Goal: Task Accomplishment & Management: Manage account settings

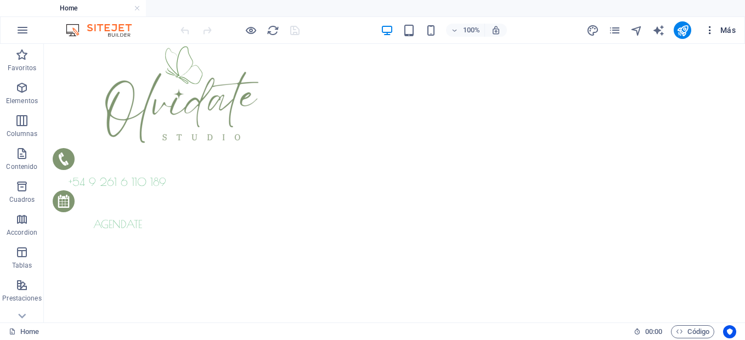
click at [732, 33] on span "Más" at bounding box center [719, 30] width 31 height 11
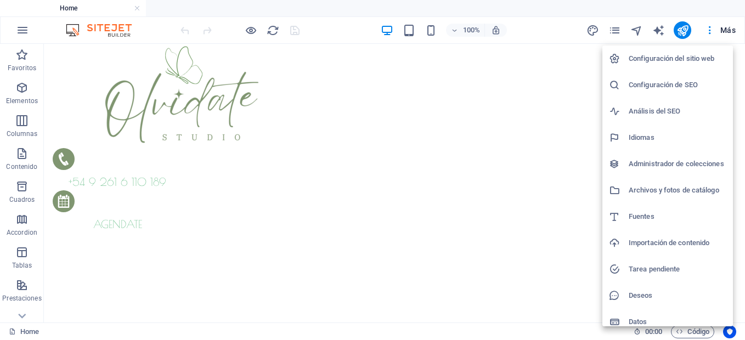
click at [683, 61] on h6 "Configuración del sitio web" at bounding box center [678, 58] width 98 height 13
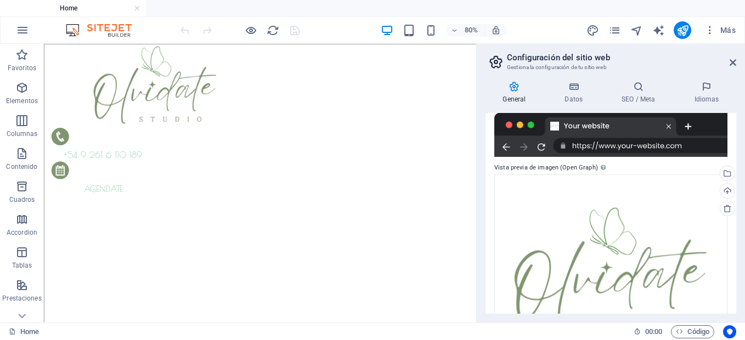
scroll to position [241, 0]
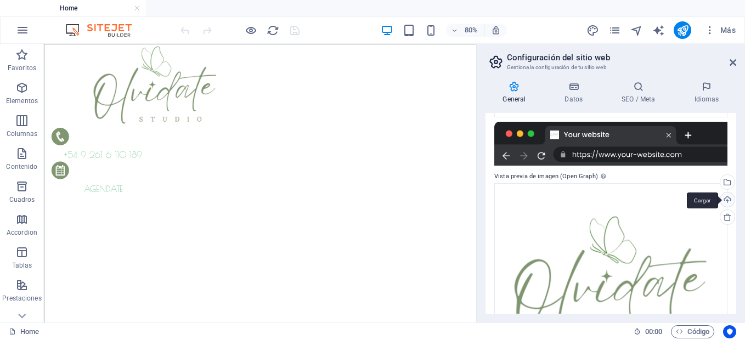
click at [724, 201] on div "Cargar" at bounding box center [726, 201] width 16 height 16
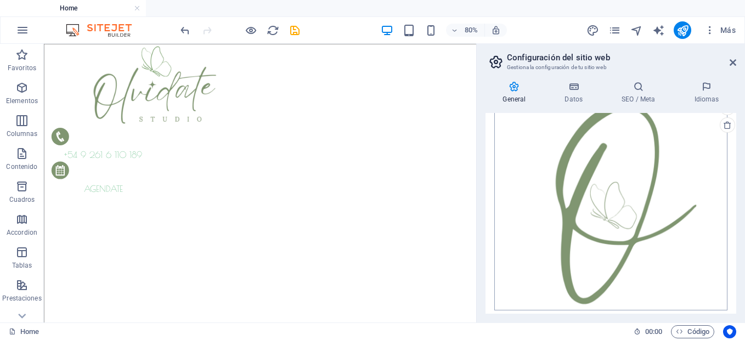
scroll to position [339, 0]
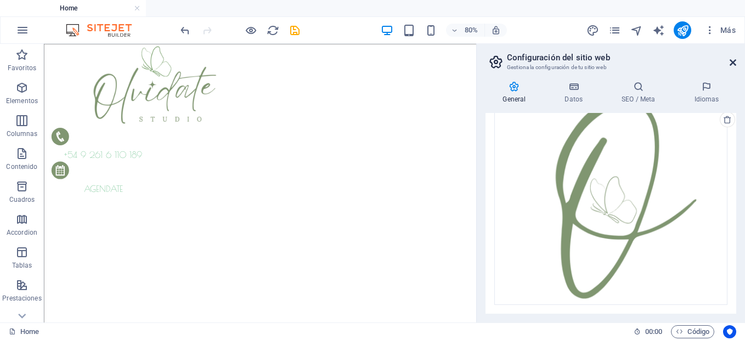
click at [733, 64] on icon at bounding box center [732, 62] width 7 height 9
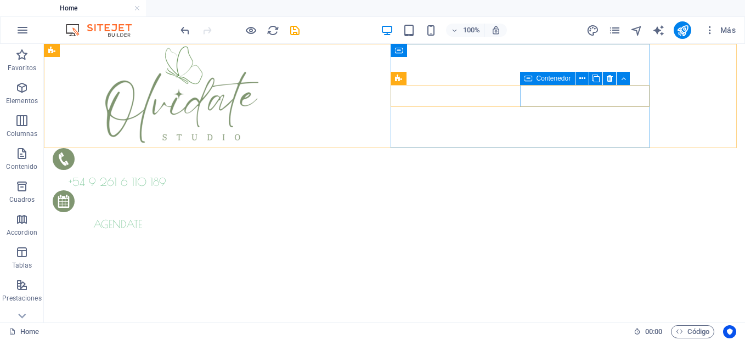
click at [535, 79] on div "Contenedor" at bounding box center [547, 78] width 55 height 13
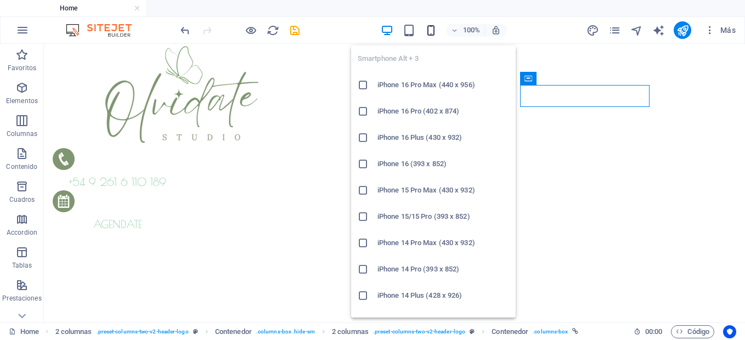
click at [430, 32] on icon "button" at bounding box center [431, 30] width 13 height 13
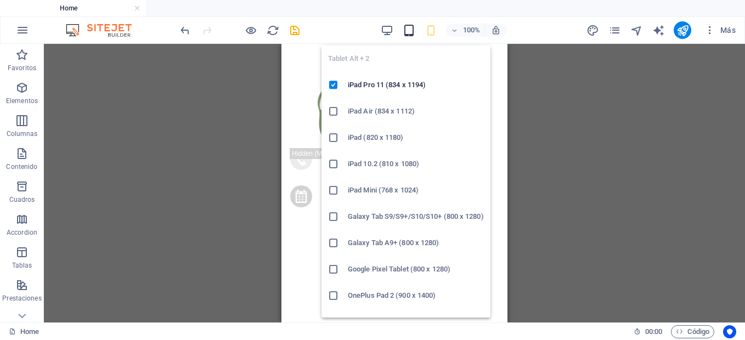
click at [407, 27] on icon "button" at bounding box center [409, 30] width 13 height 13
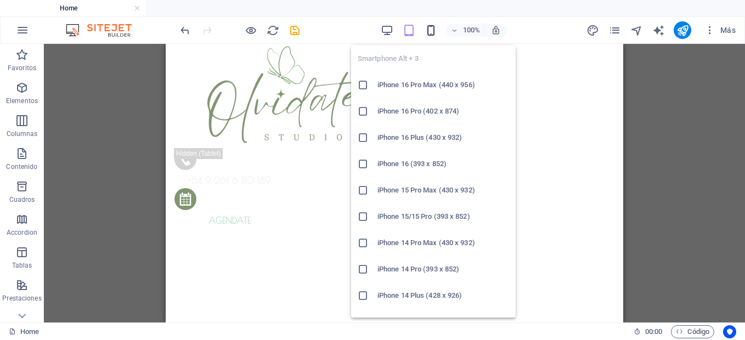
click at [432, 27] on icon "button" at bounding box center [431, 30] width 13 height 13
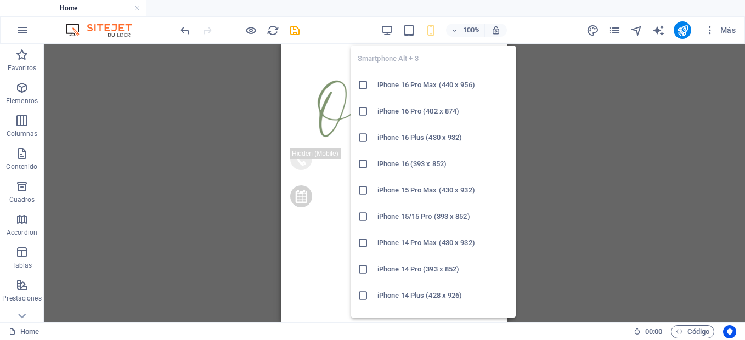
scroll to position [597, 0]
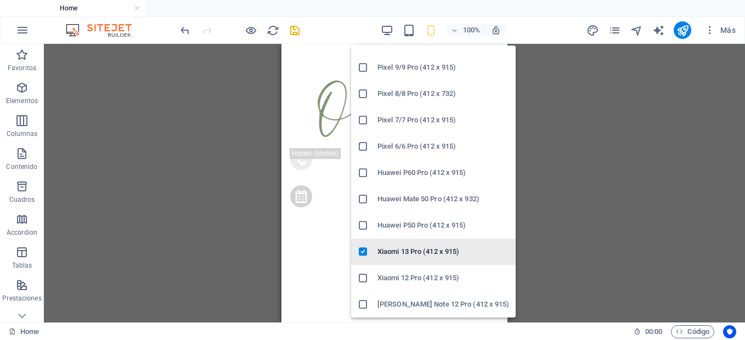
click at [363, 255] on icon at bounding box center [363, 251] width 11 height 11
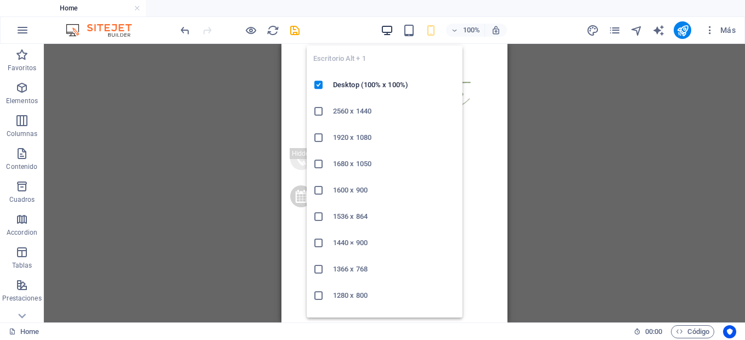
click at [391, 34] on icon "button" at bounding box center [387, 30] width 13 height 13
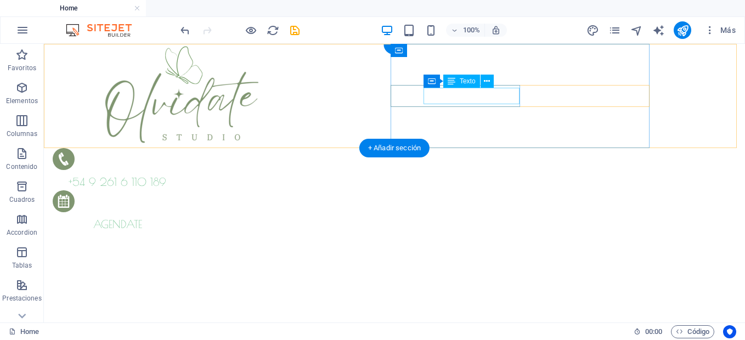
click at [166, 176] on span "+54 9 261 6 110 189" at bounding box center [118, 182] width 98 height 13
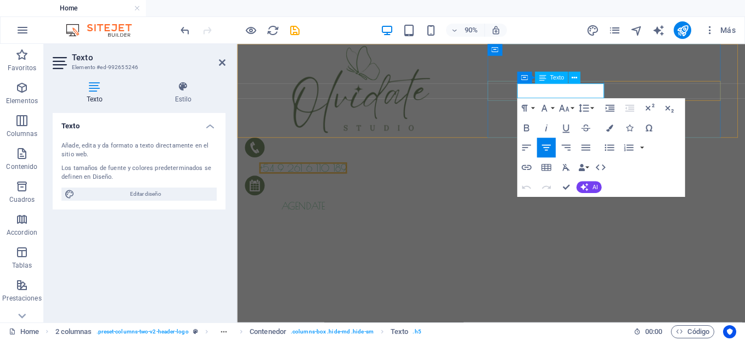
click at [359, 176] on span "+54 9 261 6 110 189" at bounding box center [311, 182] width 98 height 13
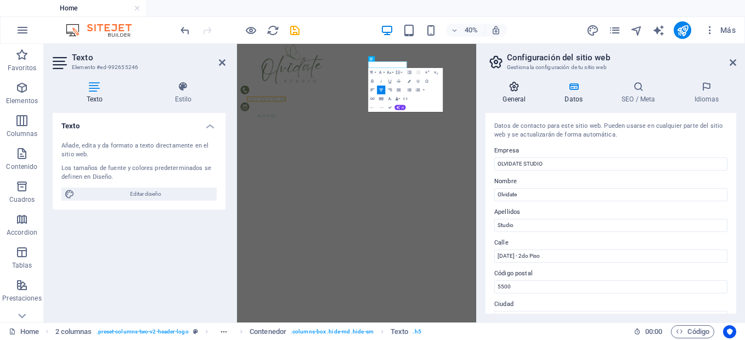
click at [525, 101] on h4 "General" at bounding box center [516, 92] width 62 height 23
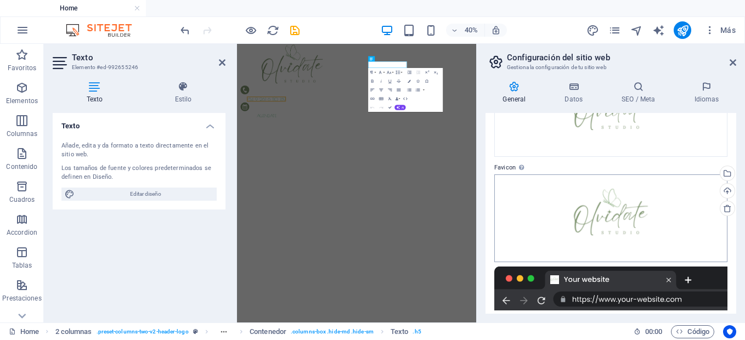
scroll to position [0, 0]
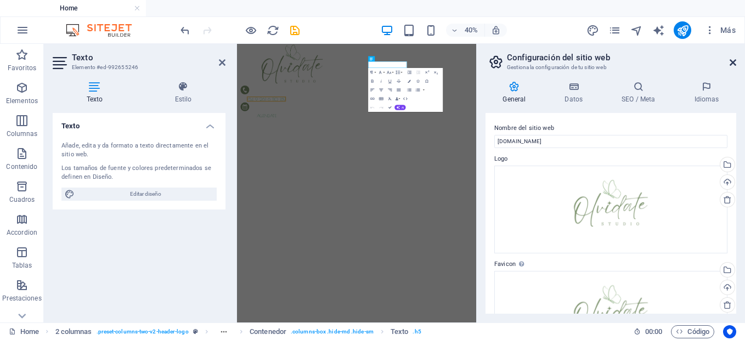
click at [733, 64] on icon at bounding box center [732, 62] width 7 height 9
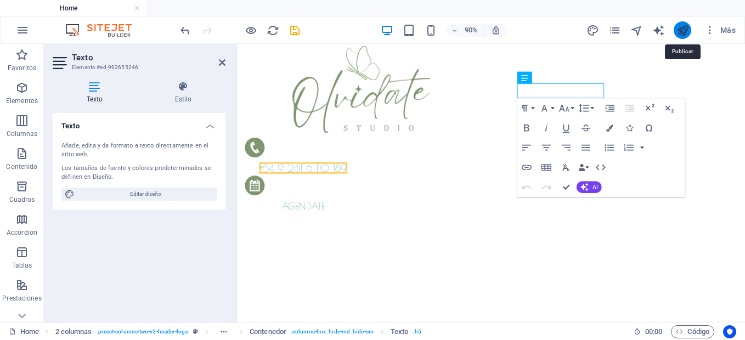
click at [684, 35] on icon "publish" at bounding box center [682, 30] width 13 height 13
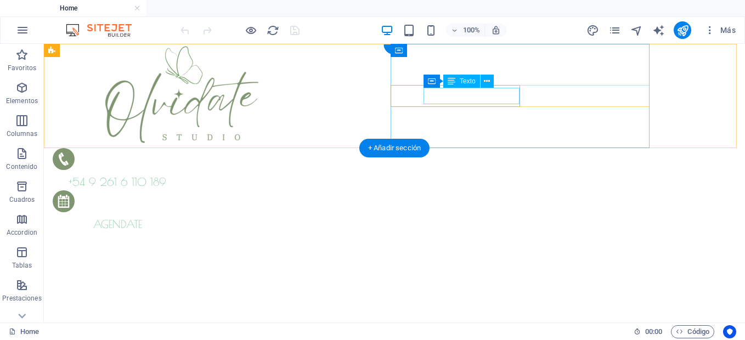
click at [166, 176] on span "+54 9 261 6 110 189" at bounding box center [118, 182] width 98 height 13
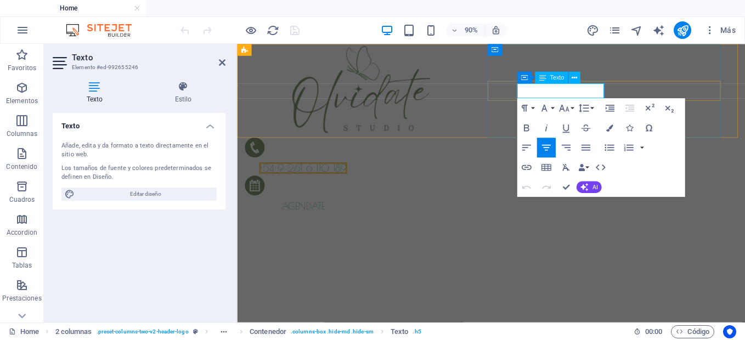
click at [359, 176] on span "+54 9 261 6 110 189" at bounding box center [311, 182] width 98 height 13
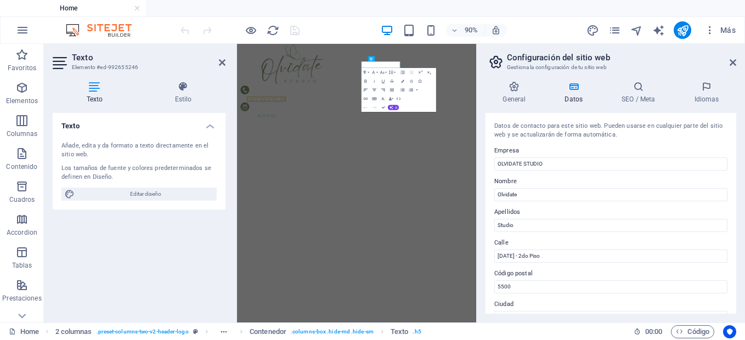
click at [565, 92] on icon at bounding box center [573, 86] width 53 height 11
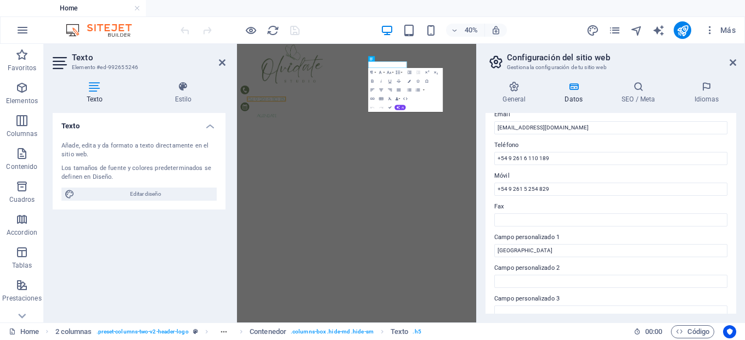
scroll to position [224, 0]
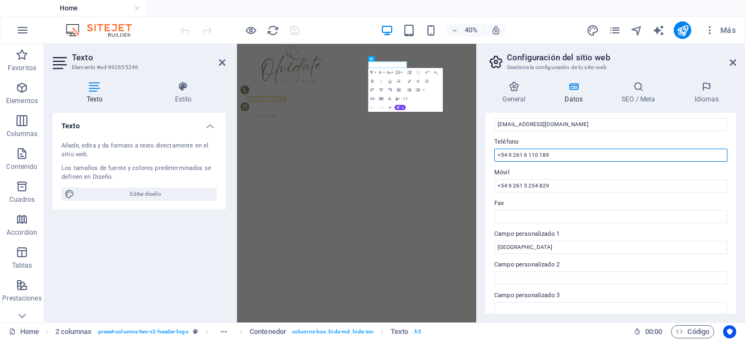
click at [559, 155] on input "+54 9 261 6 110 189" at bounding box center [610, 155] width 233 height 13
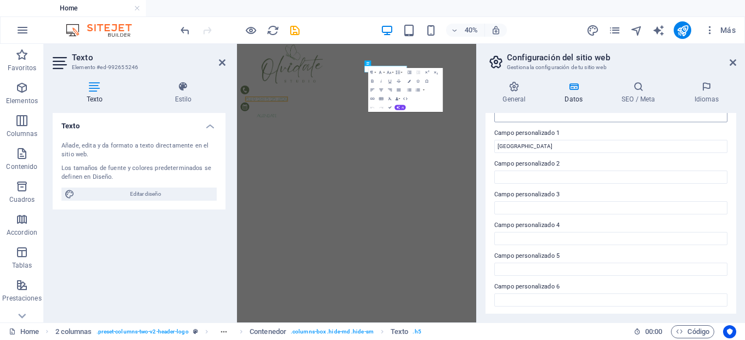
scroll to position [326, 0]
type input "+54 9 261 5 25 4829"
click at [573, 193] on label "Campo personalizado 3" at bounding box center [610, 192] width 233 height 13
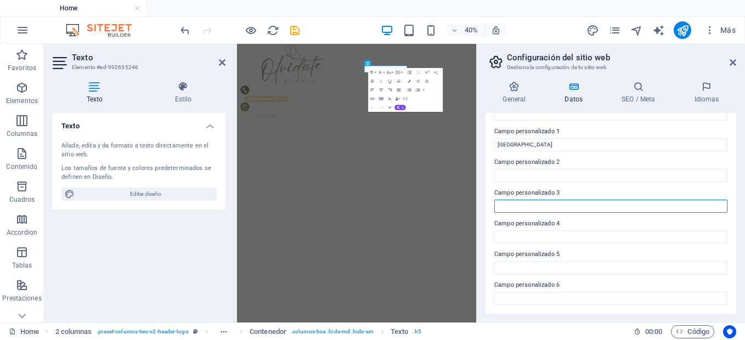
click at [573, 200] on input "Campo personalizado 3" at bounding box center [610, 206] width 233 height 13
click at [573, 193] on label "Campo personalizado 3" at bounding box center [610, 192] width 233 height 13
click at [573, 200] on input "Campo personalizado 3" at bounding box center [610, 206] width 233 height 13
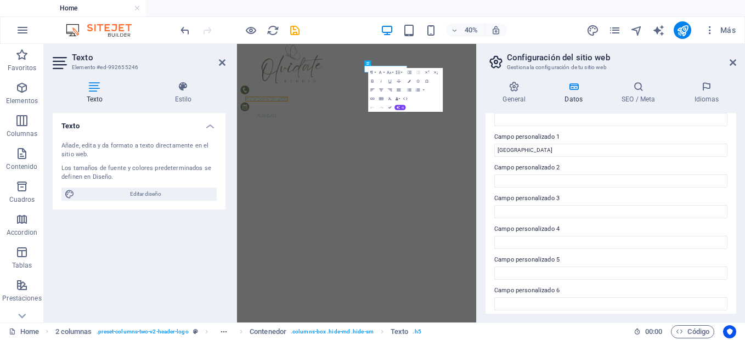
scroll to position [196, 0]
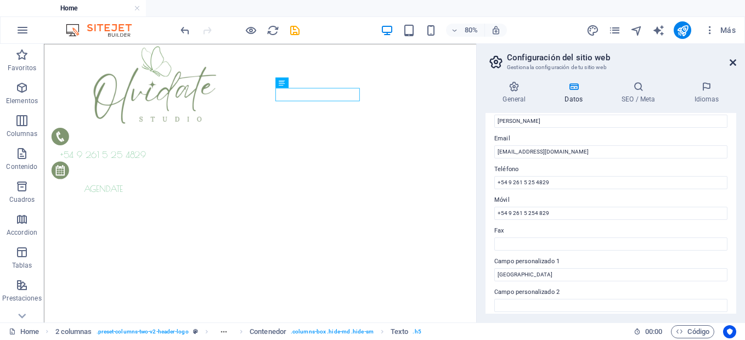
click at [735, 64] on icon at bounding box center [732, 62] width 7 height 9
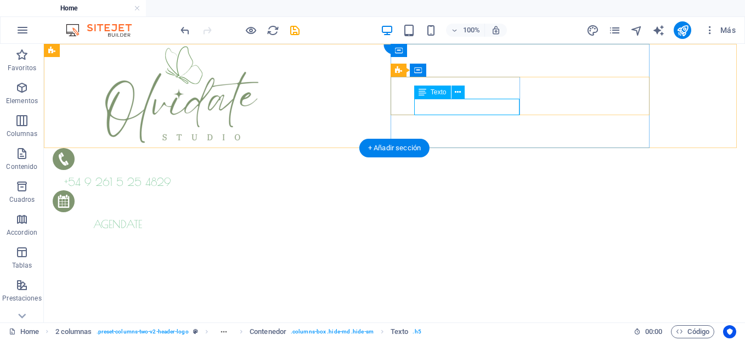
click at [171, 176] on span "+54 9 261 5 25 4829" at bounding box center [117, 182] width 107 height 13
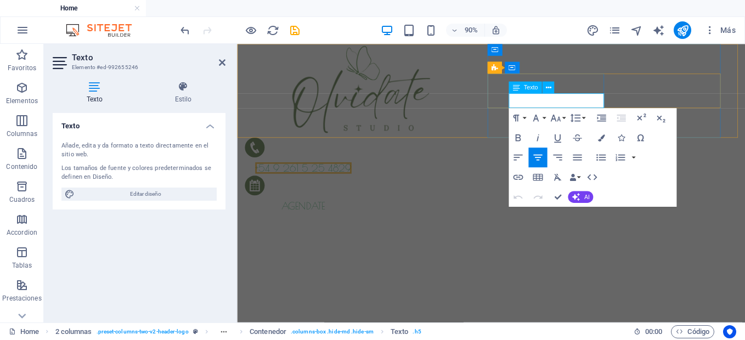
click at [364, 176] on span "+54 9 261 5 25 4829" at bounding box center [310, 182] width 107 height 13
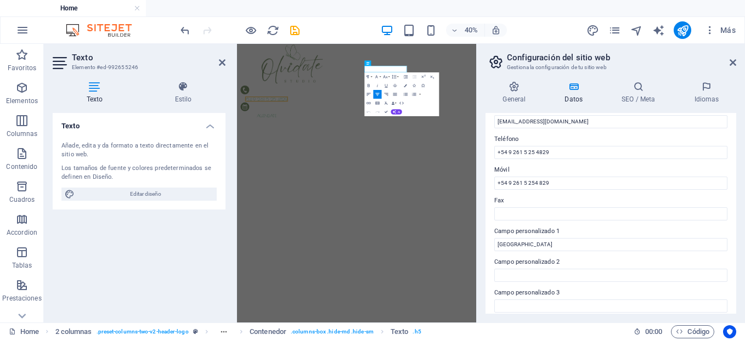
scroll to position [221, 0]
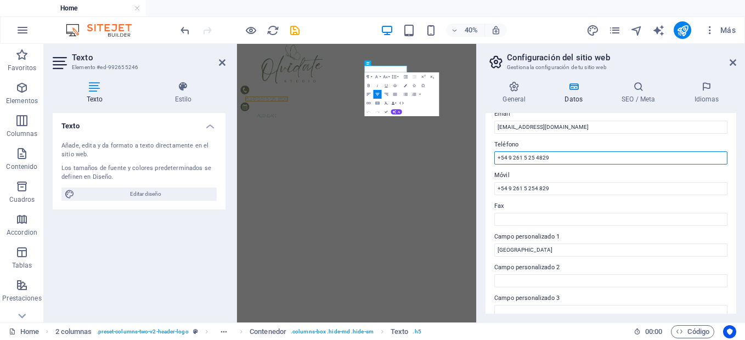
click at [512, 157] on input "+54 9 261 5 25 4829" at bounding box center [610, 157] width 233 height 13
type input "261 5 25 4829"
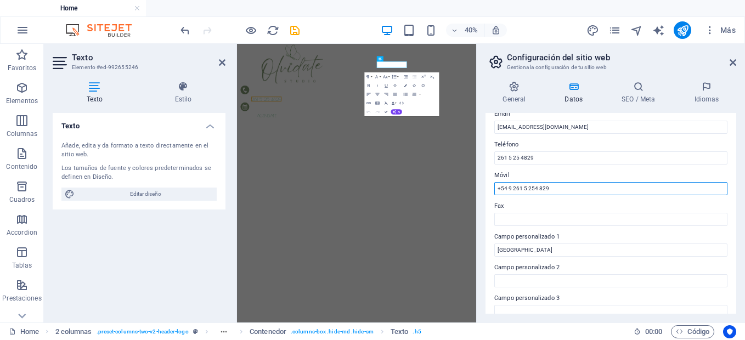
click at [513, 190] on input "+54 9 261 5 254 829" at bounding box center [610, 188] width 233 height 13
type input "261 5 254 829"
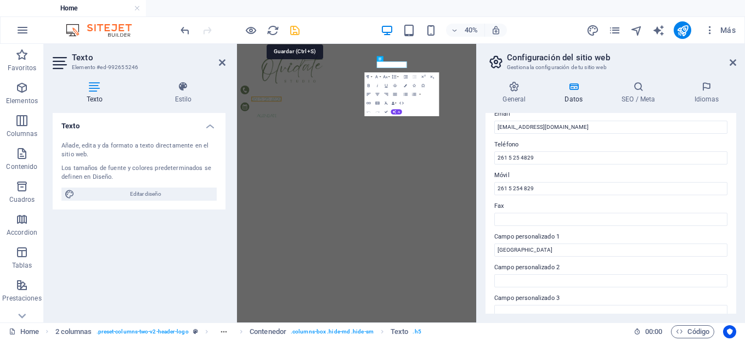
click at [295, 29] on icon "save" at bounding box center [294, 30] width 13 height 13
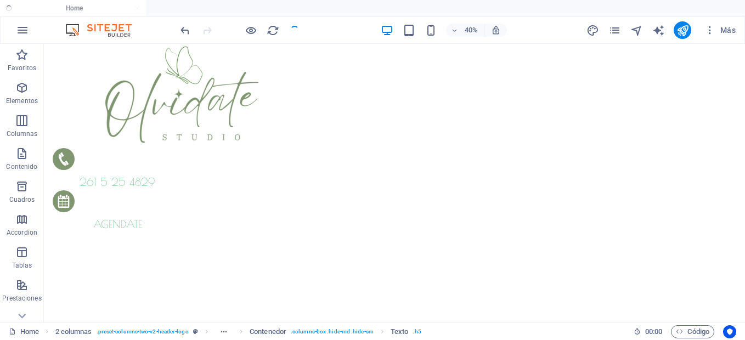
checkbox input "false"
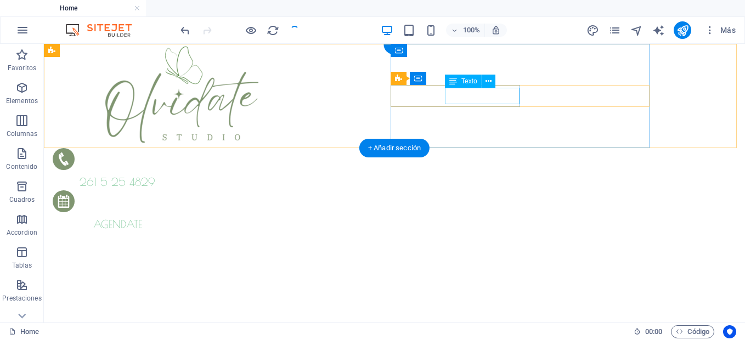
click at [155, 176] on span "261 5 25 4829" at bounding box center [118, 182] width 76 height 13
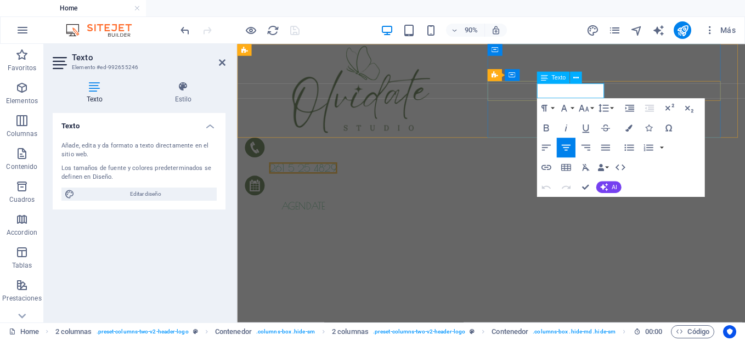
click at [348, 176] on span "261 5 25 4829" at bounding box center [311, 182] width 76 height 13
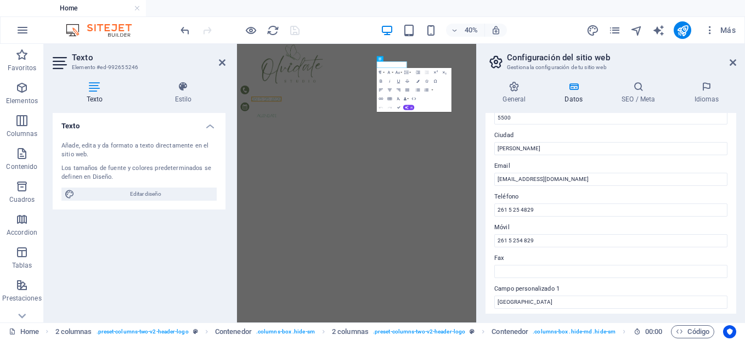
scroll to position [172, 0]
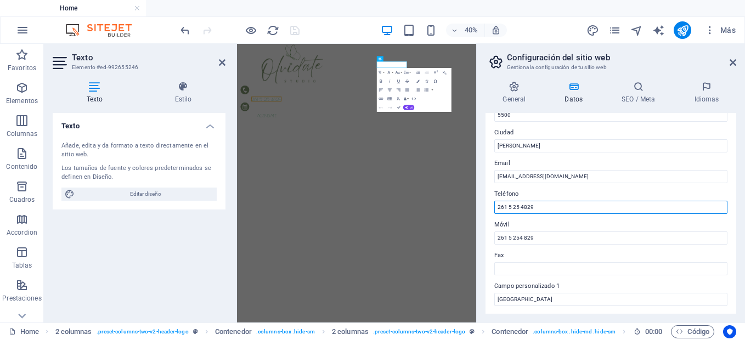
click at [513, 206] on input "261 5 25 4829" at bounding box center [610, 207] width 233 height 13
type input "[PHONE_NUMBER]"
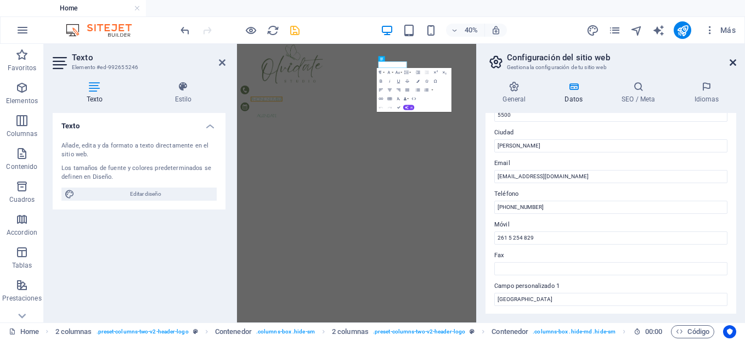
click at [734, 62] on icon at bounding box center [732, 62] width 7 height 9
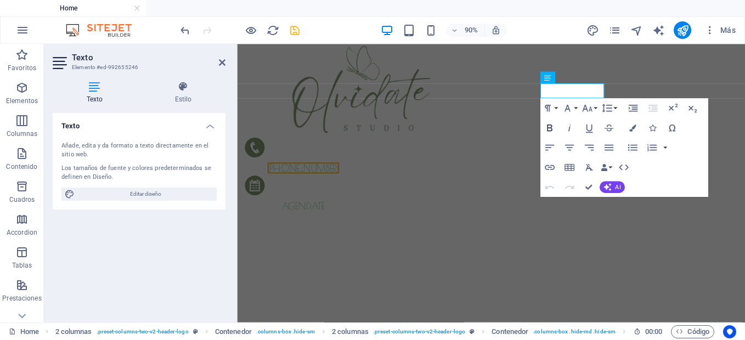
click at [549, 126] on icon "button" at bounding box center [550, 128] width 12 height 12
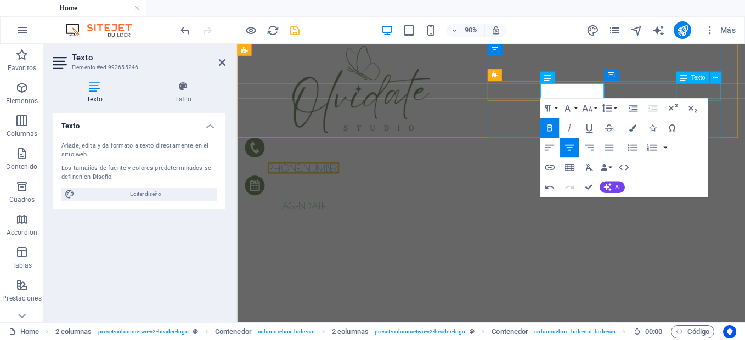
click at [375, 216] on div "Agendate" at bounding box center [310, 224] width 129 height 16
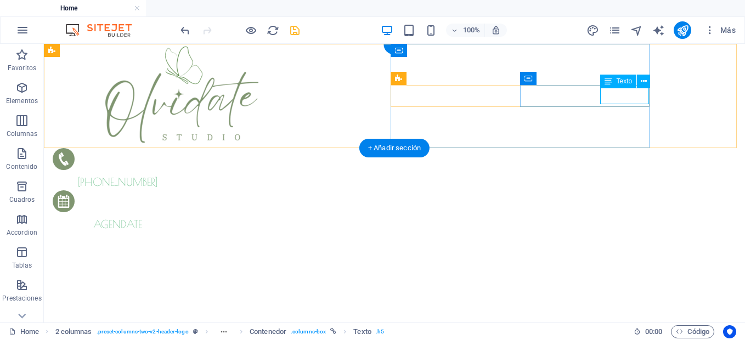
click at [182, 216] on div "Agendate" at bounding box center [117, 224] width 129 height 16
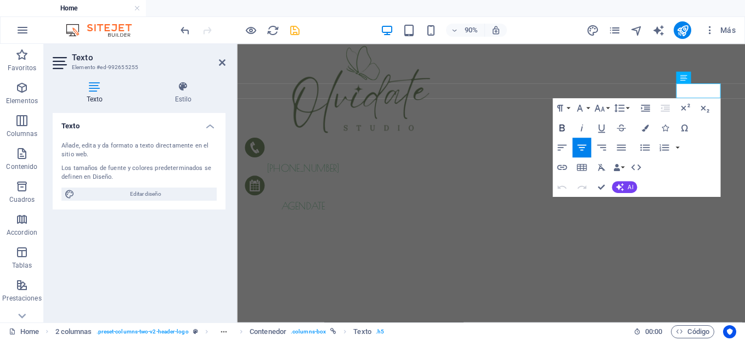
click at [563, 129] on icon "button" at bounding box center [562, 128] width 12 height 12
click at [561, 131] on icon "button" at bounding box center [561, 128] width 5 height 7
click at [558, 124] on icon "button" at bounding box center [562, 128] width 12 height 12
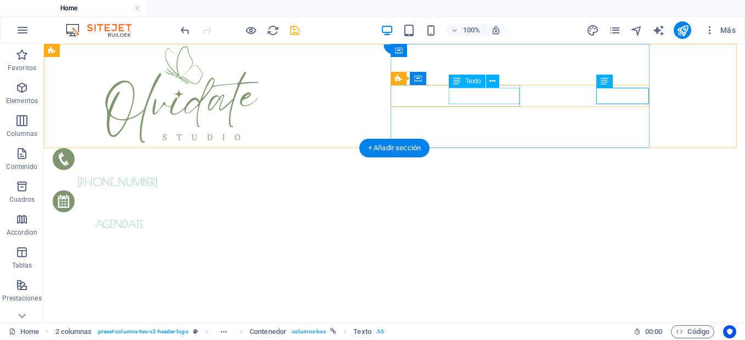
click at [157, 176] on span "[PHONE_NUMBER]" at bounding box center [118, 182] width 80 height 13
click at [182, 148] on div "[PHONE_NUMBER]" at bounding box center [117, 169] width 129 height 42
click at [157, 176] on span "[PHONE_NUMBER]" at bounding box center [118, 182] width 80 height 13
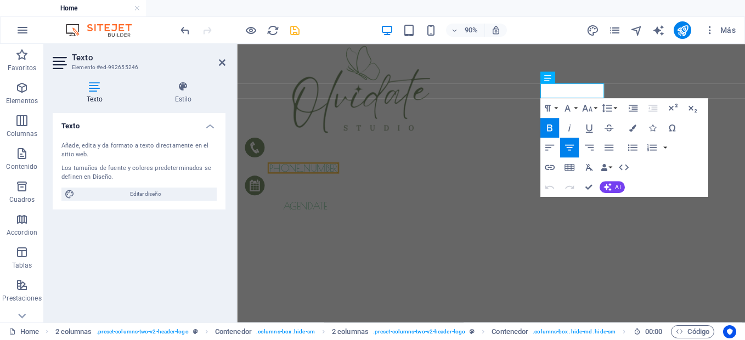
click at [551, 130] on icon "button" at bounding box center [550, 128] width 12 height 12
click at [350, 176] on span "[PHONE_NUMBER]" at bounding box center [311, 182] width 80 height 13
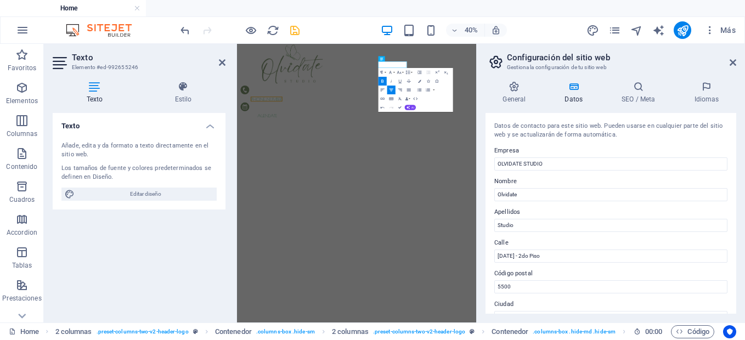
click at [383, 81] on icon "button" at bounding box center [382, 80] width 5 height 5
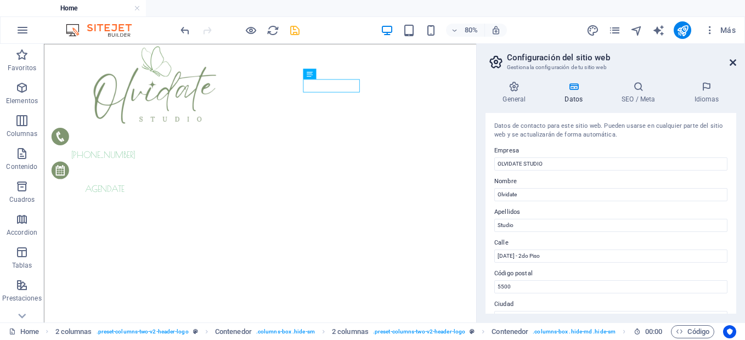
click at [731, 61] on icon at bounding box center [732, 62] width 7 height 9
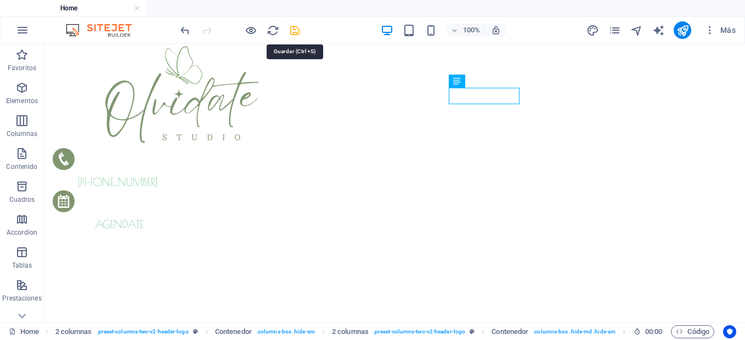
click at [295, 31] on icon "save" at bounding box center [294, 30] width 13 height 13
checkbox input "false"
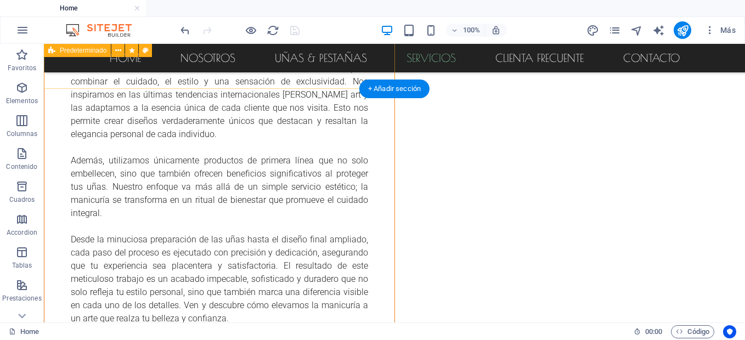
scroll to position [2180, 0]
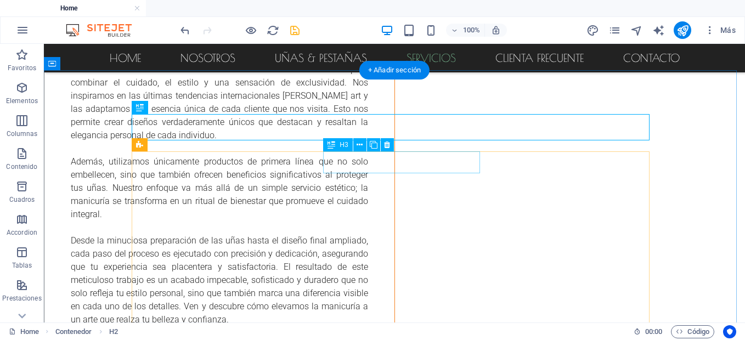
scroll to position [2220, 0]
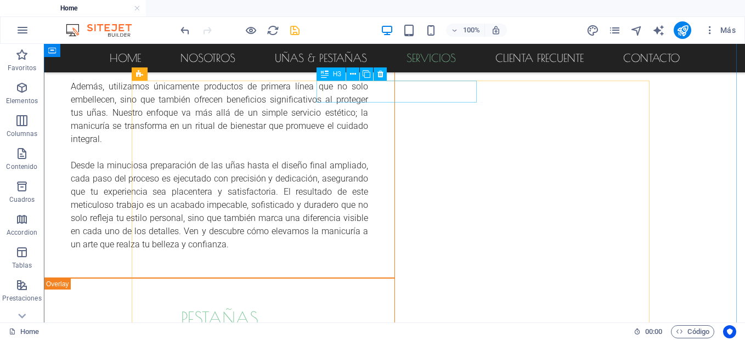
scroll to position [2282, 0]
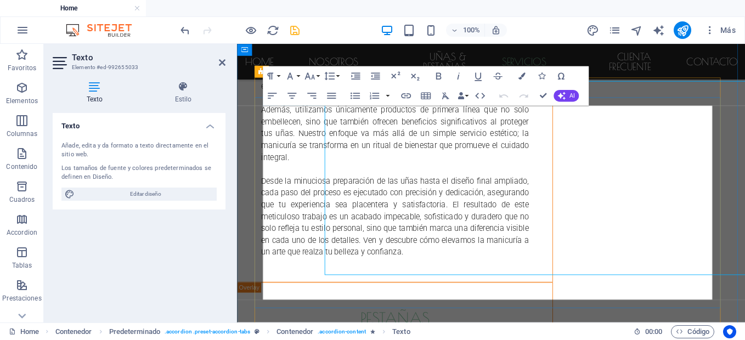
scroll to position [2309, 0]
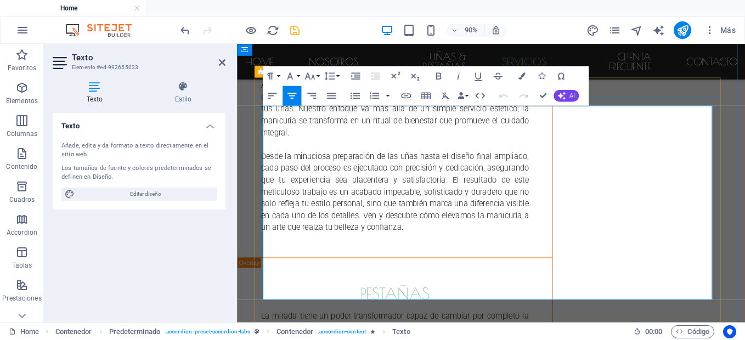
drag, startPoint x: 595, startPoint y: 123, endPoint x: 436, endPoint y: 123, distance: 159.1
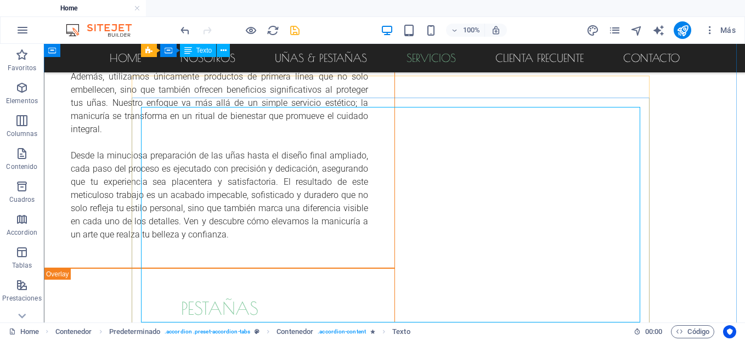
scroll to position [2287, 0]
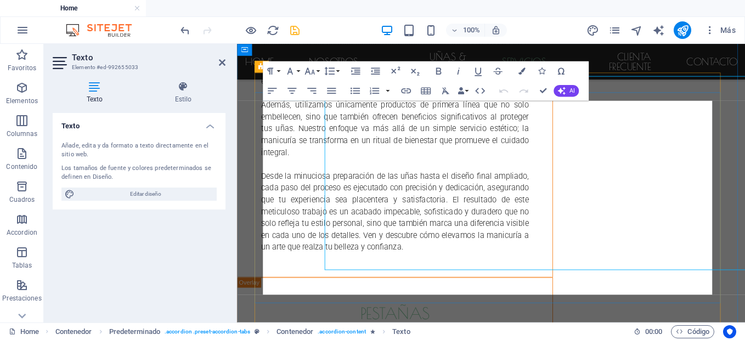
scroll to position [2315, 0]
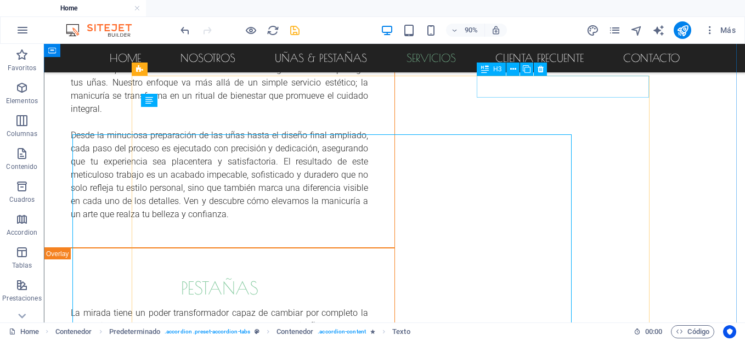
scroll to position [2287, 0]
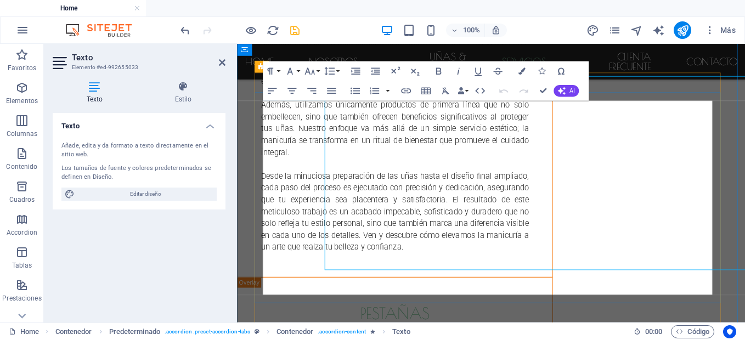
scroll to position [2315, 0]
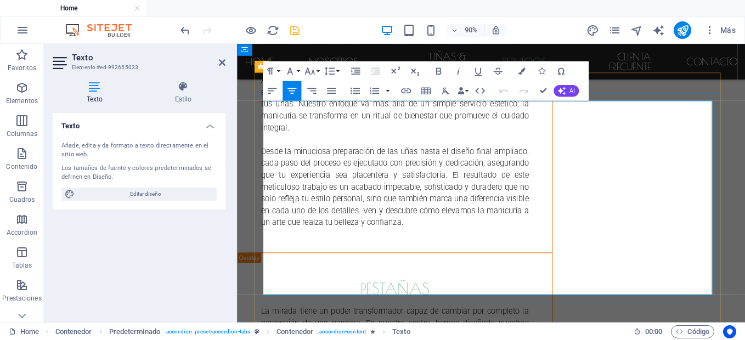
drag, startPoint x: 276, startPoint y: 134, endPoint x: 317, endPoint y: 171, distance: 54.4
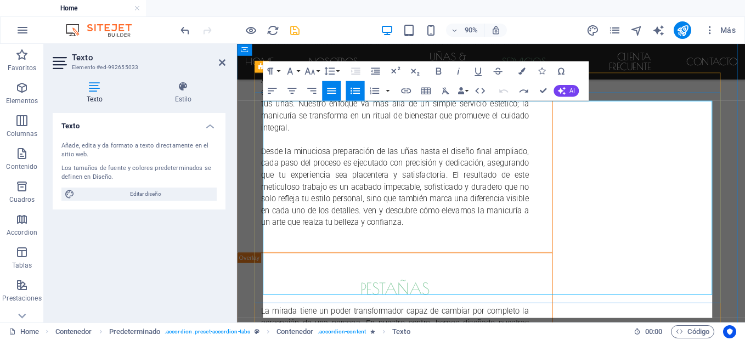
scroll to position [2147, 0]
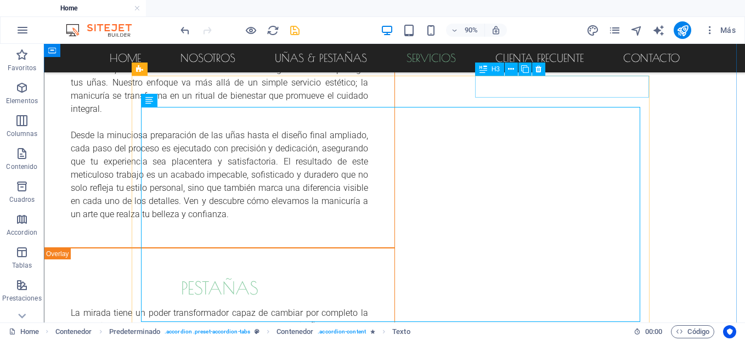
scroll to position [2287, 0]
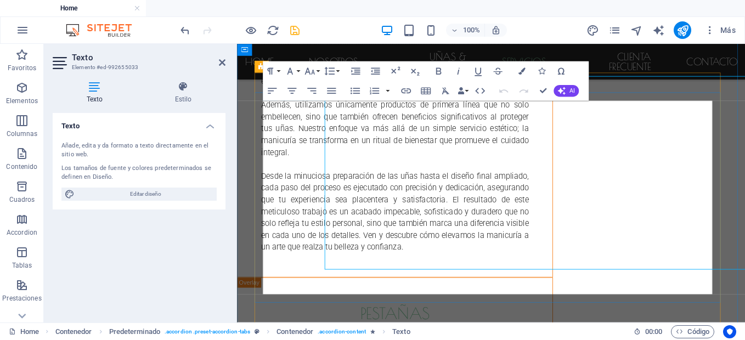
scroll to position [2315, 0]
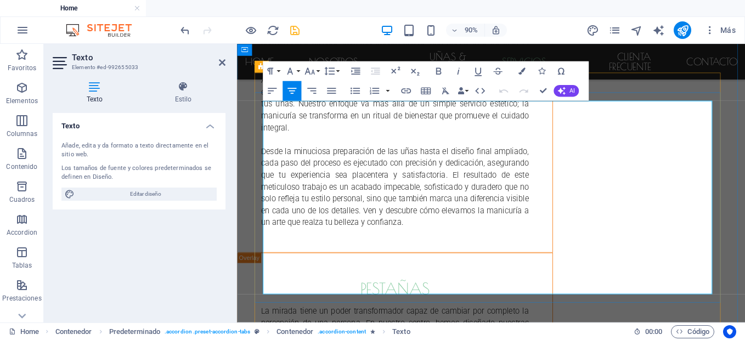
drag, startPoint x: 274, startPoint y: 214, endPoint x: 319, endPoint y: 244, distance: 53.6
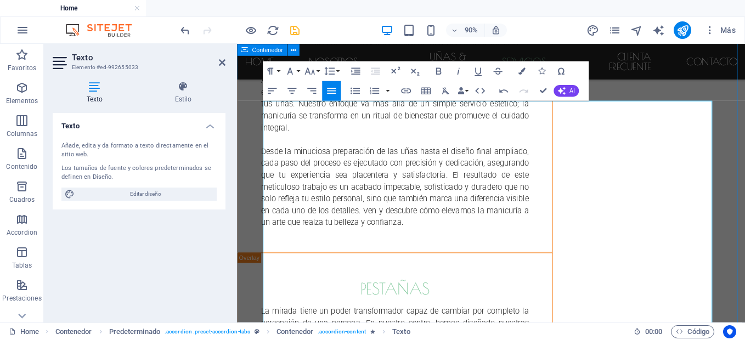
scroll to position [2233, 0]
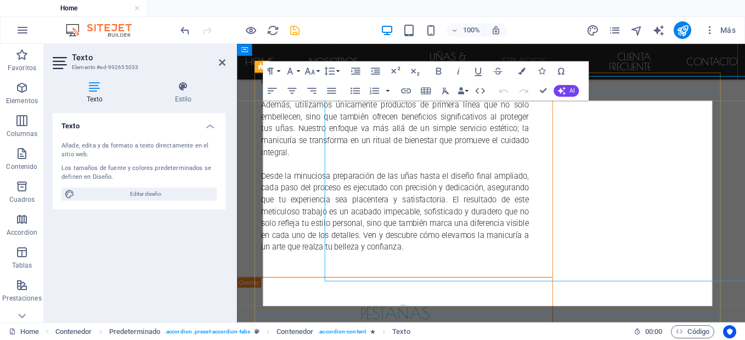
scroll to position [2315, 0]
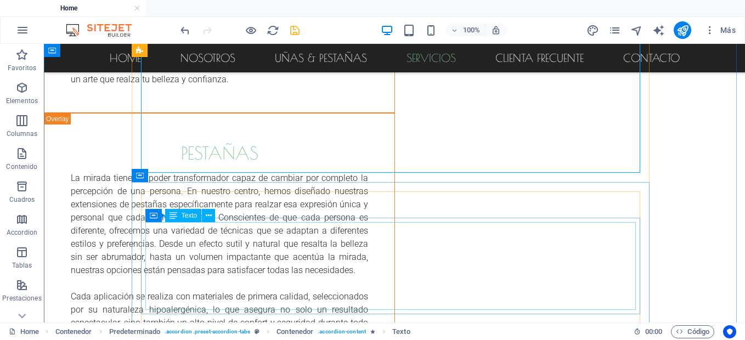
scroll to position [2459, 0]
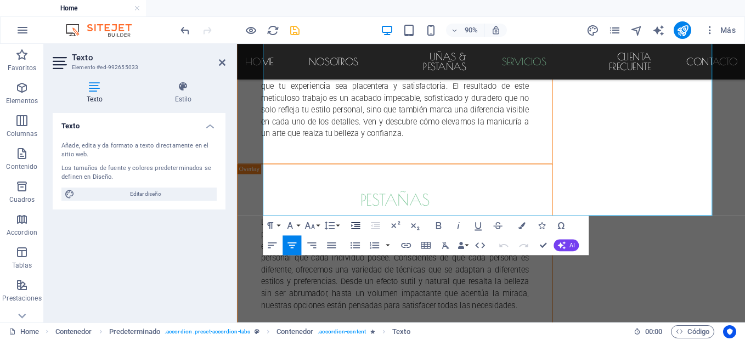
scroll to position [2415, 0]
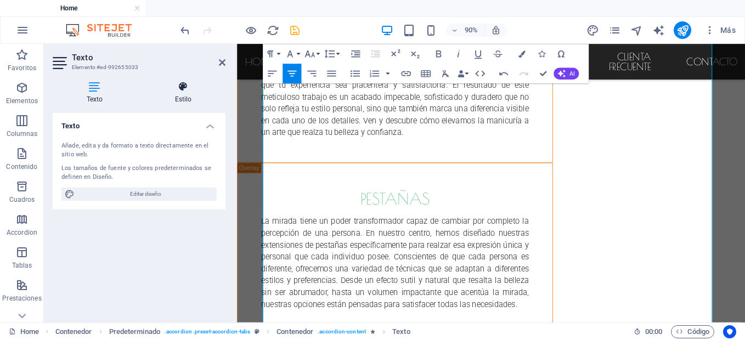
scroll to position [5453, 0]
click at [271, 75] on icon "button" at bounding box center [272, 73] width 12 height 12
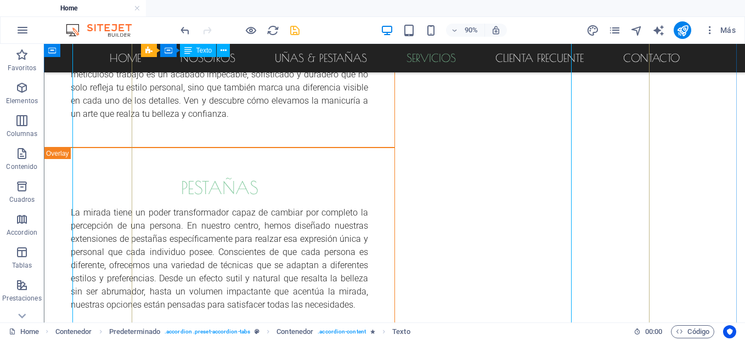
scroll to position [2387, 0]
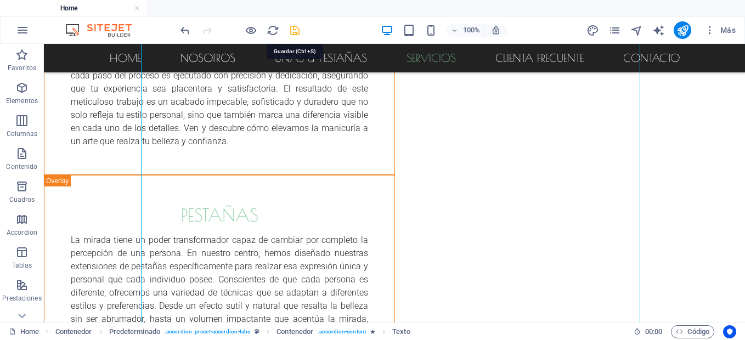
click at [292, 29] on icon "save" at bounding box center [294, 30] width 13 height 13
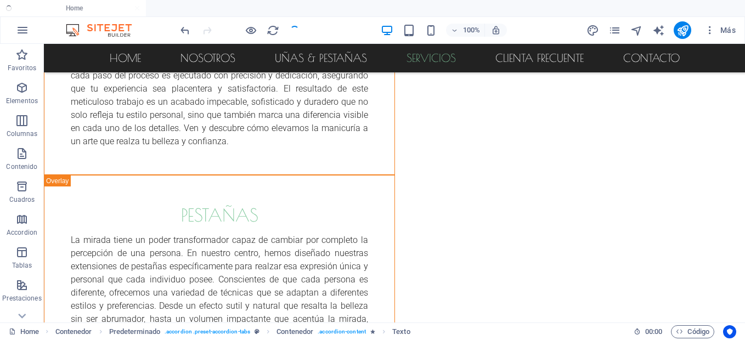
checkbox input "false"
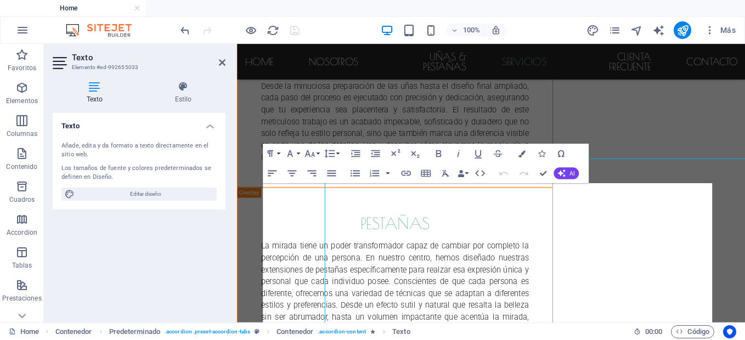
scroll to position [2223, 0]
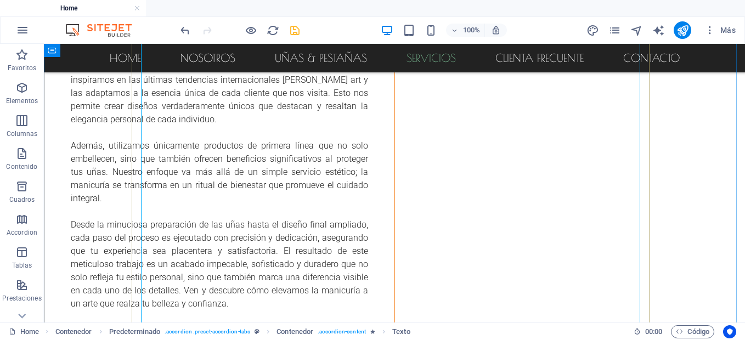
scroll to position [2379, 0]
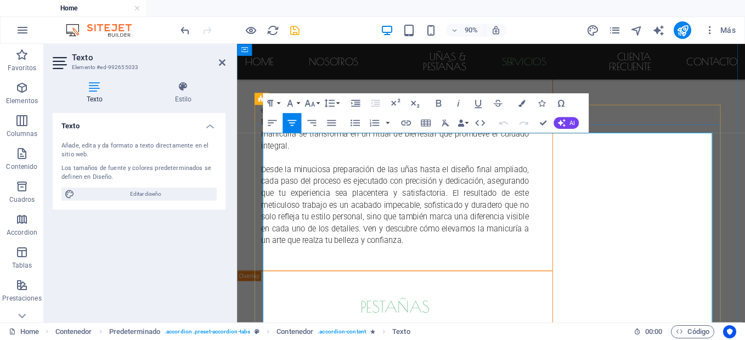
scroll to position [2279, 0]
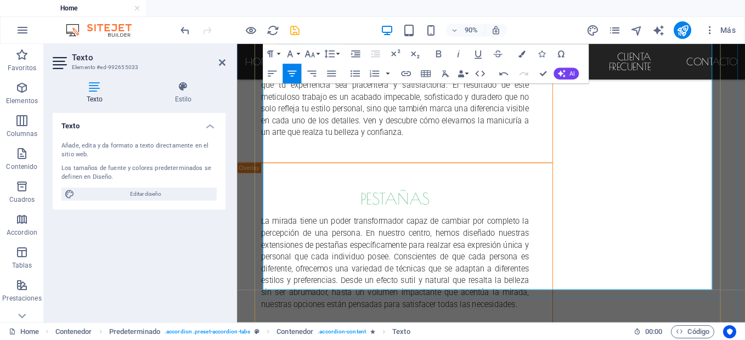
scroll to position [2424, 0]
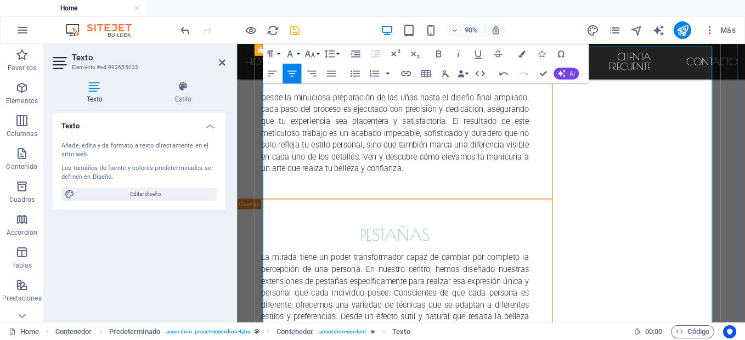
scroll to position [2375, 0]
copy h3 "Esmaltado semi permanente"
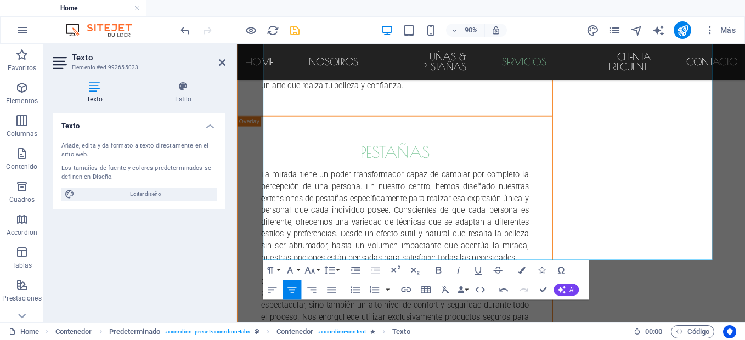
scroll to position [2467, 0]
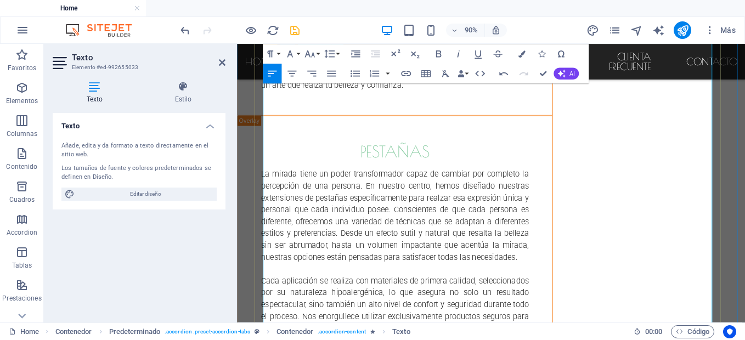
scroll to position [2172, 1]
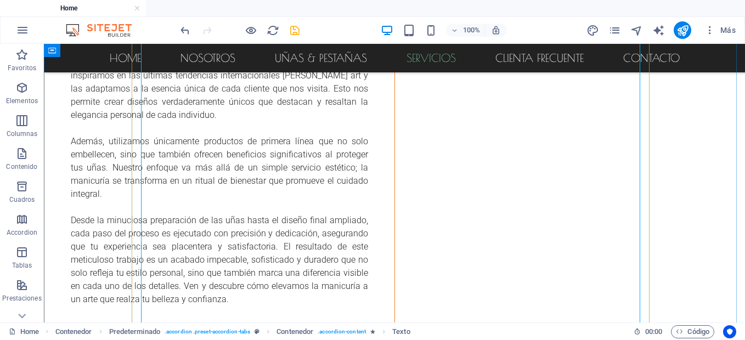
scroll to position [2490, 0]
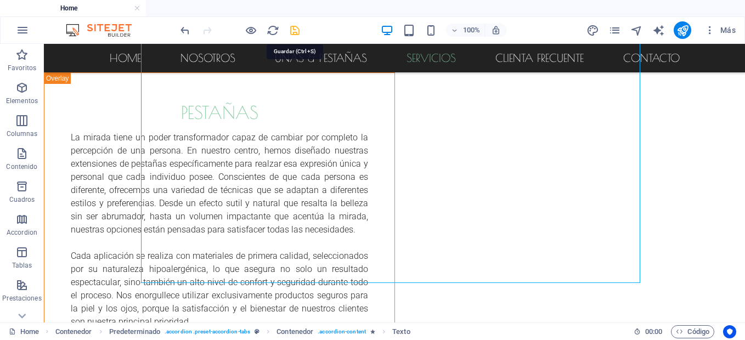
click at [294, 34] on icon "save" at bounding box center [294, 30] width 13 height 13
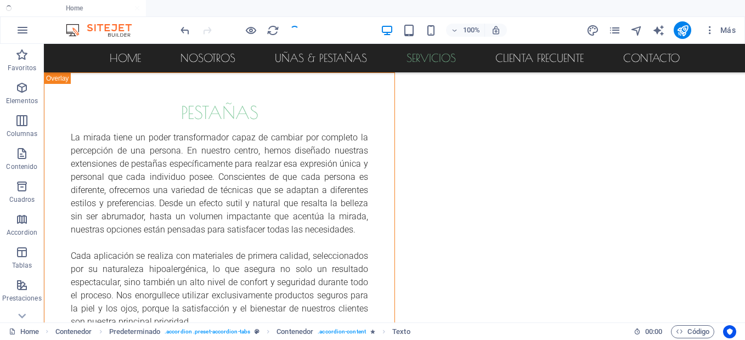
checkbox input "false"
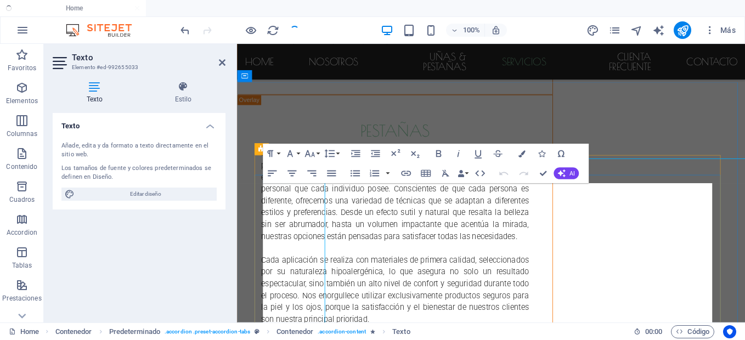
scroll to position [2223, 0]
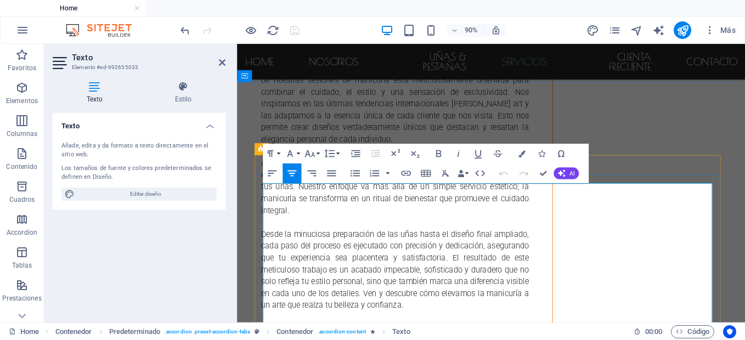
copy h3 "manicure classic"
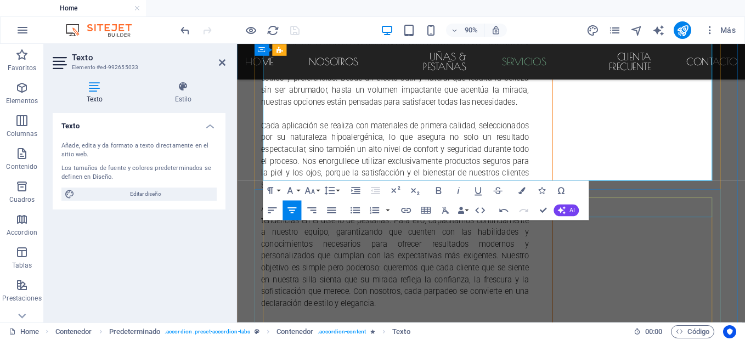
scroll to position [2641, 0]
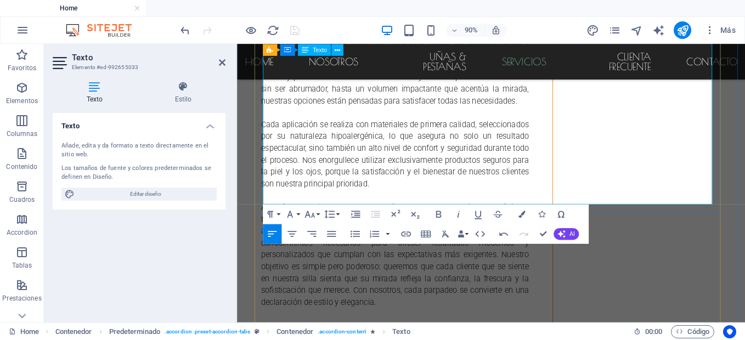
drag, startPoint x: 273, startPoint y: 139, endPoint x: 436, endPoint y: 161, distance: 164.8
copy ul "Limado y recorte de uñas, repujado y corte de cutículas, aplicación de Kapping …"
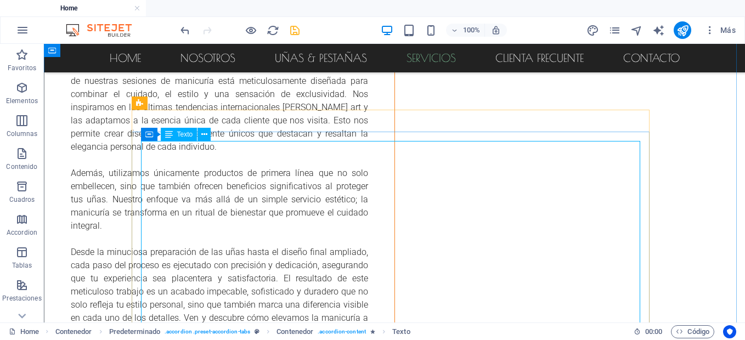
scroll to position [2120, 0]
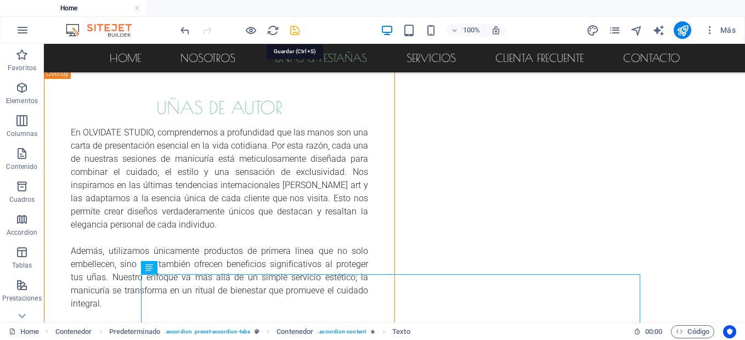
click at [298, 35] on icon "save" at bounding box center [294, 30] width 13 height 13
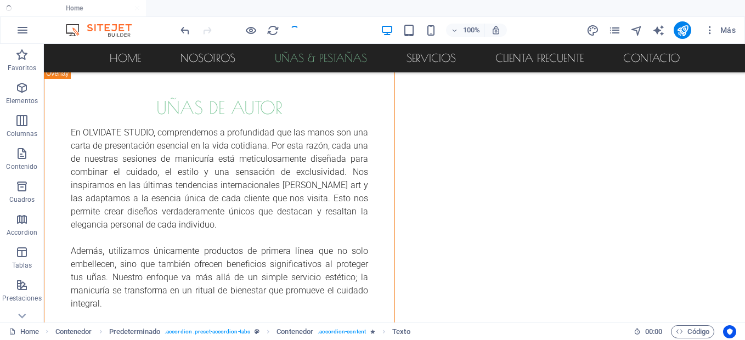
checkbox input "false"
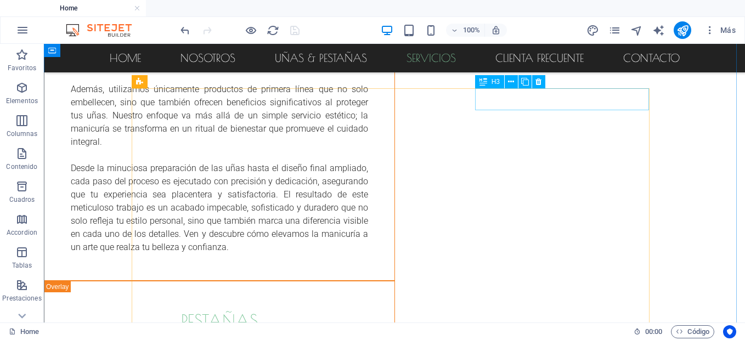
scroll to position [2264, 0]
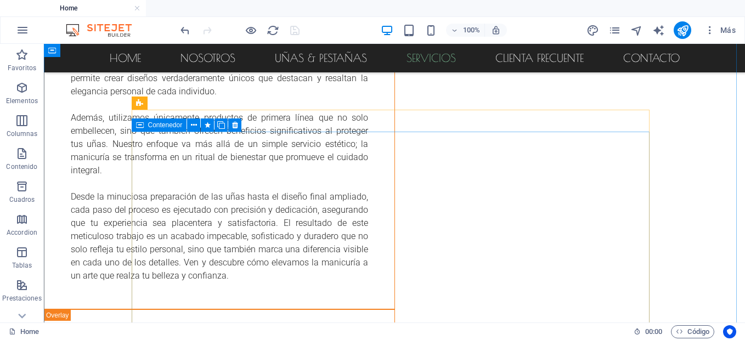
scroll to position [2270, 0]
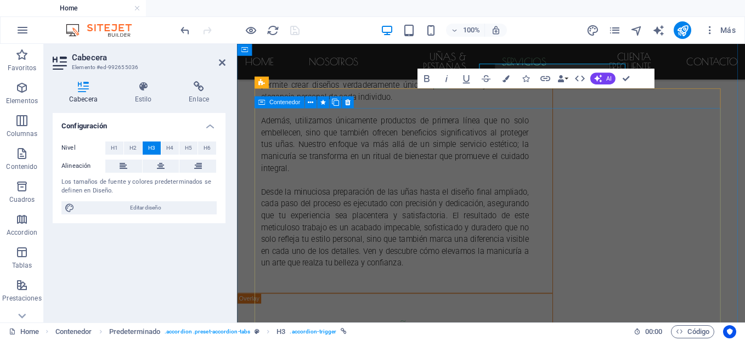
scroll to position [2297, 0]
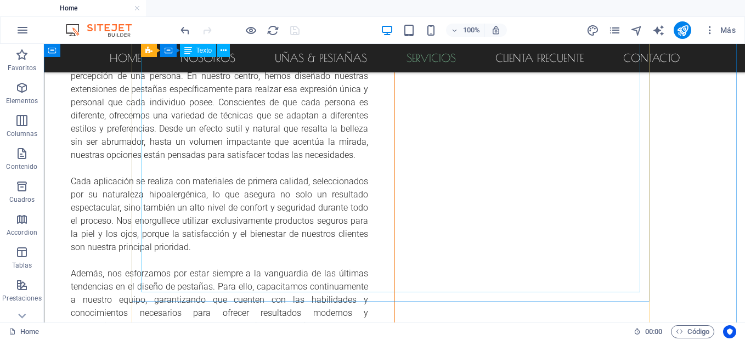
scroll to position [2570, 0]
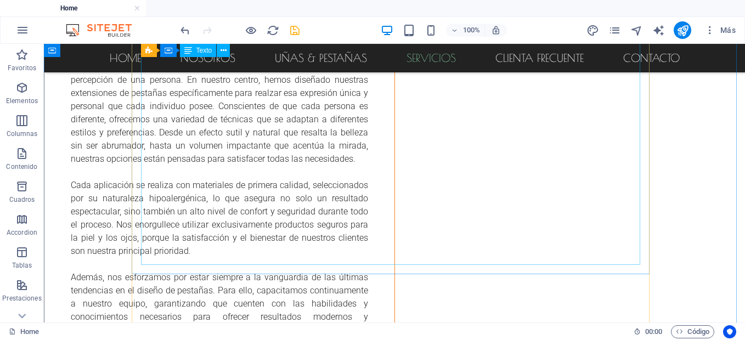
scroll to position [2584, 0]
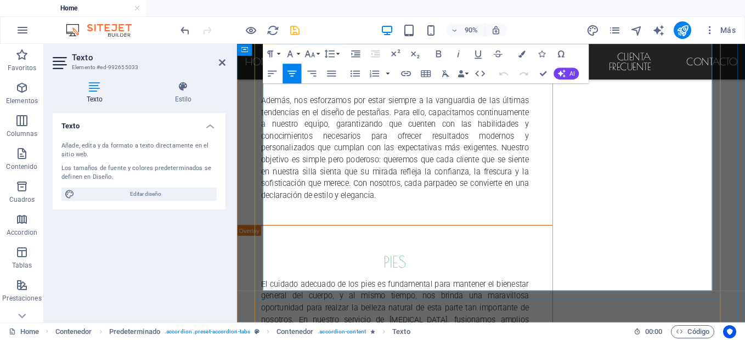
scroll to position [2558, 0]
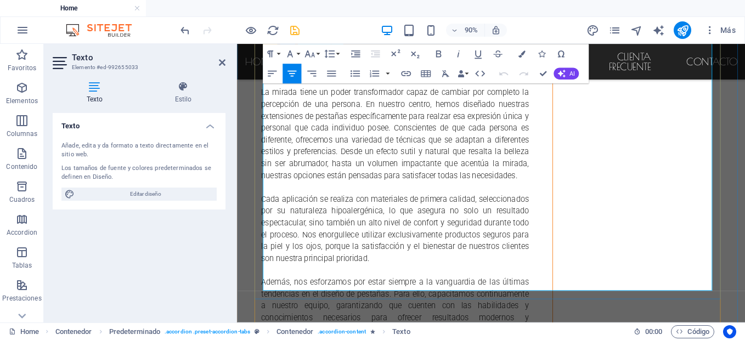
copy h3 "nails art"
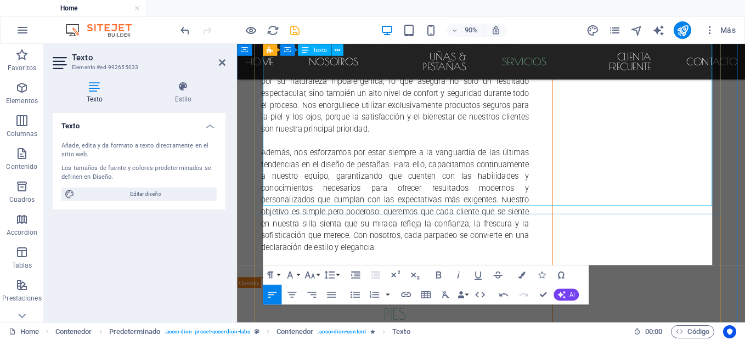
scroll to position [2356, 0]
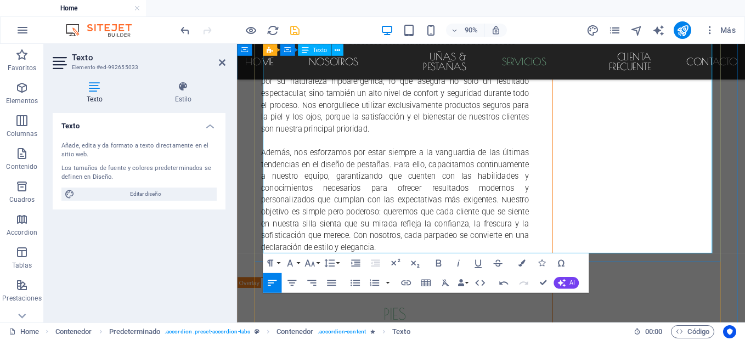
copy h3 "pies"
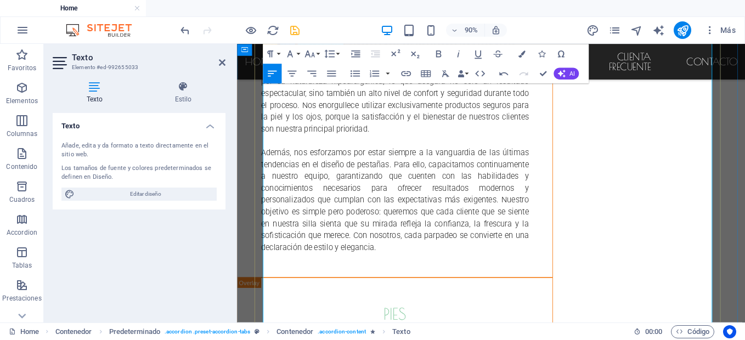
scroll to position [2713, 0]
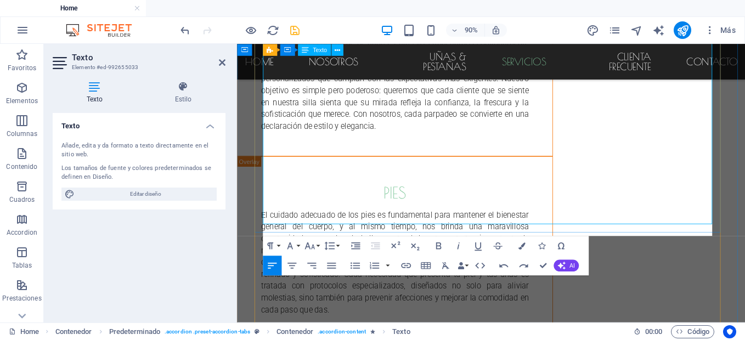
scroll to position [280, 1]
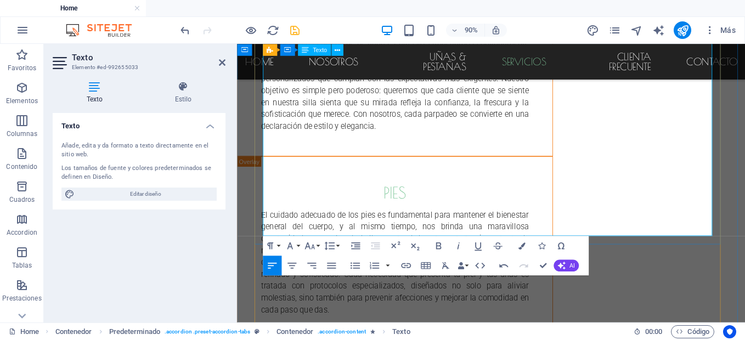
drag, startPoint x: 422, startPoint y: 139, endPoint x: 718, endPoint y: 135, distance: 296.2
copy h3 "smaltado permanente pies"
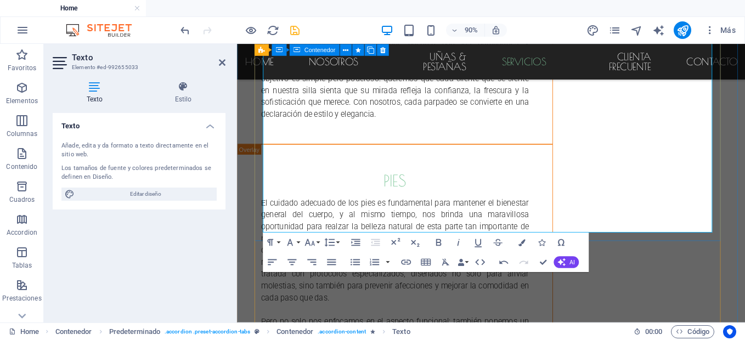
scroll to position [2860, 0]
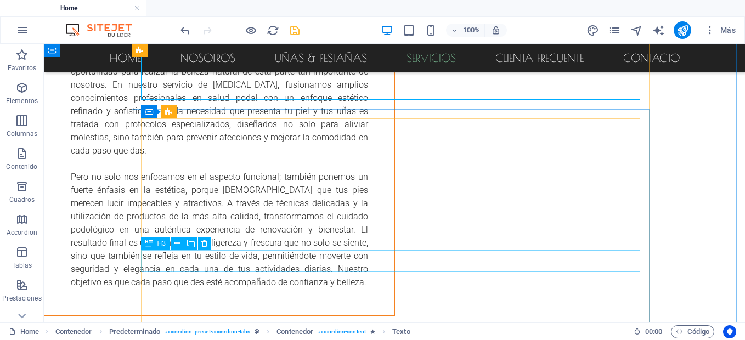
scroll to position [2995, 0]
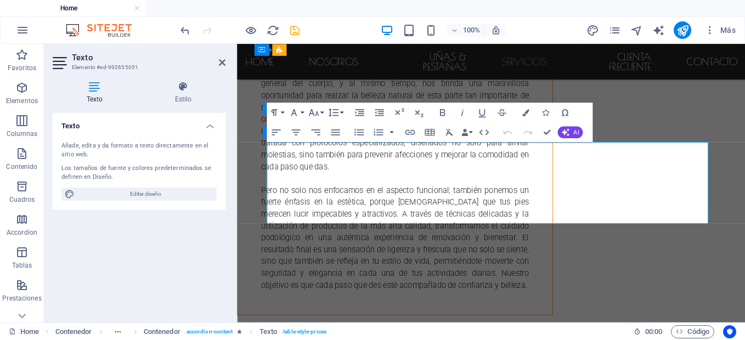
scroll to position [3023, 0]
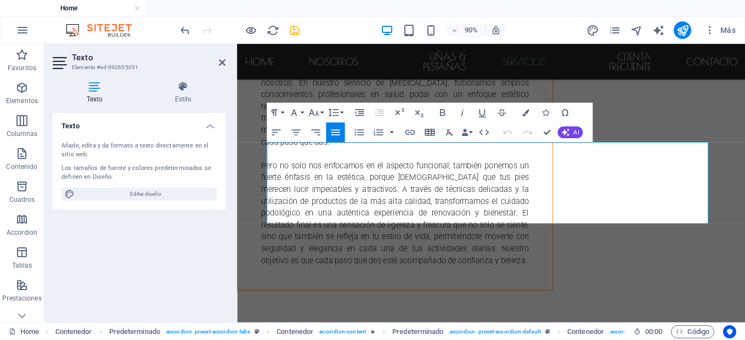
click at [432, 135] on icon "button" at bounding box center [429, 133] width 12 height 12
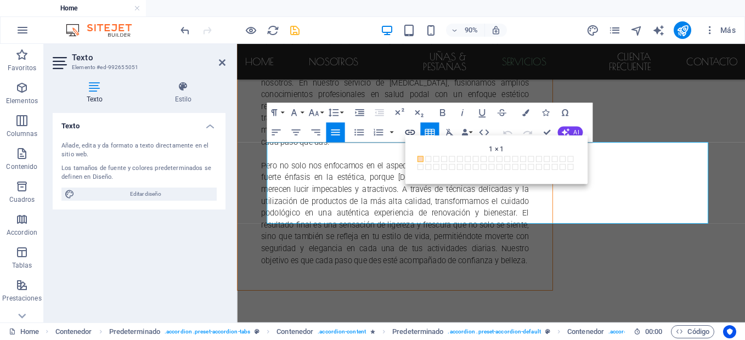
drag, startPoint x: 432, startPoint y: 135, endPoint x: 412, endPoint y: 132, distance: 20.5
click at [412, 132] on div "Insert Link Insert Table Clear Formatting Data Bindings Empresa Nombre Apellido…" at bounding box center [446, 132] width 93 height 20
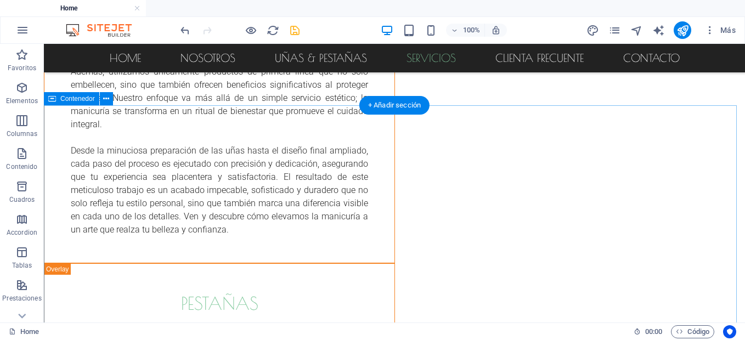
scroll to position [2156, 0]
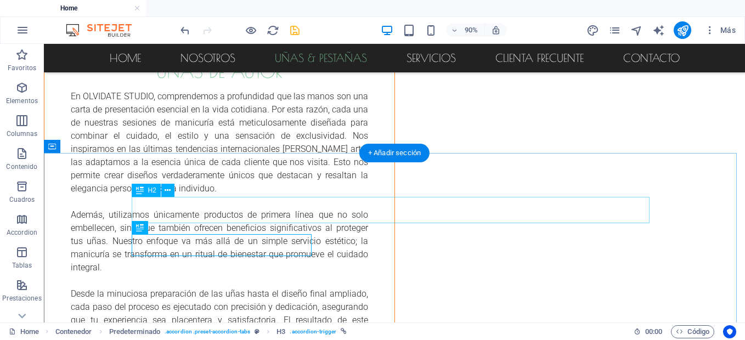
scroll to position [2129, 0]
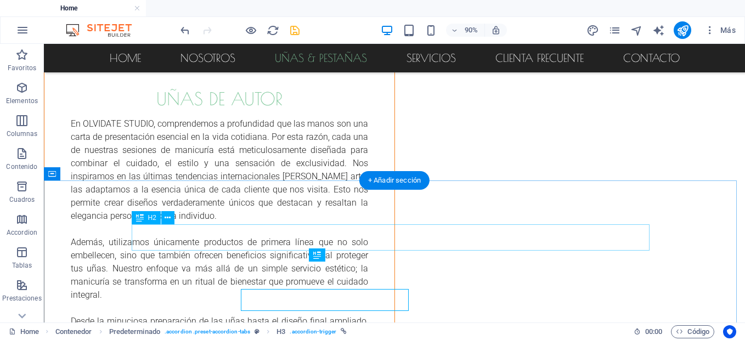
scroll to position [2101, 0]
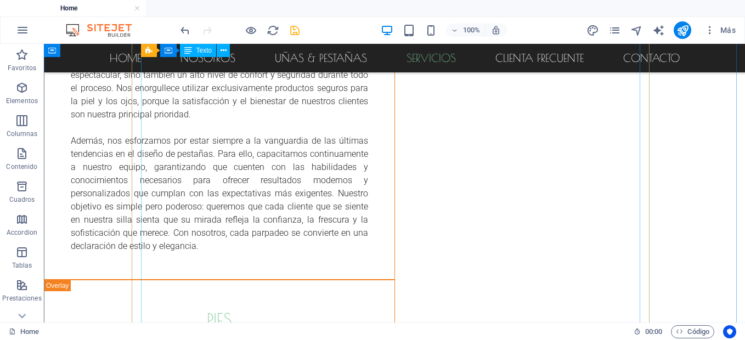
scroll to position [2715, 0]
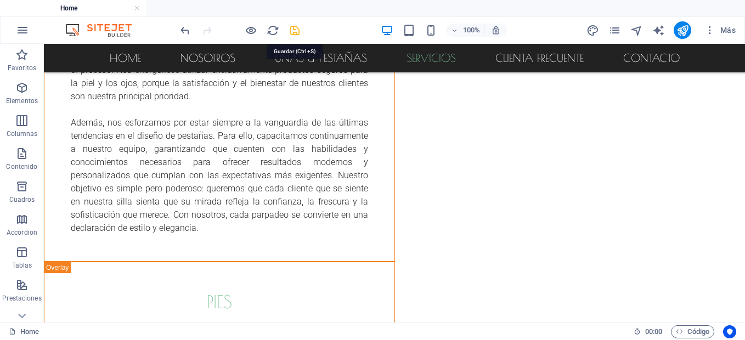
click at [297, 33] on icon "save" at bounding box center [294, 30] width 13 height 13
checkbox input "false"
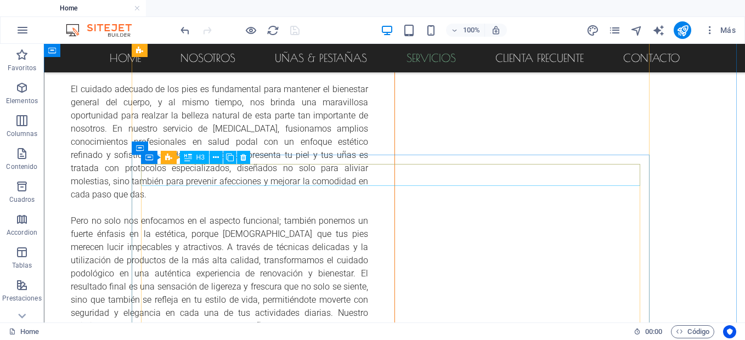
scroll to position [2964, 0]
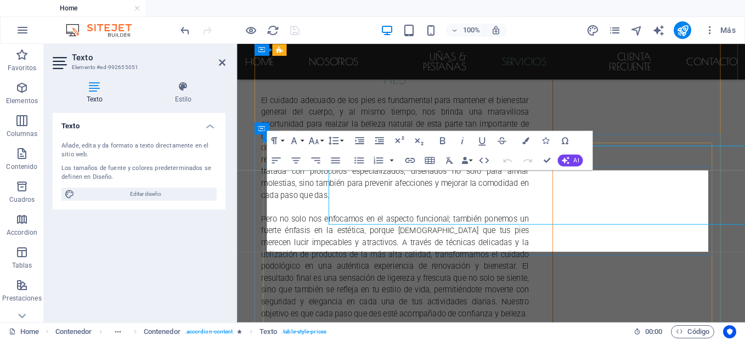
scroll to position [2991, 0]
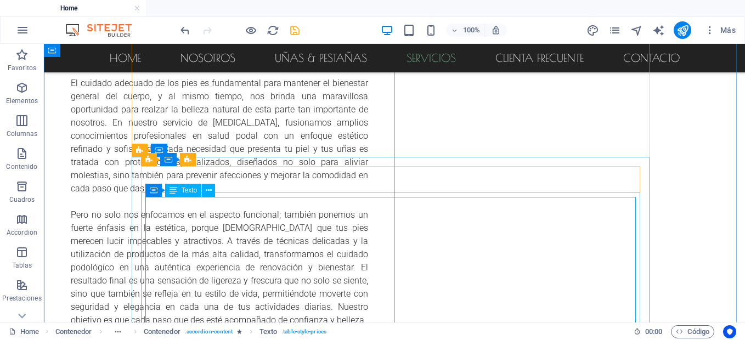
scroll to position [2951, 0]
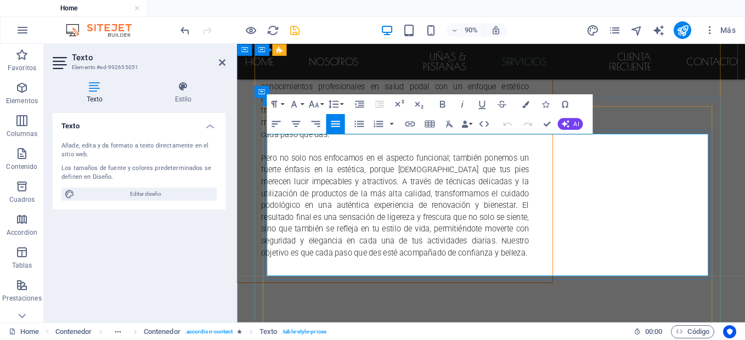
scroll to position [3032, 0]
drag, startPoint x: 354, startPoint y: 178, endPoint x: 270, endPoint y: 182, distance: 83.5
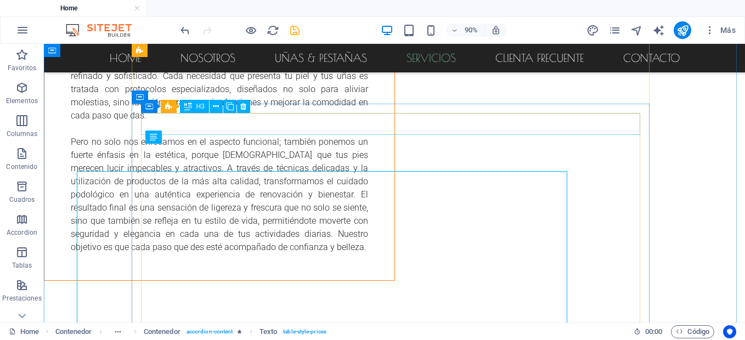
scroll to position [3004, 0]
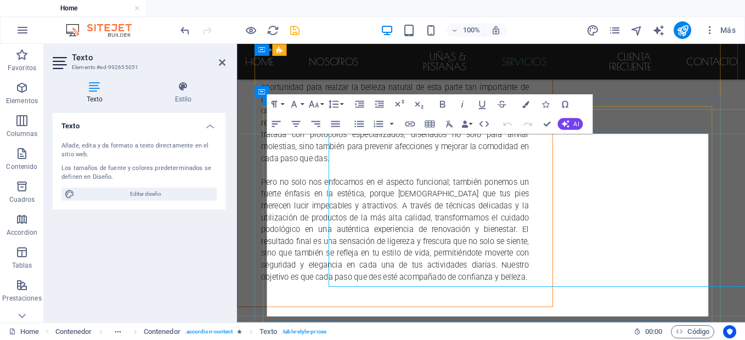
scroll to position [3032, 0]
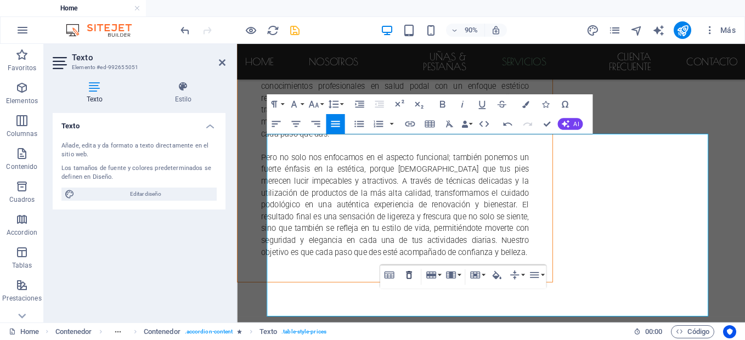
click at [410, 276] on icon "button" at bounding box center [409, 275] width 12 height 12
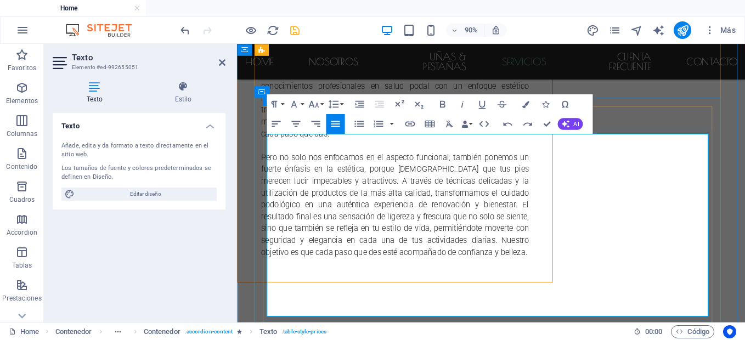
drag, startPoint x: 412, startPoint y: 337, endPoint x: 389, endPoint y: 335, distance: 23.1
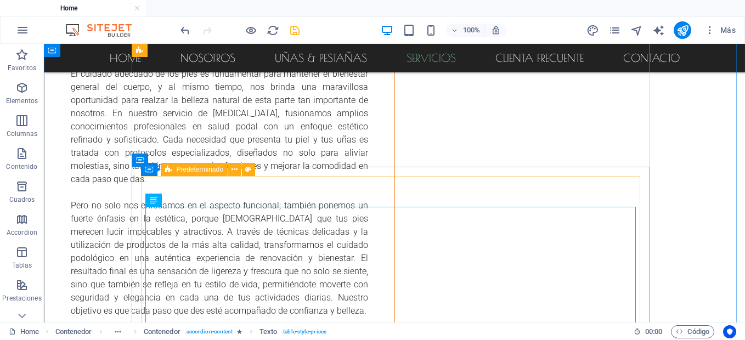
scroll to position [2940, 0]
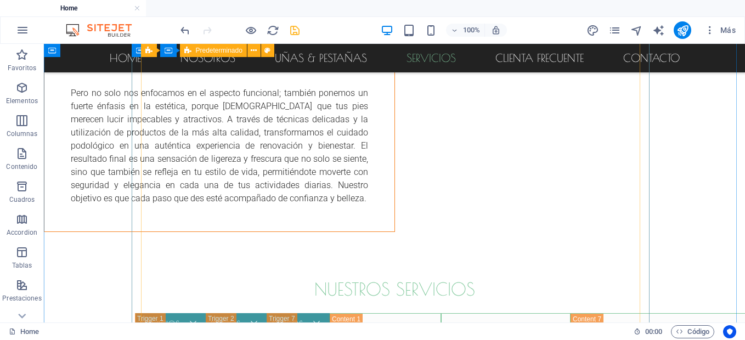
scroll to position [3230, 0]
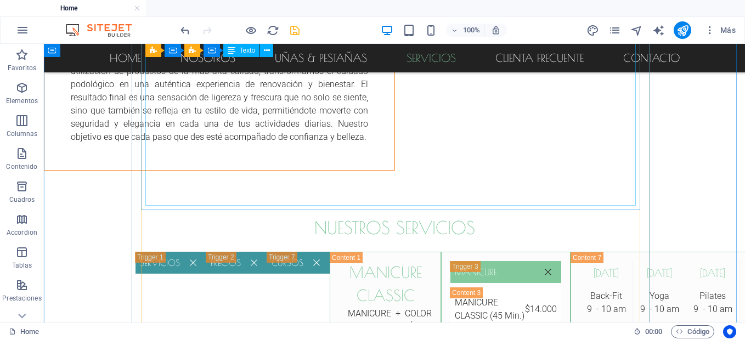
scroll to position [3140, 0]
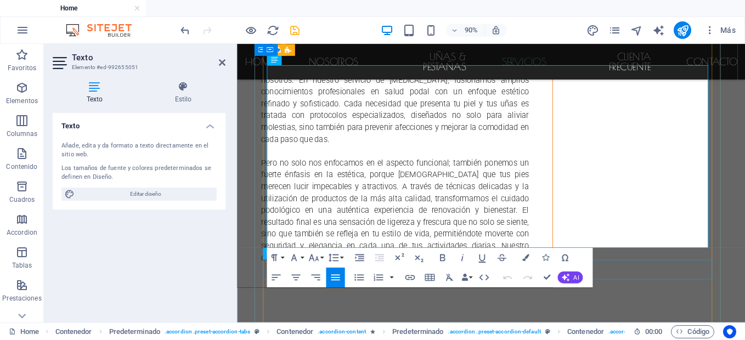
scroll to position [3212, 0]
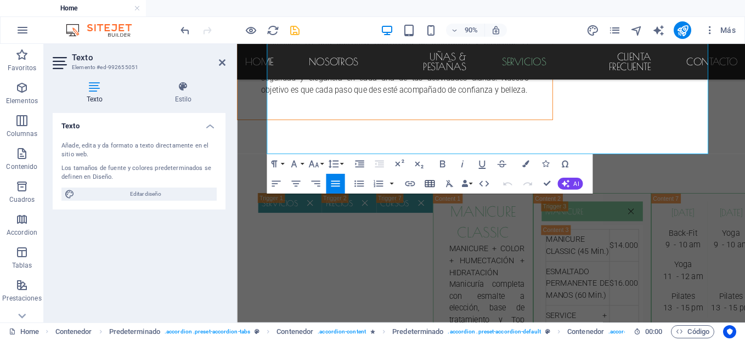
click at [426, 181] on icon "button" at bounding box center [430, 183] width 10 height 7
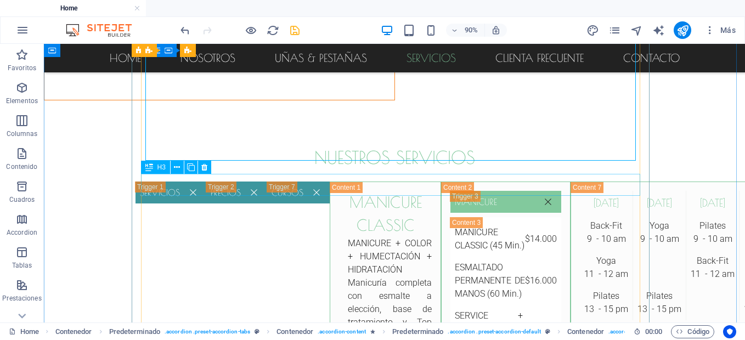
scroll to position [3185, 0]
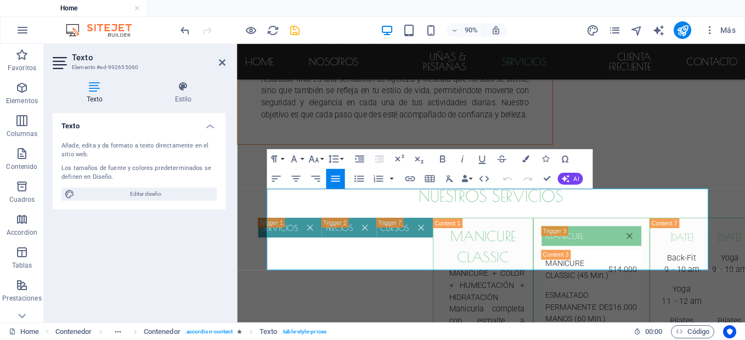
scroll to position [3212, 0]
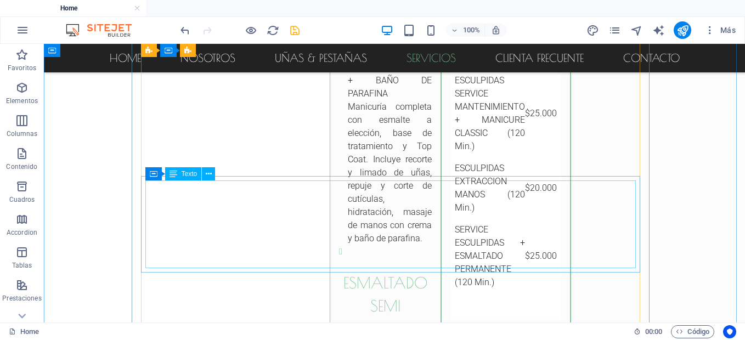
scroll to position [3398, 0]
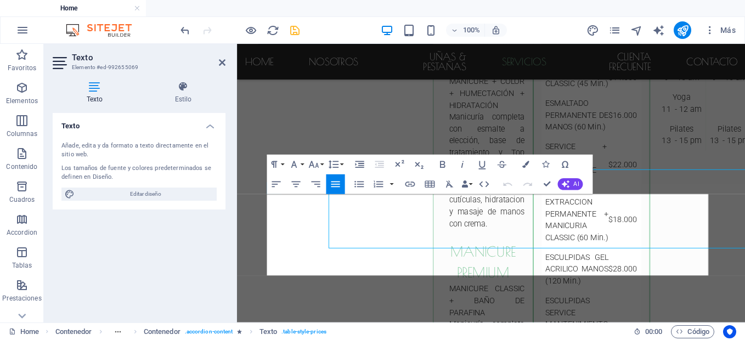
scroll to position [3426, 0]
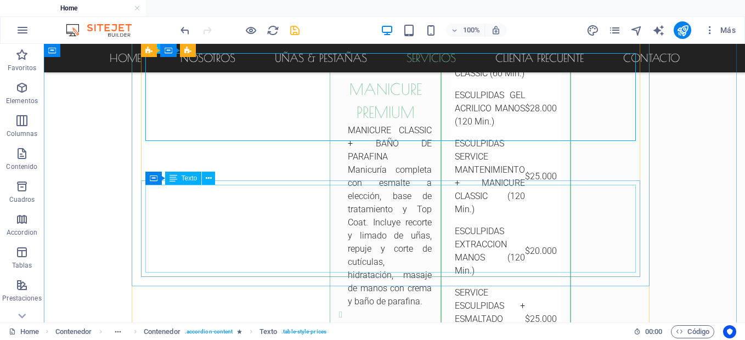
scroll to position [3558, 0]
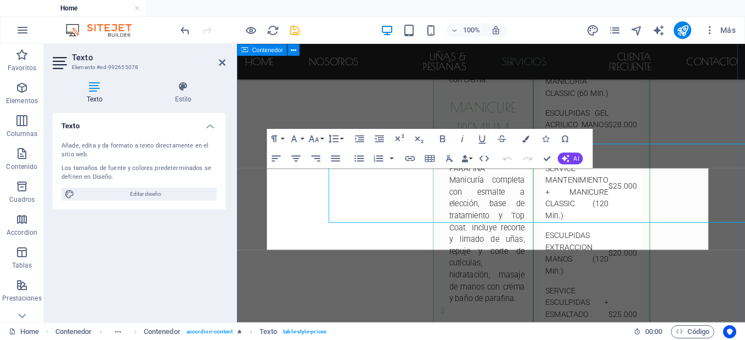
scroll to position [3586, 0]
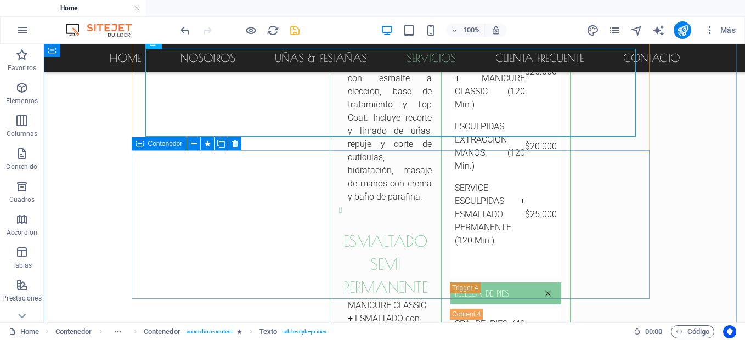
scroll to position [3692, 0]
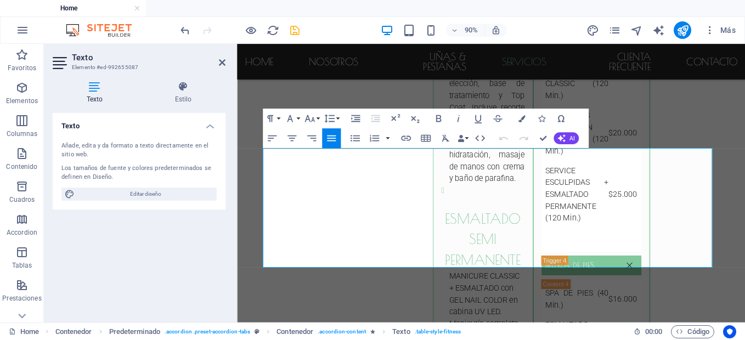
scroll to position [3719, 0]
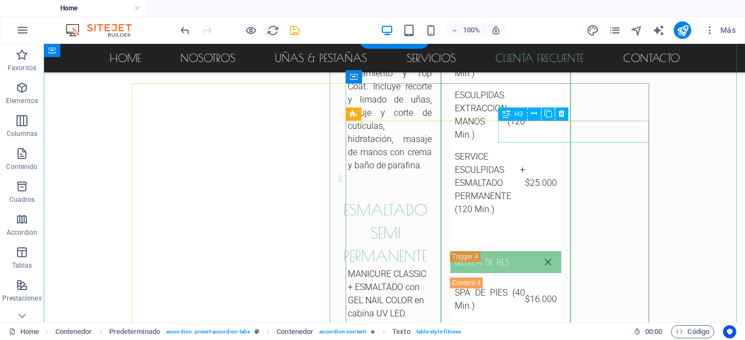
scroll to position [3996, 0]
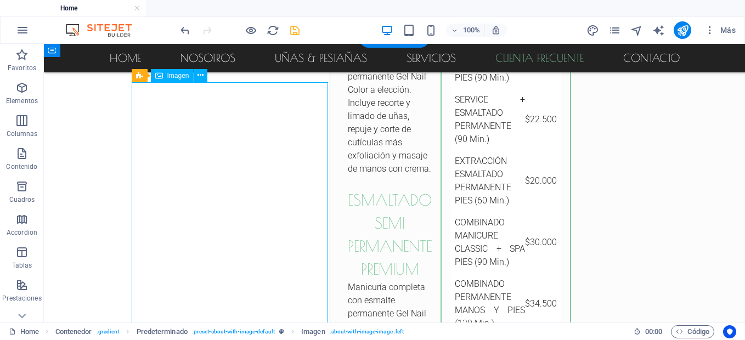
select select "%"
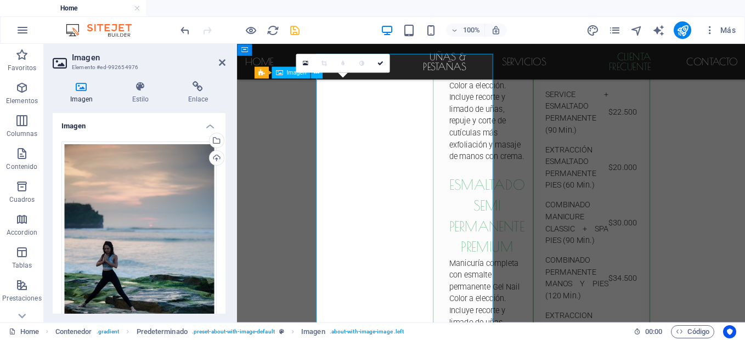
scroll to position [4024, 0]
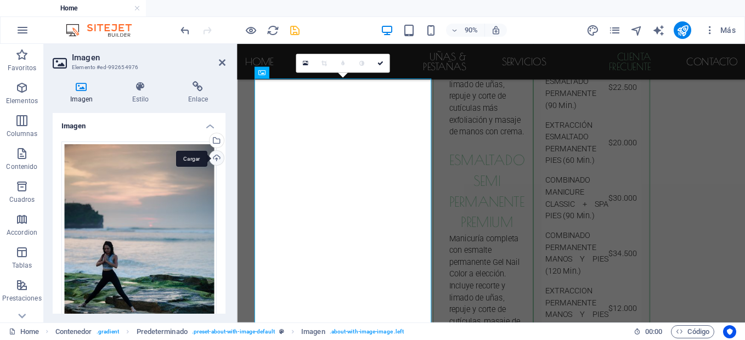
click at [215, 160] on div "Cargar" at bounding box center [215, 159] width 16 height 16
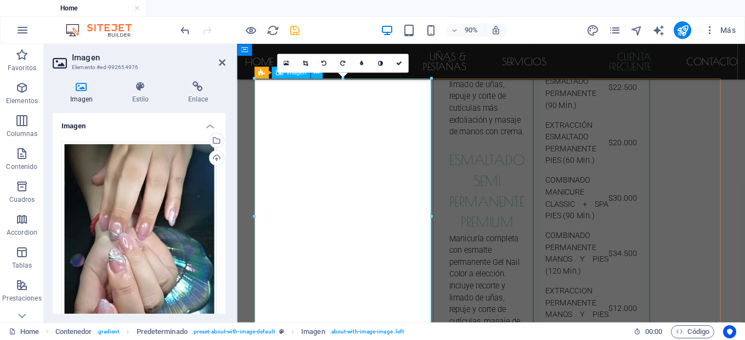
click at [303, 60] on icon at bounding box center [304, 63] width 5 height 6
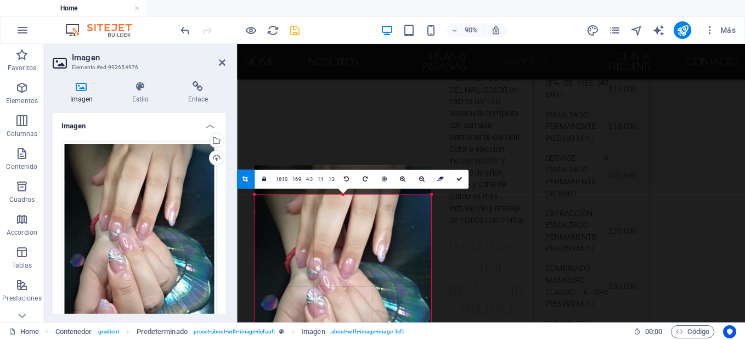
scroll to position [3889, 0]
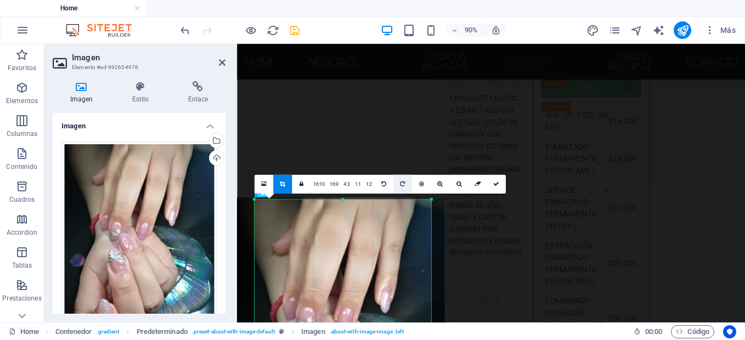
click at [400, 182] on icon at bounding box center [402, 184] width 5 height 6
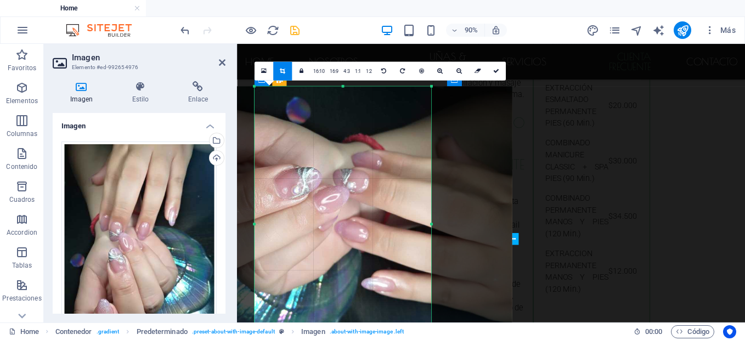
scroll to position [4008, 0]
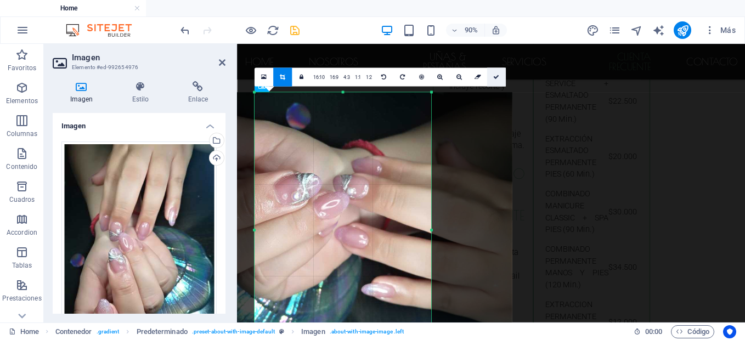
click at [495, 80] on icon at bounding box center [496, 77] width 6 height 6
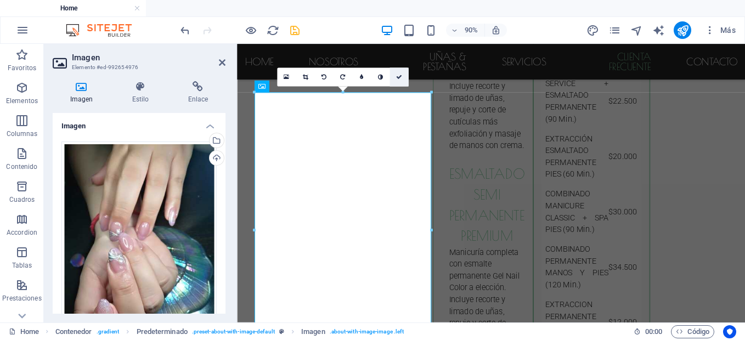
click at [396, 77] on icon at bounding box center [399, 77] width 6 height 6
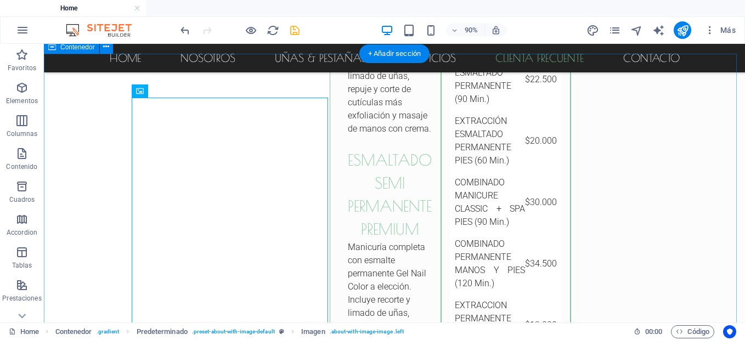
scroll to position [3981, 0]
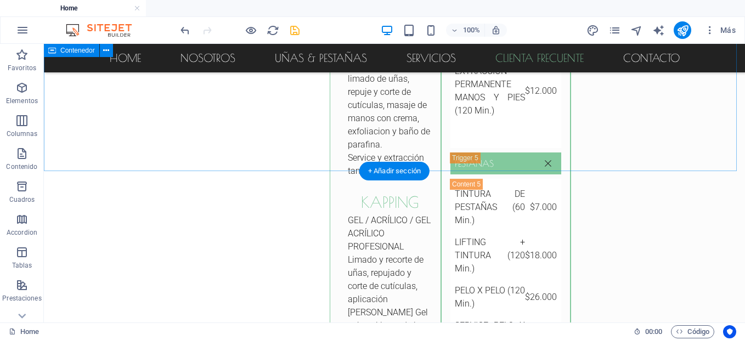
scroll to position [4257, 0]
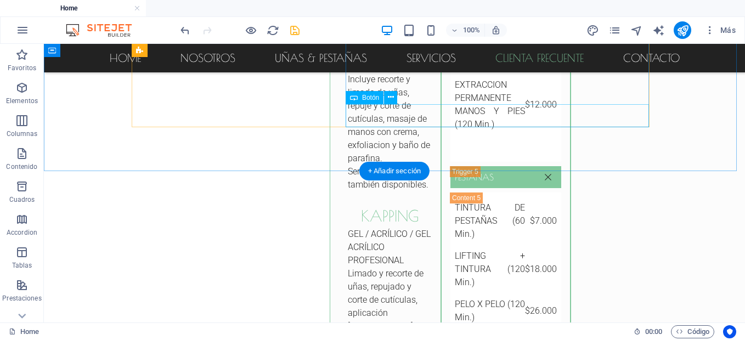
select select "%"
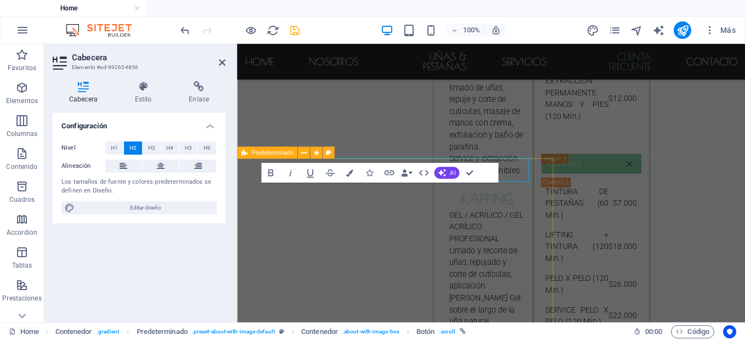
scroll to position [4284, 0]
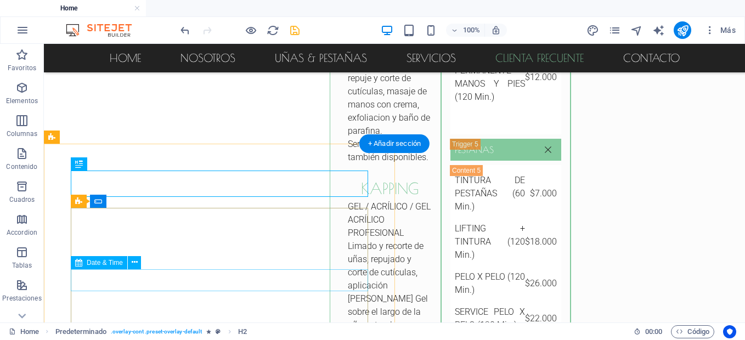
select select "1"
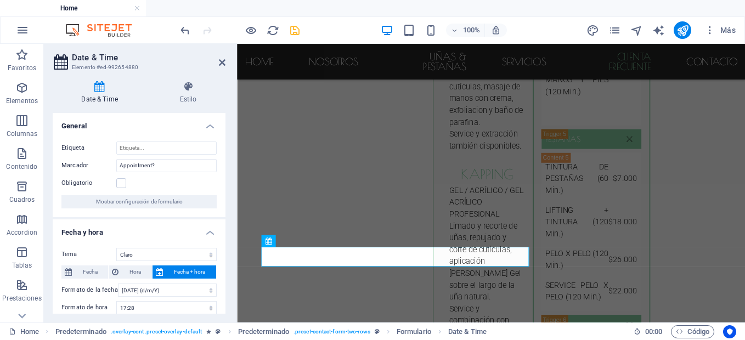
scroll to position [4311, 0]
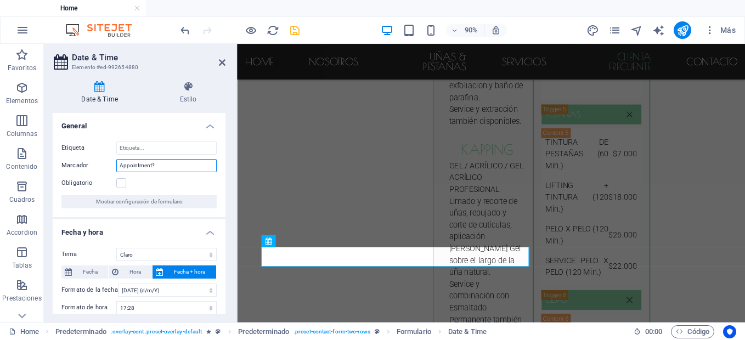
click at [171, 169] on input "Appointment?" at bounding box center [166, 165] width 100 height 13
type input "a"
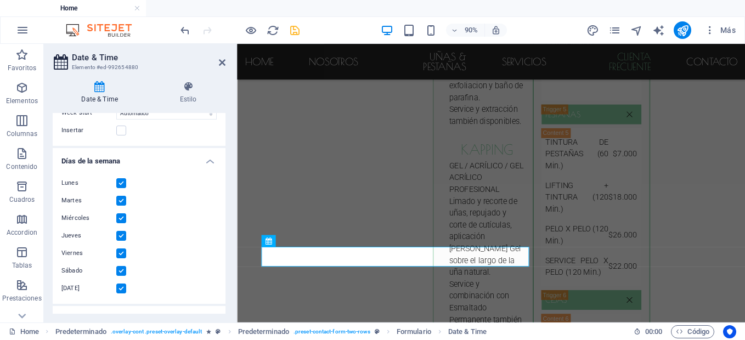
scroll to position [287, 0]
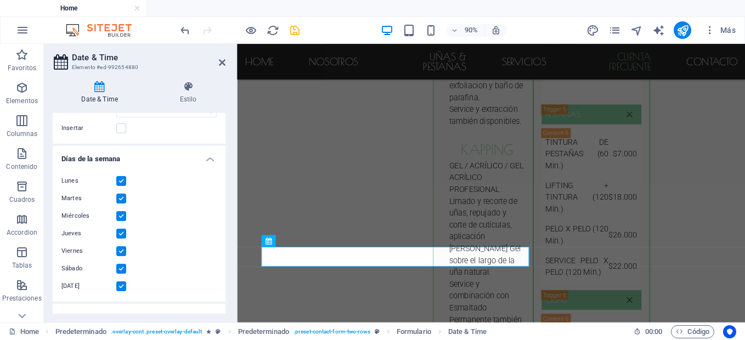
type input "AGENDA"
click at [120, 178] on label at bounding box center [121, 181] width 10 height 10
click at [0, 0] on input "Lunes" at bounding box center [0, 0] width 0 height 0
click at [121, 267] on label at bounding box center [121, 269] width 10 height 10
click at [0, 0] on input "Sábado" at bounding box center [0, 0] width 0 height 0
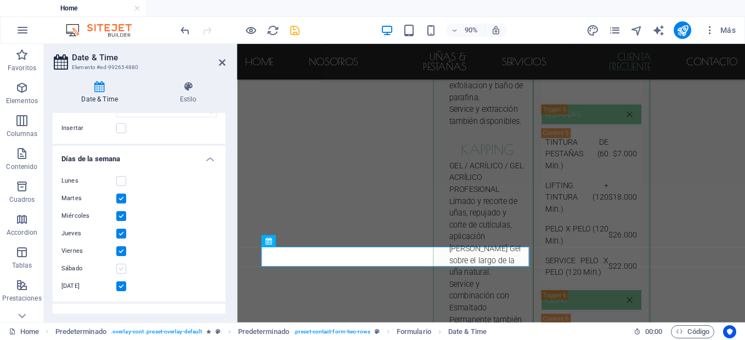
click at [121, 267] on label at bounding box center [121, 269] width 10 height 10
click at [0, 0] on input "Sábado" at bounding box center [0, 0] width 0 height 0
click at [119, 285] on label at bounding box center [121, 286] width 10 height 10
click at [0, 0] on input "Domingo" at bounding box center [0, 0] width 0 height 0
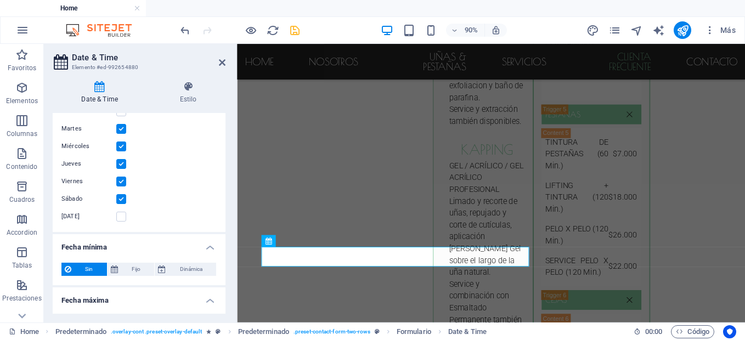
scroll to position [381, 0]
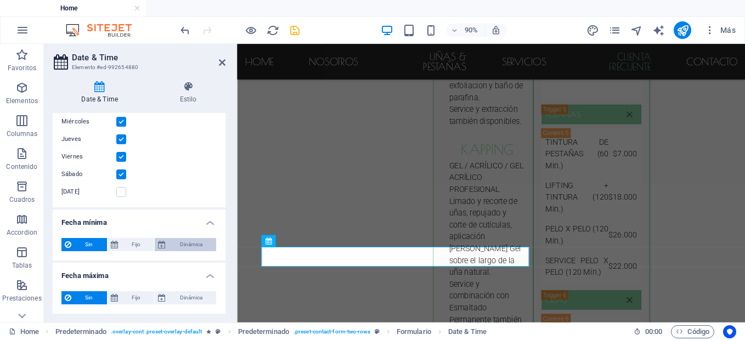
click at [196, 243] on span "Dinámica" at bounding box center [191, 244] width 44 height 13
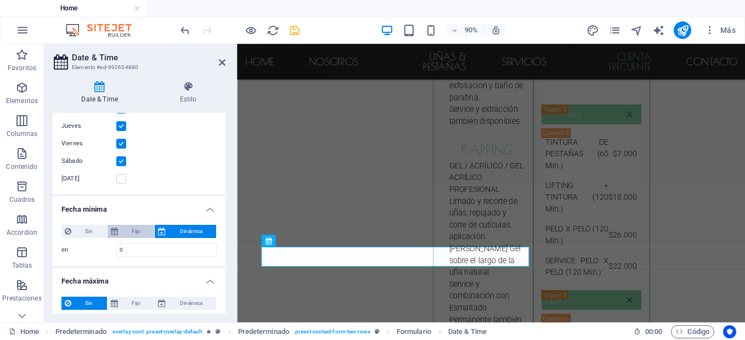
scroll to position [400, 0]
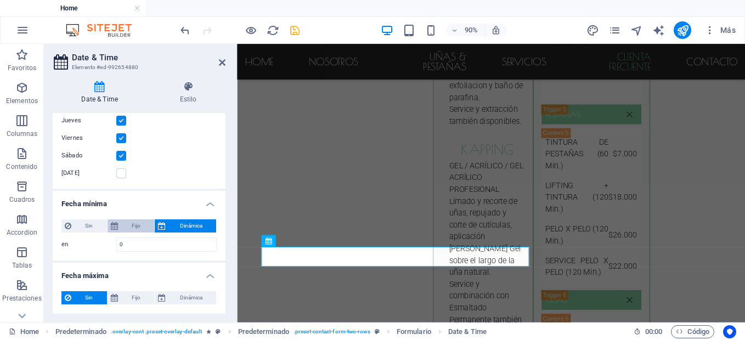
click at [137, 223] on span "Fijo" at bounding box center [136, 225] width 30 height 13
click at [152, 224] on button "Fijo" at bounding box center [130, 226] width 47 height 13
click at [169, 227] on span "Dinámica" at bounding box center [191, 226] width 44 height 13
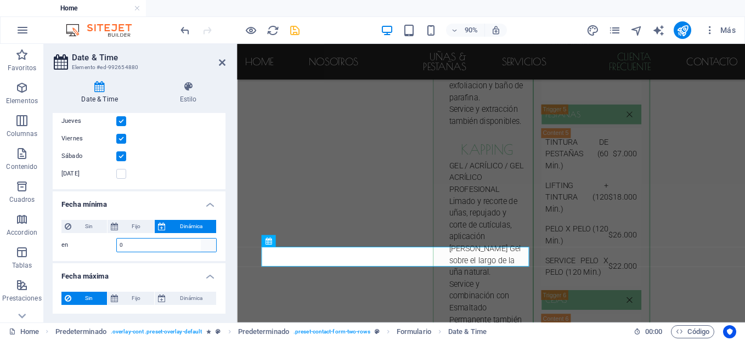
click at [205, 248] on select "d s m a" at bounding box center [208, 245] width 15 height 13
click at [180, 245] on input "0" at bounding box center [166, 245] width 99 height 13
click at [136, 228] on span "Fijo" at bounding box center [136, 226] width 30 height 13
click at [125, 243] on input "en" at bounding box center [166, 244] width 100 height 13
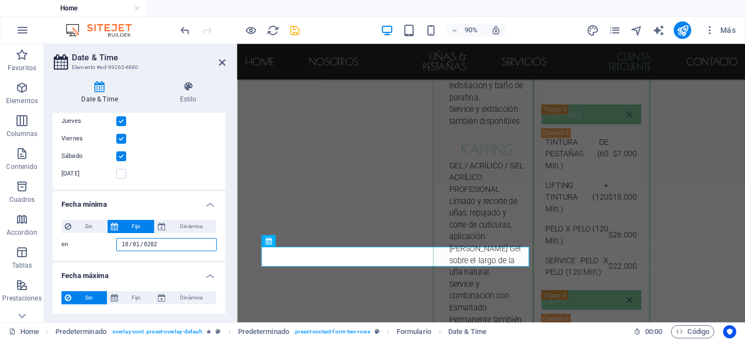
type input "2025-10-01"
click at [125, 298] on span "Fijo" at bounding box center [136, 297] width 30 height 13
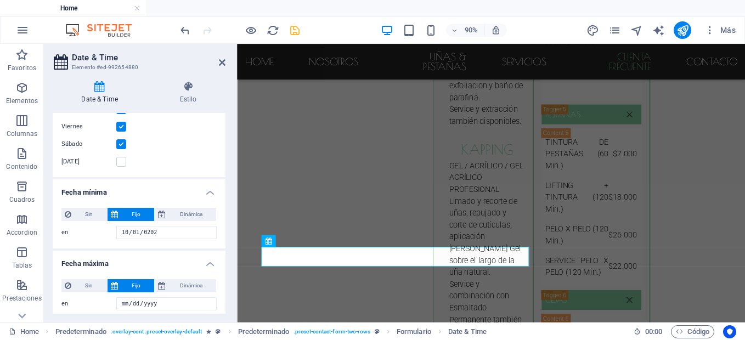
scroll to position [417, 0]
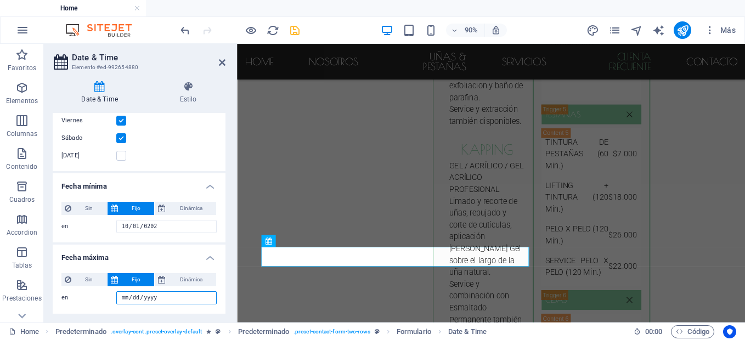
click at [125, 298] on input "en" at bounding box center [166, 297] width 100 height 13
type input "2026-10-01"
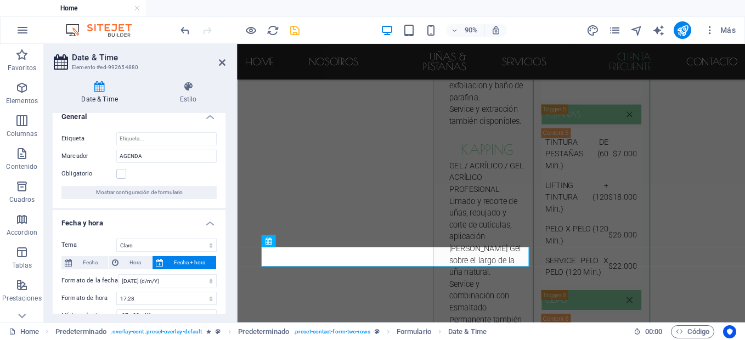
scroll to position [0, 0]
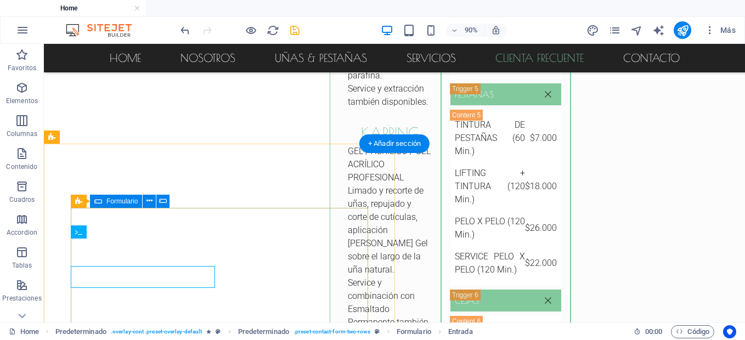
scroll to position [4284, 0]
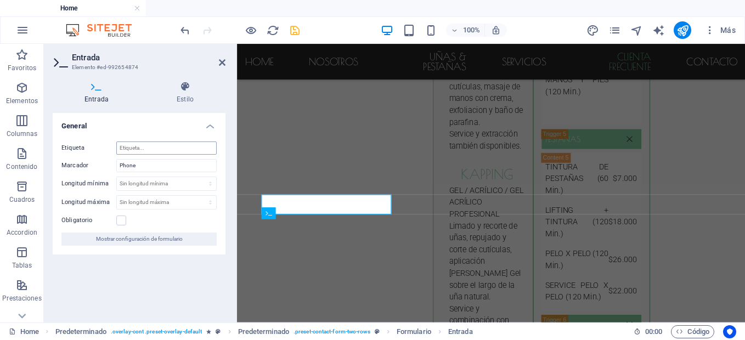
scroll to position [4311, 0]
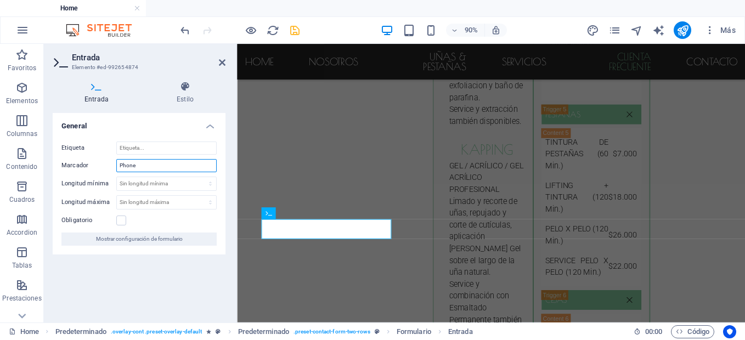
click at [138, 162] on input "Phone" at bounding box center [166, 165] width 100 height 13
type input "C"
type input "TELEFONO"
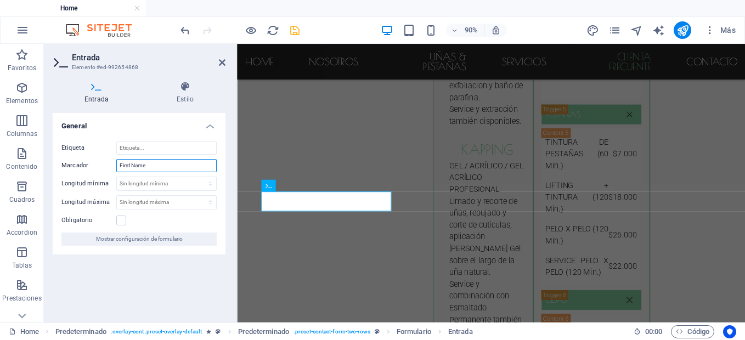
click at [179, 168] on input "First Name" at bounding box center [166, 165] width 100 height 13
type input "NOMBRE"
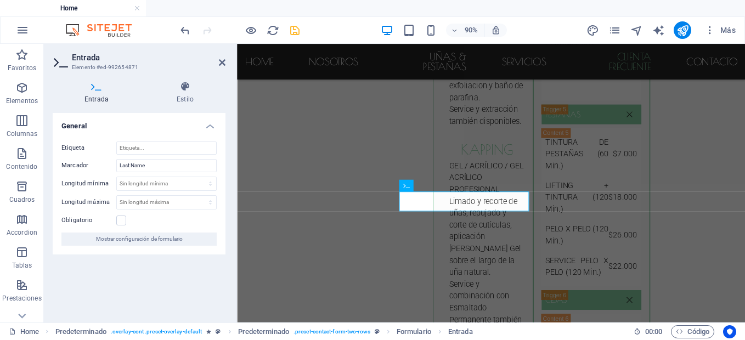
click at [182, 172] on div "Etiqueta Marcador Last Name Longitud mínima Sin longitud mínima carácteres Long…" at bounding box center [139, 194] width 173 height 122
click at [183, 168] on input "Last Name" at bounding box center [166, 165] width 100 height 13
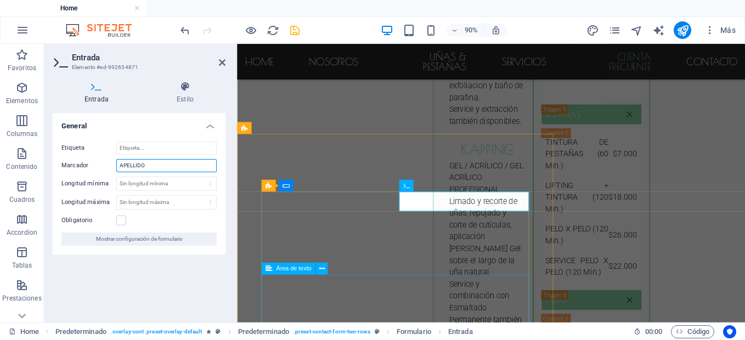
type input "APELLIDO"
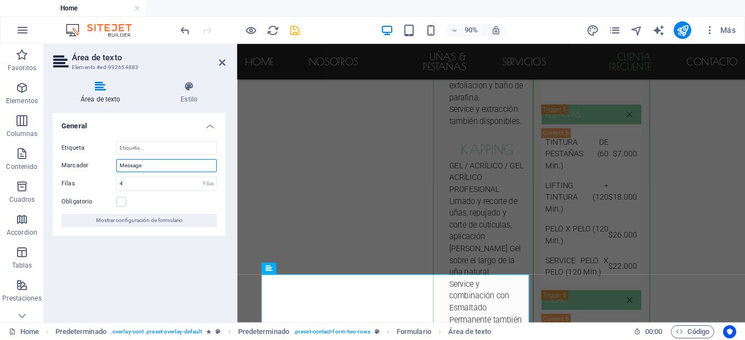
click at [164, 166] on input "Message" at bounding box center [166, 165] width 100 height 13
type input "MENSAJE"
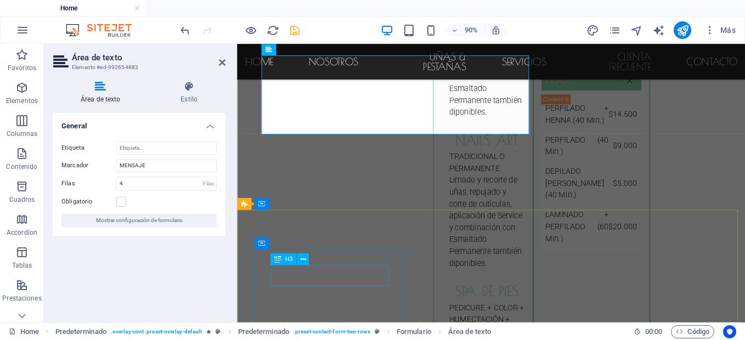
scroll to position [4545, 0]
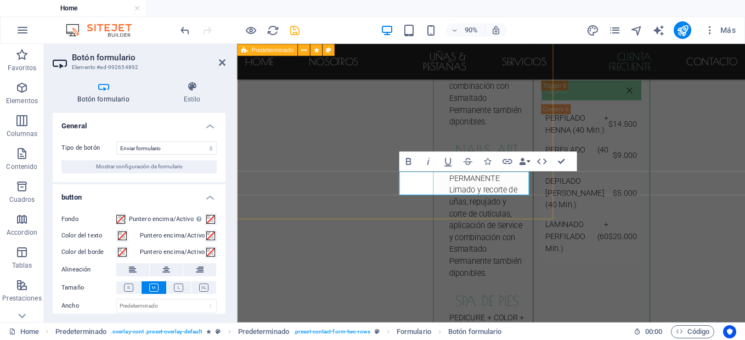
type button "Send"
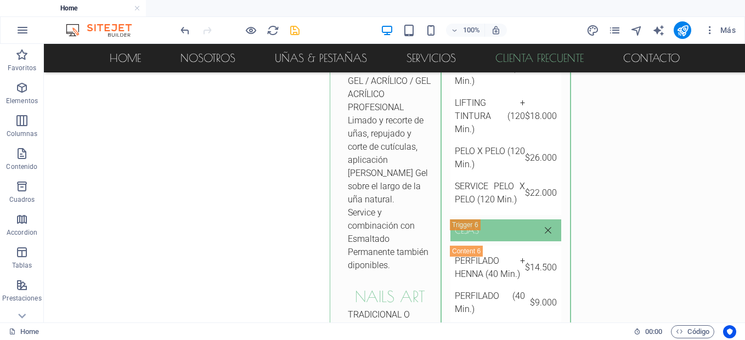
scroll to position [4375, 0]
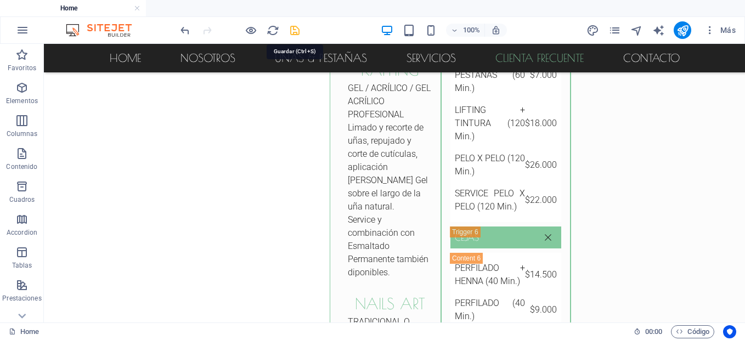
click at [295, 30] on icon "save" at bounding box center [294, 30] width 13 height 13
checkbox input "false"
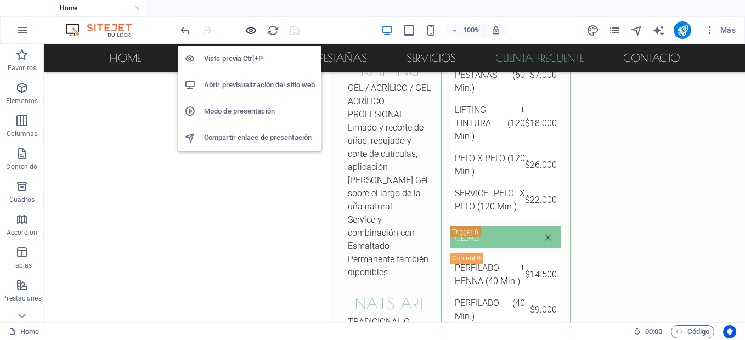
click at [253, 29] on icon "button" at bounding box center [251, 30] width 13 height 13
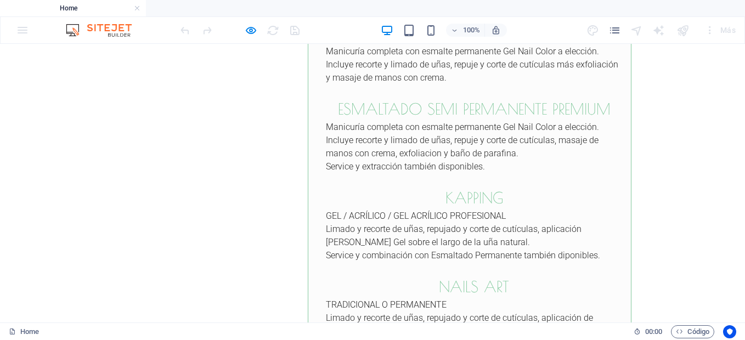
scroll to position [0, 0]
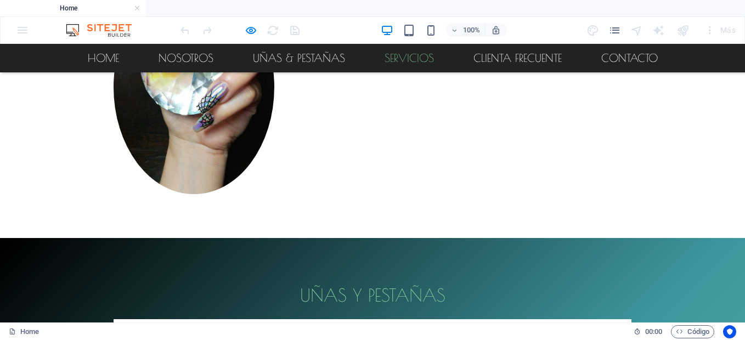
scroll to position [932, 0]
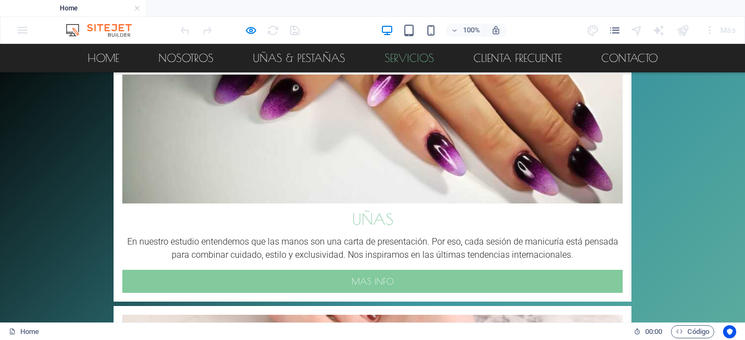
scroll to position [1199, 0]
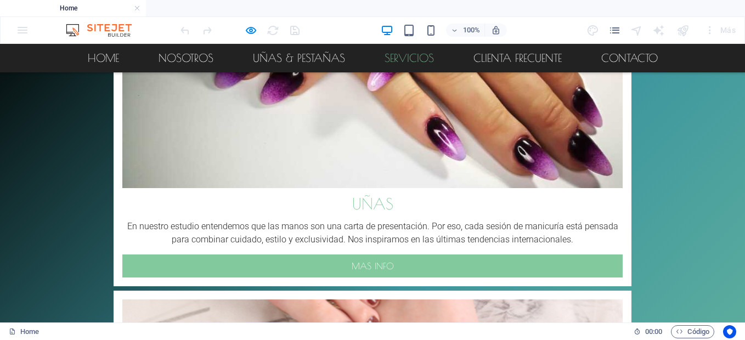
scroll to position [1223, 0]
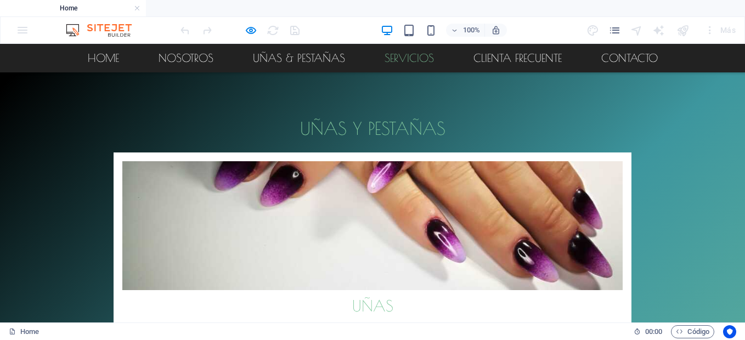
scroll to position [1105, 0]
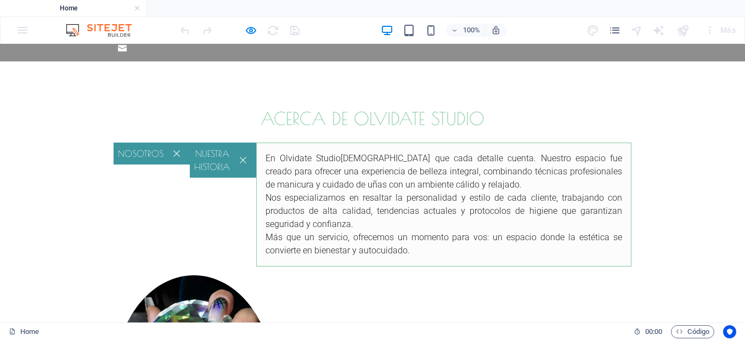
scroll to position [0, 0]
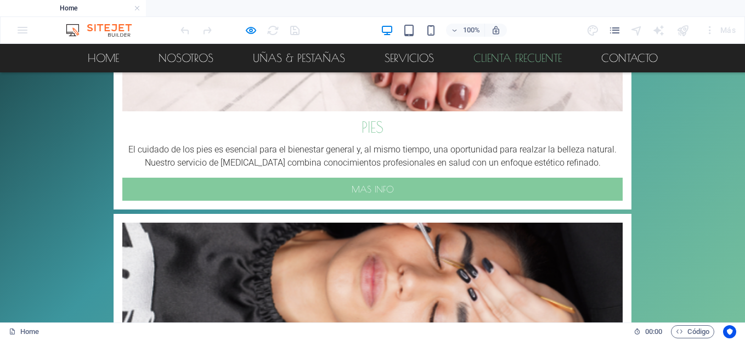
scroll to position [1524, 0]
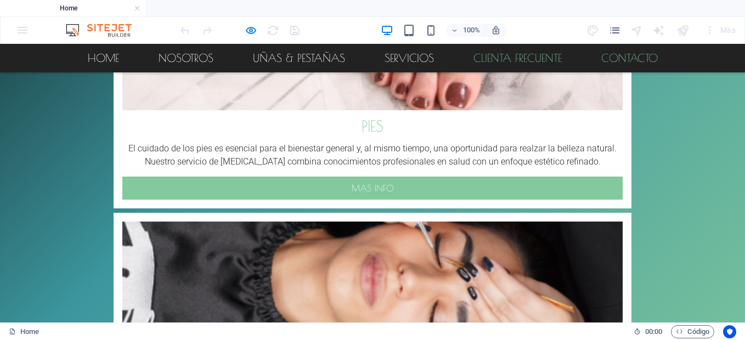
click at [607, 49] on link "Contacto" at bounding box center [629, 58] width 74 height 29
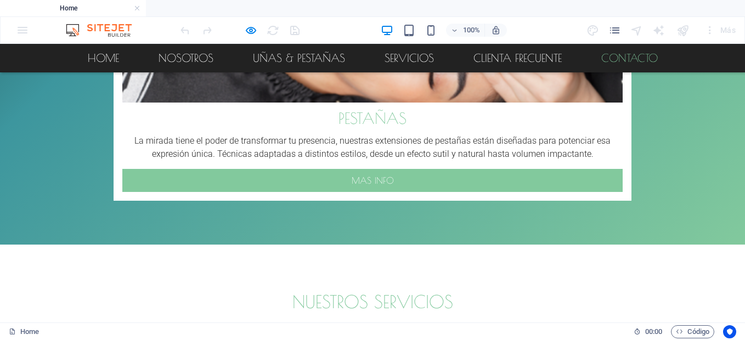
scroll to position [1773, 0]
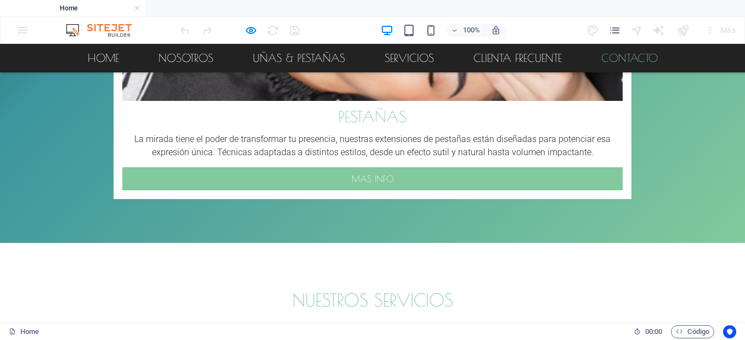
click at [423, 32] on div "100%" at bounding box center [443, 30] width 127 height 18
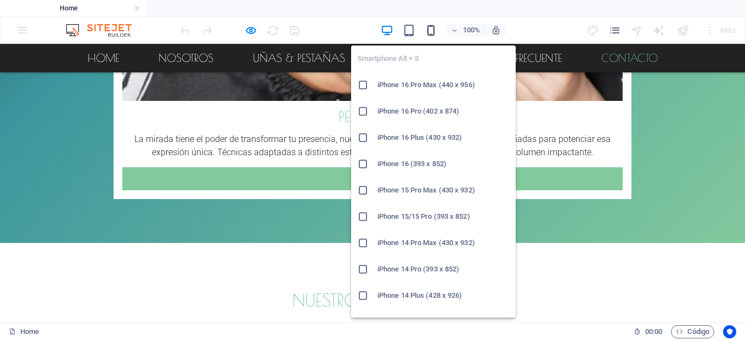
click at [427, 33] on icon "button" at bounding box center [431, 30] width 13 height 13
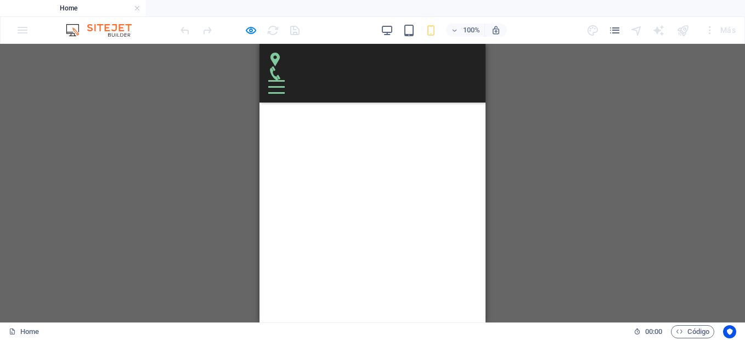
scroll to position [0, 0]
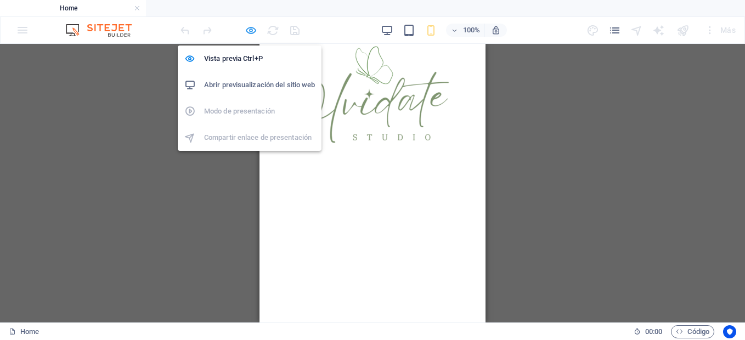
click at [252, 27] on icon "button" at bounding box center [251, 30] width 13 height 13
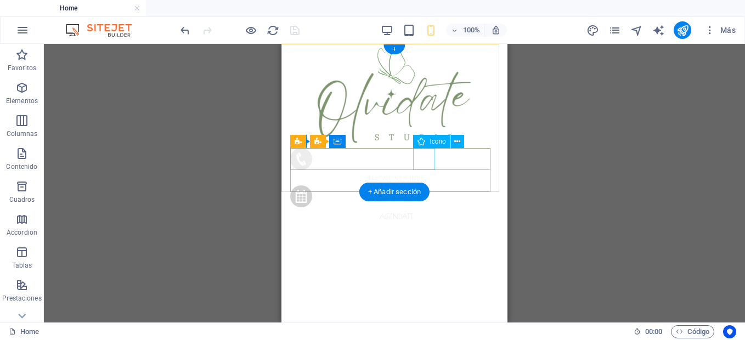
click at [427, 161] on figure at bounding box center [391, 161] width 203 height 26
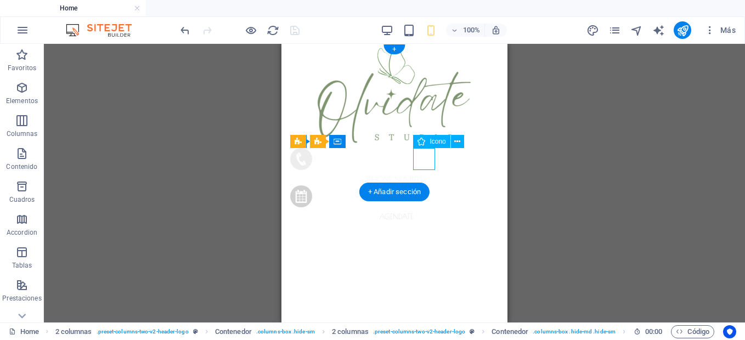
click at [427, 161] on figure at bounding box center [391, 161] width 203 height 26
select select "xMidYMid"
select select "px"
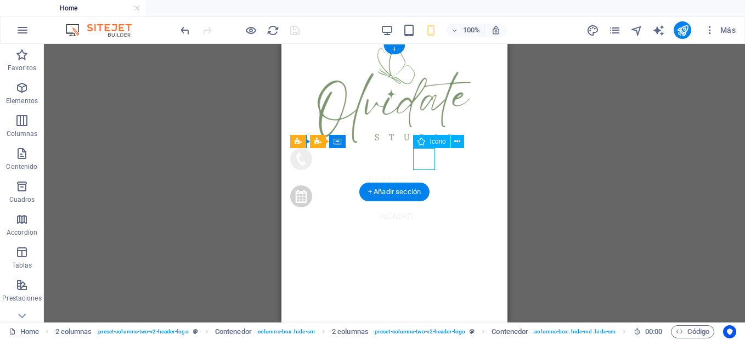
select select "px"
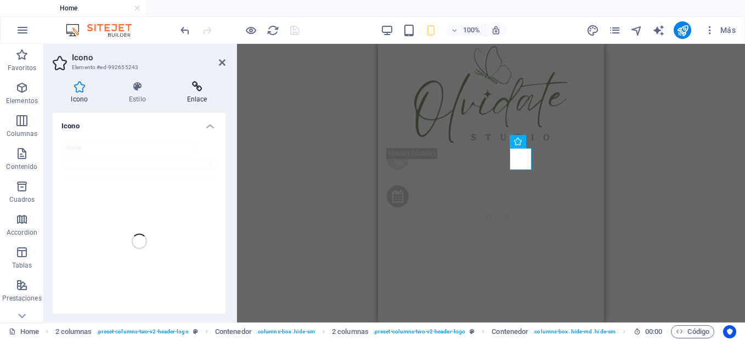
click at [197, 89] on icon at bounding box center [196, 86] width 57 height 11
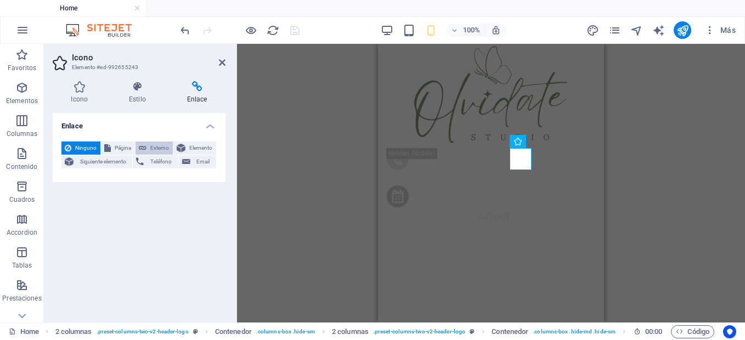
click at [157, 148] on span "Externo" at bounding box center [160, 148] width 20 height 13
select select "blank"
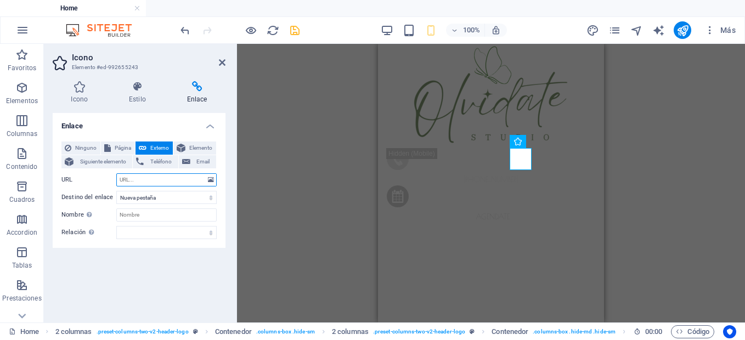
click at [177, 180] on input "URL" at bounding box center [166, 179] width 100 height 13
paste input "[URL][DOMAIN_NAME]"
type input "[URL][DOMAIN_NAME]"
click at [165, 237] on select "alternativo autor marcador externo ayuda licencia siguiente nofollow noreferrer…" at bounding box center [166, 232] width 100 height 13
click at [163, 252] on div "Enlace Ninguno Página Externo Elemento Siguiente elemento Teléfono Email Página…" at bounding box center [139, 213] width 173 height 201
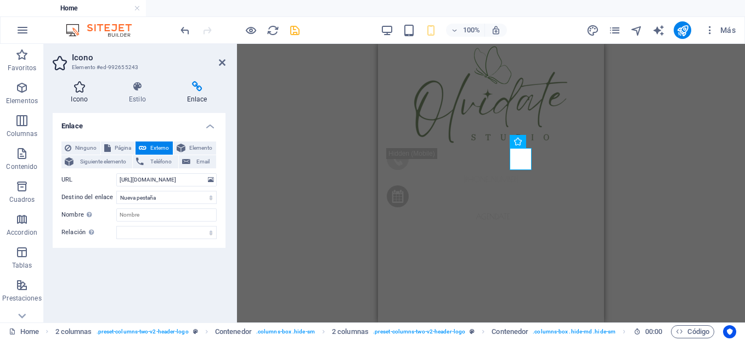
click at [77, 93] on h4 "Icono" at bounding box center [82, 92] width 58 height 23
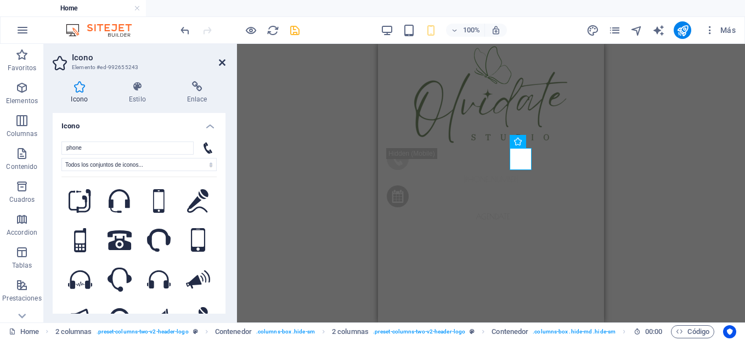
click at [221, 67] on link at bounding box center [222, 62] width 7 height 9
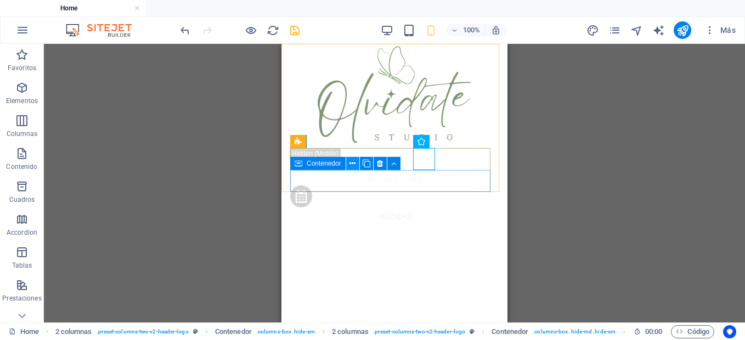
click at [353, 163] on icon at bounding box center [352, 164] width 6 height 12
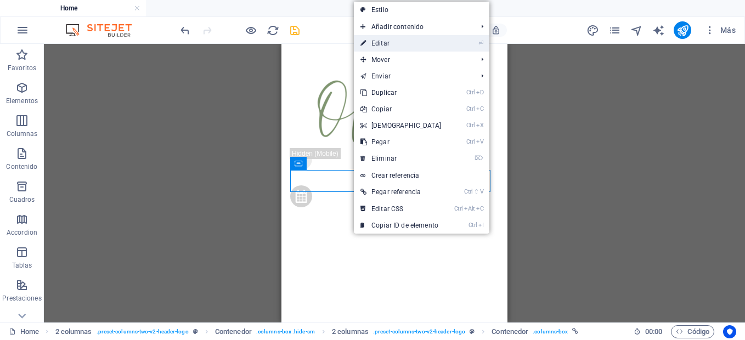
click at [412, 47] on link "⏎ Editar" at bounding box center [401, 43] width 94 height 16
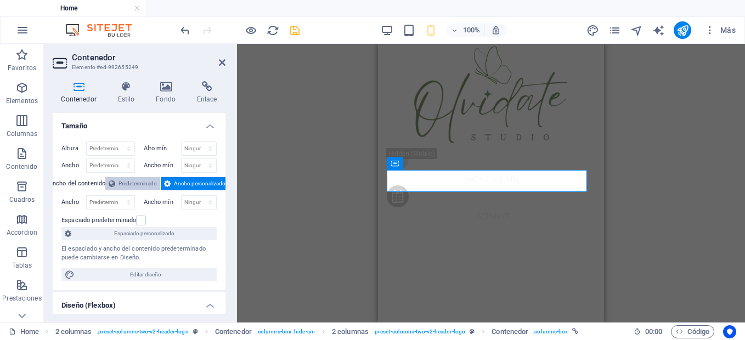
click at [144, 185] on span "Predeterminado" at bounding box center [137, 183] width 38 height 13
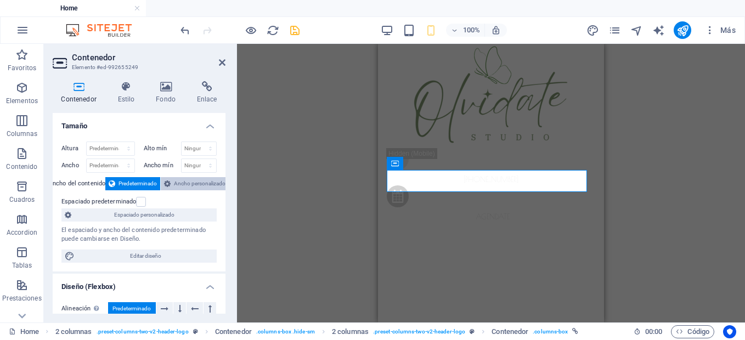
click at [189, 183] on span "Ancho personalizado" at bounding box center [200, 183] width 52 height 13
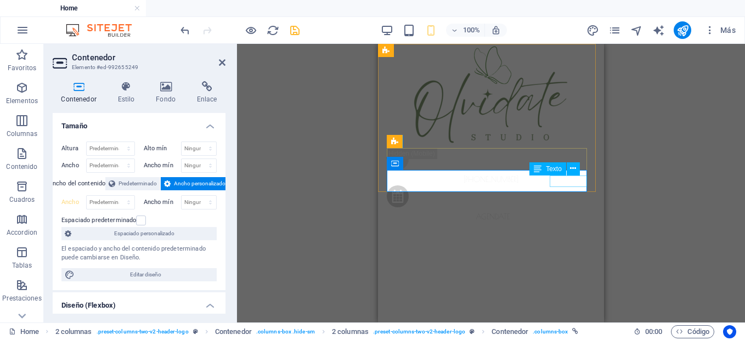
click at [577, 211] on div "Agendate" at bounding box center [491, 217] width 208 height 12
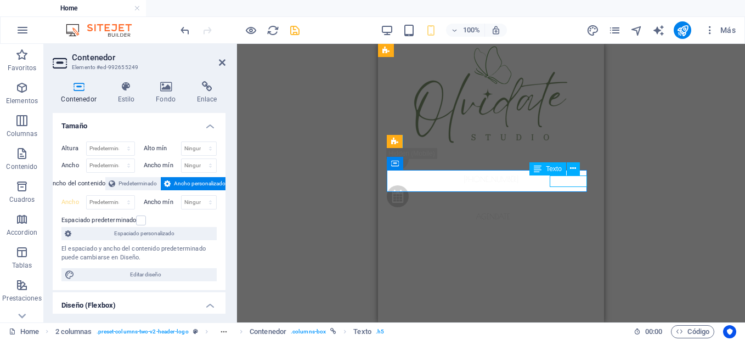
click at [577, 211] on div "Agendate" at bounding box center [491, 217] width 208 height 12
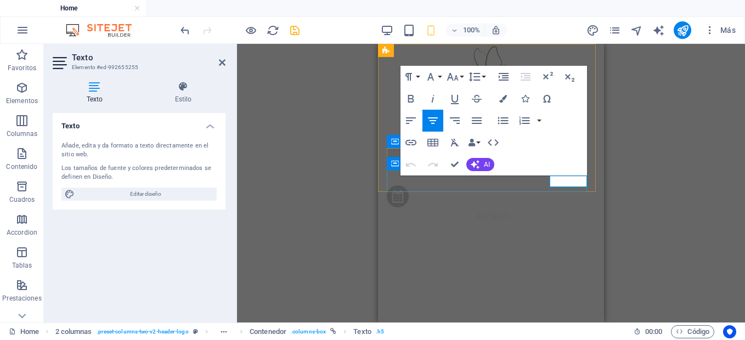
click at [510, 212] on strong "Agendate" at bounding box center [493, 216] width 34 height 9
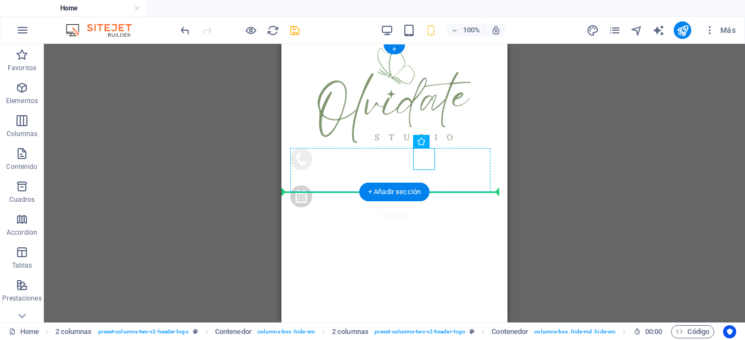
drag, startPoint x: 720, startPoint y: 187, endPoint x: 298, endPoint y: 169, distance: 421.6
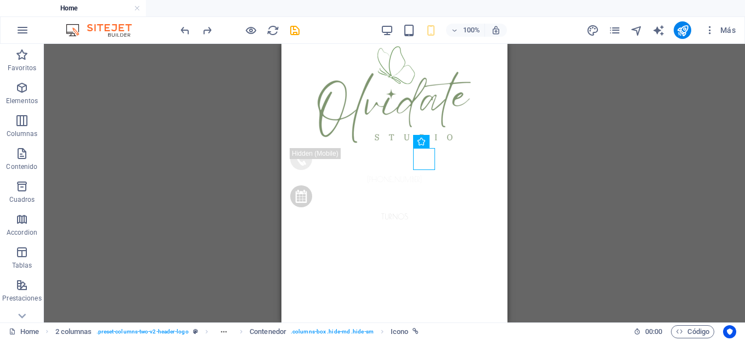
click at [597, 162] on div "Predeterminado Contenedor H2 Contenedor Predeterminado Predeterminado Contenedo…" at bounding box center [394, 183] width 701 height 279
click at [454, 34] on span "100%" at bounding box center [465, 30] width 30 height 13
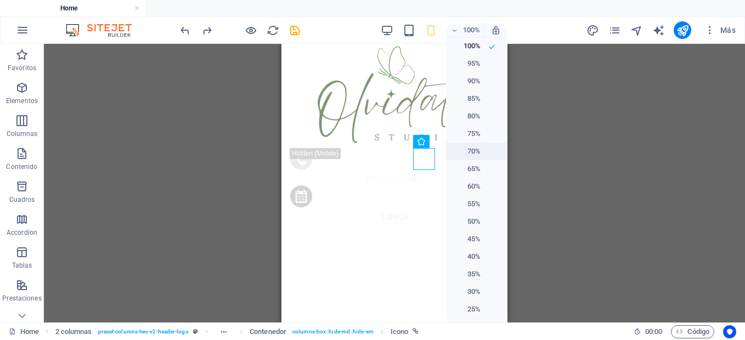
click at [482, 157] on li "70%" at bounding box center [476, 152] width 61 height 18
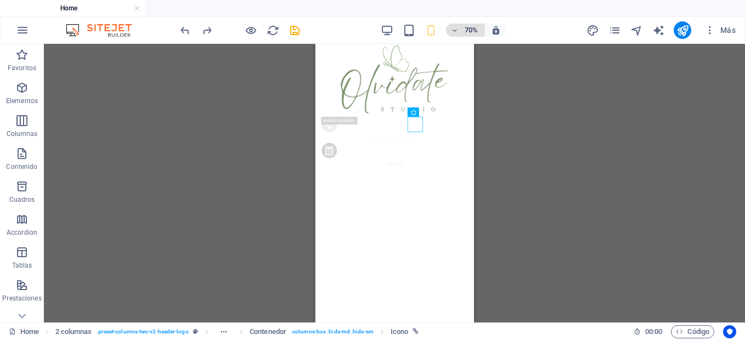
click at [452, 31] on icon "button" at bounding box center [454, 30] width 8 height 7
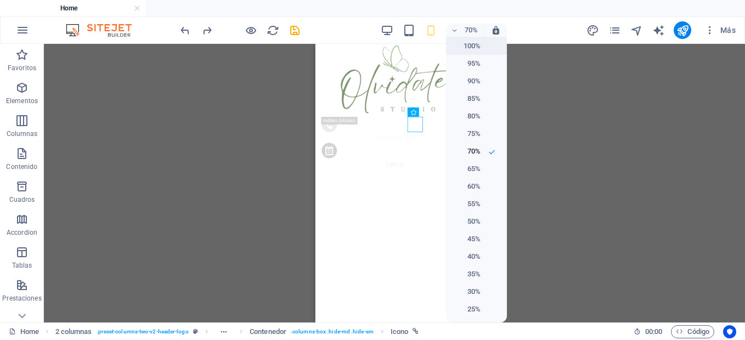
click at [455, 48] on h6 "100%" at bounding box center [466, 45] width 28 height 13
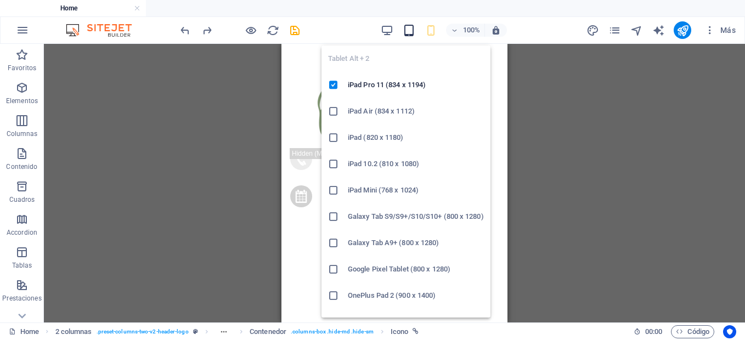
click at [409, 32] on icon "button" at bounding box center [409, 30] width 13 height 13
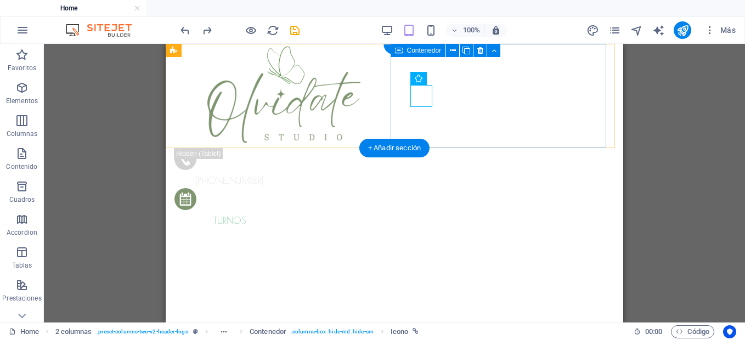
click at [394, 148] on div "[PHONE_NUMBER] turnos" at bounding box center [284, 188] width 220 height 80
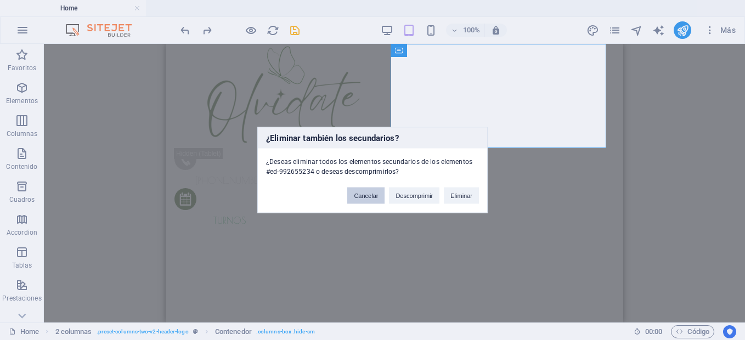
click at [375, 199] on button "Cancelar" at bounding box center [365, 196] width 37 height 16
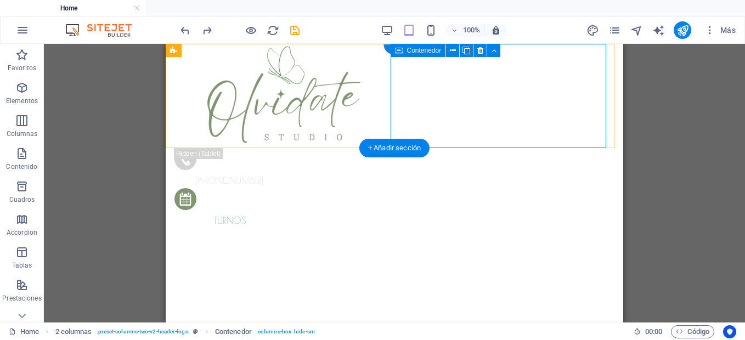
click at [394, 148] on div "[PHONE_NUMBER] turnos" at bounding box center [284, 188] width 220 height 80
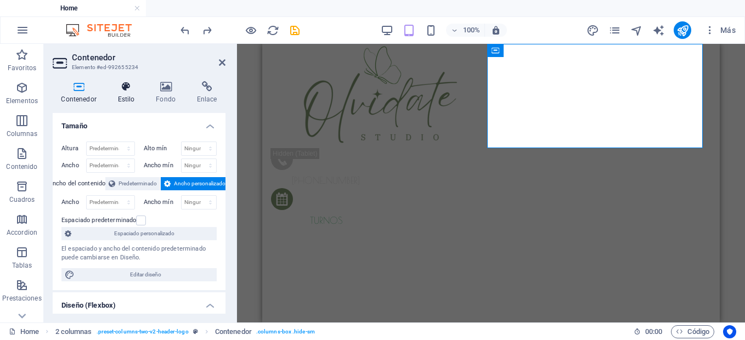
click at [129, 100] on h4 "Estilo" at bounding box center [128, 92] width 38 height 23
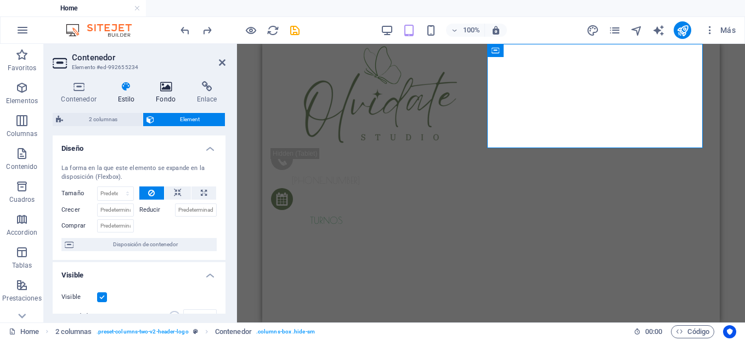
click at [165, 96] on h4 "Fondo" at bounding box center [168, 92] width 41 height 23
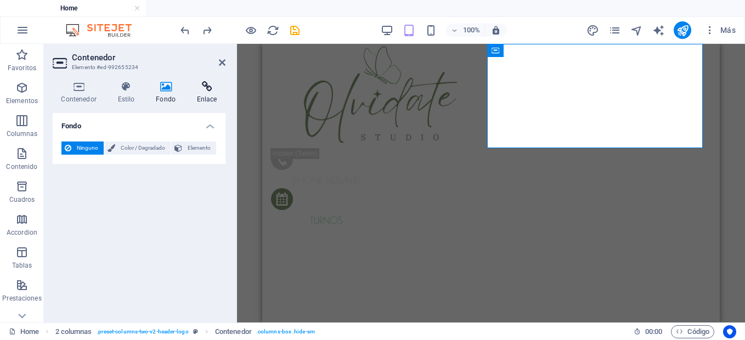
click at [215, 92] on icon at bounding box center [206, 86] width 37 height 11
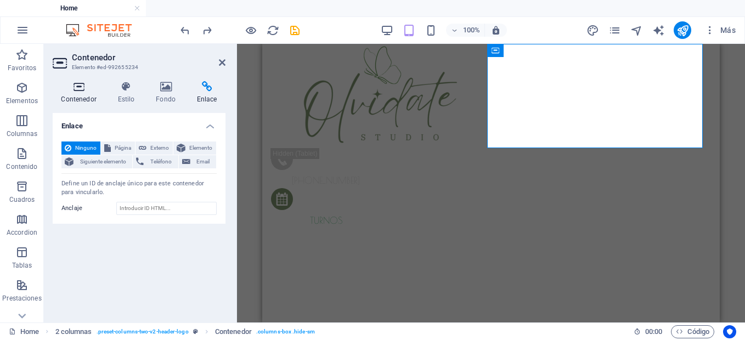
click at [73, 96] on h4 "Contenedor" at bounding box center [81, 92] width 56 height 23
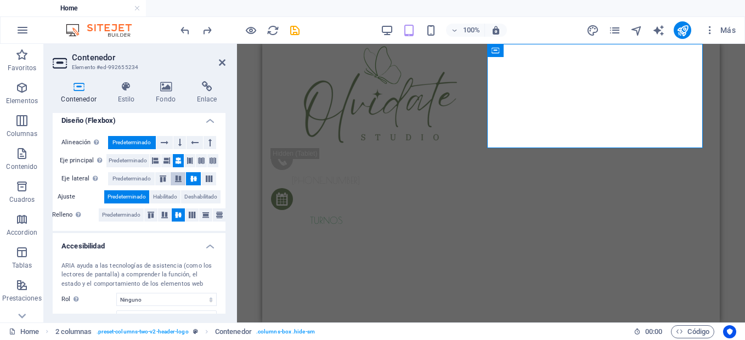
scroll to position [256, 0]
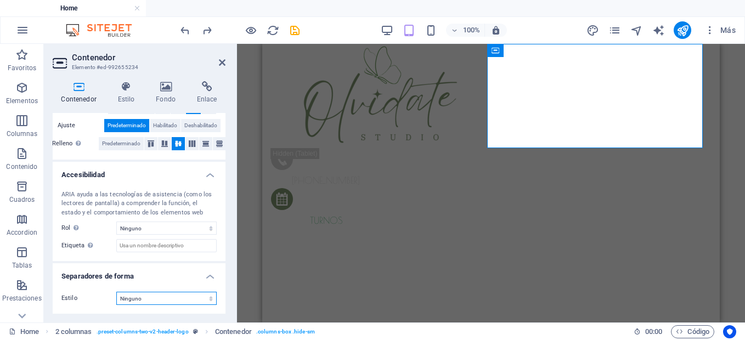
click at [184, 297] on select "Ninguno Triángulo Cuadrado Diagonal Polígono 1 Polígono 2 Zigzag Múltiples zigz…" at bounding box center [166, 298] width 100 height 13
click at [104, 302] on label "Estilo" at bounding box center [88, 298] width 55 height 13
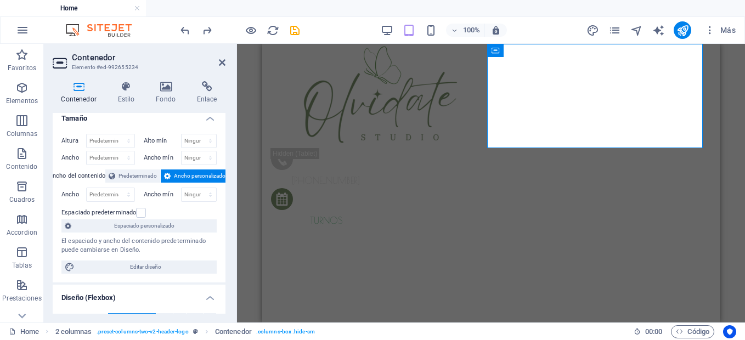
scroll to position [0, 0]
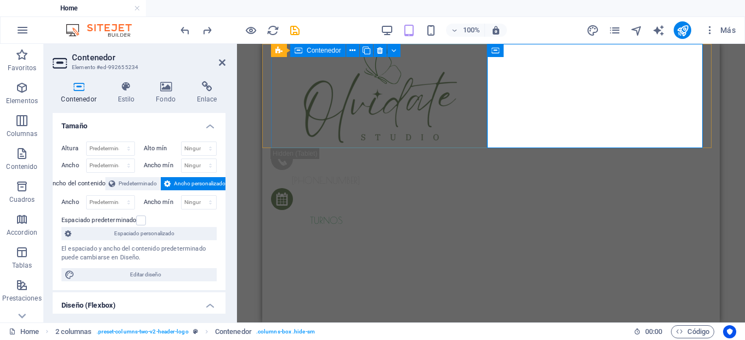
click at [452, 120] on div at bounding box center [381, 96] width 220 height 104
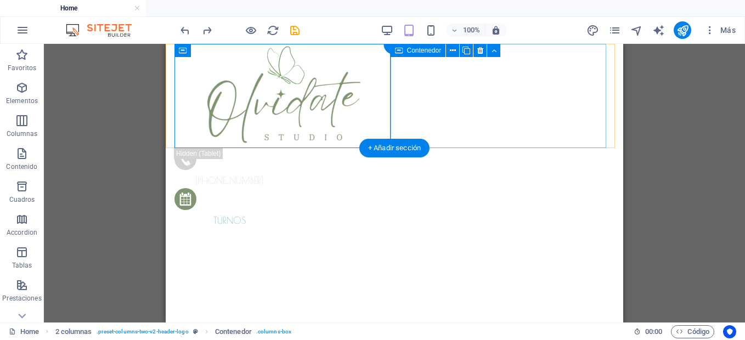
click at [394, 148] on div "[PHONE_NUMBER] turnos" at bounding box center [284, 188] width 220 height 80
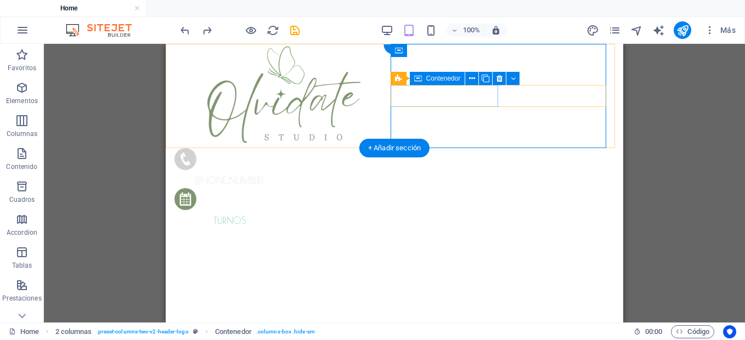
click at [285, 148] on div "[PHONE_NUMBER]" at bounding box center [229, 168] width 110 height 40
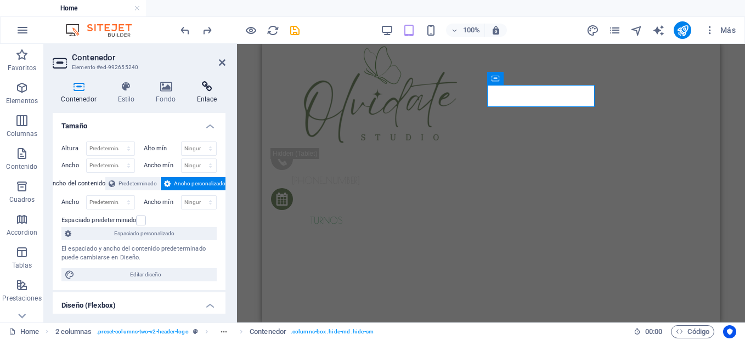
click at [203, 92] on icon at bounding box center [206, 86] width 37 height 11
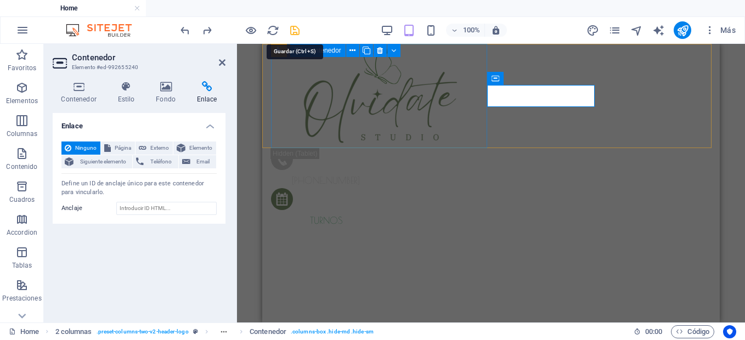
click at [299, 35] on icon "save" at bounding box center [294, 30] width 13 height 13
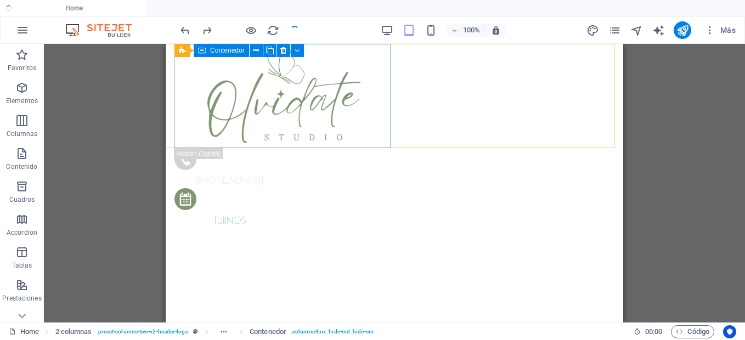
checkbox input "false"
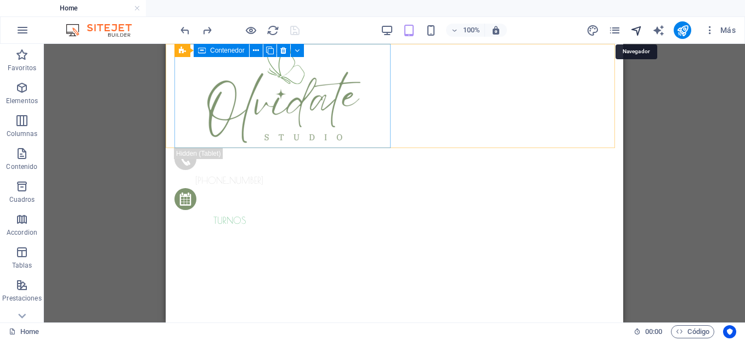
click at [635, 32] on icon "navigator" at bounding box center [636, 30] width 13 height 13
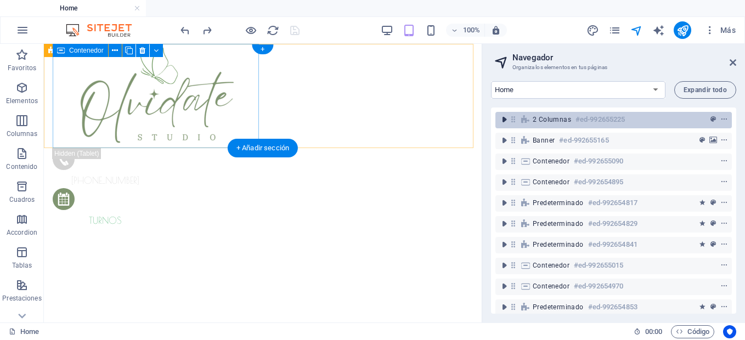
click at [506, 120] on icon "toggle-expand" at bounding box center [504, 119] width 11 height 11
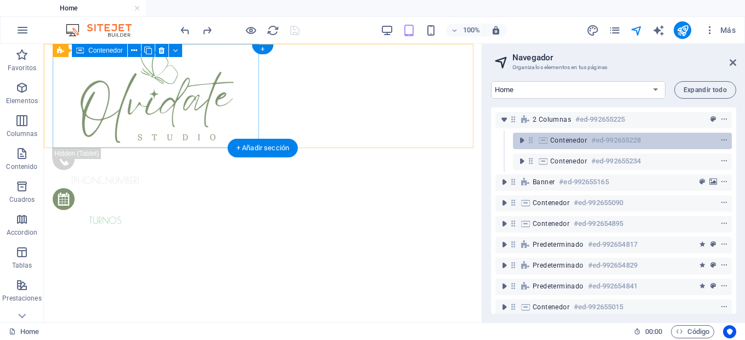
click at [599, 134] on h6 "#ed-992655228" at bounding box center [615, 140] width 49 height 13
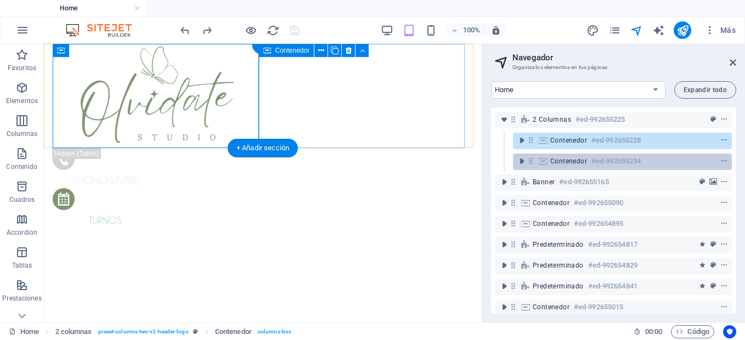
click at [597, 165] on h6 "#ed-992655234" at bounding box center [615, 161] width 49 height 13
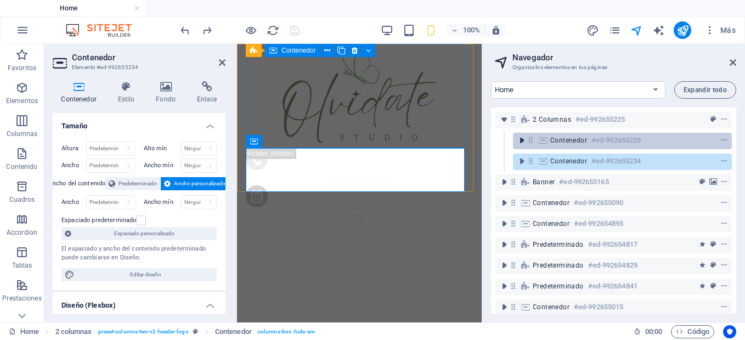
click at [521, 141] on icon "toggle-expand" at bounding box center [521, 140] width 11 height 11
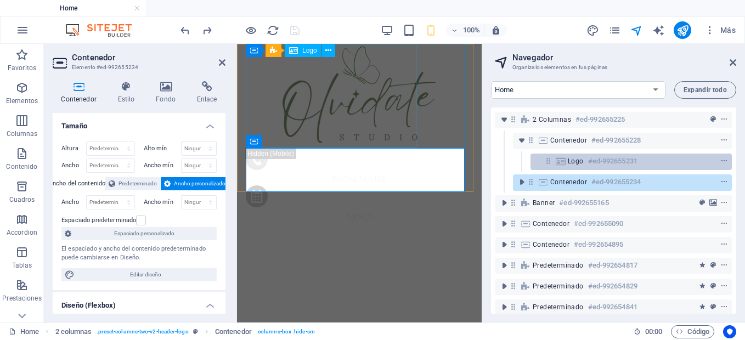
click at [579, 156] on div "Logo #ed-992655231" at bounding box center [622, 161] width 109 height 13
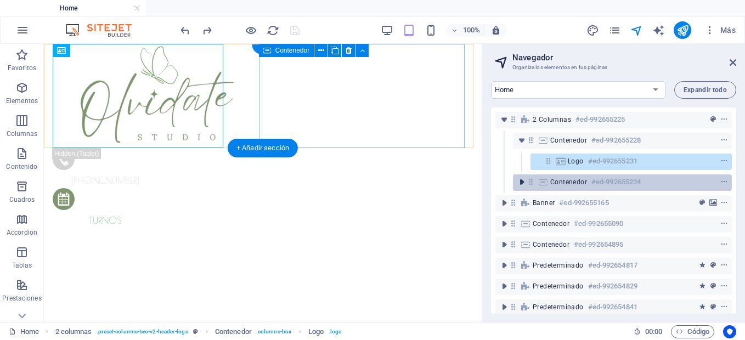
click at [521, 183] on icon "toggle-expand" at bounding box center [521, 182] width 11 height 11
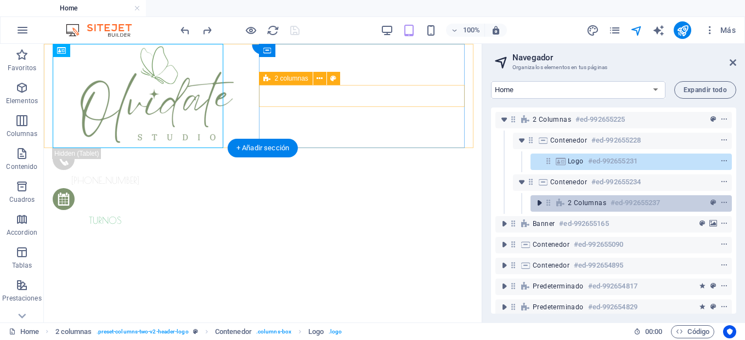
click at [539, 203] on icon "toggle-expand" at bounding box center [539, 202] width 11 height 11
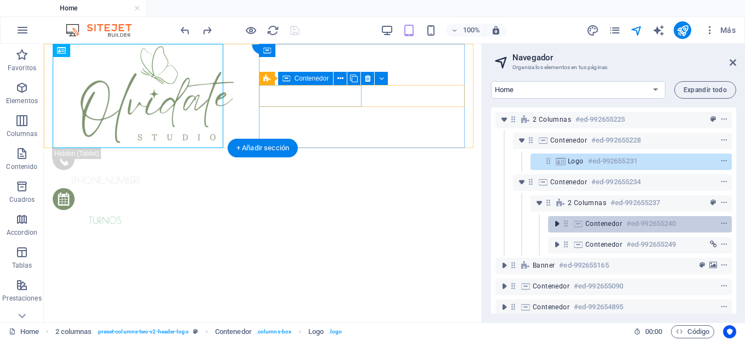
click at [558, 219] on icon "toggle-expand" at bounding box center [556, 223] width 11 height 11
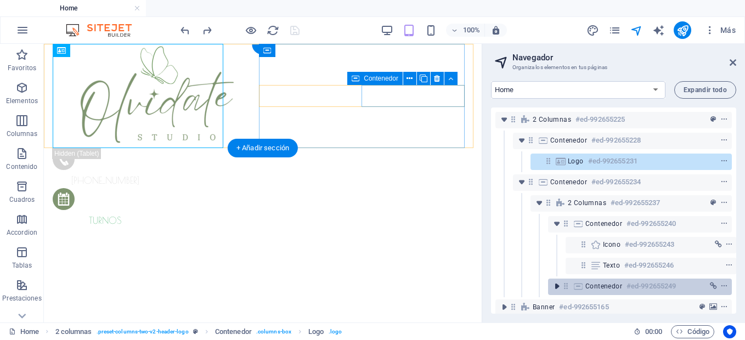
click at [552, 281] on icon "toggle-expand" at bounding box center [556, 286] width 11 height 11
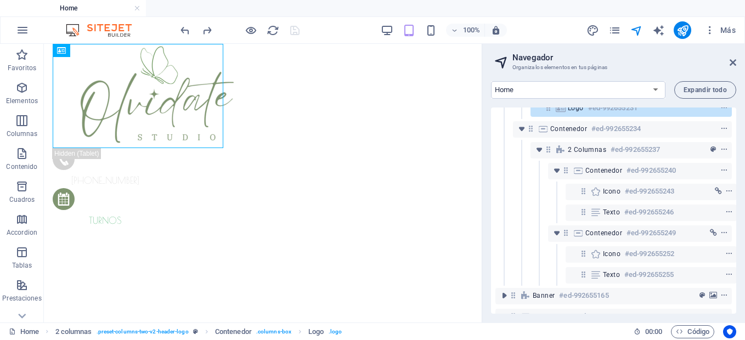
scroll to position [58, 0]
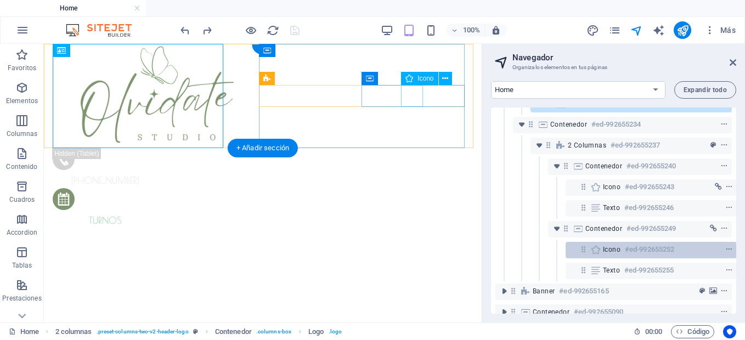
click at [658, 248] on h6 "#ed-992655252" at bounding box center [649, 249] width 49 height 13
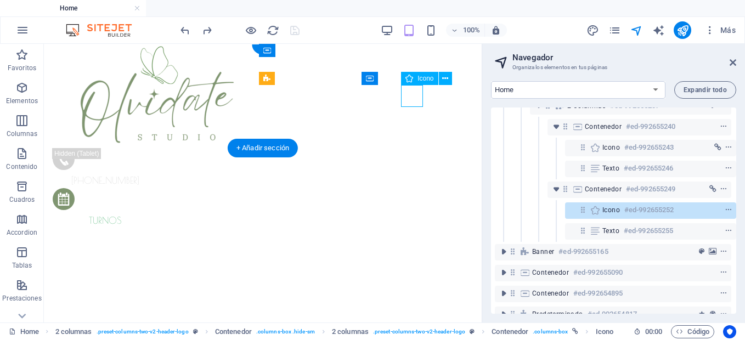
scroll to position [101, 3]
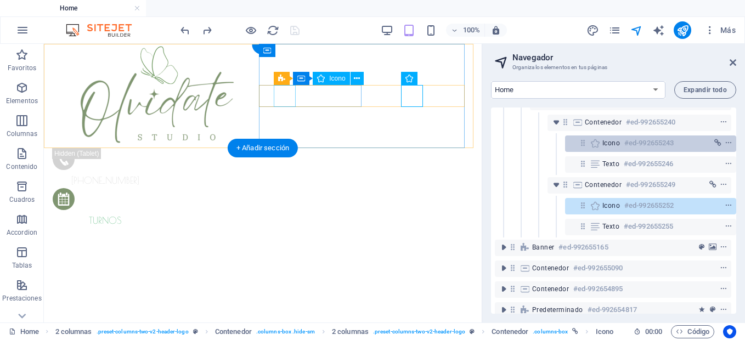
click at [642, 142] on h6 "#ed-992655243" at bounding box center [648, 143] width 49 height 13
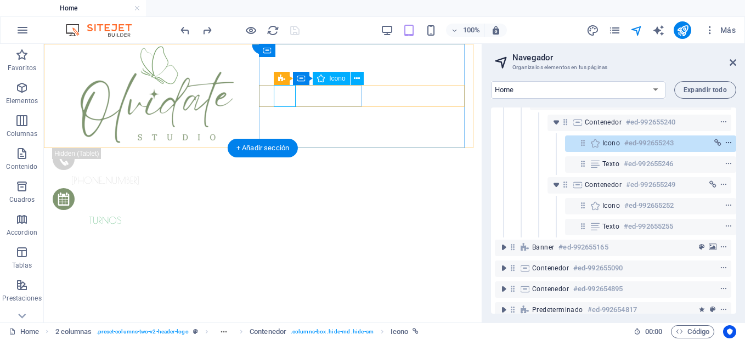
click at [726, 140] on icon "context-menu" at bounding box center [729, 143] width 8 height 8
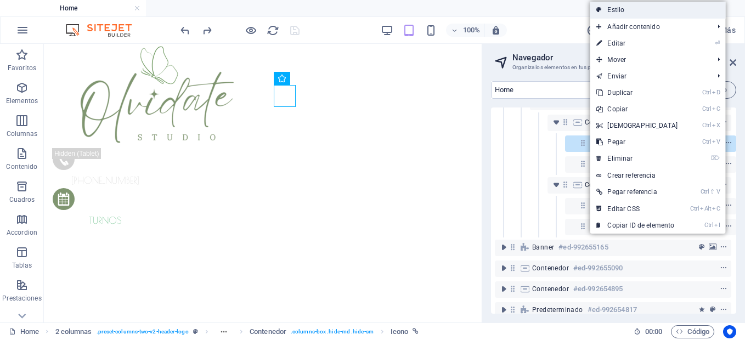
click at [663, 14] on link "Estilo" at bounding box center [657, 10] width 135 height 16
select select "rem"
select select "preset-columns-two-v2-header-logo"
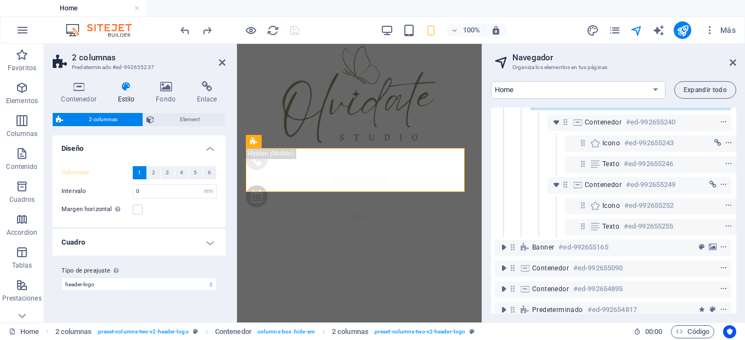
scroll to position [0, 3]
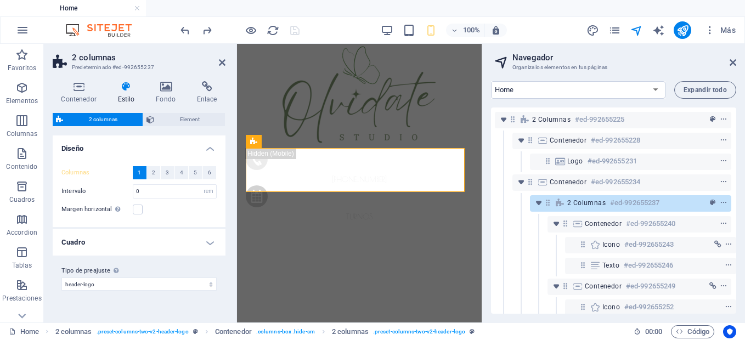
click at [128, 234] on h4 "Cuadro" at bounding box center [139, 242] width 173 height 26
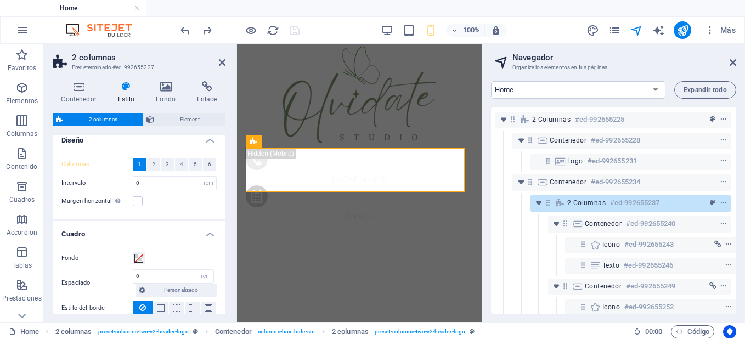
scroll to position [0, 0]
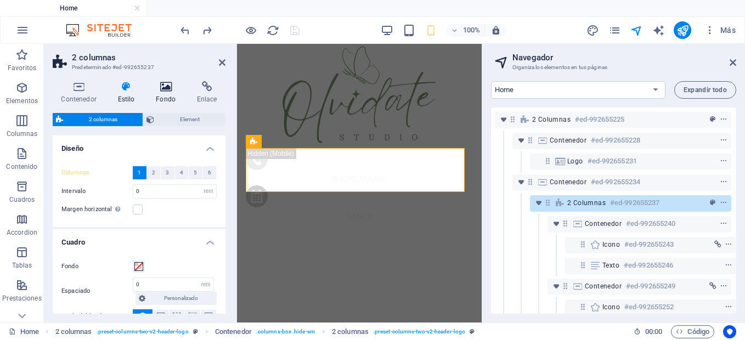
click at [170, 87] on icon at bounding box center [166, 86] width 37 height 11
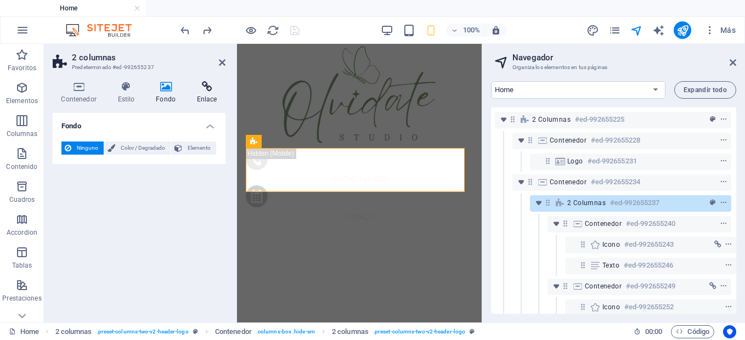
click at [207, 89] on icon at bounding box center [206, 86] width 37 height 11
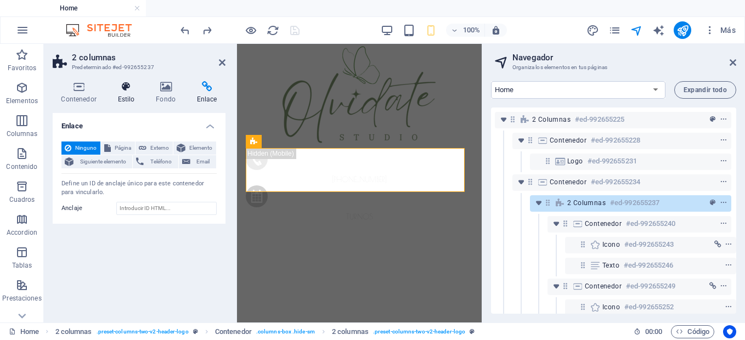
click at [118, 99] on h4 "Estilo" at bounding box center [128, 92] width 38 height 23
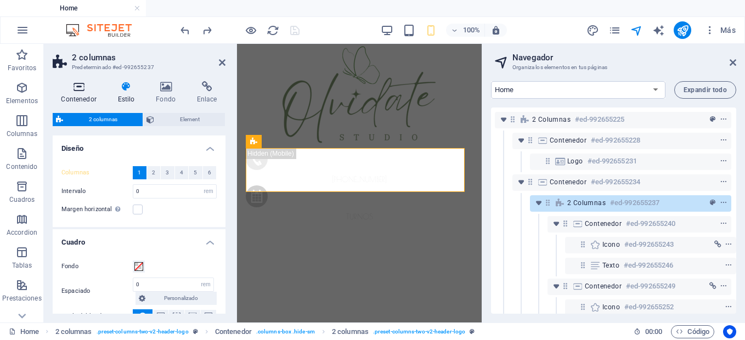
click at [87, 100] on h4 "Contenedor" at bounding box center [81, 92] width 56 height 23
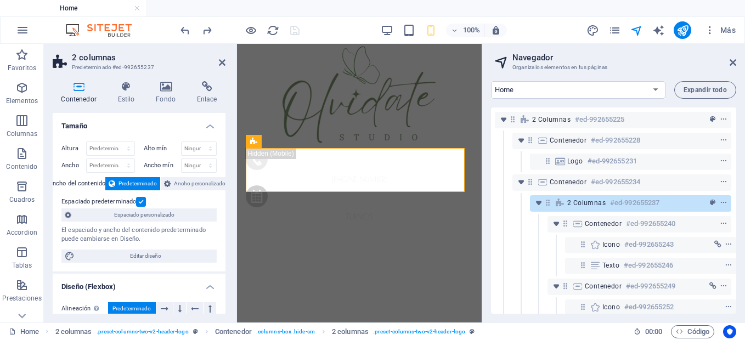
scroll to position [237, 0]
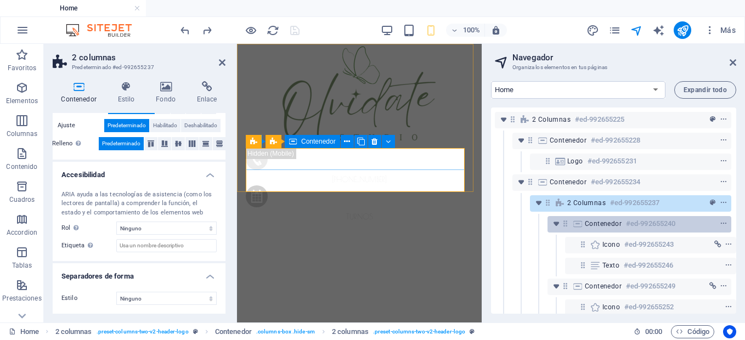
click at [652, 224] on h6 "#ed-992655240" at bounding box center [650, 223] width 49 height 13
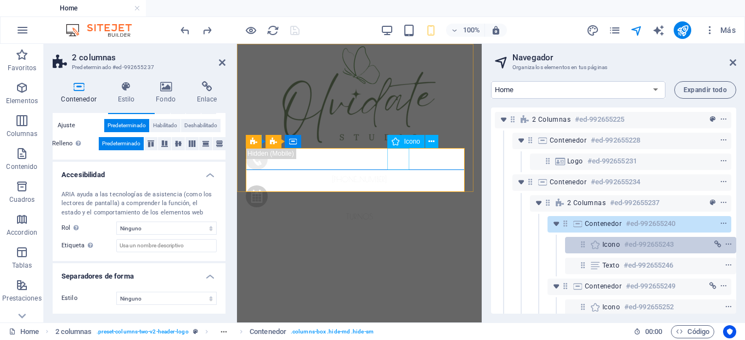
click at [653, 245] on h6 "#ed-992655243" at bounding box center [648, 244] width 49 height 13
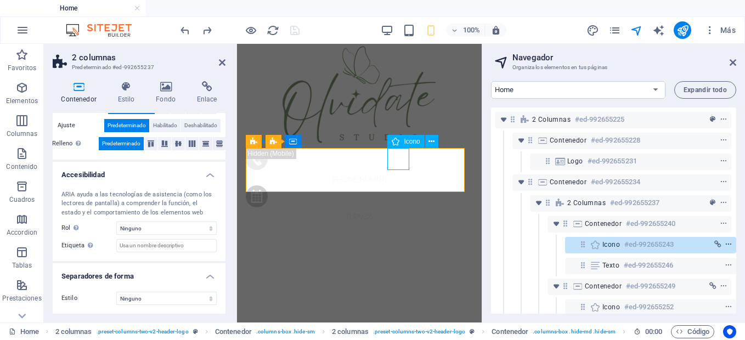
click at [726, 245] on icon "context-menu" at bounding box center [729, 245] width 8 height 8
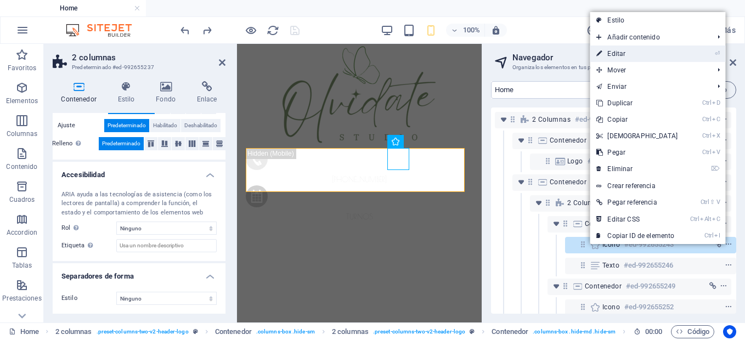
click at [691, 52] on li "⏎ Editar" at bounding box center [657, 54] width 135 height 16
click at [624, 55] on link "⏎ Editar" at bounding box center [637, 54] width 94 height 16
select select "xMidYMid"
select select "px"
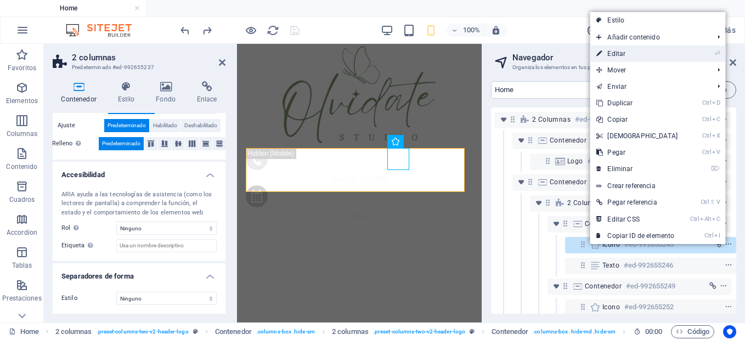
select select "px"
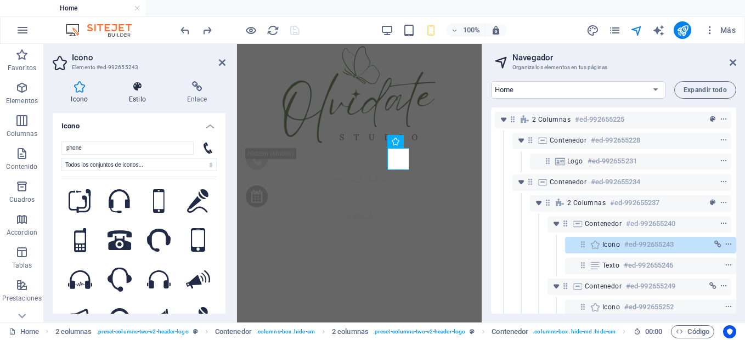
click at [159, 93] on h4 "Estilo" at bounding box center [140, 92] width 58 height 23
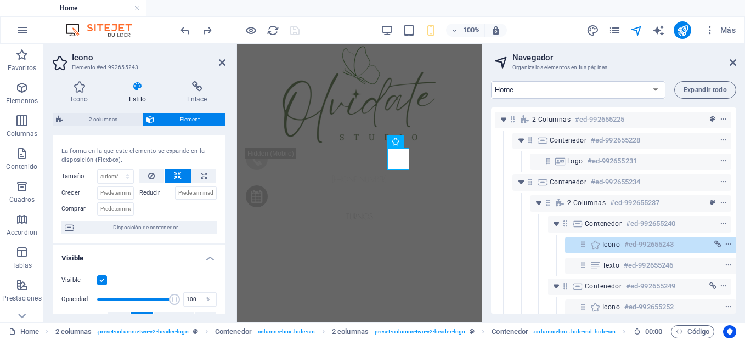
scroll to position [0, 0]
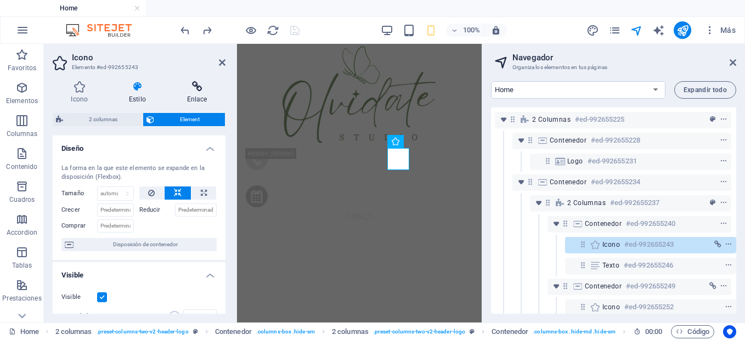
click at [185, 96] on h4 "Enlace" at bounding box center [196, 92] width 57 height 23
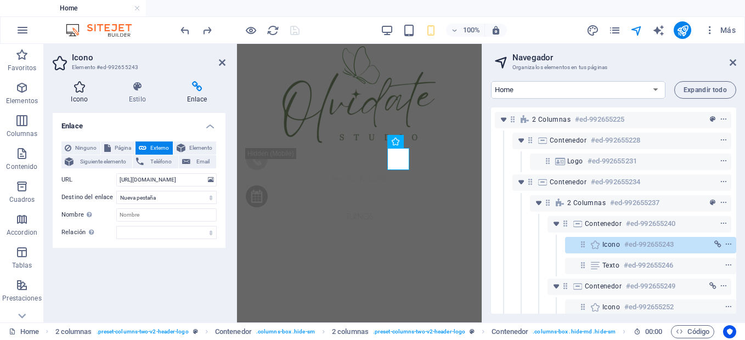
click at [89, 92] on h4 "Icono" at bounding box center [82, 92] width 58 height 23
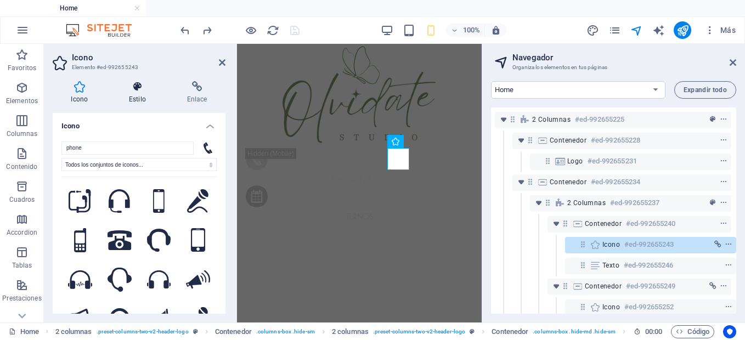
click at [144, 100] on h4 "Estilo" at bounding box center [140, 92] width 58 height 23
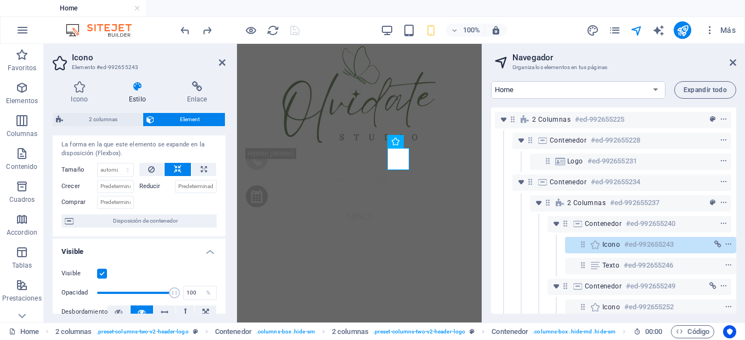
scroll to position [11, 0]
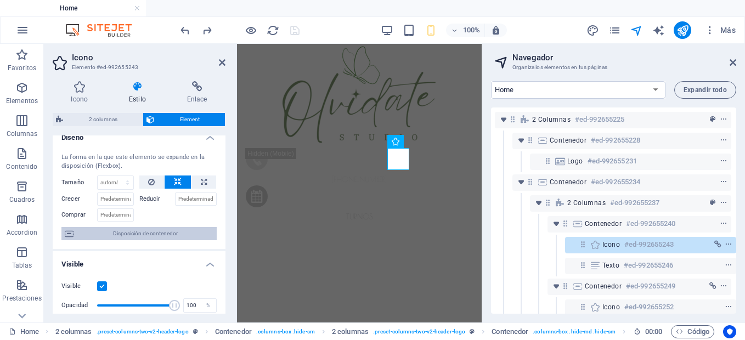
click at [157, 233] on span "Disposición de contenedor" at bounding box center [145, 233] width 137 height 13
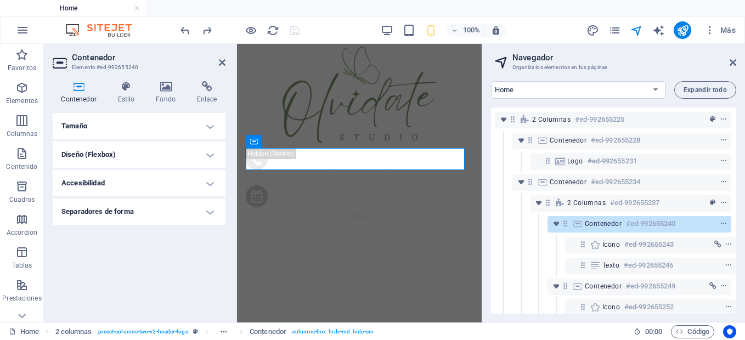
click at [169, 212] on h4 "Separadores de forma" at bounding box center [139, 212] width 173 height 26
click at [180, 179] on h4 "Accesibilidad" at bounding box center [139, 183] width 173 height 26
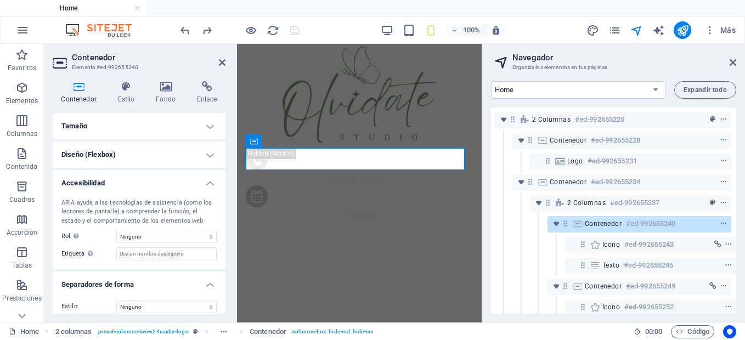
click at [186, 155] on h4 "Diseño (Flexbox)" at bounding box center [139, 155] width 173 height 26
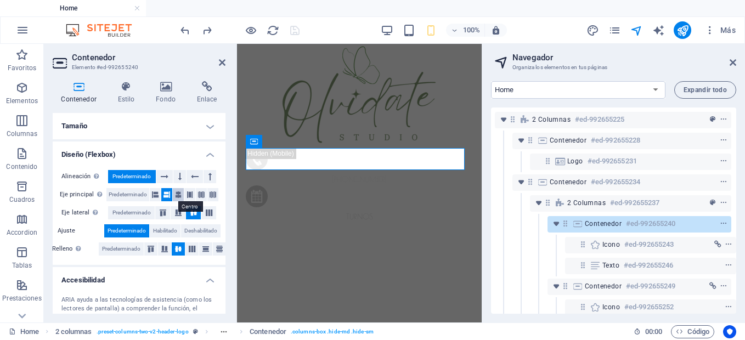
click at [173, 195] on button at bounding box center [178, 194] width 11 height 13
click at [155, 196] on icon at bounding box center [155, 194] width 7 height 13
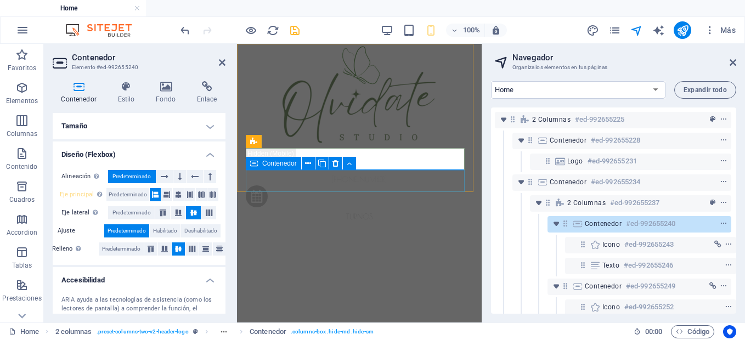
click at [437, 188] on div "turnos" at bounding box center [359, 203] width 227 height 37
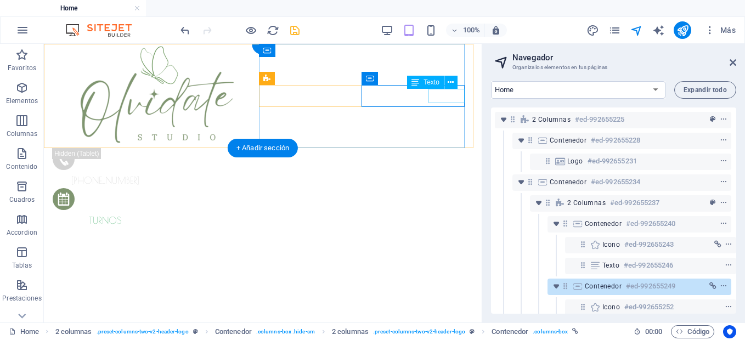
click at [158, 214] on div "turnos" at bounding box center [105, 221] width 105 height 14
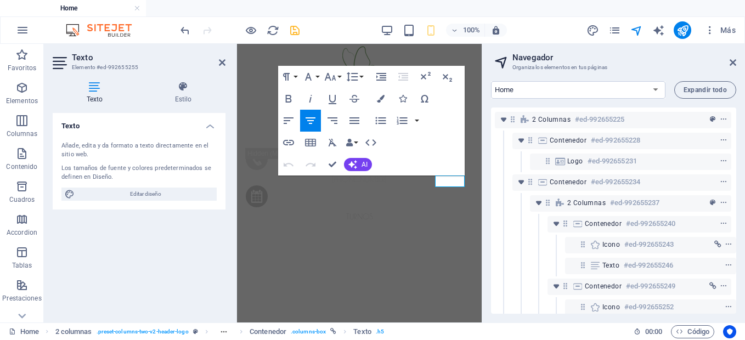
scroll to position [122, 3]
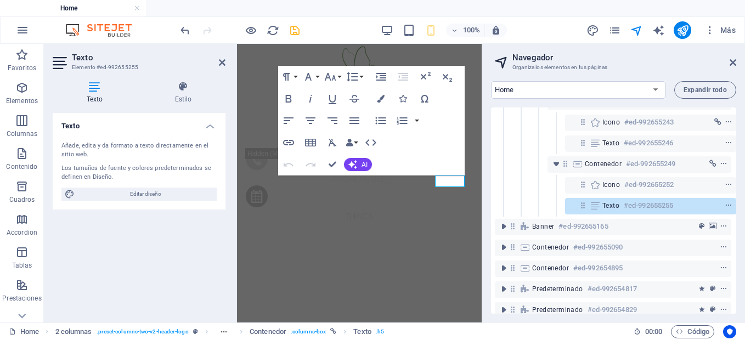
click at [185, 115] on h4 "Texto" at bounding box center [139, 123] width 173 height 20
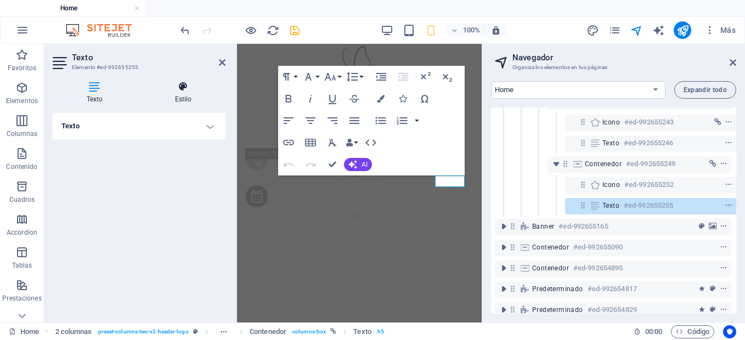
click at [184, 101] on h4 "Estilo" at bounding box center [183, 92] width 84 height 23
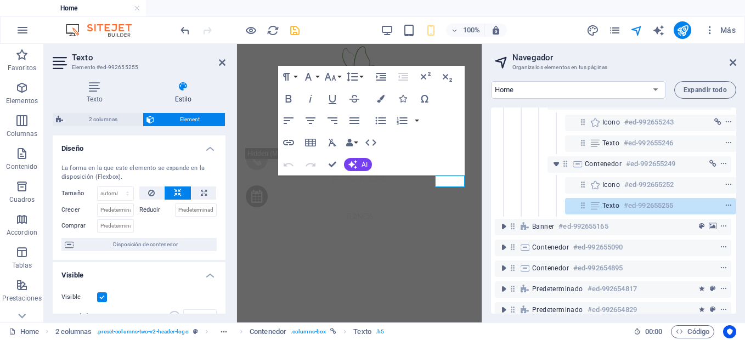
click at [184, 101] on h4 "Estilo" at bounding box center [183, 92] width 84 height 23
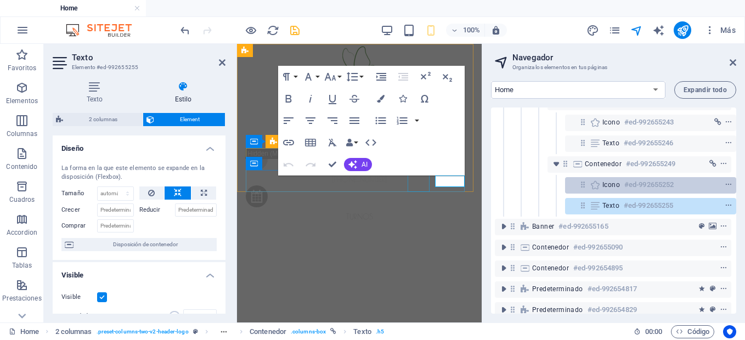
click at [647, 190] on h6 "#ed-992655252" at bounding box center [648, 184] width 49 height 13
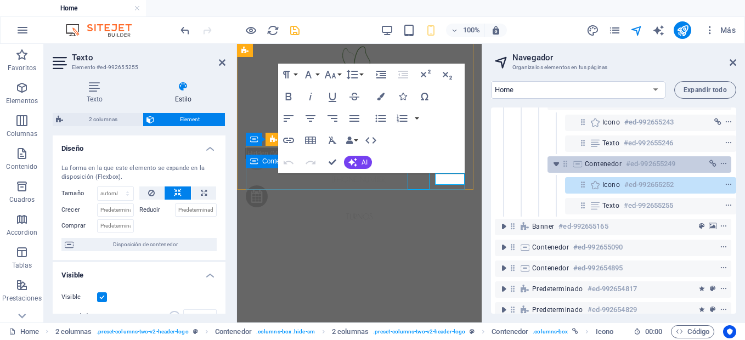
scroll to position [2, 0]
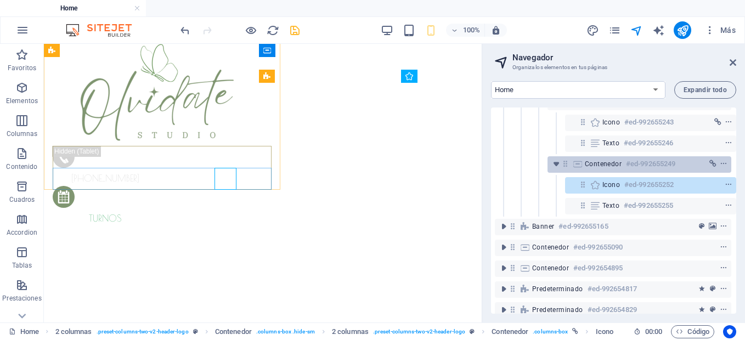
click at [657, 160] on h6 "#ed-992655249" at bounding box center [650, 163] width 49 height 13
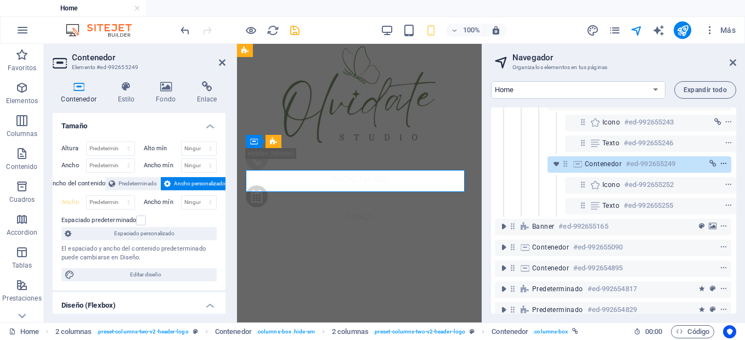
click at [720, 161] on icon "context-menu" at bounding box center [724, 164] width 8 height 8
click at [125, 89] on icon at bounding box center [126, 86] width 34 height 11
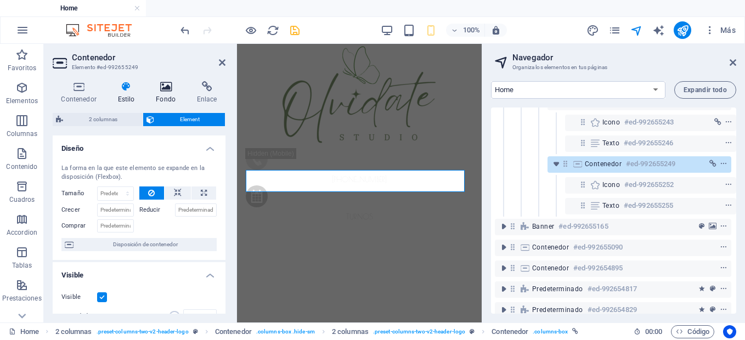
click at [168, 95] on h4 "Fondo" at bounding box center [168, 92] width 41 height 23
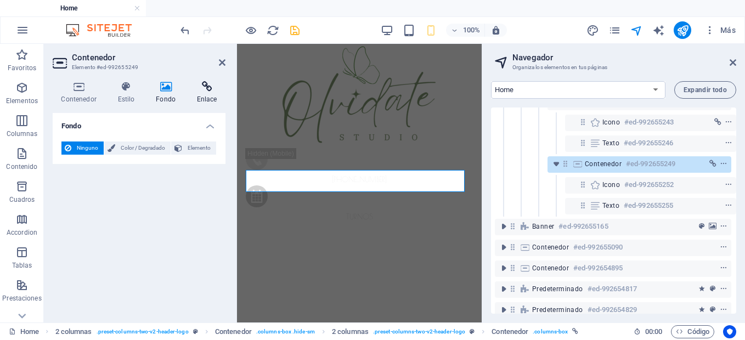
click at [197, 100] on h4 "Enlace" at bounding box center [206, 92] width 37 height 23
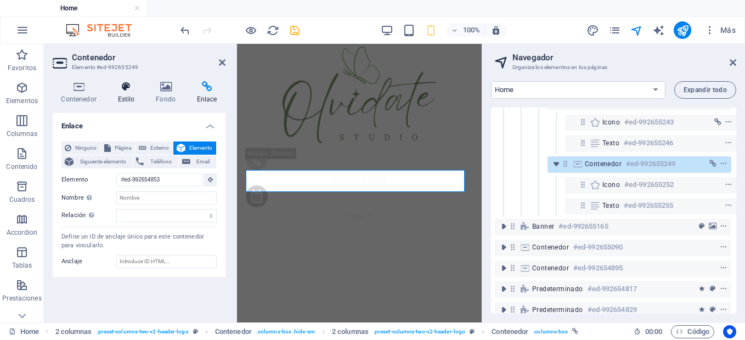
click at [123, 99] on h4 "Estilo" at bounding box center [128, 92] width 38 height 23
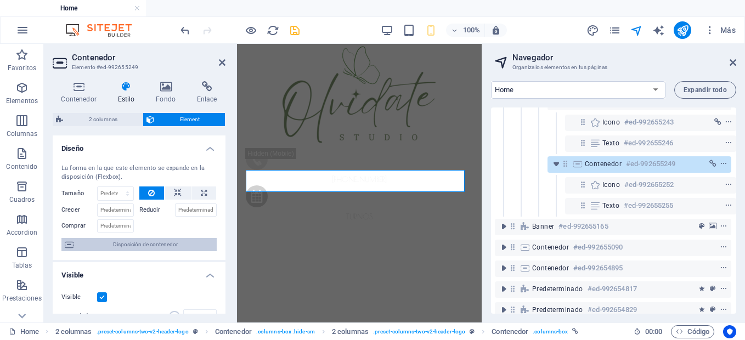
click at [139, 244] on span "Disposición de contenedor" at bounding box center [145, 244] width 137 height 13
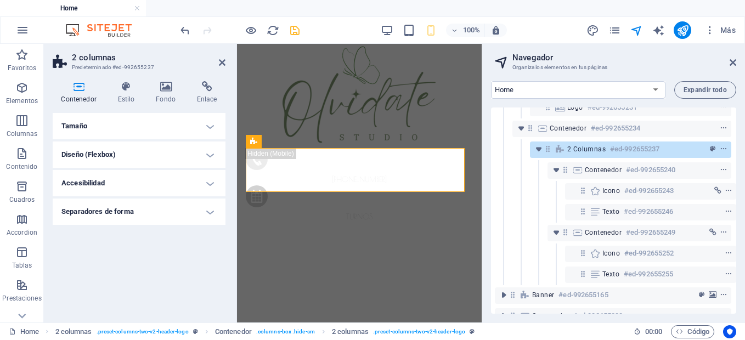
scroll to position [0, 3]
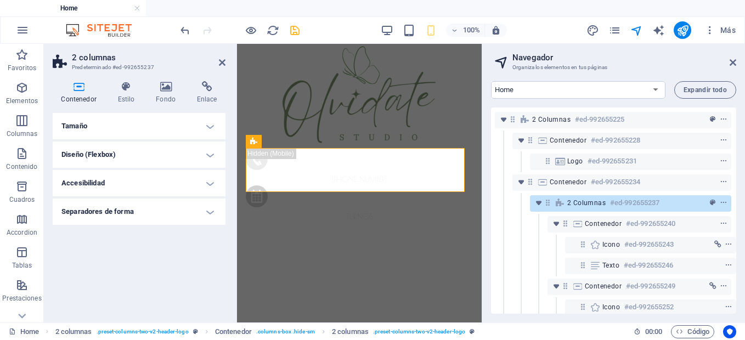
click at [174, 146] on h4 "Diseño (Flexbox)" at bounding box center [139, 155] width 173 height 26
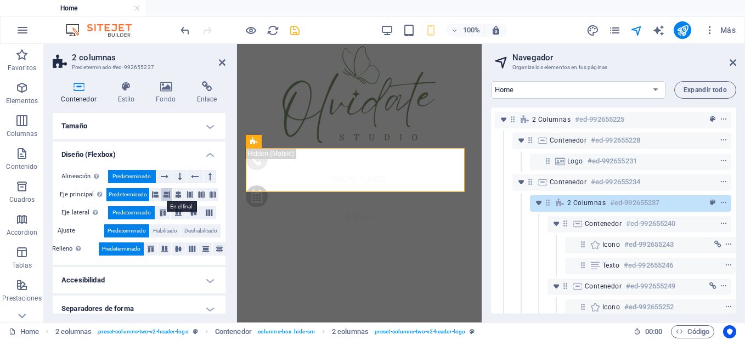
click at [163, 195] on icon at bounding box center [166, 194] width 7 height 13
click at [138, 194] on span "Predeterminado" at bounding box center [128, 194] width 38 height 13
click at [293, 31] on icon "save" at bounding box center [294, 30] width 13 height 13
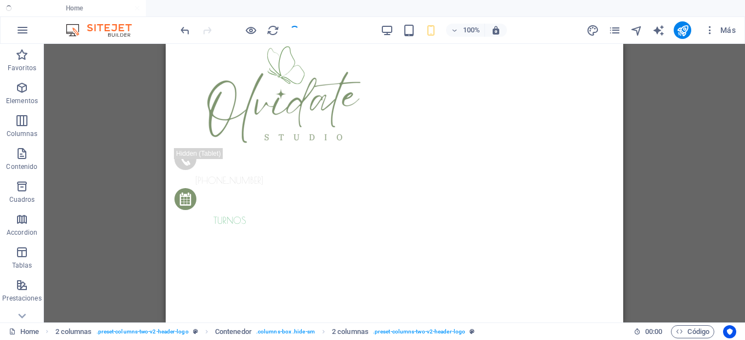
checkbox input "false"
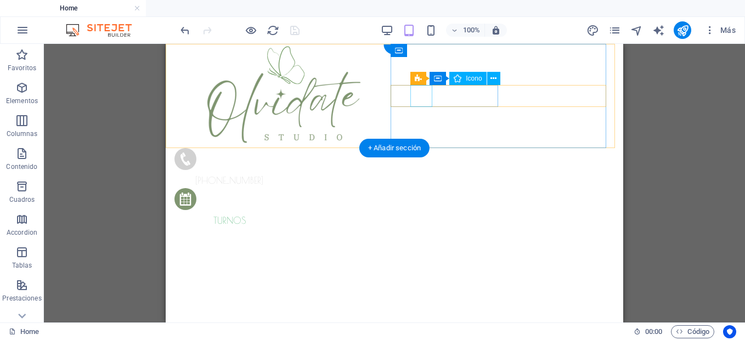
click at [279, 148] on figure at bounding box center [226, 161] width 105 height 26
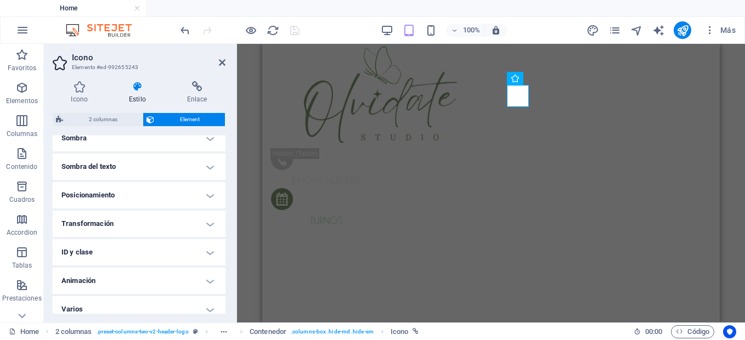
scroll to position [295, 0]
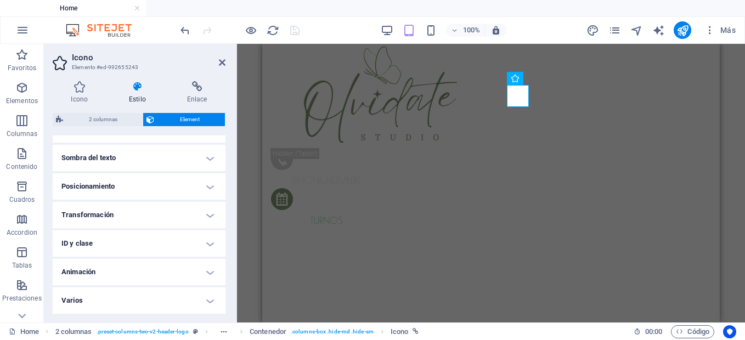
click at [140, 298] on h4 "Varios" at bounding box center [139, 300] width 173 height 26
click at [142, 294] on h4 "Varios" at bounding box center [139, 297] width 173 height 20
click at [142, 294] on h4 "Varios" at bounding box center [139, 300] width 173 height 26
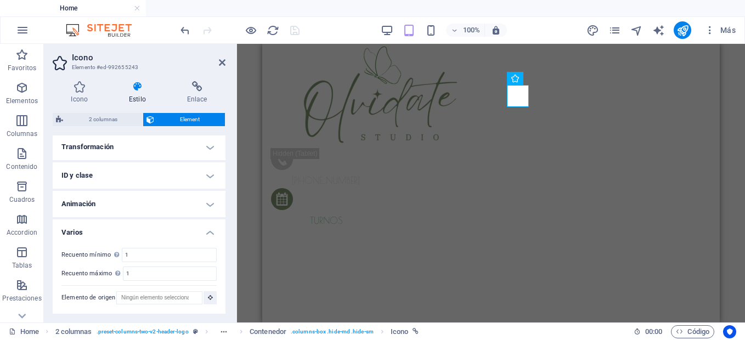
click at [114, 174] on h4 "ID y clase" at bounding box center [139, 175] width 173 height 26
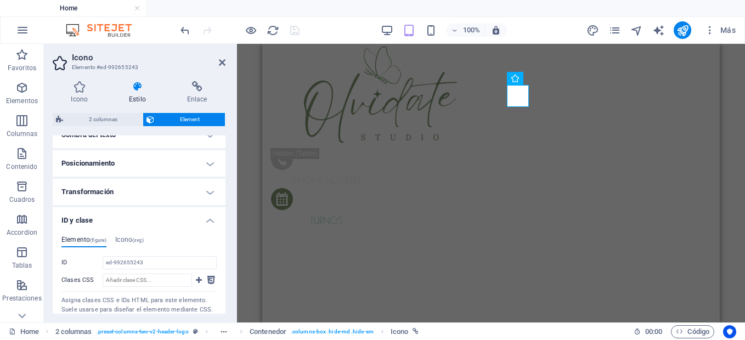
scroll to position [291, 0]
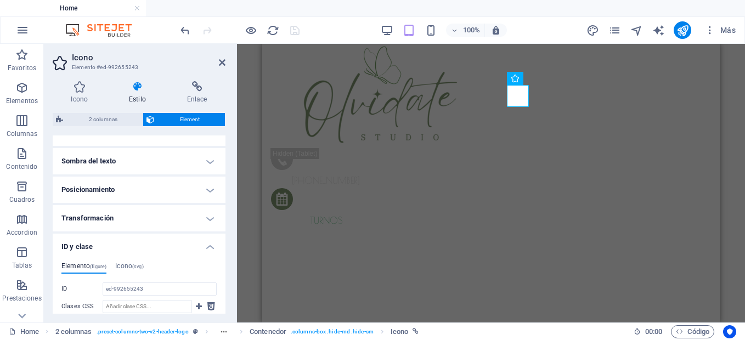
click at [114, 215] on h4 "Transformación" at bounding box center [139, 218] width 173 height 26
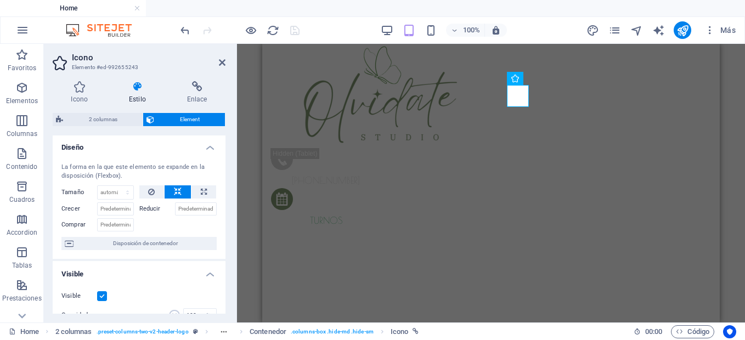
scroll to position [0, 0]
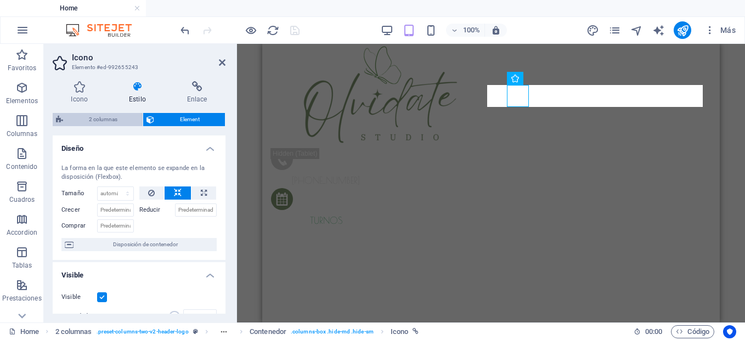
click at [112, 120] on span "2 columnas" at bounding box center [102, 119] width 73 height 13
select select "rem"
select select "px"
select select "preset-columns-two-v2-header-logo"
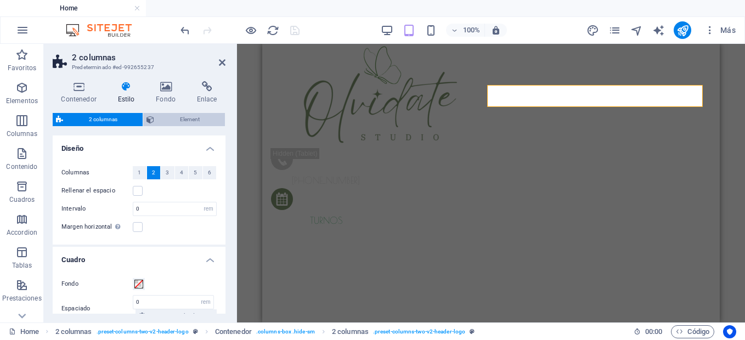
click at [166, 119] on span "Element" at bounding box center [189, 119] width 64 height 13
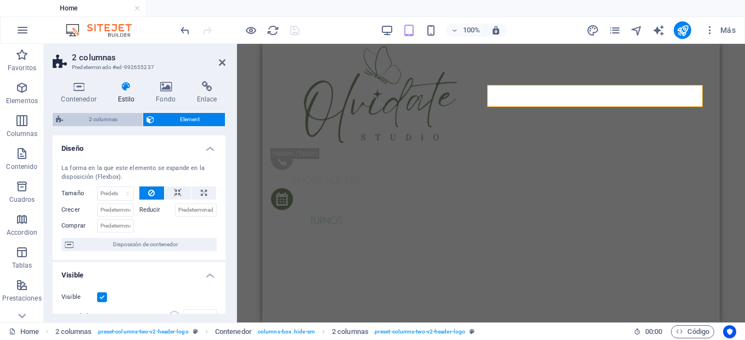
click at [124, 120] on span "2 columnas" at bounding box center [102, 119] width 73 height 13
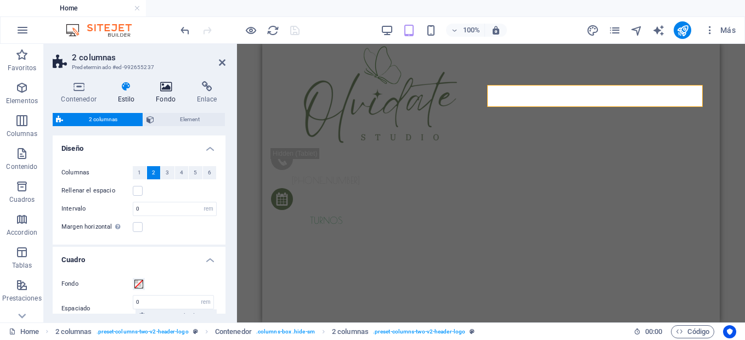
click at [162, 94] on h4 "Fondo" at bounding box center [168, 92] width 41 height 23
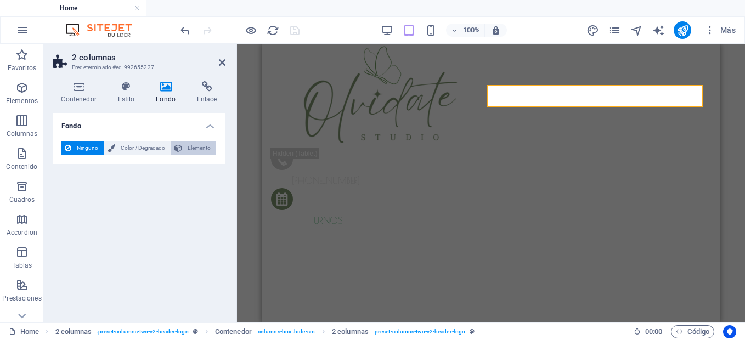
click at [194, 152] on span "Elemento" at bounding box center [198, 148] width 27 height 13
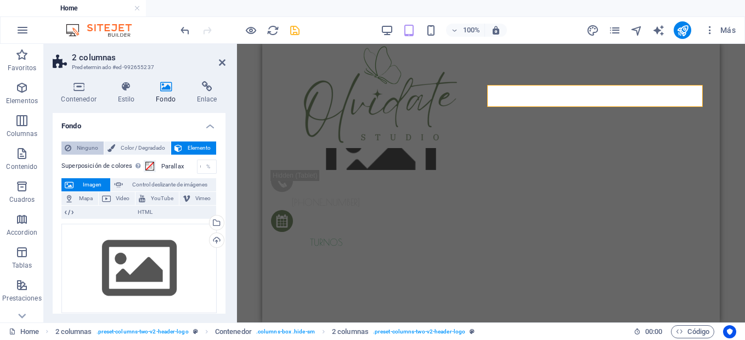
click at [91, 150] on span "Ninguno" at bounding box center [88, 148] width 26 height 13
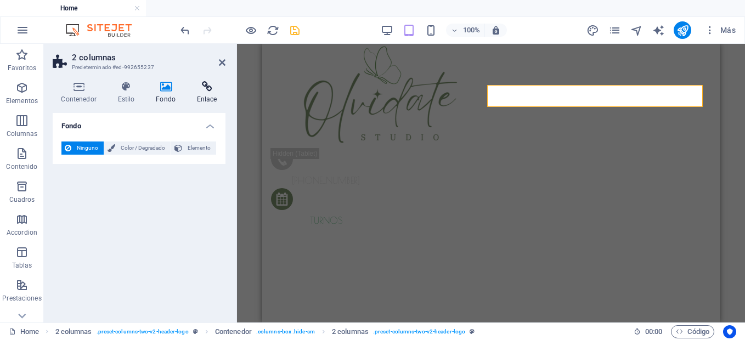
click at [203, 89] on icon at bounding box center [206, 86] width 37 height 11
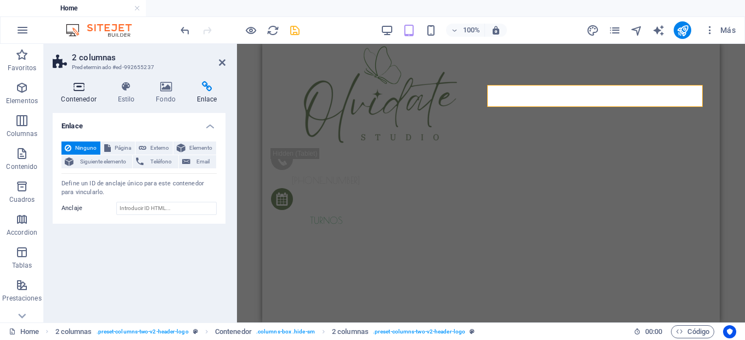
click at [76, 93] on h4 "Contenedor" at bounding box center [81, 92] width 56 height 23
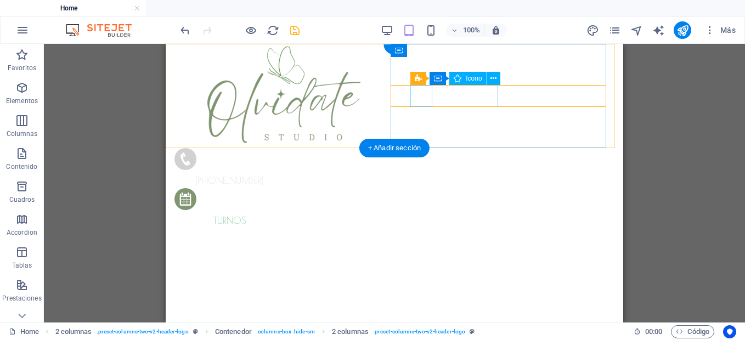
click at [279, 148] on figure at bounding box center [226, 161] width 105 height 26
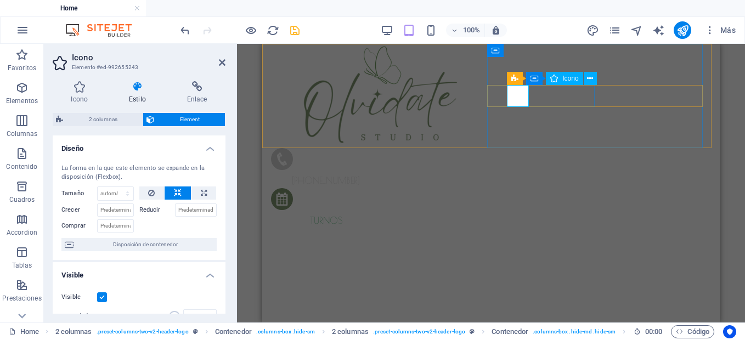
click at [376, 148] on figure at bounding box center [323, 161] width 105 height 26
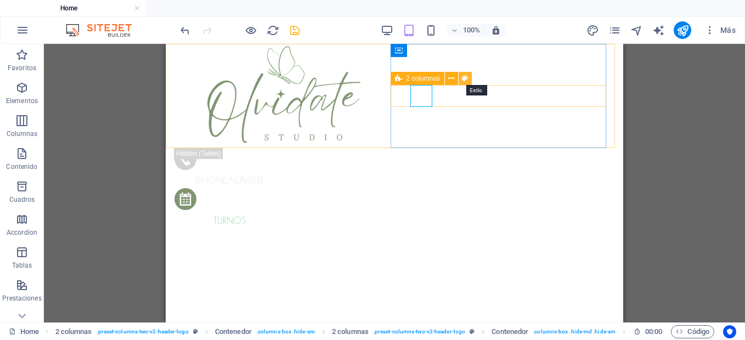
click at [466, 80] on icon at bounding box center [465, 79] width 6 height 12
select select "rem"
select select "px"
select select "preset-columns-two-v2-header-logo"
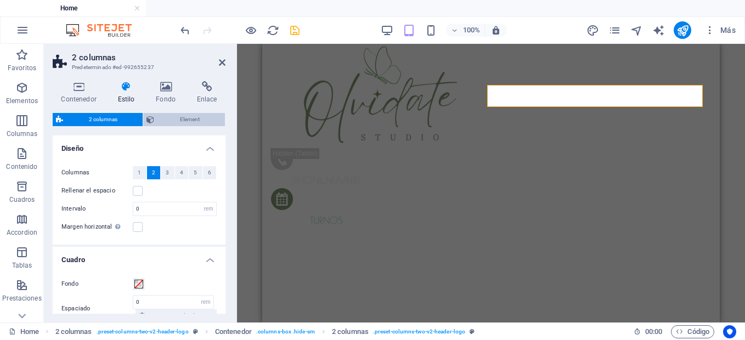
click at [167, 121] on span "Element" at bounding box center [189, 119] width 64 height 13
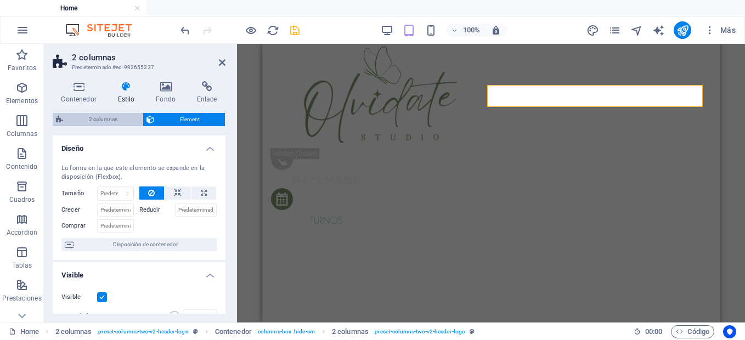
click at [121, 116] on span "2 columnas" at bounding box center [102, 119] width 73 height 13
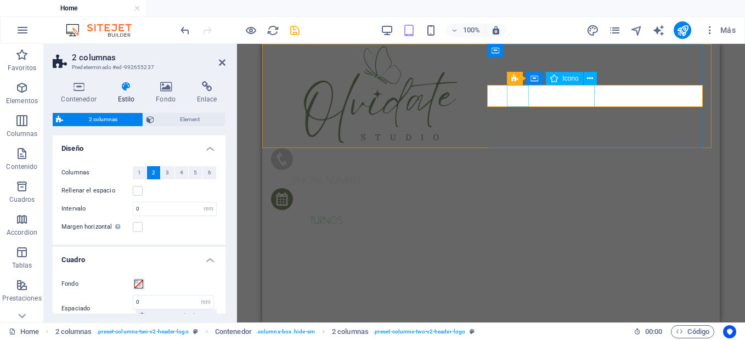
click at [376, 148] on figure at bounding box center [323, 161] width 105 height 26
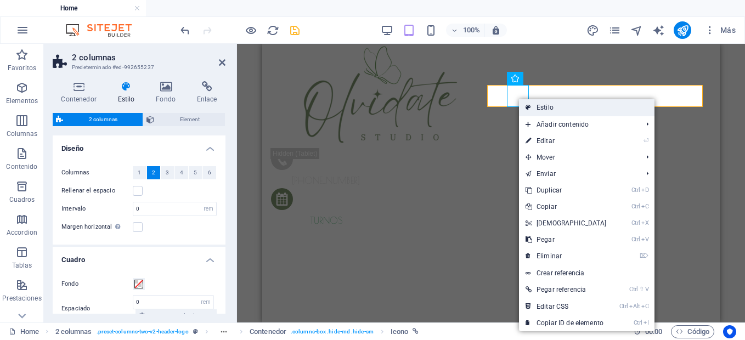
click at [528, 109] on icon at bounding box center [527, 107] width 5 height 16
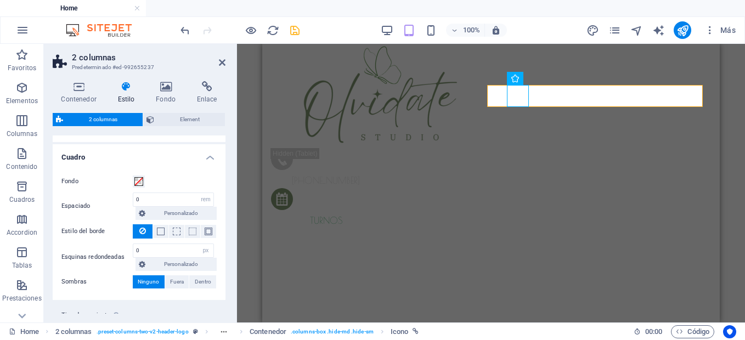
scroll to position [96, 0]
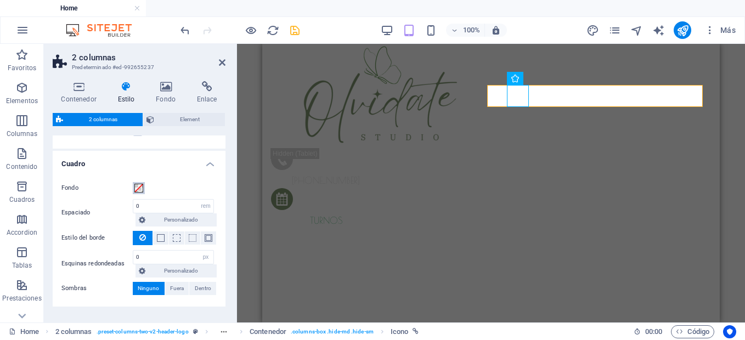
click at [138, 188] on span at bounding box center [138, 188] width 9 height 9
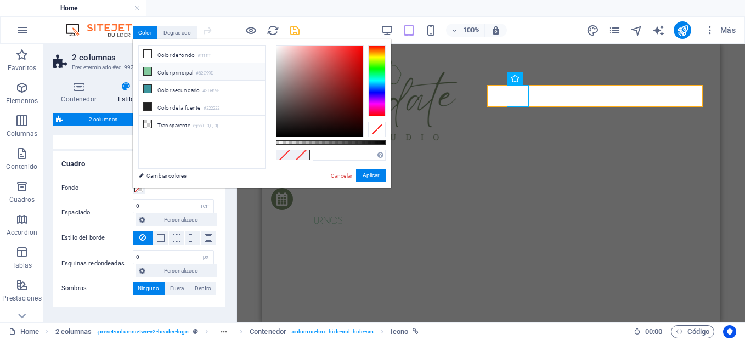
click at [174, 73] on li "Color principal #82C99D" at bounding box center [202, 72] width 126 height 18
type input "#82c99d"
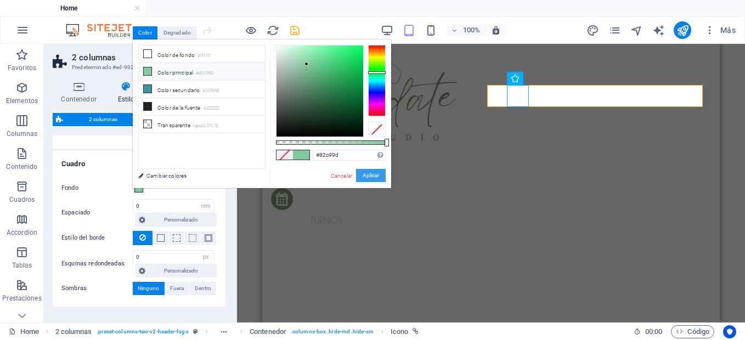
click at [374, 175] on button "Aplicar" at bounding box center [371, 175] width 30 height 13
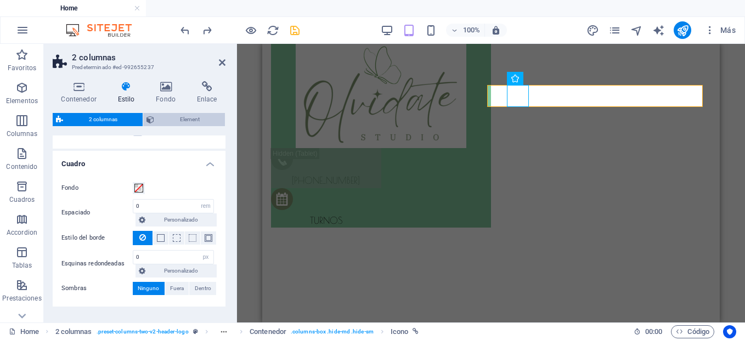
click at [191, 123] on span "Element" at bounding box center [189, 119] width 64 height 13
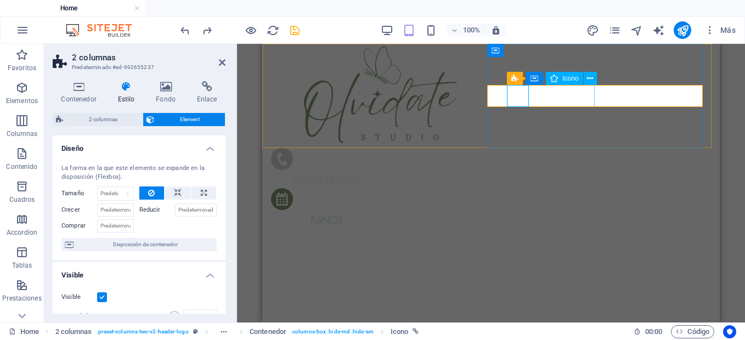
click at [376, 148] on figure at bounding box center [323, 161] width 105 height 26
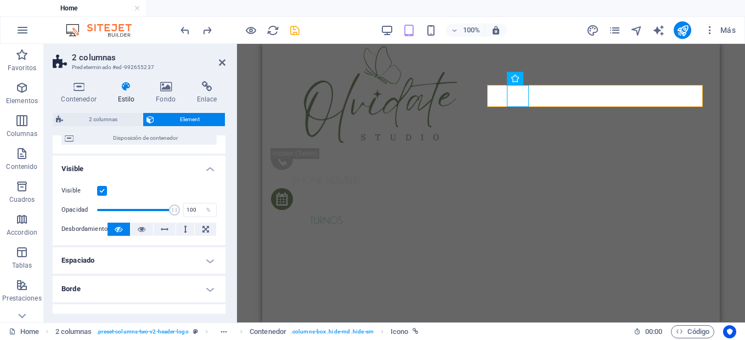
scroll to position [107, 0]
click at [138, 228] on icon at bounding box center [142, 228] width 8 height 13
click at [115, 230] on icon at bounding box center [119, 228] width 8 height 13
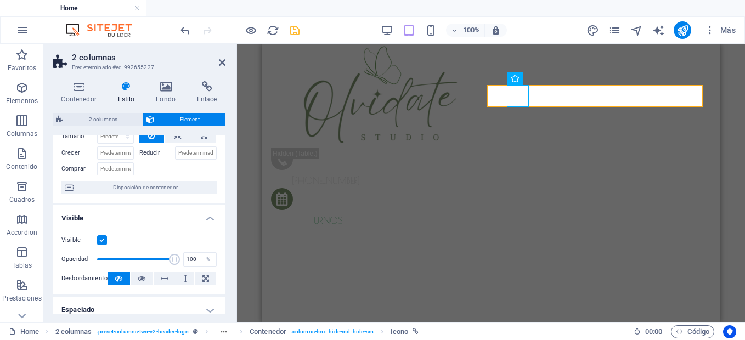
scroll to position [0, 0]
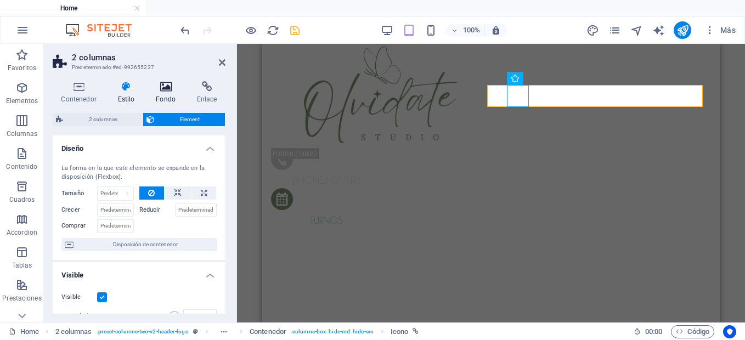
click at [156, 87] on icon at bounding box center [166, 86] width 37 height 11
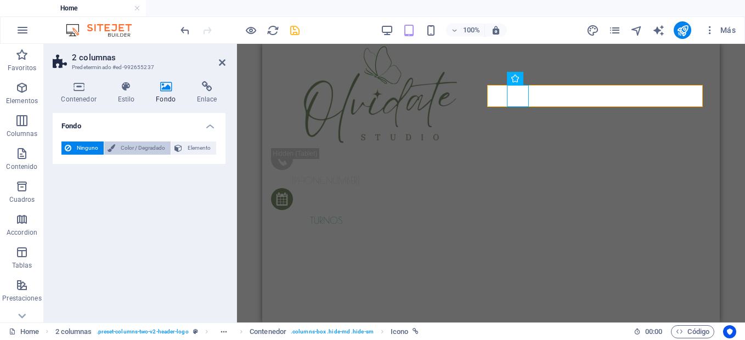
click at [152, 149] on span "Color / Degradado" at bounding box center [142, 148] width 49 height 13
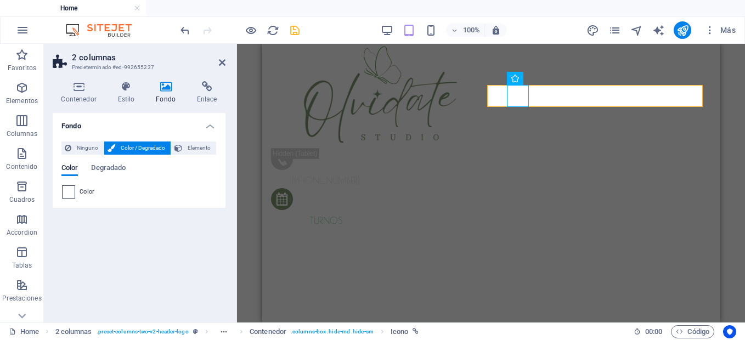
click at [68, 193] on span at bounding box center [69, 192] width 12 height 12
click at [73, 194] on span at bounding box center [69, 192] width 12 height 12
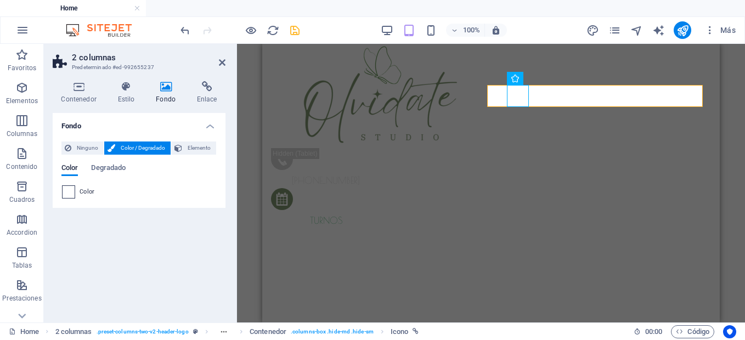
click at [73, 194] on span at bounding box center [69, 192] width 12 height 12
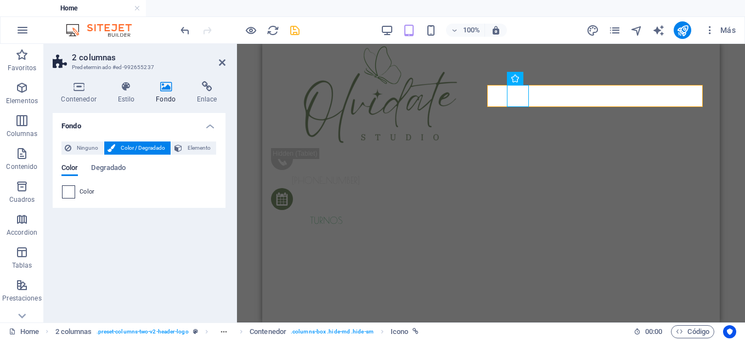
click at [73, 194] on span at bounding box center [69, 192] width 12 height 12
click at [190, 148] on span "Elemento" at bounding box center [198, 148] width 27 height 13
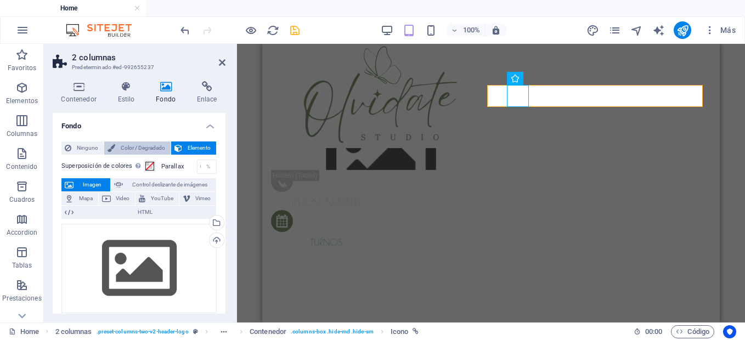
click at [143, 145] on span "Color / Degradado" at bounding box center [142, 148] width 49 height 13
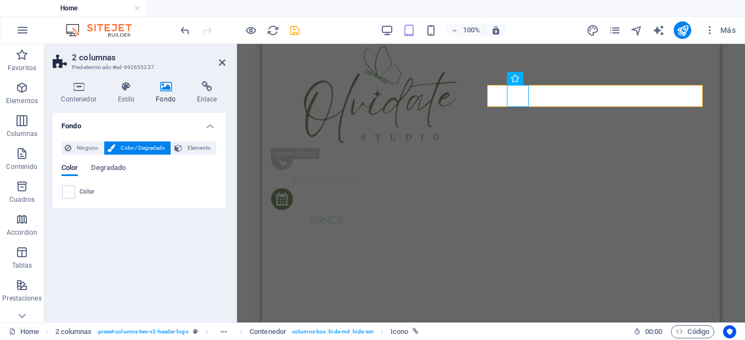
click at [110, 216] on div "Fondo Ninguno Color / Degradado Elemento Estirar fondo a ancho completo Superpo…" at bounding box center [139, 213] width 173 height 201
click at [125, 245] on div "Fondo Ninguno Color / Degradado Elemento Estirar fondo a ancho completo Superpo…" at bounding box center [139, 213] width 173 height 201
click at [81, 143] on span "Ninguno" at bounding box center [88, 148] width 26 height 13
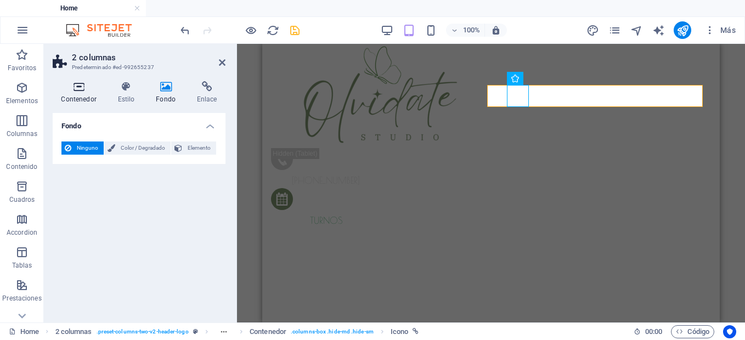
click at [89, 86] on icon at bounding box center [79, 86] width 52 height 11
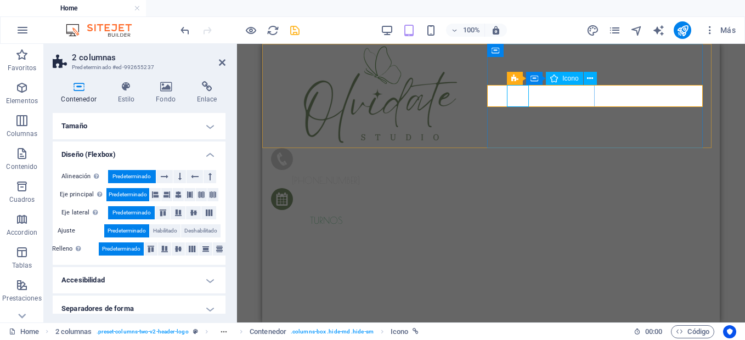
click at [376, 148] on figure at bounding box center [323, 161] width 105 height 26
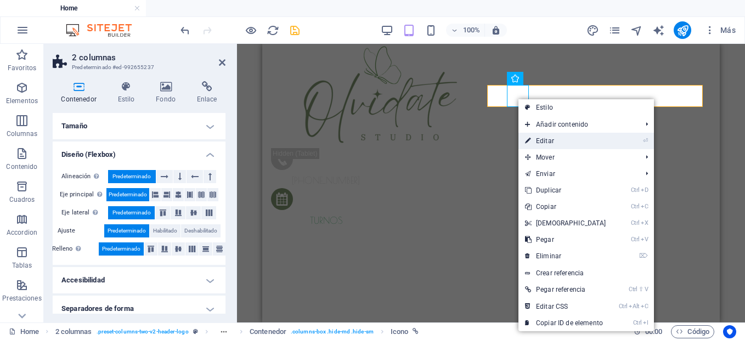
click at [531, 144] on link "⏎ Editar" at bounding box center [565, 141] width 94 height 16
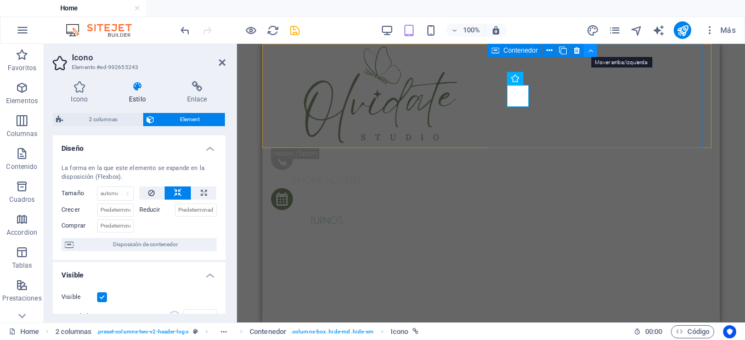
click at [588, 51] on icon at bounding box center [590, 51] width 5 height 12
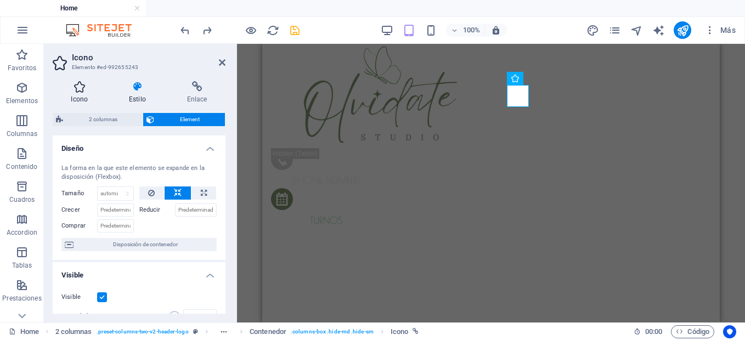
click at [80, 100] on h4 "Icono" at bounding box center [82, 92] width 58 height 23
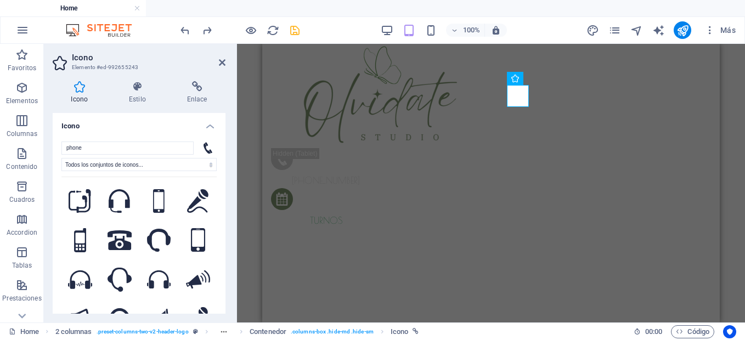
click at [203, 150] on icon at bounding box center [207, 148] width 9 height 12
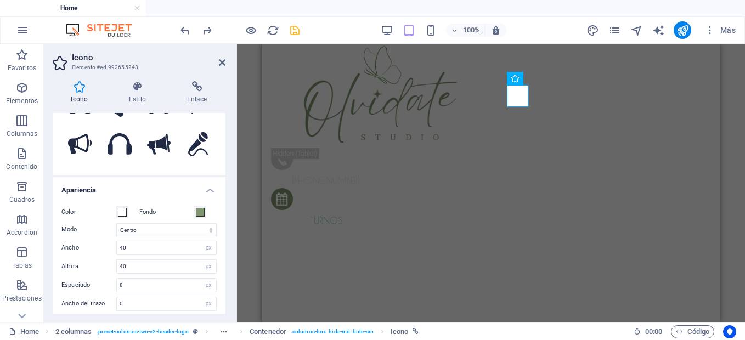
scroll to position [176, 0]
click at [119, 213] on span at bounding box center [122, 211] width 9 height 9
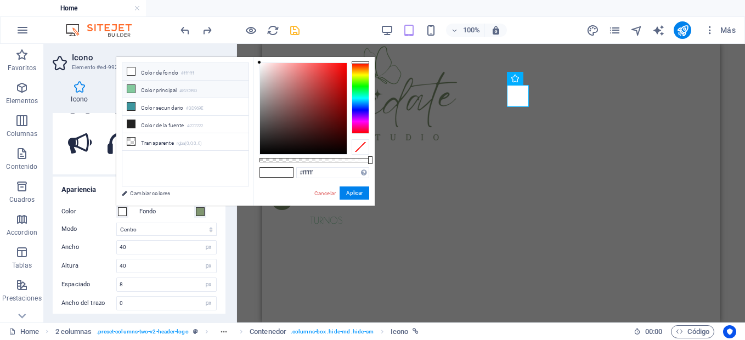
click at [156, 90] on li "Color principal #82C99D" at bounding box center [185, 90] width 126 height 18
type input "#82c99d"
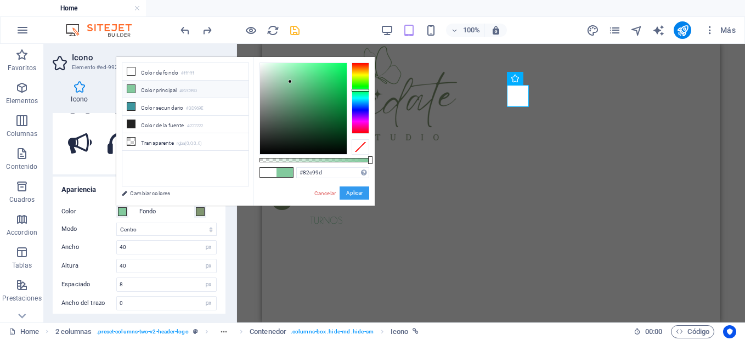
click at [361, 194] on button "Aplicar" at bounding box center [354, 192] width 30 height 13
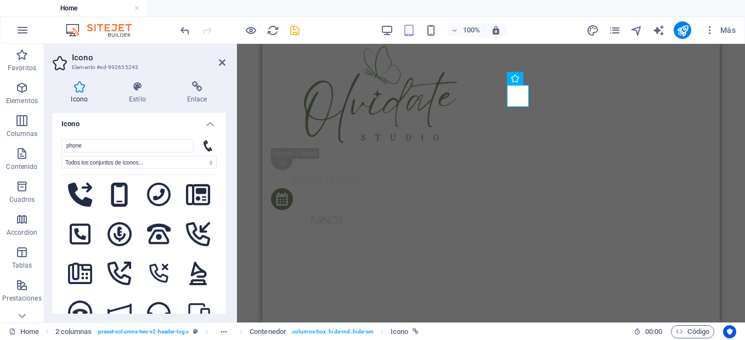
scroll to position [1059, 0]
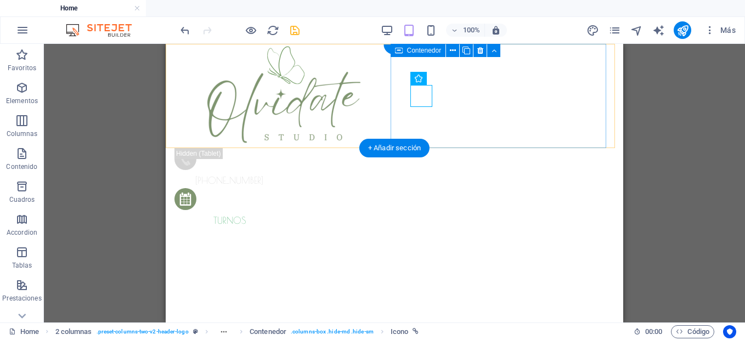
click at [394, 148] on div "[PHONE_NUMBER] turnos" at bounding box center [284, 188] width 220 height 80
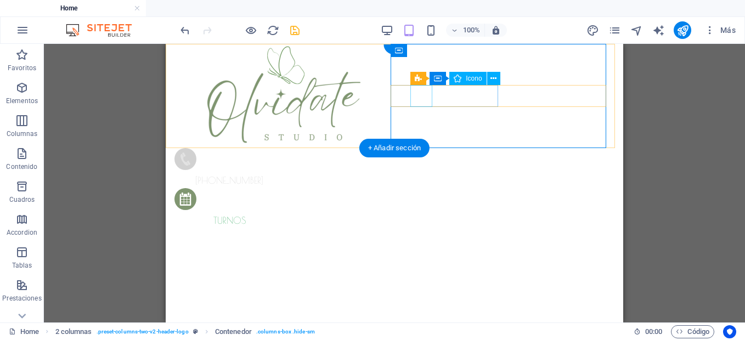
click at [279, 148] on figure at bounding box center [226, 161] width 105 height 26
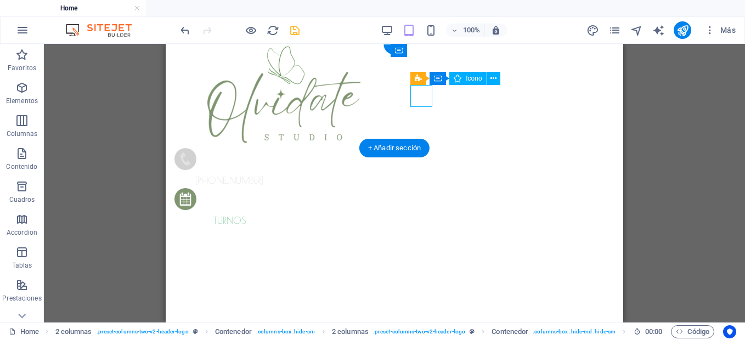
click at [279, 148] on figure at bounding box center [226, 161] width 105 height 26
select select "xMidYMid"
select select "px"
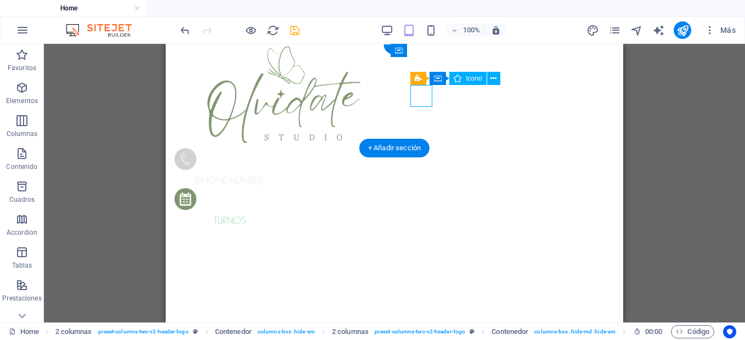
select select "px"
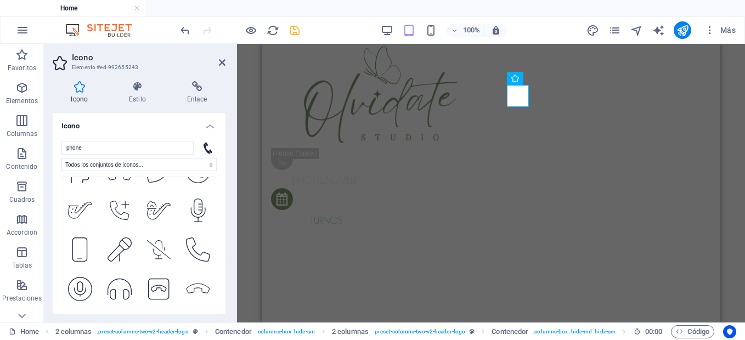
scroll to position [2040, 0]
click at [209, 127] on h4 "Icono" at bounding box center [139, 123] width 173 height 20
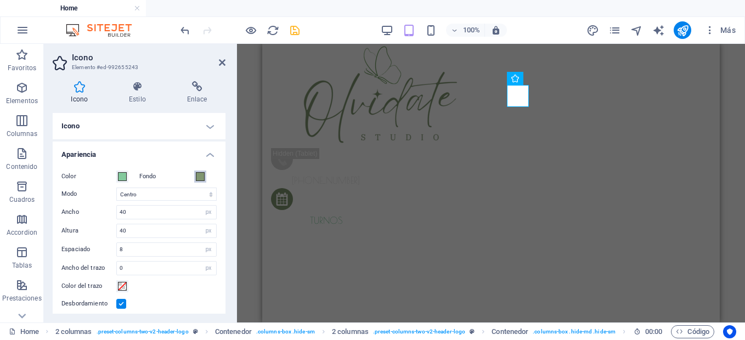
click at [197, 177] on span at bounding box center [200, 176] width 9 height 9
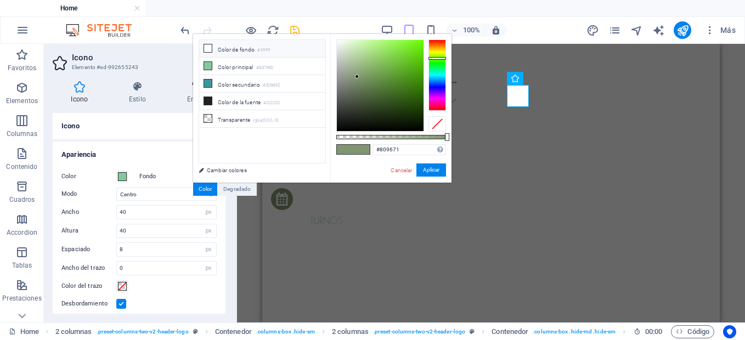
click at [245, 49] on li "Color de fondo #ffffff" at bounding box center [262, 49] width 126 height 18
type input "#ffffff"
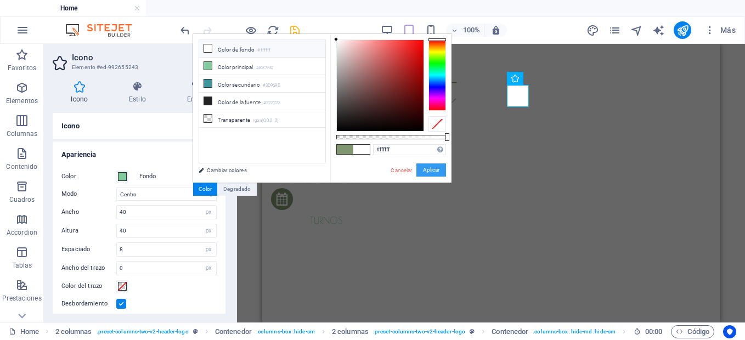
click at [432, 170] on button "Aplicar" at bounding box center [431, 169] width 30 height 13
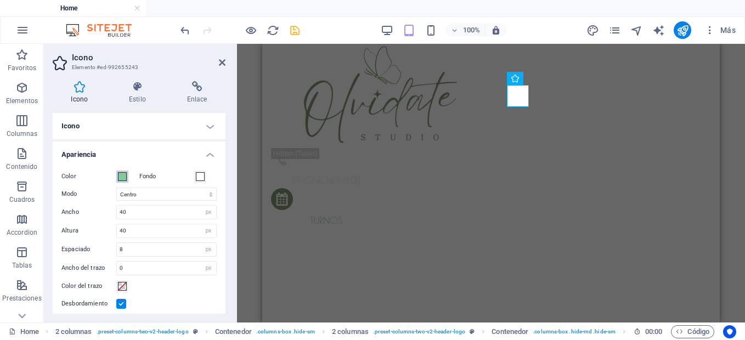
click at [125, 177] on span at bounding box center [122, 176] width 9 height 9
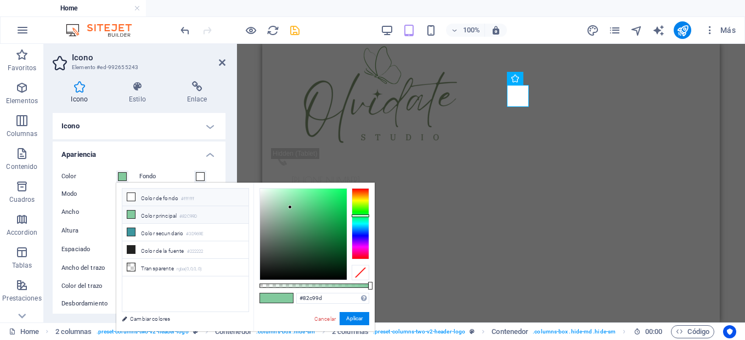
click at [132, 198] on icon at bounding box center [131, 197] width 8 height 8
type input "#ffffff"
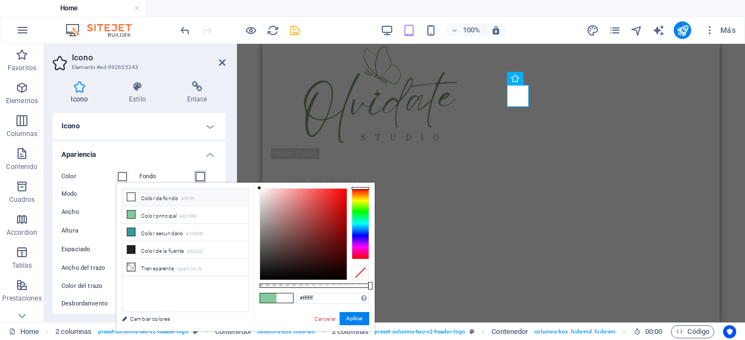
click at [201, 177] on span at bounding box center [200, 176] width 9 height 9
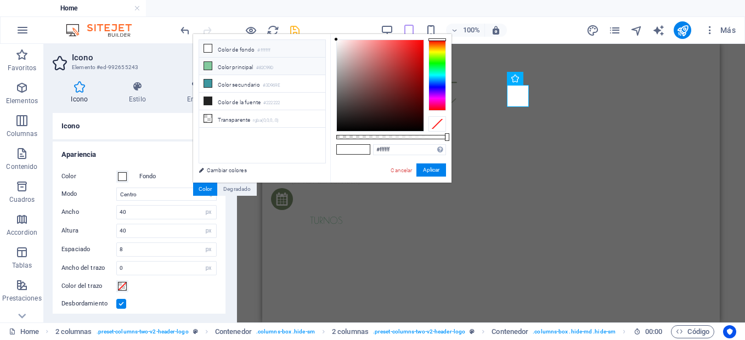
click at [243, 67] on li "Color principal #82C99D" at bounding box center [262, 67] width 126 height 18
type input "#82c99d"
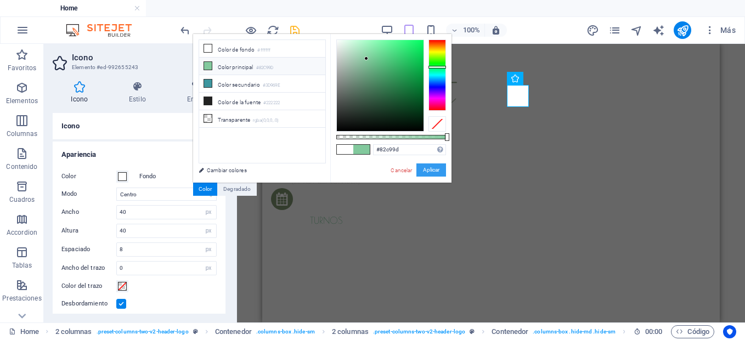
click at [431, 171] on button "Aplicar" at bounding box center [431, 169] width 30 height 13
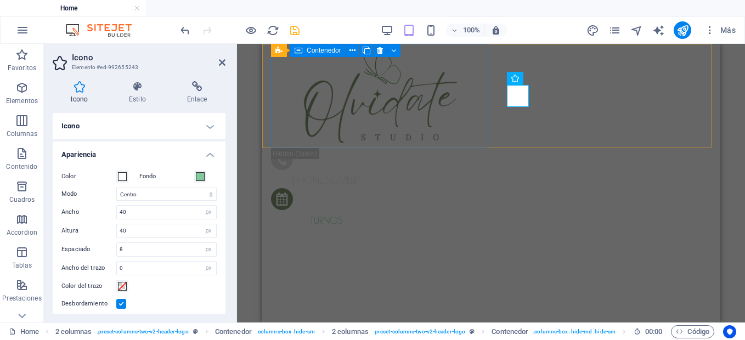
click at [477, 134] on div at bounding box center [381, 96] width 220 height 104
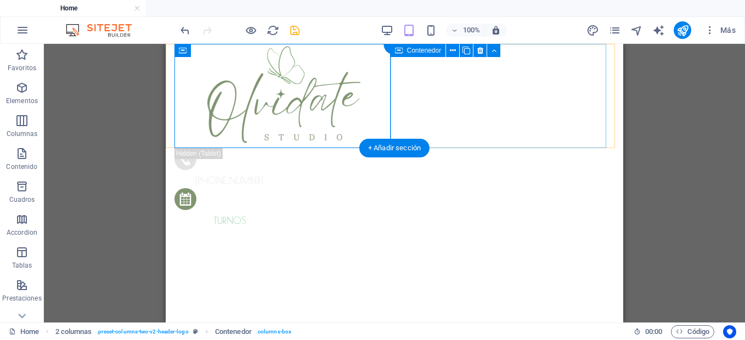
click at [394, 148] on div "[PHONE_NUMBER] turnos" at bounding box center [284, 188] width 220 height 80
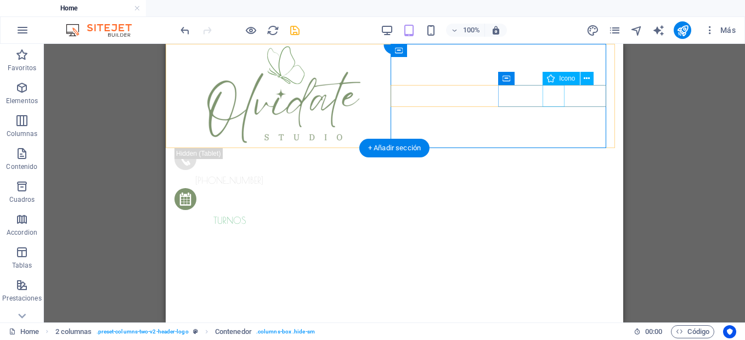
click at [279, 188] on figure at bounding box center [226, 201] width 105 height 26
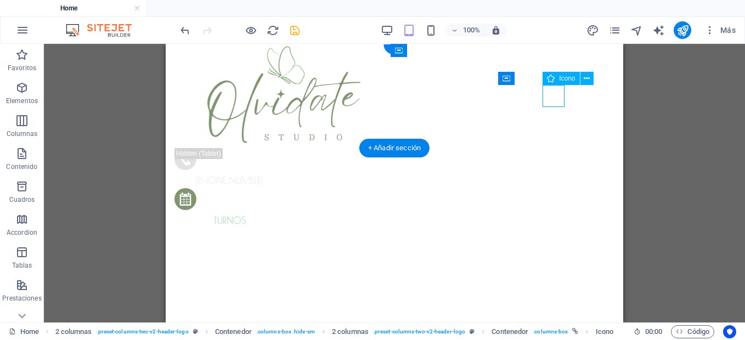
click at [279, 188] on figure at bounding box center [226, 201] width 105 height 26
select select "xMidYMid"
select select "px"
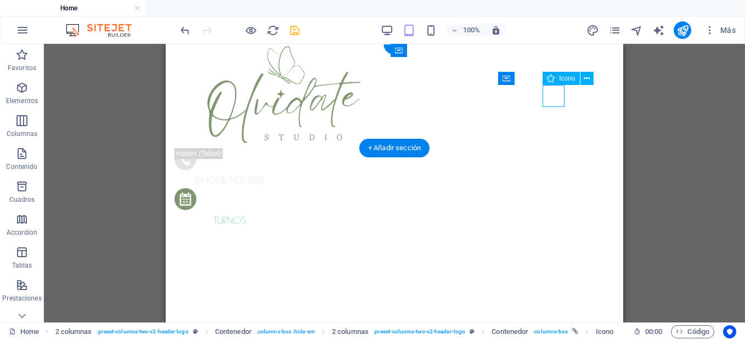
select select "px"
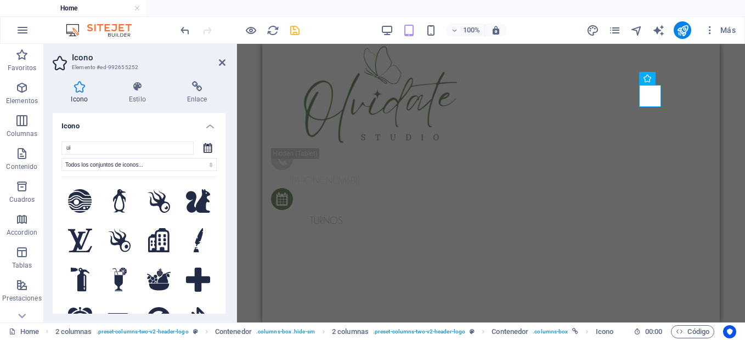
click at [206, 121] on h4 "Icono" at bounding box center [139, 123] width 173 height 20
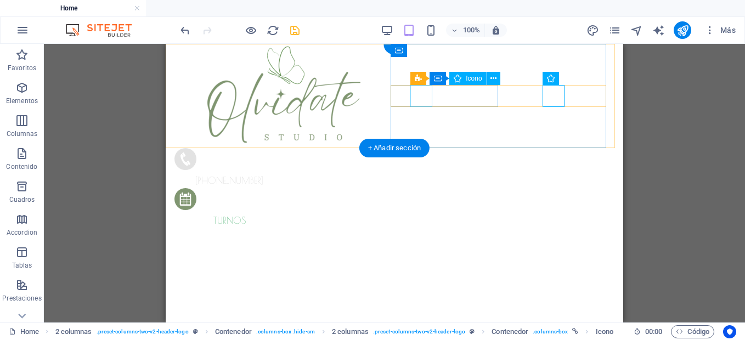
click at [279, 148] on figure at bounding box center [226, 161] width 105 height 26
select select "xMidYMid"
select select "px"
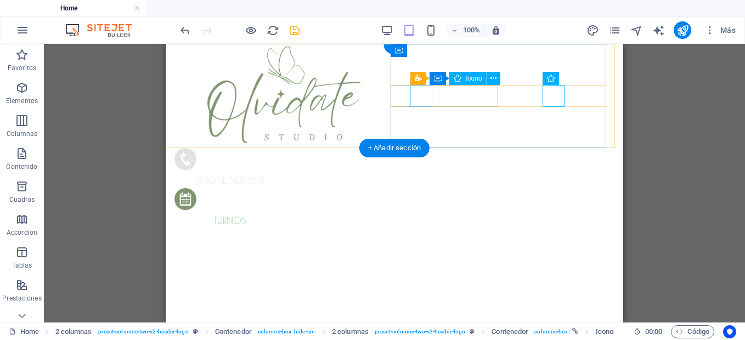
select select "px"
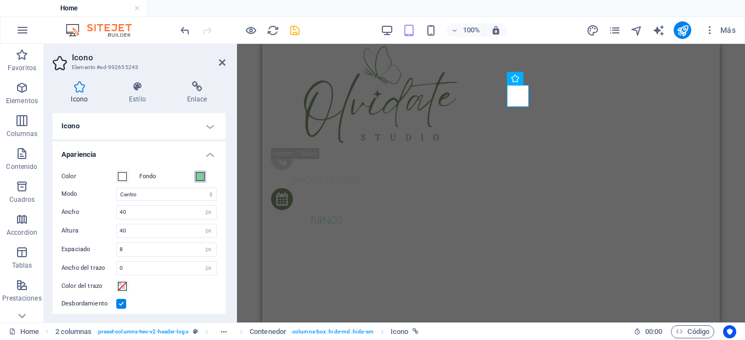
click at [201, 178] on span at bounding box center [200, 176] width 9 height 9
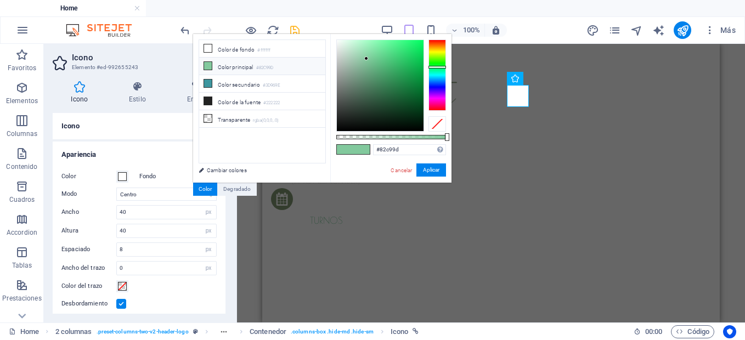
click at [235, 67] on li "Color principal #82C99D" at bounding box center [262, 67] width 126 height 18
click at [233, 85] on li "Color secundario #3D969E" at bounding box center [262, 84] width 126 height 18
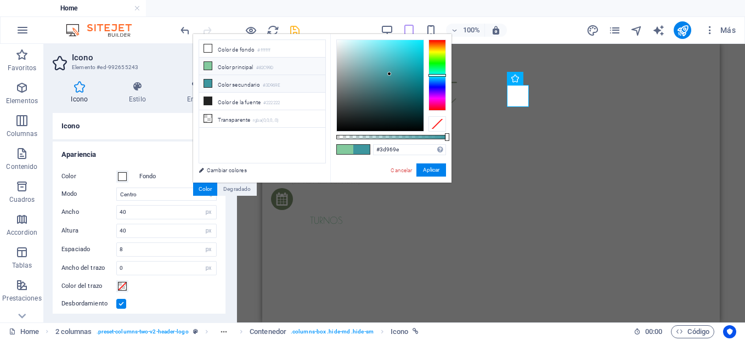
click at [232, 69] on li "Color principal #82C99D" at bounding box center [262, 67] width 126 height 18
type input "#82c99d"
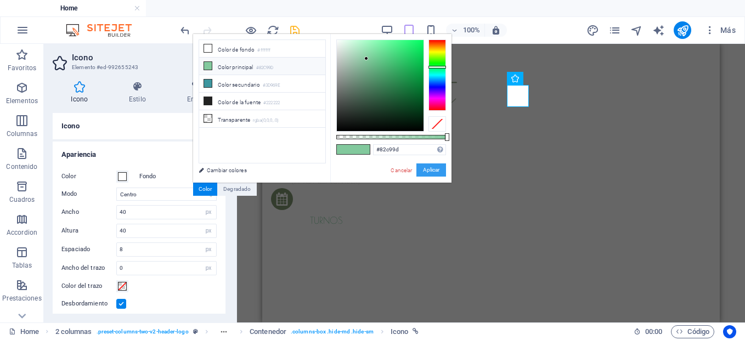
click at [440, 169] on button "Aplicar" at bounding box center [431, 169] width 30 height 13
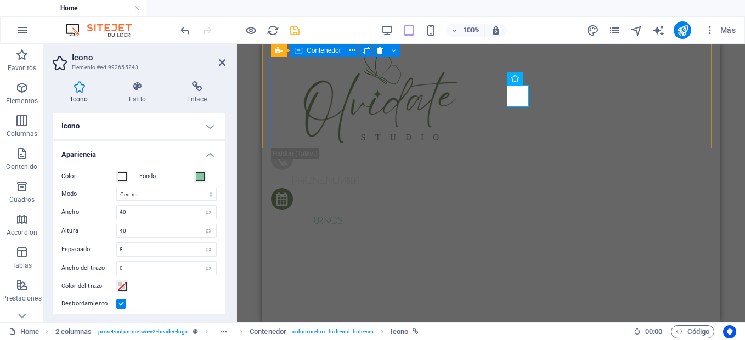
click at [471, 108] on div at bounding box center [381, 96] width 220 height 104
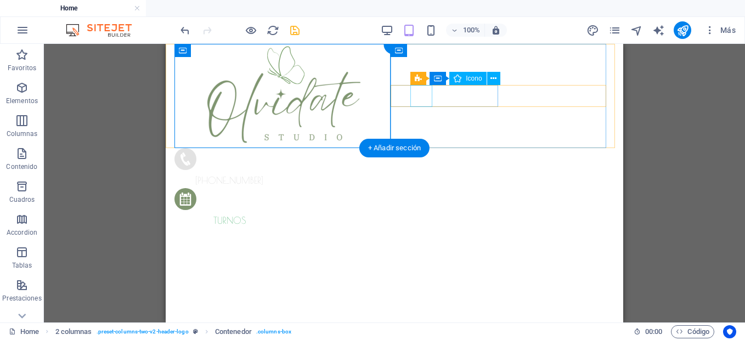
click at [279, 148] on figure at bounding box center [226, 161] width 105 height 26
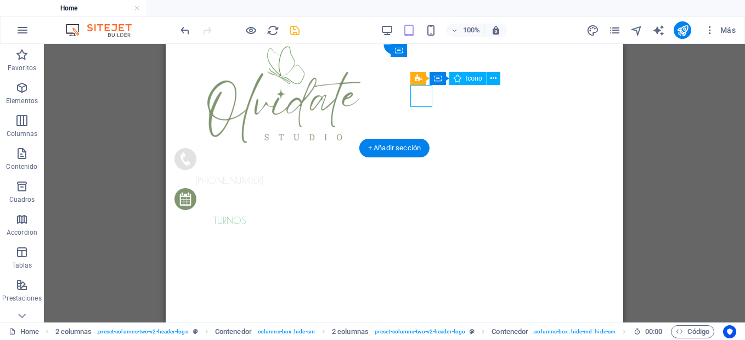
click at [279, 148] on figure at bounding box center [226, 161] width 105 height 26
select select "xMidYMid"
select select "px"
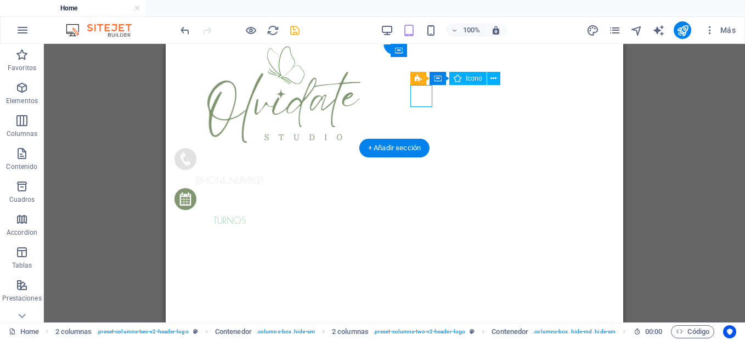
select select "px"
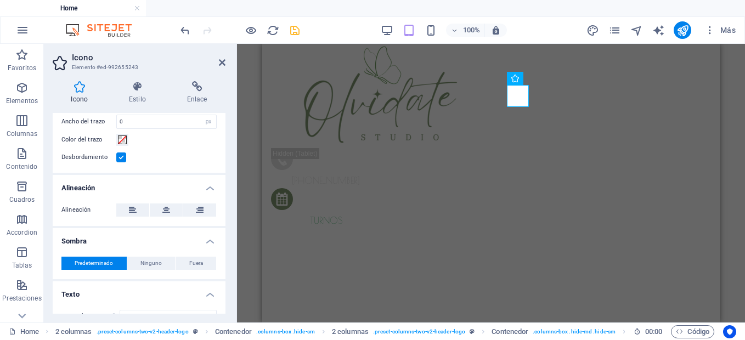
scroll to position [148, 0]
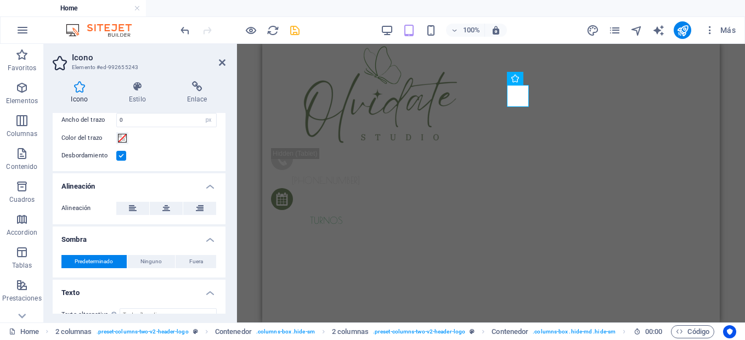
click at [121, 157] on label at bounding box center [121, 156] width 10 height 10
click at [0, 0] on input "Desbordamiento" at bounding box center [0, 0] width 0 height 0
click at [121, 157] on label at bounding box center [121, 156] width 10 height 10
click at [0, 0] on input "Desbordamiento" at bounding box center [0, 0] width 0 height 0
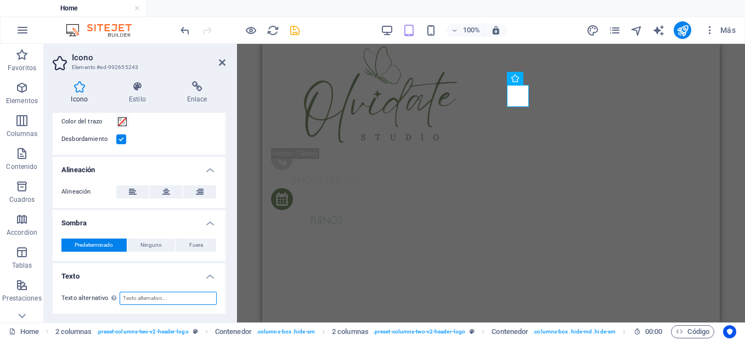
click at [183, 299] on input "Texto alternativo El texto alternativo es usado por aquellos dispositivos que n…" at bounding box center [168, 298] width 97 height 13
click at [186, 299] on input "ll" at bounding box center [168, 298] width 97 height 13
type input "l"
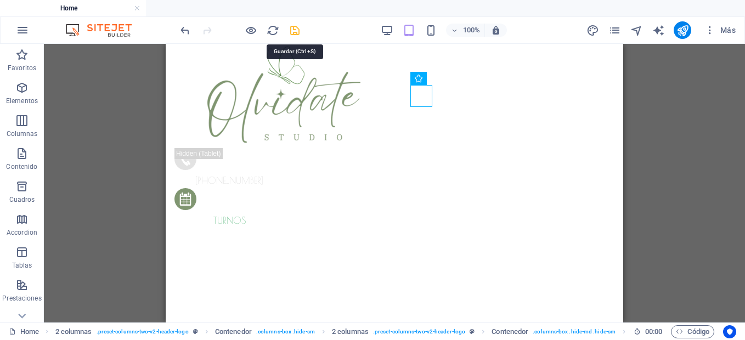
click at [295, 31] on icon "save" at bounding box center [294, 30] width 13 height 13
checkbox input "false"
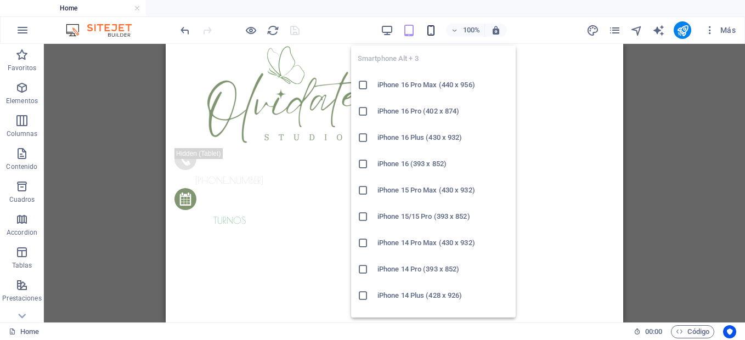
click at [431, 28] on icon "button" at bounding box center [431, 30] width 13 height 13
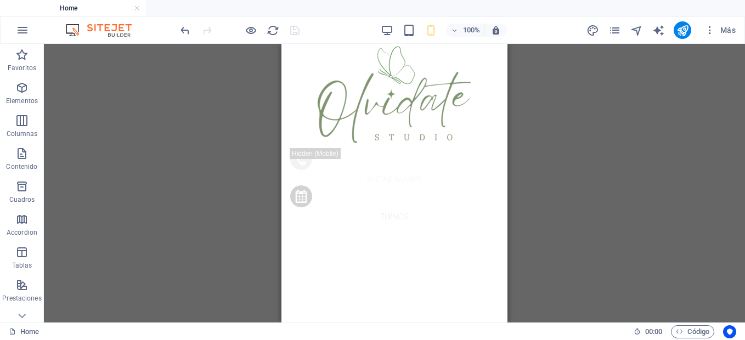
click at [633, 84] on div "Predeterminado Contenedor H2 Contenedor Predeterminado Predeterminado Contenedo…" at bounding box center [394, 183] width 701 height 279
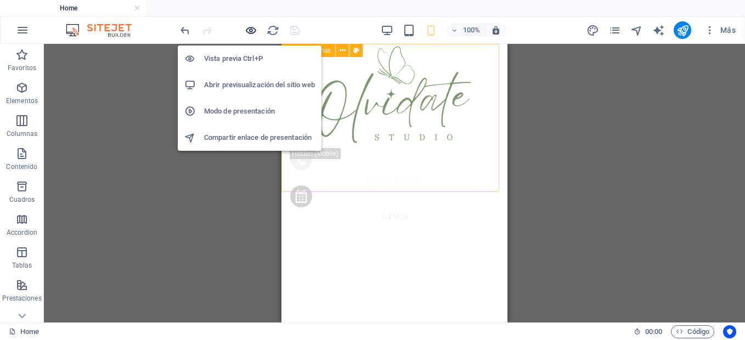
click at [252, 29] on icon "button" at bounding box center [251, 30] width 13 height 13
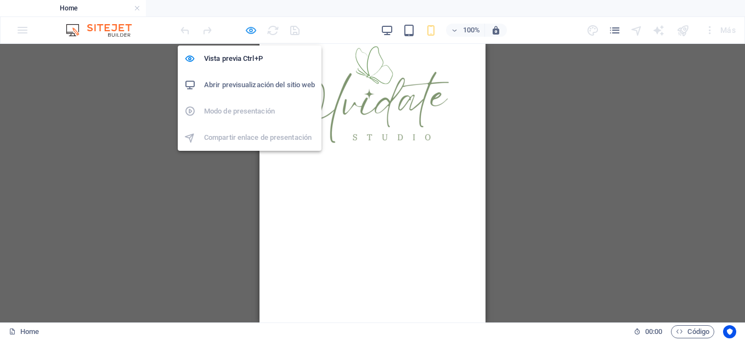
click at [252, 29] on icon "button" at bounding box center [251, 30] width 13 height 13
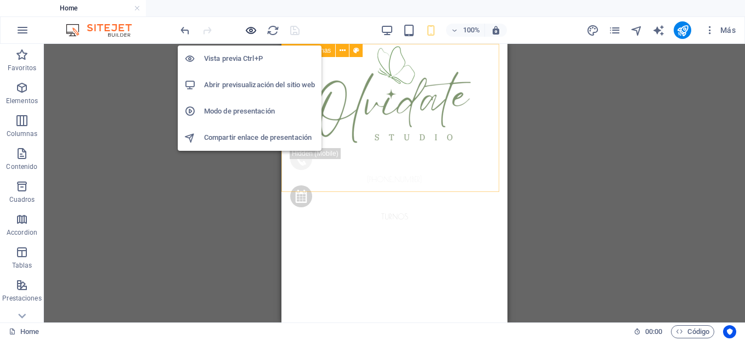
click at [252, 29] on icon "button" at bounding box center [251, 30] width 13 height 13
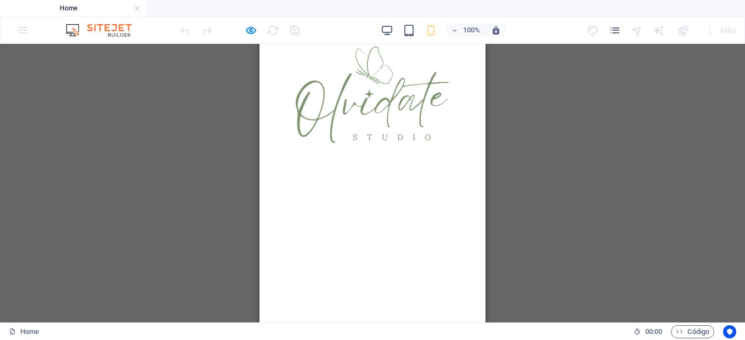
click at [689, 166] on div "Predeterminado Contenedor H2 Contenedor Predeterminado Predeterminado Contenedo…" at bounding box center [372, 183] width 745 height 279
click at [375, 129] on img at bounding box center [372, 96] width 171 height 104
click at [362, 99] on img at bounding box center [372, 96] width 171 height 104
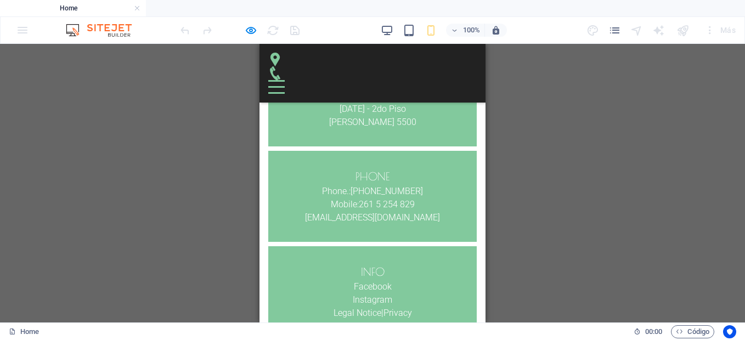
scroll to position [3337, 0]
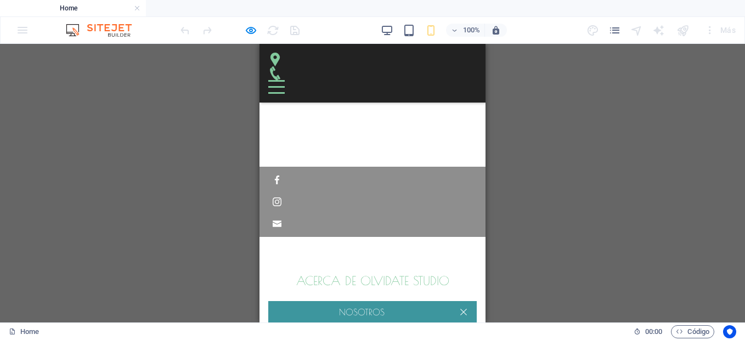
scroll to position [0, 0]
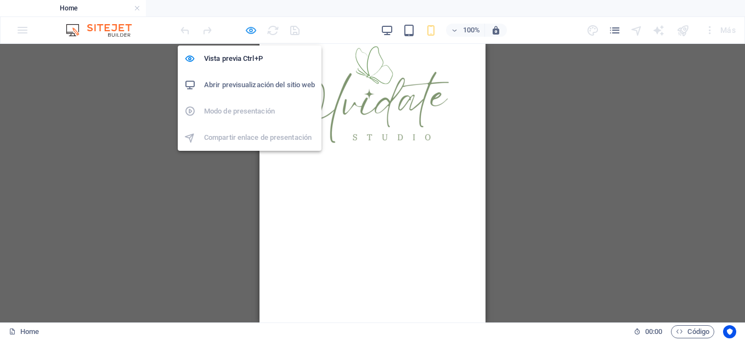
click at [251, 35] on icon "button" at bounding box center [251, 30] width 13 height 13
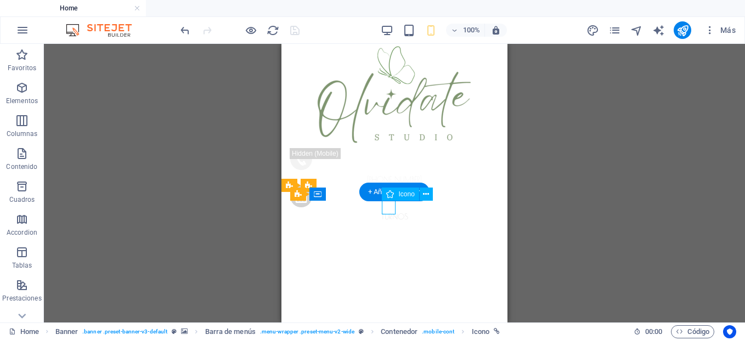
select select "xMidYMid"
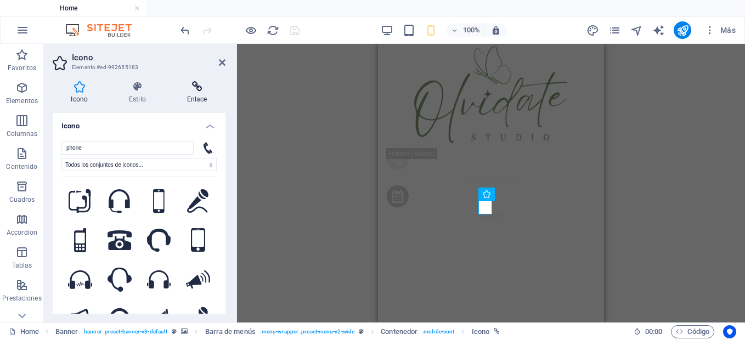
click at [198, 91] on icon at bounding box center [196, 86] width 57 height 11
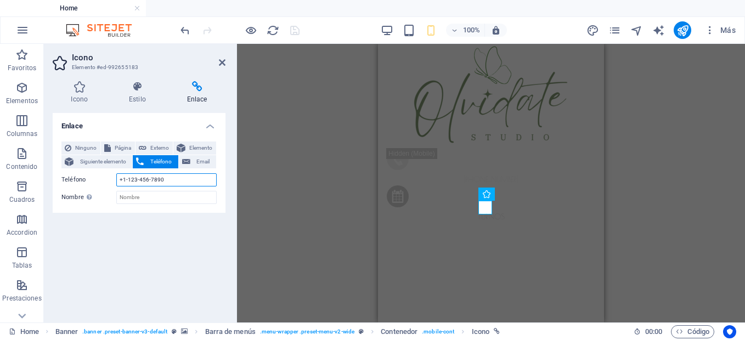
click at [175, 176] on input "+1-123-456-7890" at bounding box center [166, 179] width 100 height 13
paste input "[URL][DOMAIN_NAME]"
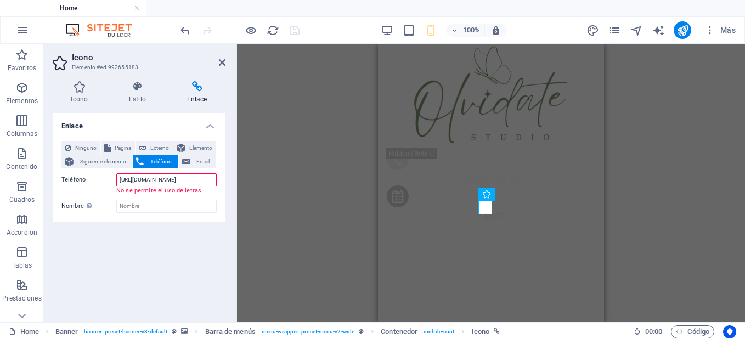
click at [175, 176] on input "[URL][DOMAIN_NAME]" at bounding box center [166, 179] width 100 height 13
click at [163, 179] on input "[URL][DOMAIN_NAME]" at bounding box center [166, 179] width 100 height 13
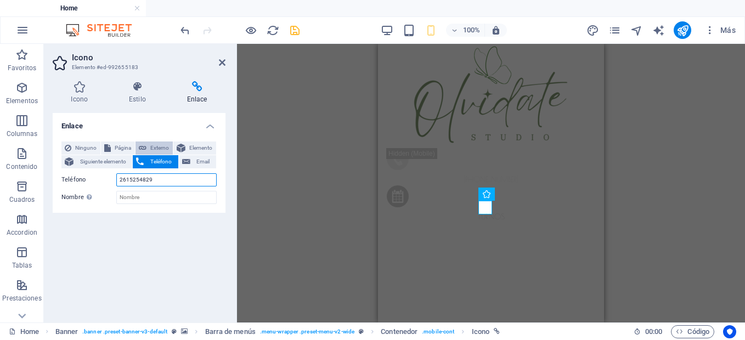
type input "2615254829"
click at [163, 148] on span "Externo" at bounding box center [160, 148] width 20 height 13
select select "blank"
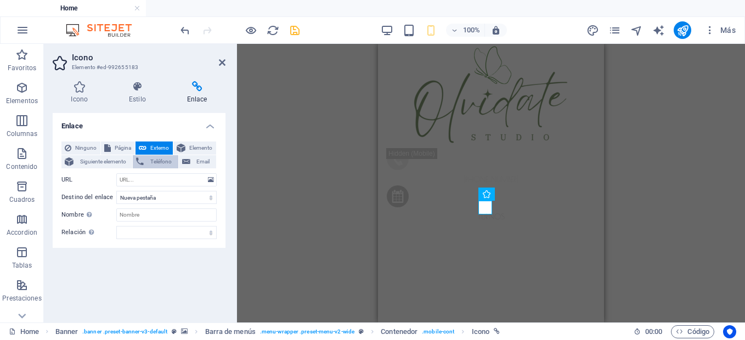
click at [162, 158] on span "Teléfono" at bounding box center [160, 161] width 27 height 13
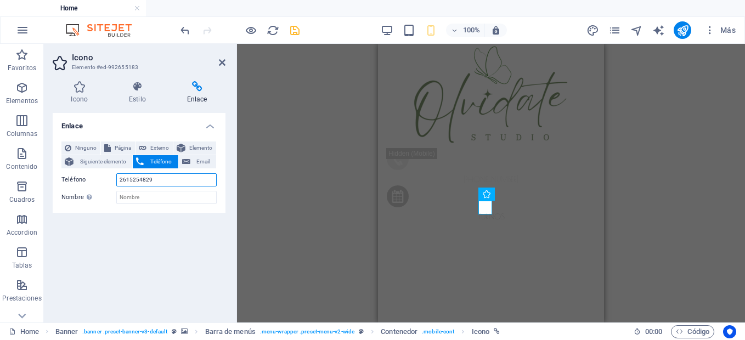
click at [161, 180] on input "2615254829" at bounding box center [166, 179] width 100 height 13
click at [158, 145] on span "Externo" at bounding box center [160, 148] width 20 height 13
select select "blank"
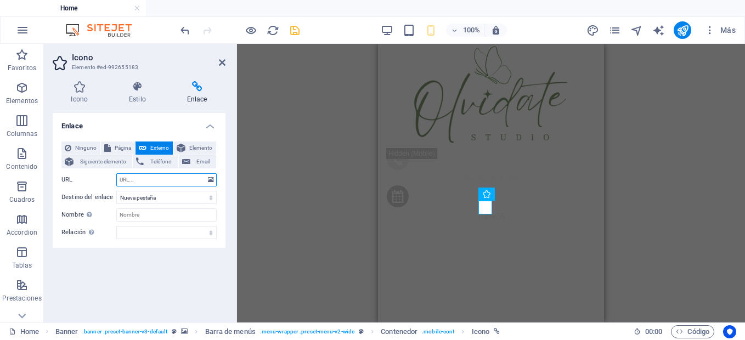
click at [151, 179] on input "URL" at bounding box center [166, 179] width 100 height 13
paste input "[URL][DOMAIN_NAME]"
type input "[URL][DOMAIN_NAME]"
click at [222, 62] on icon at bounding box center [222, 62] width 7 height 9
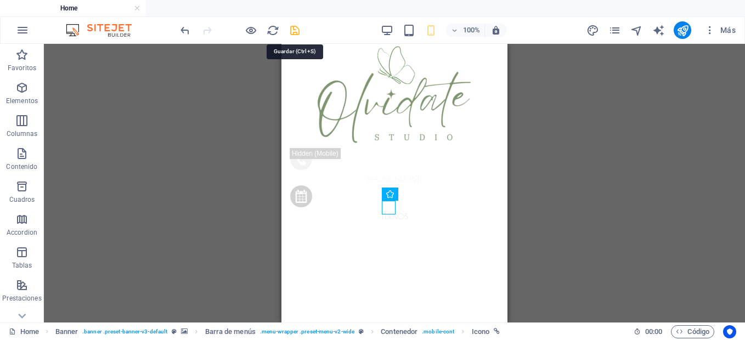
click at [290, 31] on icon "save" at bounding box center [294, 30] width 13 height 13
checkbox input "false"
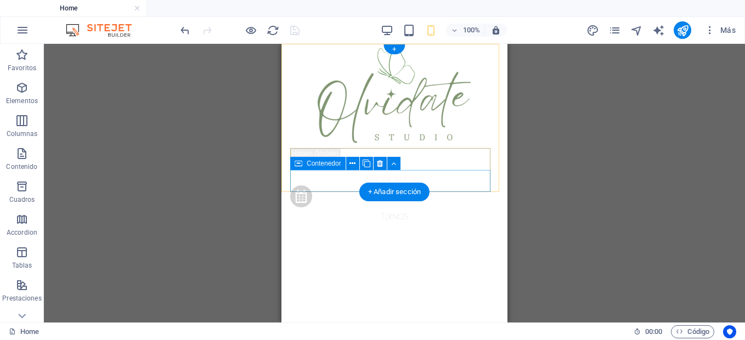
click at [418, 185] on div "turnos" at bounding box center [394, 203] width 208 height 37
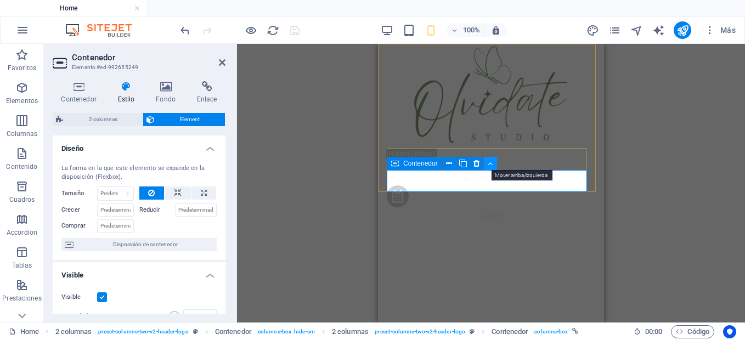
click at [492, 161] on icon at bounding box center [490, 164] width 5 height 12
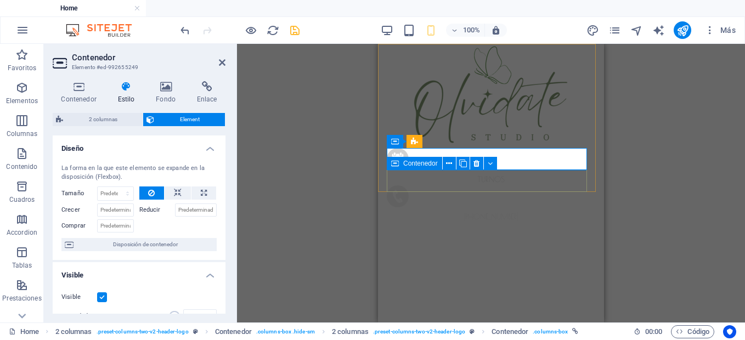
click at [484, 185] on div "[PHONE_NUMBER]" at bounding box center [491, 203] width 208 height 37
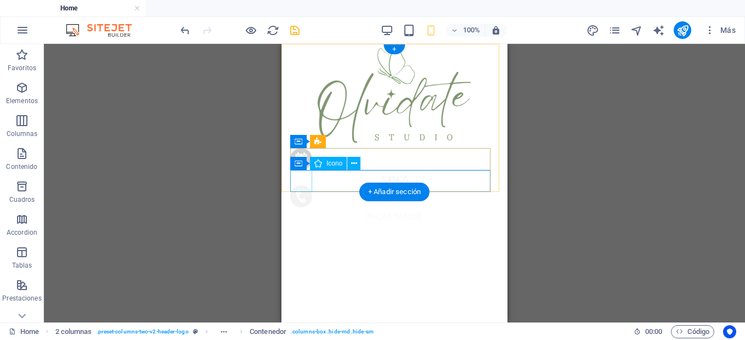
click at [299, 185] on figure at bounding box center [391, 198] width 203 height 26
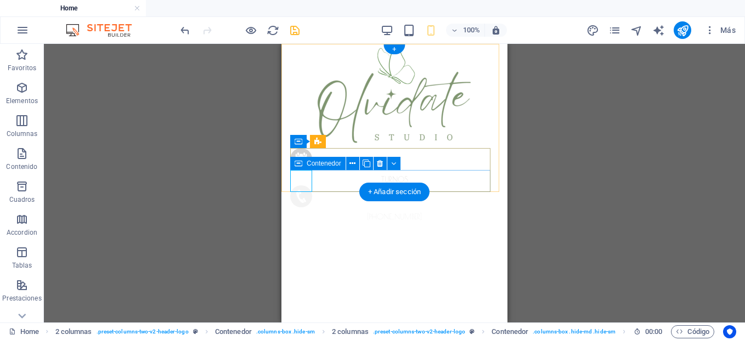
click at [457, 185] on div "[PHONE_NUMBER]" at bounding box center [394, 203] width 208 height 37
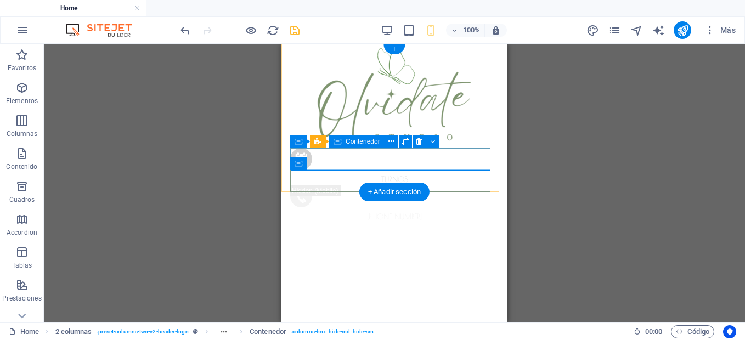
click at [461, 165] on div "turnos" at bounding box center [394, 166] width 208 height 37
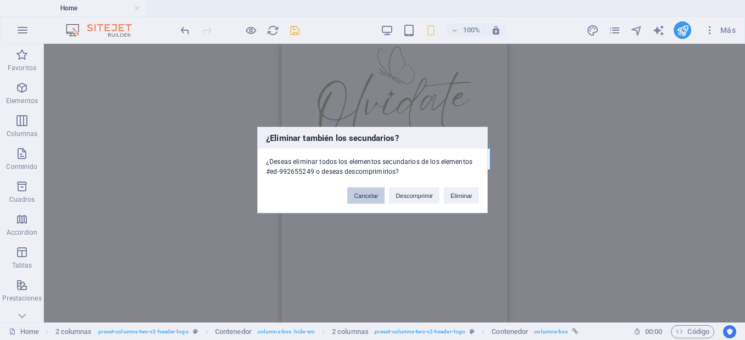
click at [371, 196] on button "Cancelar" at bounding box center [365, 196] width 37 height 16
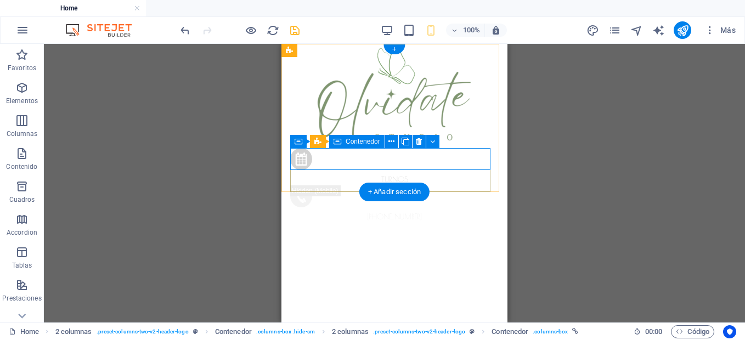
click at [393, 160] on div "turnos" at bounding box center [394, 166] width 208 height 37
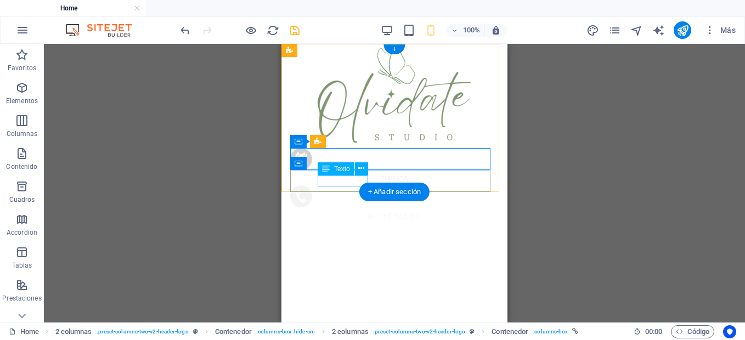
click at [367, 212] on span "[PHONE_NUMBER]" at bounding box center [394, 216] width 55 height 9
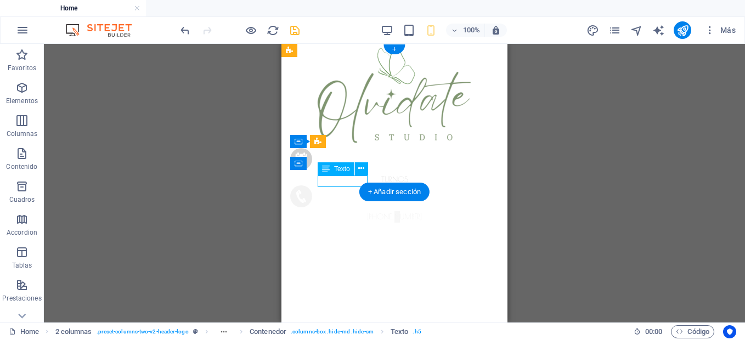
click at [367, 212] on span "[PHONE_NUMBER]" at bounding box center [394, 216] width 55 height 9
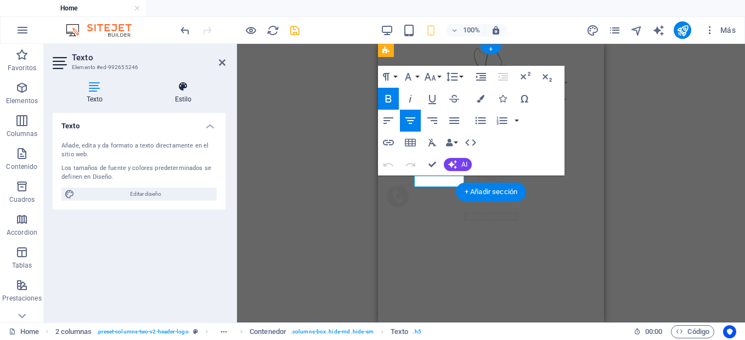
click at [189, 94] on h4 "Estilo" at bounding box center [183, 92] width 84 height 23
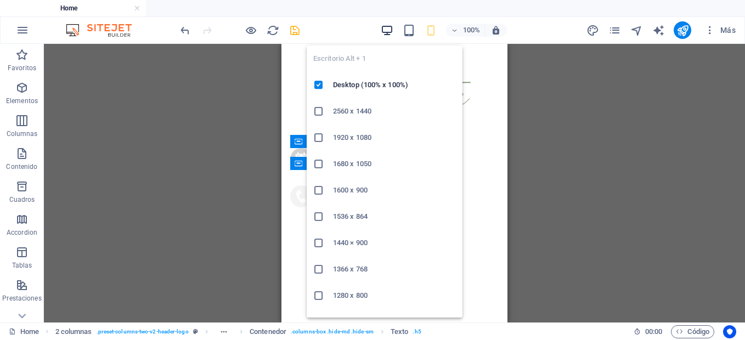
click at [385, 33] on icon "button" at bounding box center [387, 30] width 13 height 13
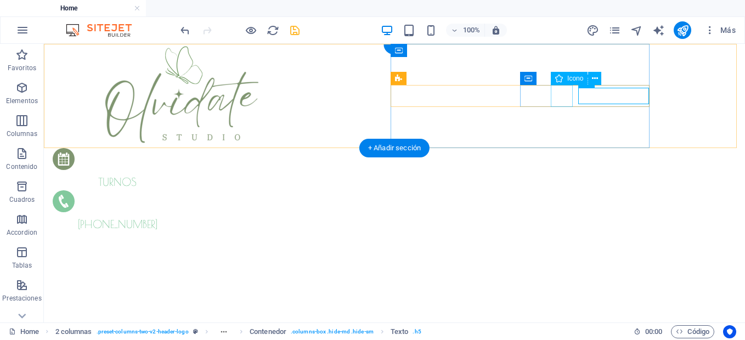
click at [177, 190] on figure at bounding box center [115, 203] width 124 height 26
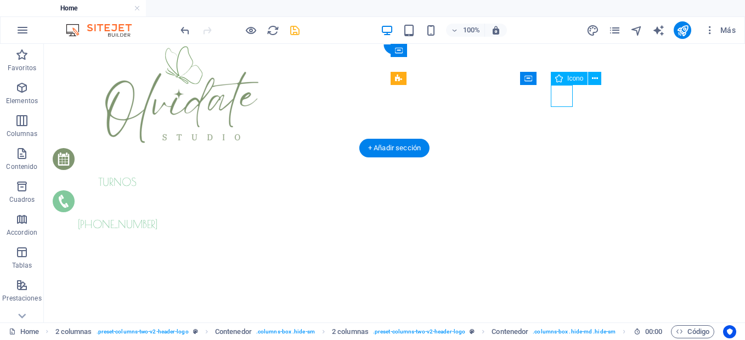
click at [177, 190] on figure at bounding box center [115, 203] width 124 height 26
select select "xMidYMid"
select select "px"
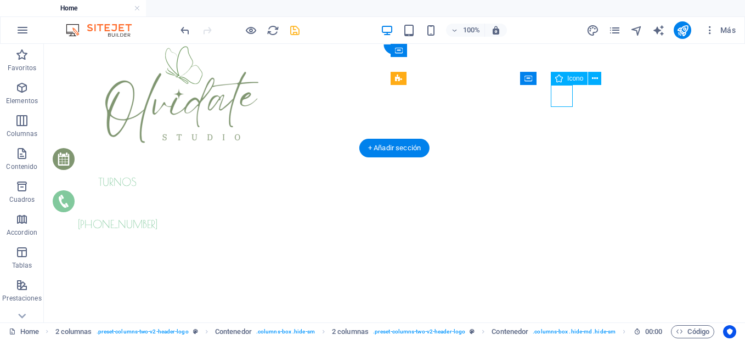
select select "px"
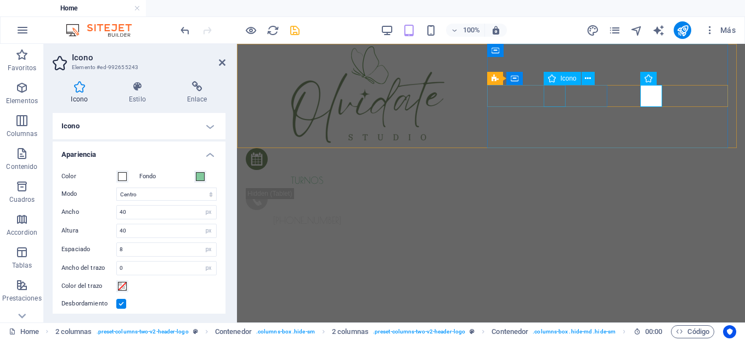
click at [363, 148] on figure at bounding box center [304, 161] width 117 height 26
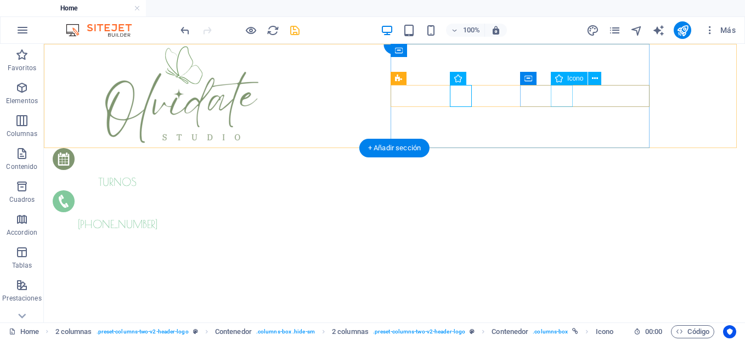
click at [177, 190] on figure at bounding box center [115, 203] width 124 height 26
select select "xMidYMid"
select select "px"
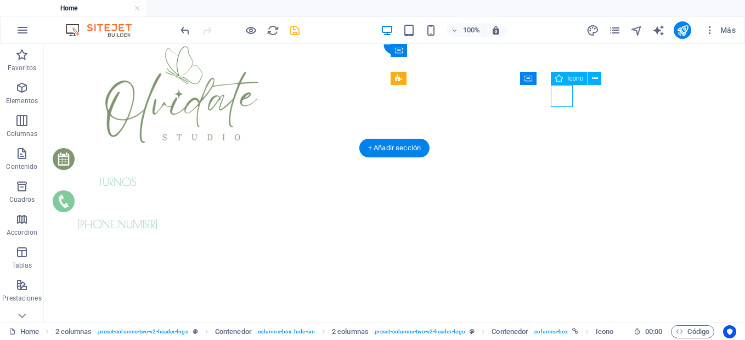
select select "px"
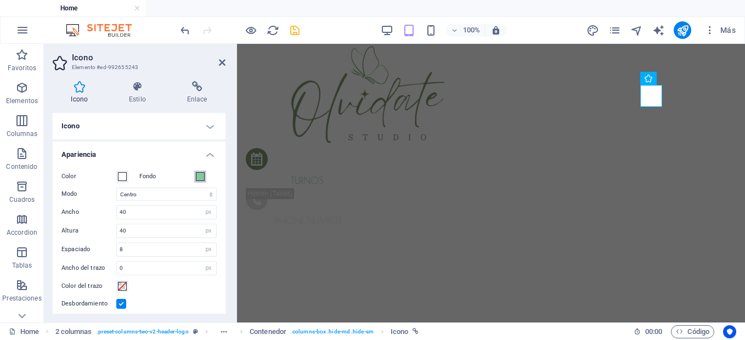
click at [199, 178] on span at bounding box center [200, 176] width 9 height 9
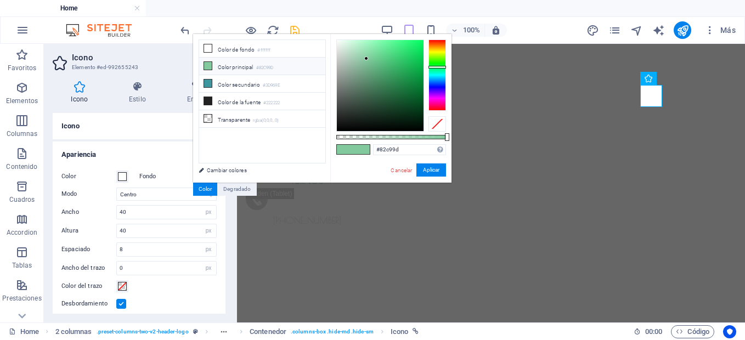
click at [229, 65] on li "Color principal #82C99D" at bounding box center [262, 67] width 126 height 18
click at [228, 66] on li "Color principal #82C99D" at bounding box center [262, 67] width 126 height 18
click at [432, 168] on button "Aplicar" at bounding box center [431, 169] width 30 height 13
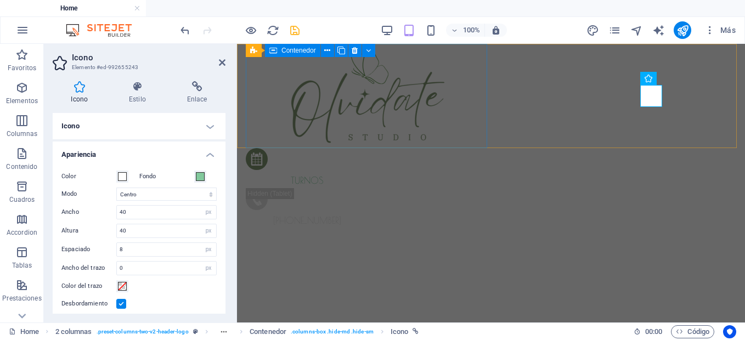
click at [472, 119] on div at bounding box center [368, 96] width 245 height 104
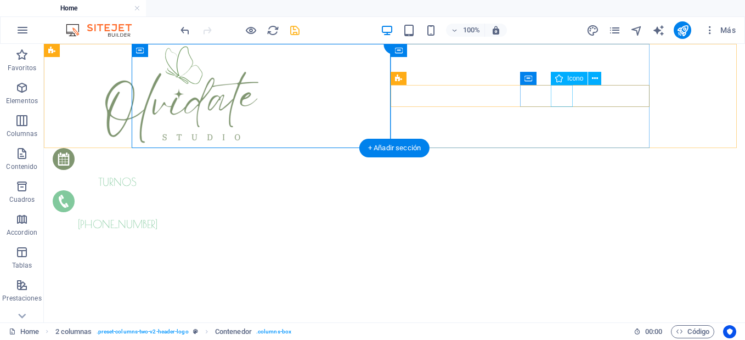
click at [177, 190] on figure at bounding box center [115, 203] width 124 height 26
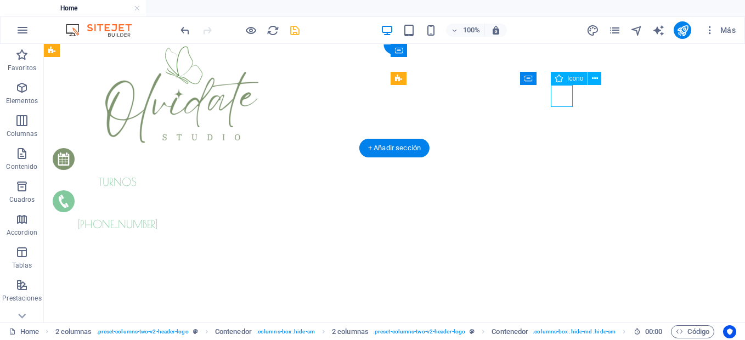
click at [177, 190] on figure at bounding box center [115, 203] width 124 height 26
select select "xMidYMid"
select select "px"
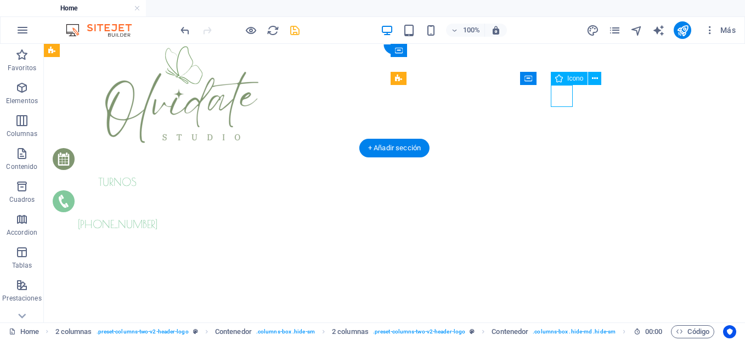
select select "px"
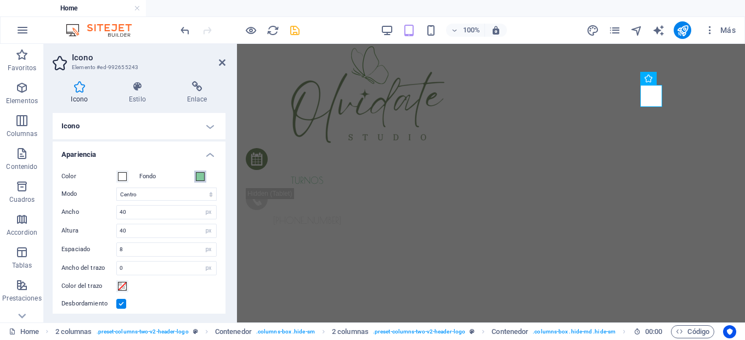
click at [198, 179] on span at bounding box center [200, 176] width 9 height 9
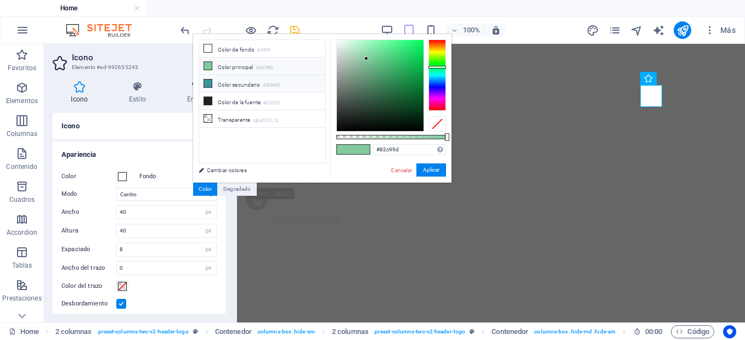
click at [241, 85] on li "Color secundario #3D969E" at bounding box center [262, 84] width 126 height 18
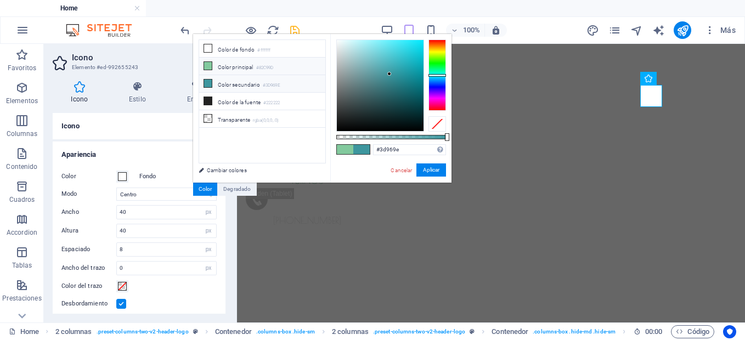
click at [246, 71] on li "Color principal #82C99D" at bounding box center [262, 67] width 126 height 18
type input "#82c99d"
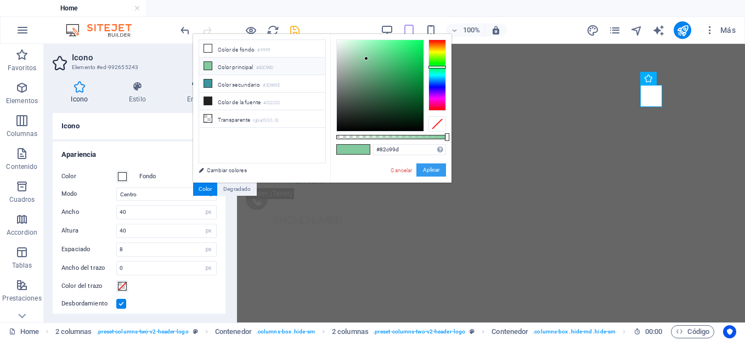
click at [437, 172] on button "Aplicar" at bounding box center [431, 169] width 30 height 13
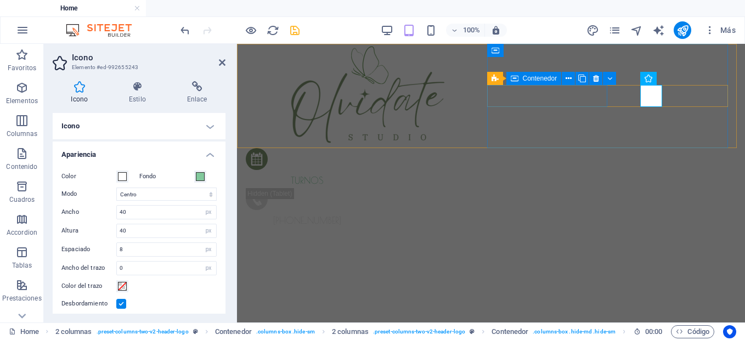
click at [369, 148] on div "turnos" at bounding box center [307, 168] width 123 height 40
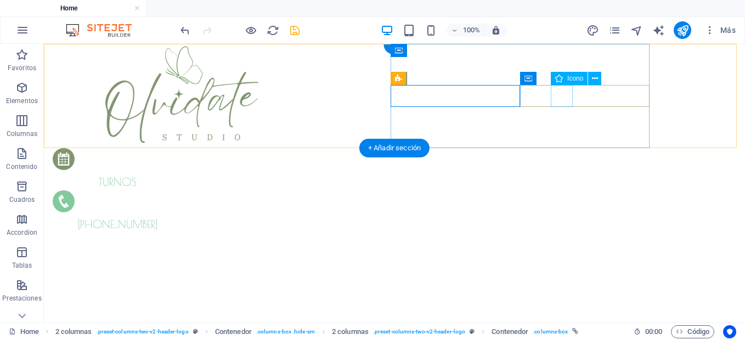
click at [177, 190] on figure at bounding box center [115, 203] width 124 height 26
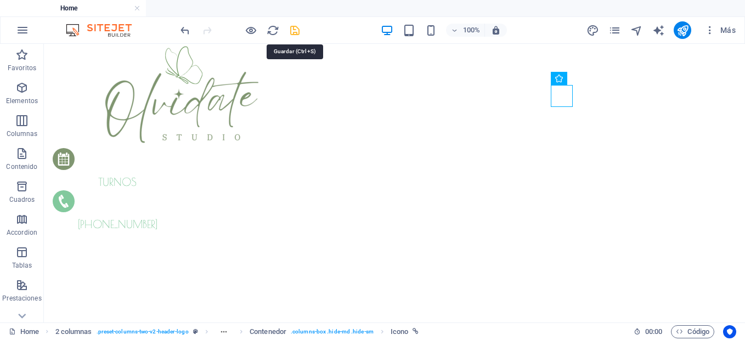
click at [291, 30] on icon "save" at bounding box center [294, 30] width 13 height 13
checkbox input "false"
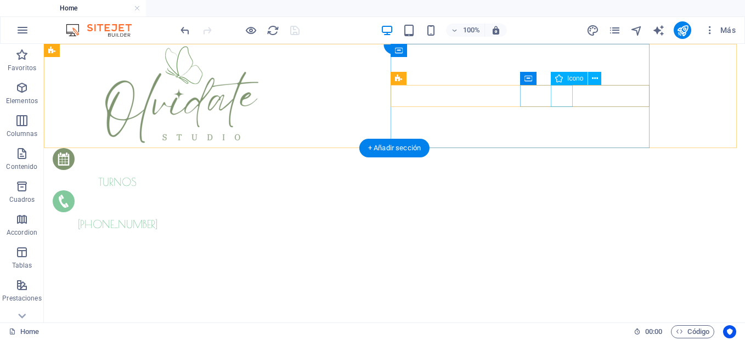
click at [177, 190] on figure at bounding box center [115, 203] width 124 height 26
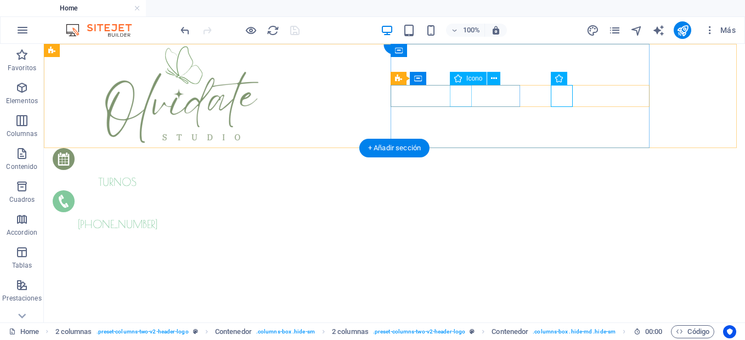
click at [177, 148] on figure at bounding box center [115, 161] width 124 height 26
select select "xMidYMid"
select select "px"
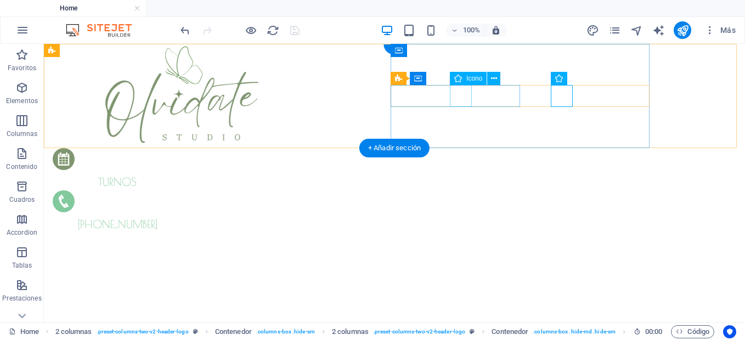
select select "px"
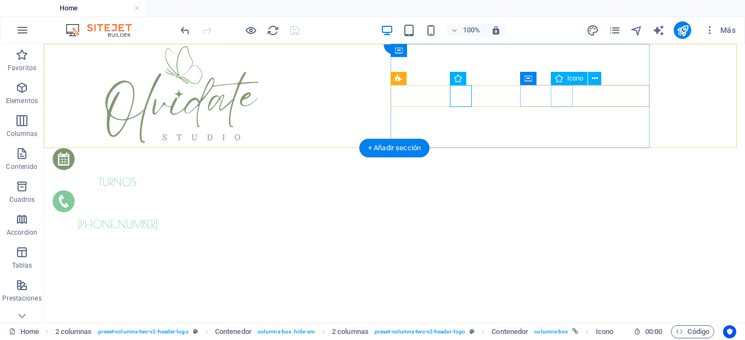
click at [177, 190] on figure at bounding box center [115, 203] width 124 height 26
select select "xMidYMid"
select select "px"
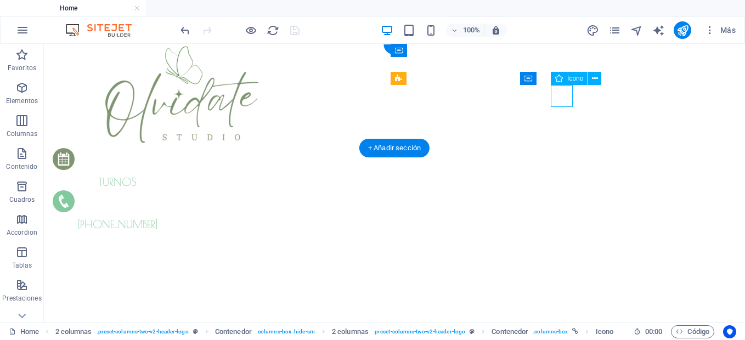
select select "px"
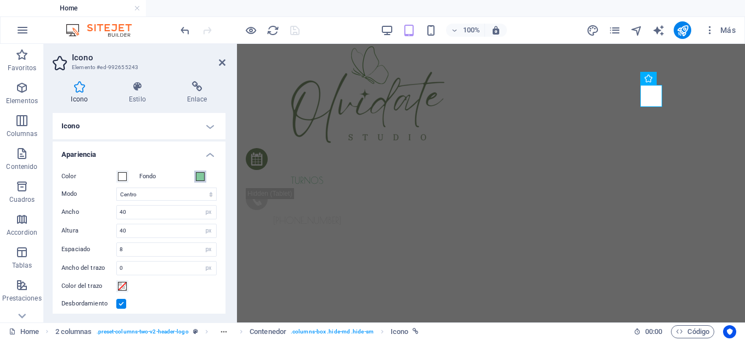
click at [202, 175] on span at bounding box center [200, 176] width 9 height 9
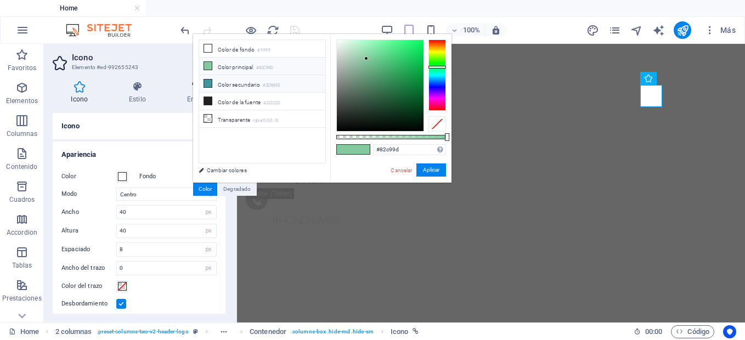
click at [206, 83] on icon at bounding box center [208, 84] width 8 height 8
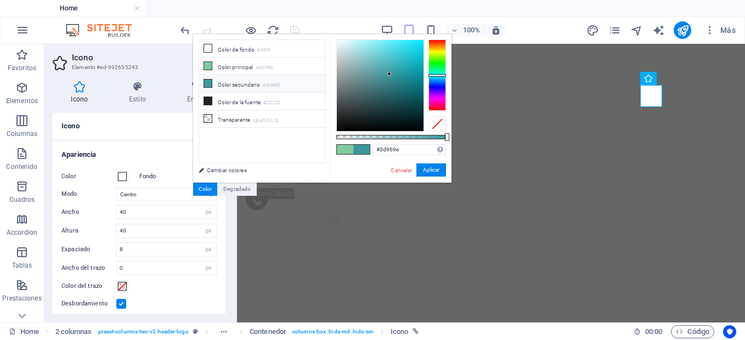
click at [251, 83] on li "Color secundario #3D969E" at bounding box center [262, 84] width 126 height 18
click at [256, 69] on li "Color principal #82C99D" at bounding box center [262, 67] width 126 height 18
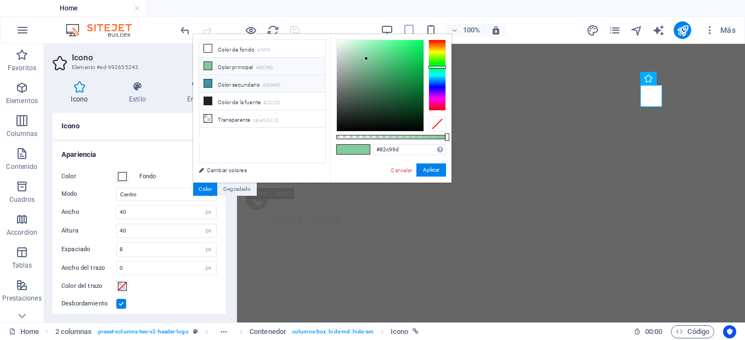
click at [239, 84] on li "Color secundario #3D969E" at bounding box center [262, 84] width 126 height 18
type input "#3d969e"
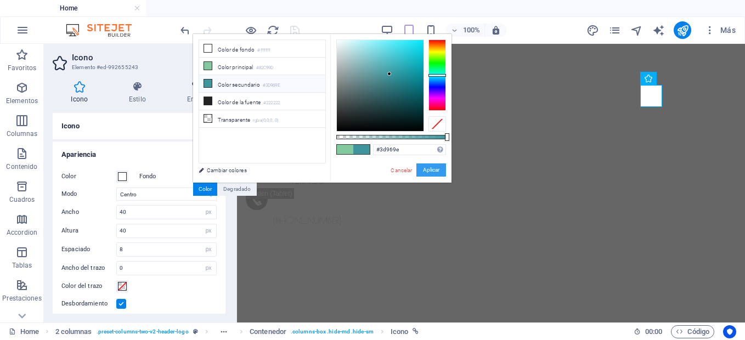
click at [436, 167] on button "Aplicar" at bounding box center [431, 169] width 30 height 13
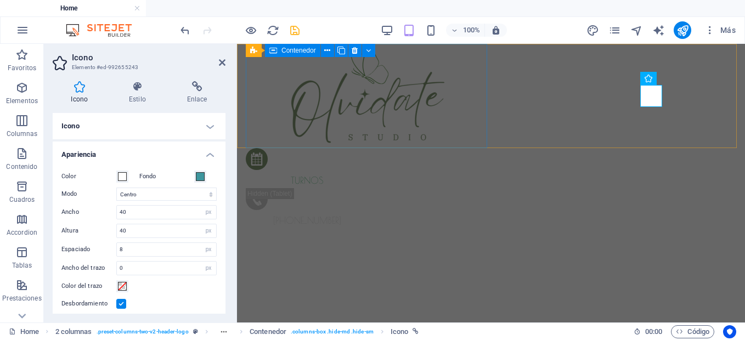
click at [439, 142] on div at bounding box center [368, 96] width 245 height 104
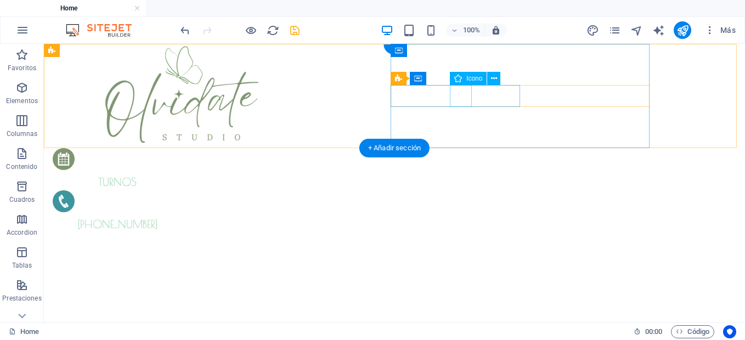
click at [177, 148] on figure at bounding box center [115, 161] width 124 height 26
select select "xMidYMid"
select select "px"
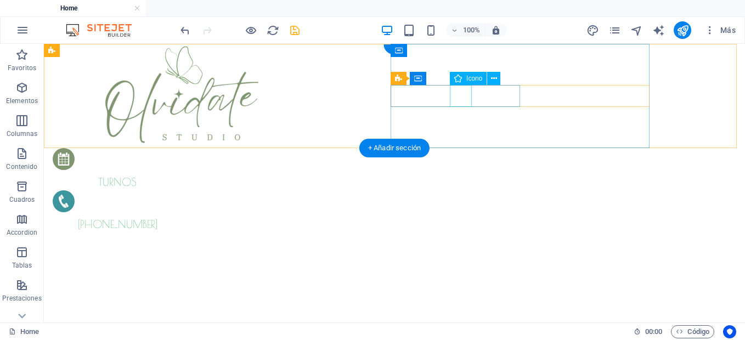
select select "px"
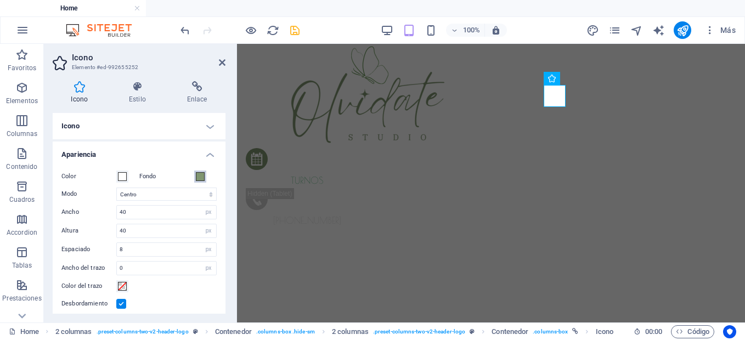
click at [204, 176] on button "Fondo" at bounding box center [200, 177] width 12 height 12
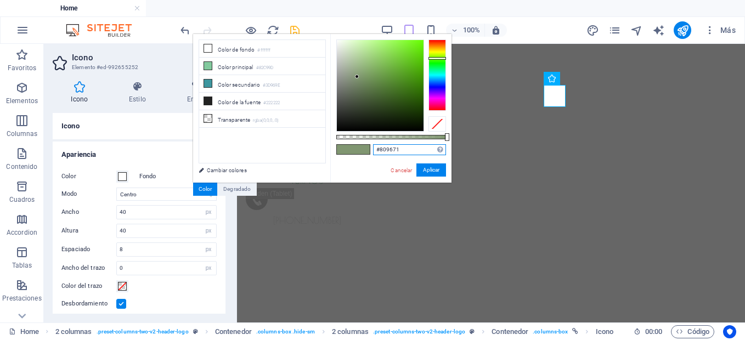
drag, startPoint x: 408, startPoint y: 146, endPoint x: 359, endPoint y: 150, distance: 48.5
click at [359, 150] on div "#809671 Formatos soportados #0852ed rgb(8, 82, 237) rgba(8, 82, 237, 90%) hsv(2…" at bounding box center [390, 188] width 121 height 308
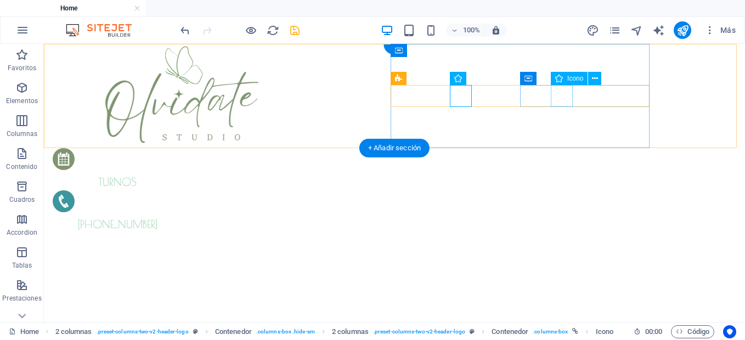
click at [177, 190] on figure at bounding box center [115, 203] width 124 height 26
select select "xMidYMid"
select select "px"
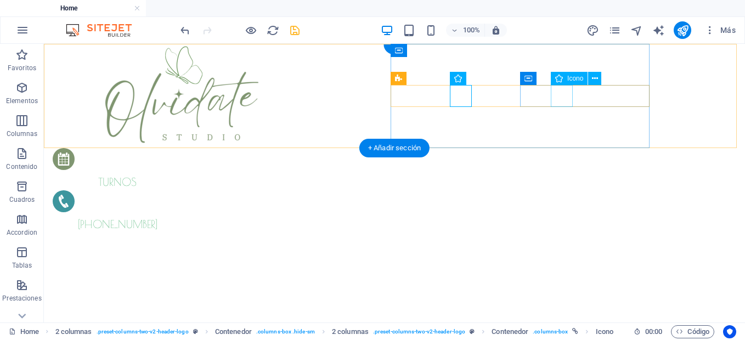
select select "px"
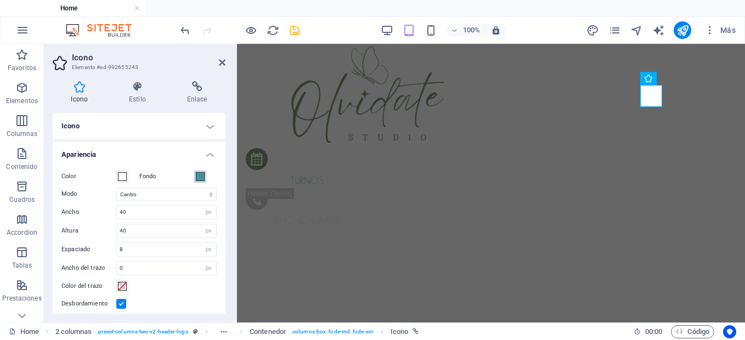
click at [196, 175] on span at bounding box center [200, 176] width 9 height 9
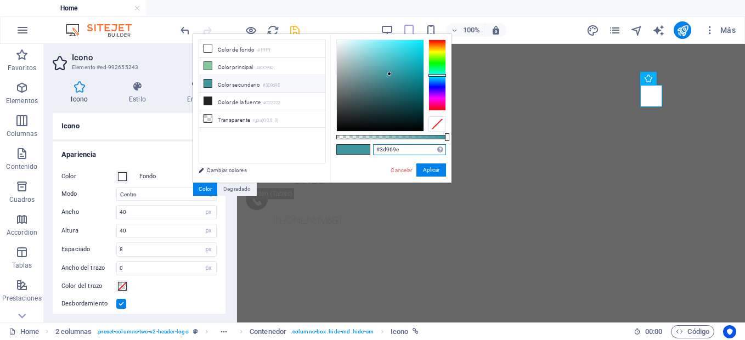
click at [410, 151] on input "#3d969e" at bounding box center [409, 149] width 73 height 11
paste input "809671"
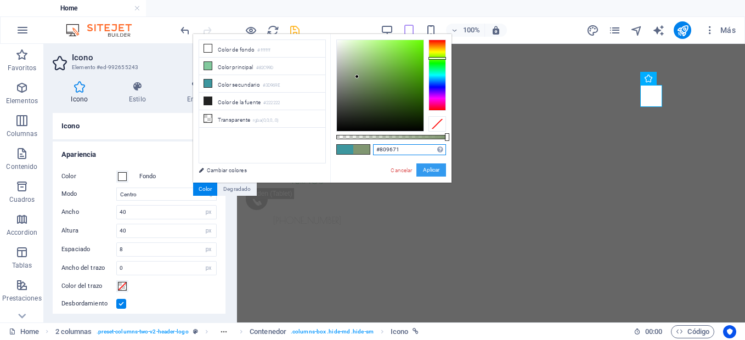
type input "#809671"
click at [427, 171] on button "Aplicar" at bounding box center [431, 169] width 30 height 13
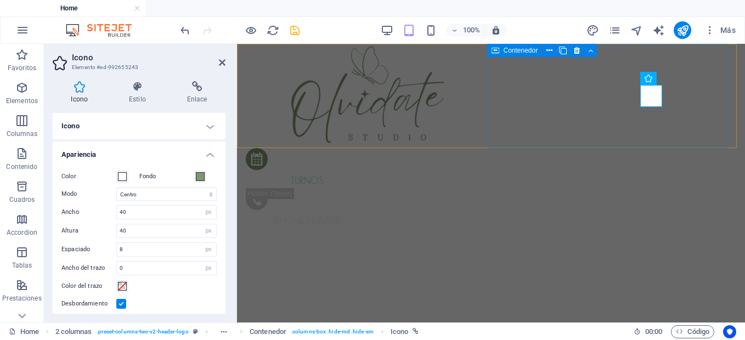
click at [491, 148] on div "turnos [PHONE_NUMBER]" at bounding box center [368, 188] width 245 height 80
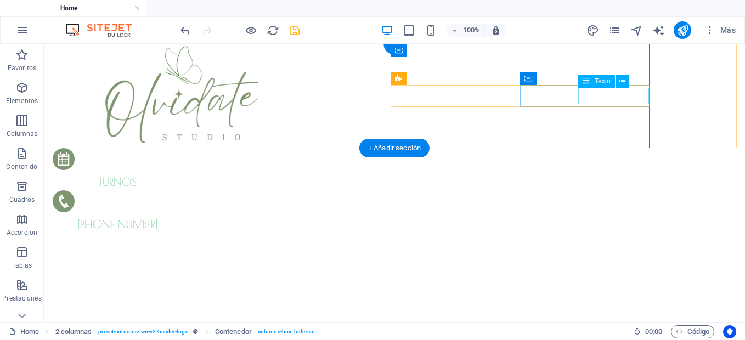
click at [157, 218] on span "[PHONE_NUMBER]" at bounding box center [118, 224] width 80 height 13
drag, startPoint x: 603, startPoint y: 95, endPoint x: 410, endPoint y: 95, distance: 193.1
click at [182, 174] on div "turnos" at bounding box center [117, 182] width 129 height 16
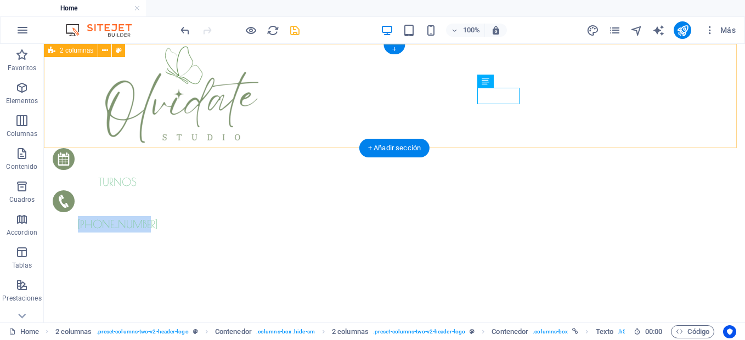
drag, startPoint x: 579, startPoint y: 98, endPoint x: 707, endPoint y: 99, distance: 127.8
click at [707, 99] on div "turnos [PHONE_NUMBER]" at bounding box center [394, 138] width 701 height 189
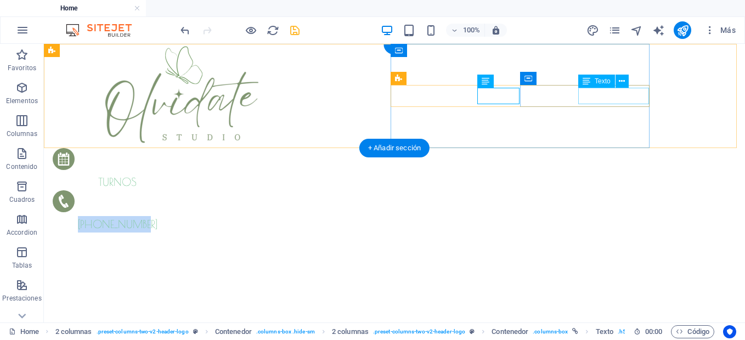
drag, startPoint x: 707, startPoint y: 99, endPoint x: 439, endPoint y: 95, distance: 267.7
click at [157, 218] on span "[PHONE_NUMBER]" at bounding box center [118, 224] width 80 height 13
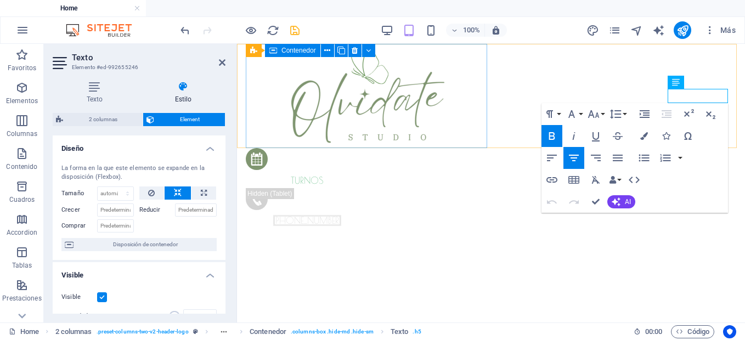
click at [467, 84] on div at bounding box center [368, 96] width 245 height 104
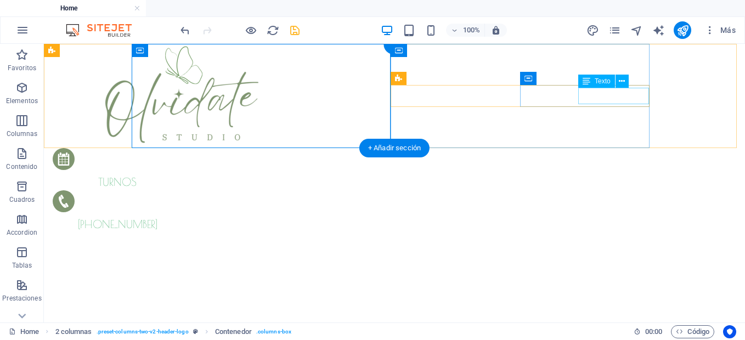
click at [157, 218] on span "[PHONE_NUMBER]" at bounding box center [118, 224] width 80 height 13
drag, startPoint x: 602, startPoint y: 93, endPoint x: 409, endPoint y: 93, distance: 193.1
click at [182, 174] on div "turnos" at bounding box center [117, 182] width 129 height 16
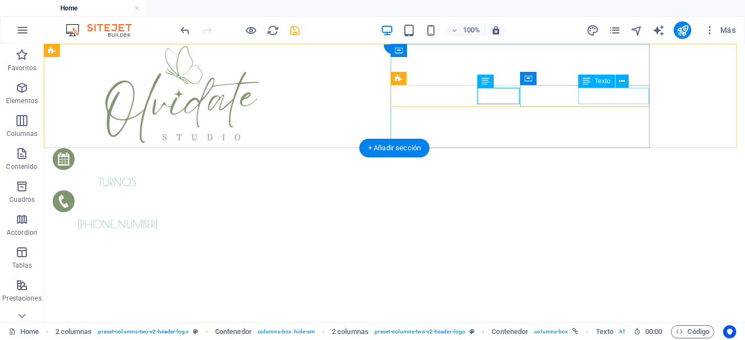
click at [157, 218] on span "[PHONE_NUMBER]" at bounding box center [118, 224] width 80 height 13
click at [182, 190] on div "[PHONE_NUMBER]" at bounding box center [117, 211] width 129 height 42
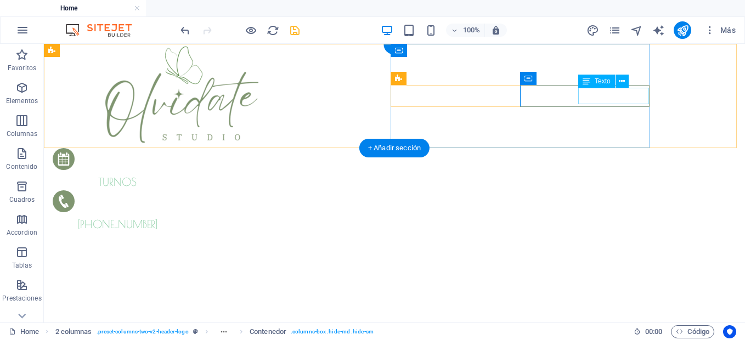
click at [157, 218] on span "[PHONE_NUMBER]" at bounding box center [118, 224] width 80 height 13
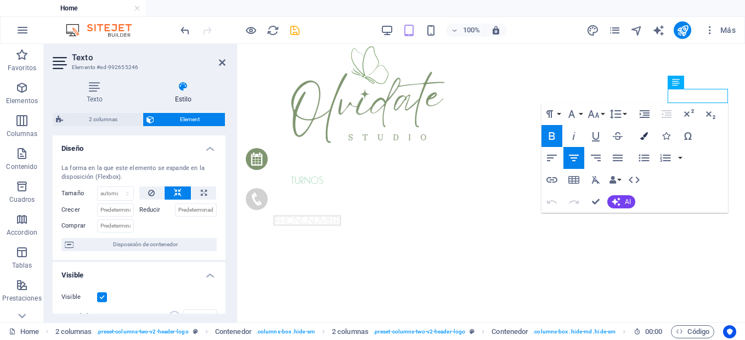
click at [645, 136] on icon "button" at bounding box center [644, 136] width 8 height 8
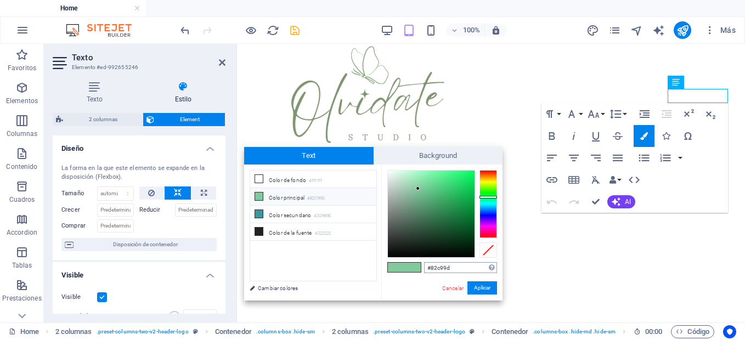
click at [453, 271] on input "#82c99d" at bounding box center [460, 267] width 73 height 11
type input "#809671"
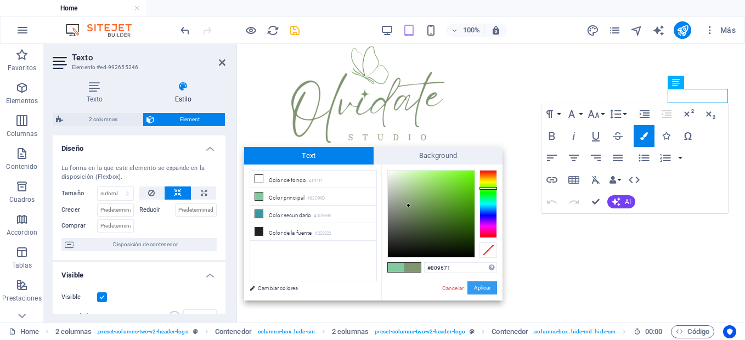
click at [484, 287] on button "Aplicar" at bounding box center [482, 287] width 30 height 13
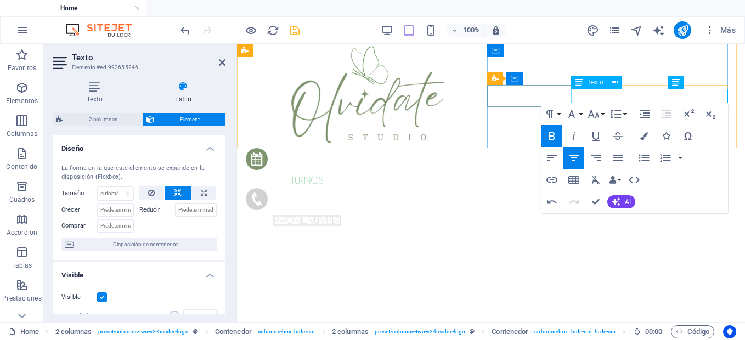
click at [369, 174] on div "turnos" at bounding box center [307, 181] width 123 height 14
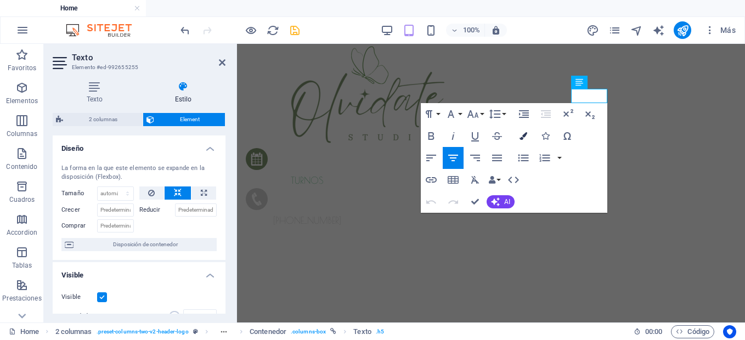
click at [522, 137] on icon "button" at bounding box center [523, 136] width 8 height 8
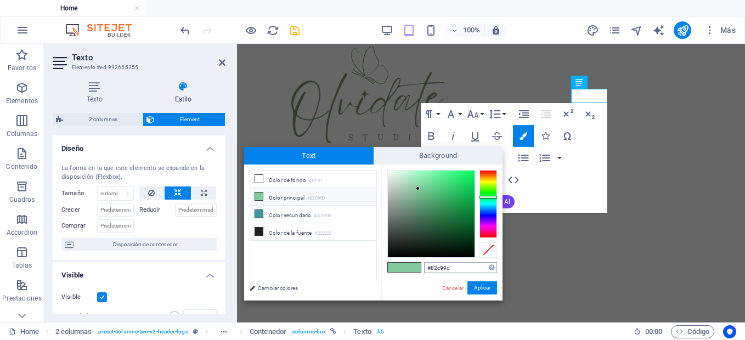
click at [454, 263] on input "#82c99d" at bounding box center [460, 267] width 73 height 11
type input "#809671"
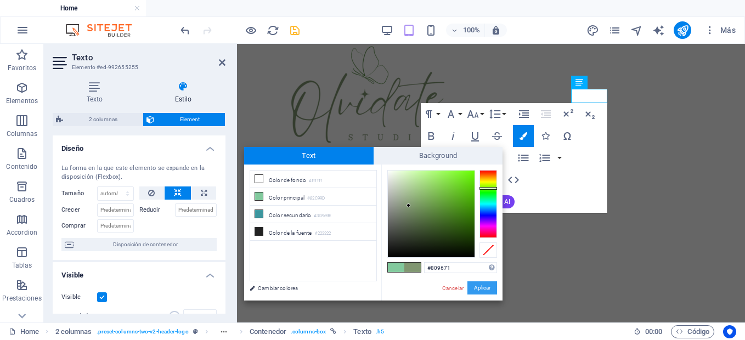
click at [478, 290] on button "Aplicar" at bounding box center [482, 287] width 30 height 13
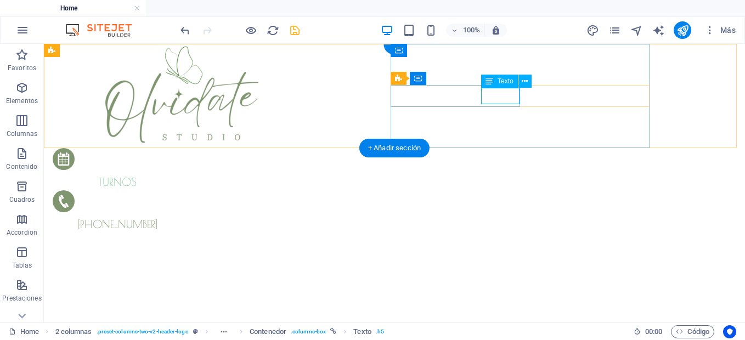
click at [182, 174] on div "turnos" at bounding box center [117, 182] width 129 height 16
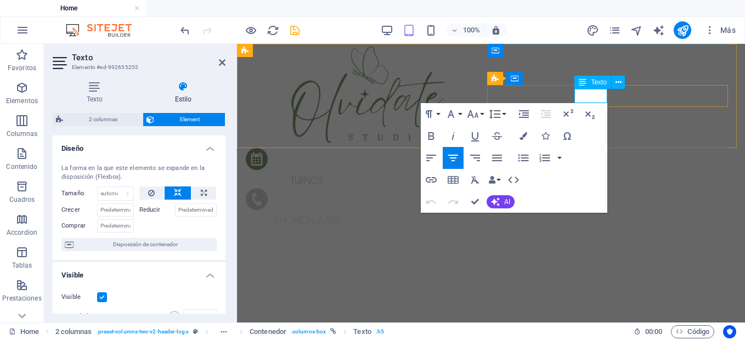
click at [369, 174] on p "turnos" at bounding box center [307, 181] width 123 height 14
click at [525, 138] on icon "button" at bounding box center [523, 136] width 8 height 8
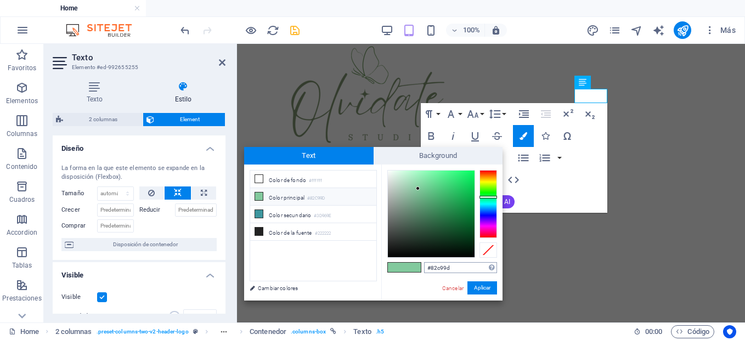
click at [449, 262] on input "#82c99d" at bounding box center [460, 267] width 73 height 11
type input "#"
type input "#82c99d"
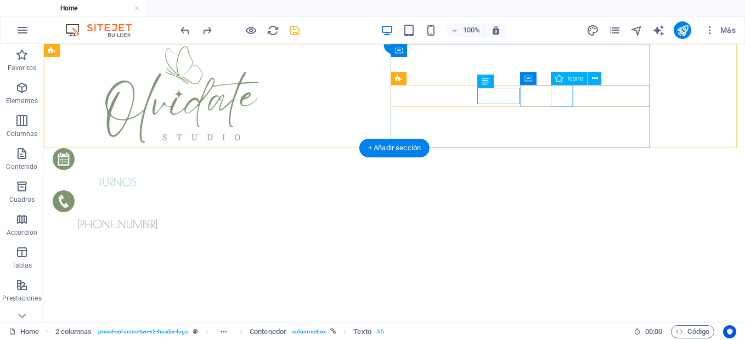
click at [177, 190] on figure at bounding box center [115, 203] width 124 height 26
select select "xMidYMid"
select select "px"
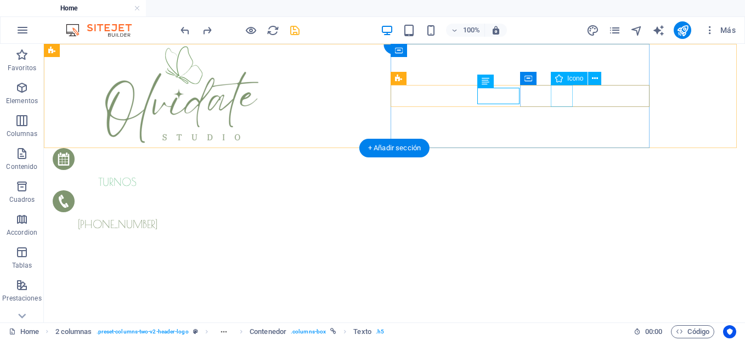
select select "px"
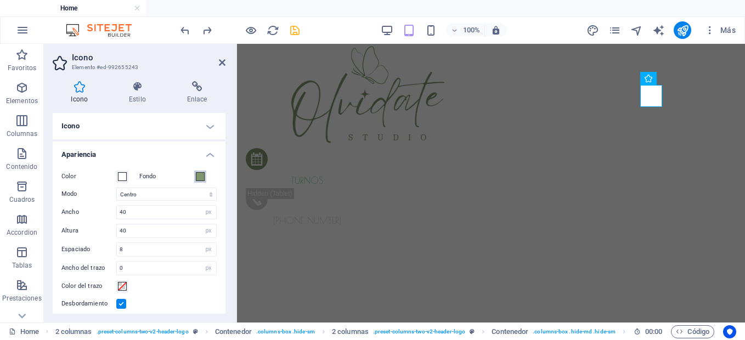
click at [201, 176] on span at bounding box center [200, 176] width 9 height 9
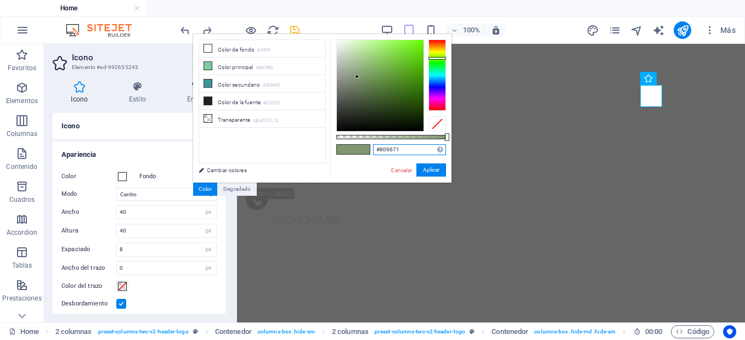
drag, startPoint x: 408, startPoint y: 151, endPoint x: 315, endPoint y: 157, distance: 92.3
click at [315, 157] on div "less Color de fondo #ffffff Color principal #82C99D Color secundario #3D969E Co…" at bounding box center [322, 108] width 258 height 149
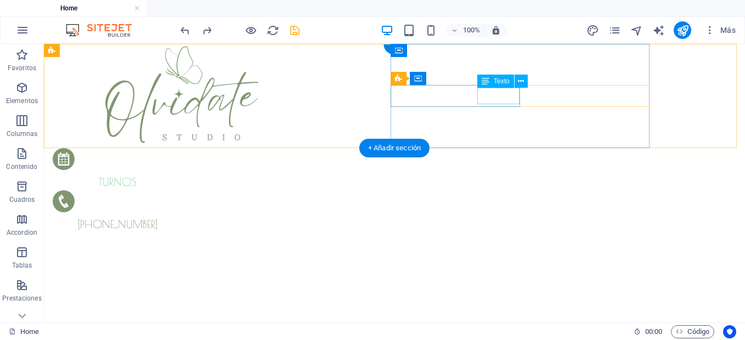
click at [182, 174] on div "turnos" at bounding box center [117, 182] width 129 height 16
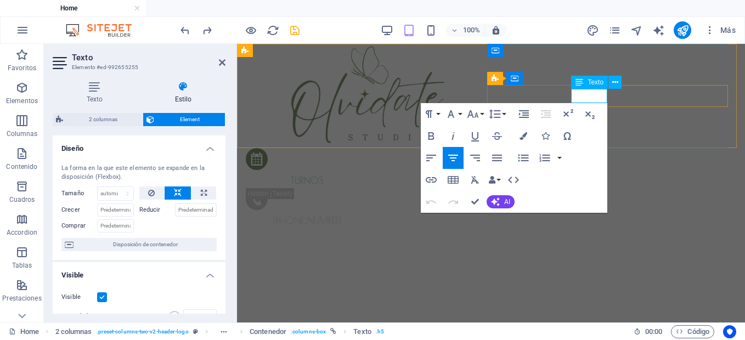
click at [369, 174] on p "turnos" at bounding box center [307, 181] width 123 height 14
click at [527, 135] on icon "button" at bounding box center [523, 136] width 8 height 8
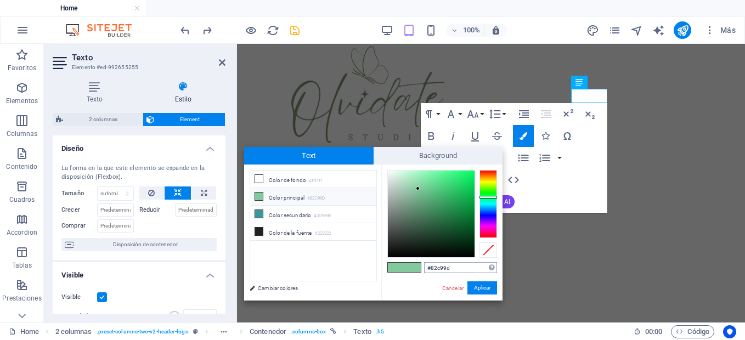
click at [462, 269] on input "#82c99d" at bounding box center [460, 267] width 73 height 11
type input "#809671"
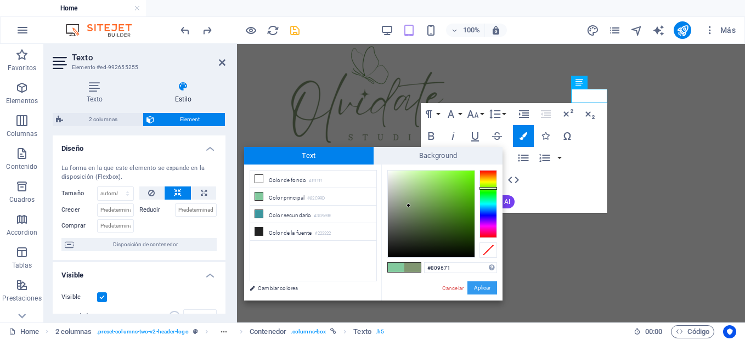
click at [478, 289] on button "Aplicar" at bounding box center [482, 287] width 30 height 13
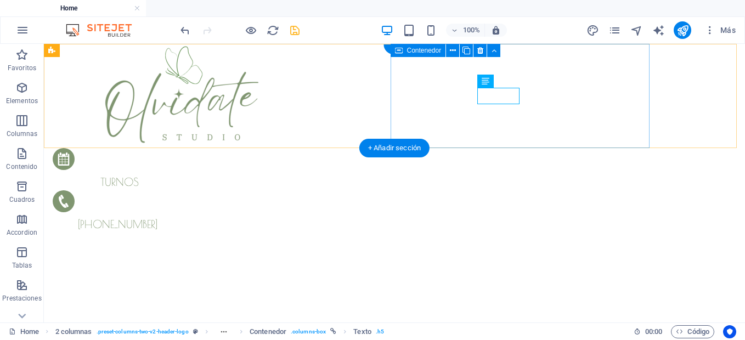
click at [312, 148] on div "turnos [PHONE_NUMBER]" at bounding box center [182, 190] width 259 height 84
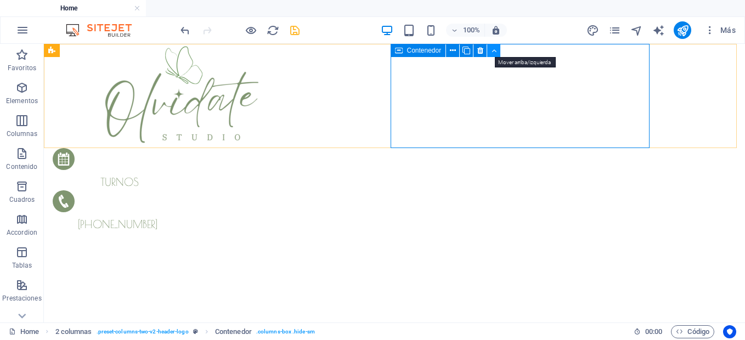
click at [496, 52] on icon at bounding box center [493, 51] width 5 height 12
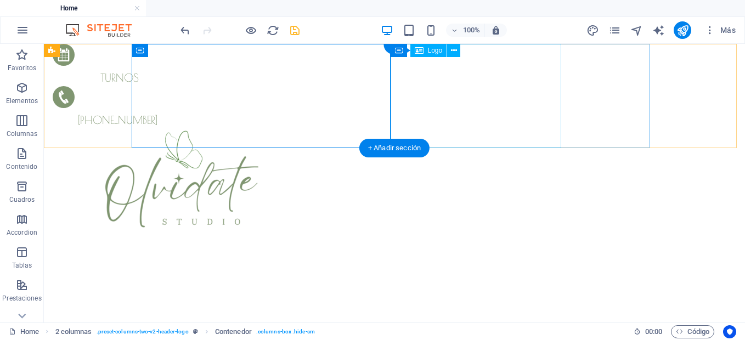
click at [312, 128] on div at bounding box center [182, 180] width 259 height 104
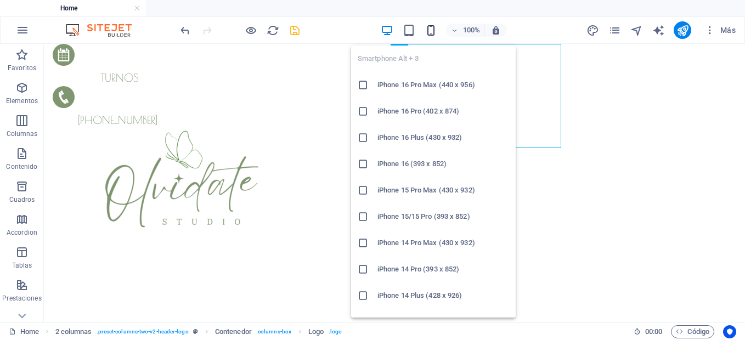
click at [431, 34] on icon "button" at bounding box center [431, 30] width 13 height 13
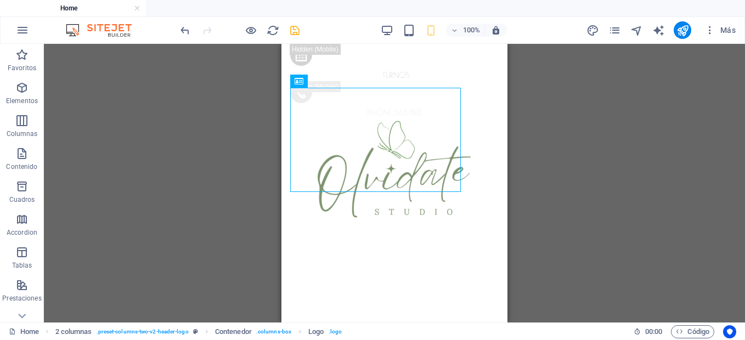
click at [251, 153] on div "Predeterminado Contenedor H2 Contenedor Predeterminado Predeterminado Contenedo…" at bounding box center [394, 183] width 701 height 279
click at [657, 137] on div "Predeterminado Contenedor H2 Contenedor Predeterminado Predeterminado Contenedo…" at bounding box center [394, 183] width 701 height 279
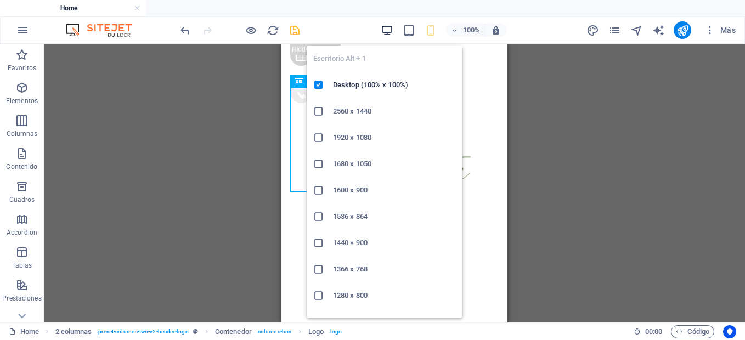
click at [386, 31] on icon "button" at bounding box center [387, 30] width 13 height 13
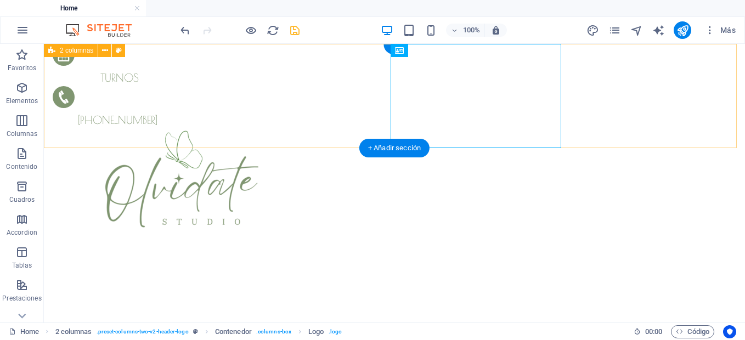
click at [681, 141] on div "turnos [PHONE_NUMBER]" at bounding box center [394, 138] width 701 height 189
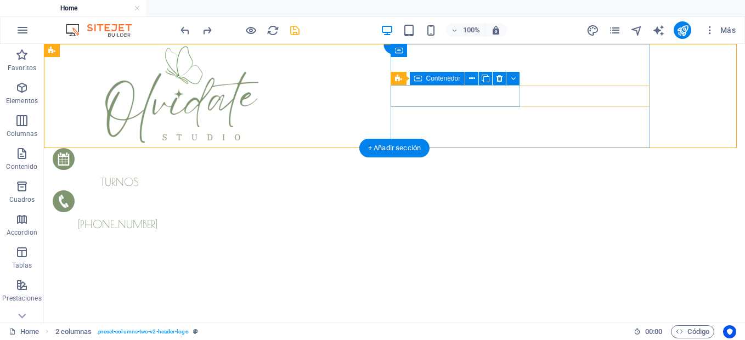
click at [182, 148] on div "turnos" at bounding box center [117, 169] width 129 height 42
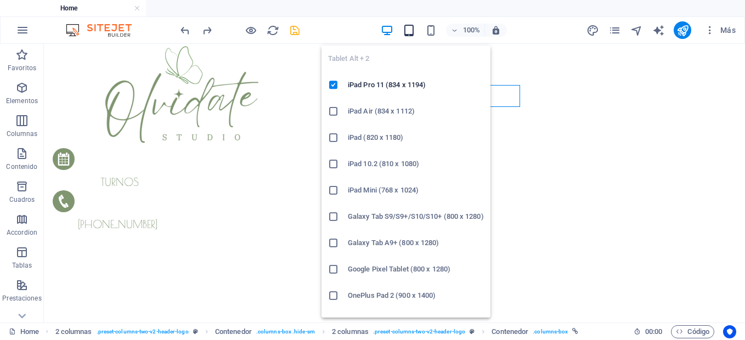
click at [406, 34] on icon "button" at bounding box center [409, 30] width 13 height 13
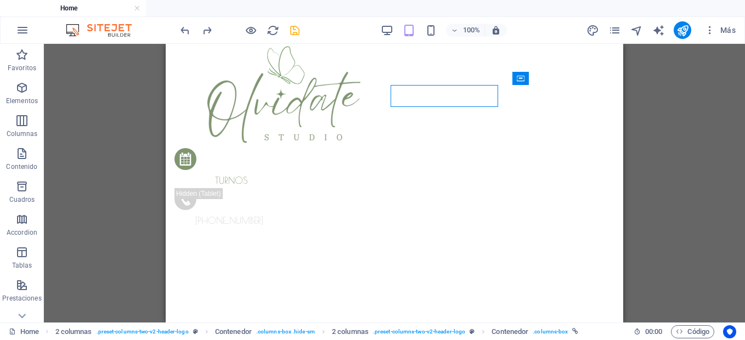
click at [686, 90] on div "Predeterminado Contenedor H2 Contenedor Predeterminado Predeterminado Contenedo…" at bounding box center [394, 183] width 701 height 279
click at [677, 105] on div "Predeterminado Contenedor H2 Contenedor Predeterminado Predeterminado Contenedo…" at bounding box center [394, 183] width 701 height 279
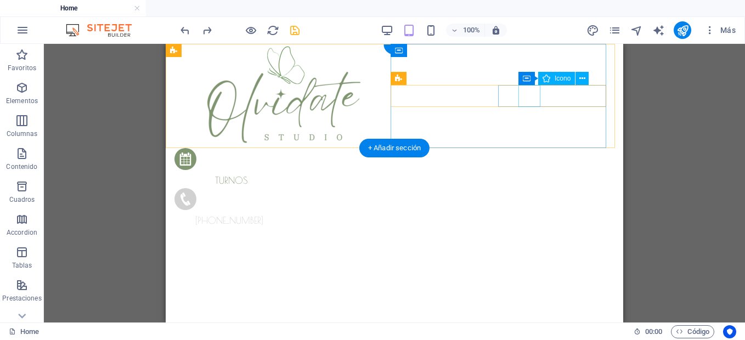
click at [279, 188] on figure at bounding box center [226, 201] width 105 height 26
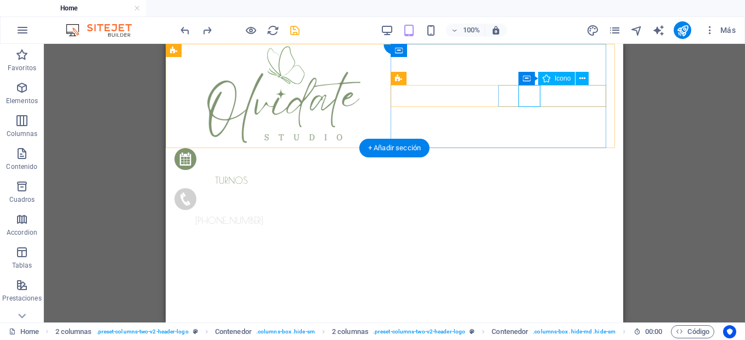
click at [279, 188] on figure at bounding box center [226, 201] width 105 height 26
select select "xMidYMid"
select select "px"
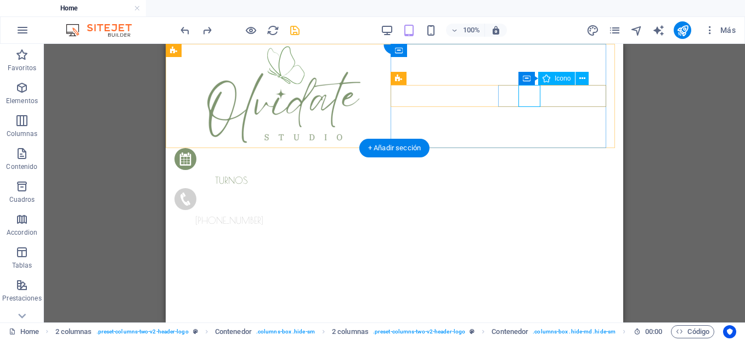
select select "px"
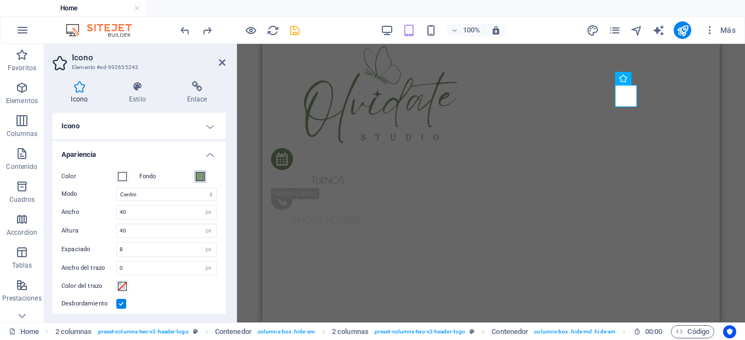
click at [196, 181] on button "Fondo" at bounding box center [200, 177] width 12 height 12
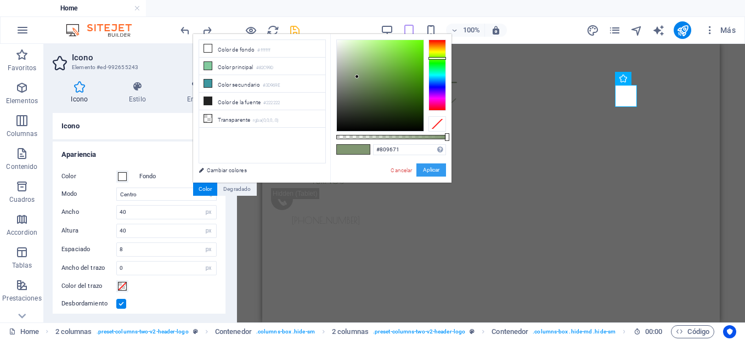
click at [437, 172] on button "Aplicar" at bounding box center [431, 169] width 30 height 13
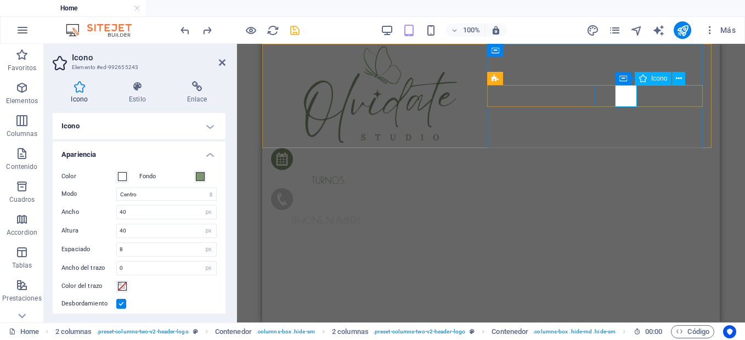
click at [376, 188] on figure at bounding box center [323, 201] width 105 height 26
click at [360, 215] on span "[PHONE_NUMBER]" at bounding box center [326, 220] width 68 height 11
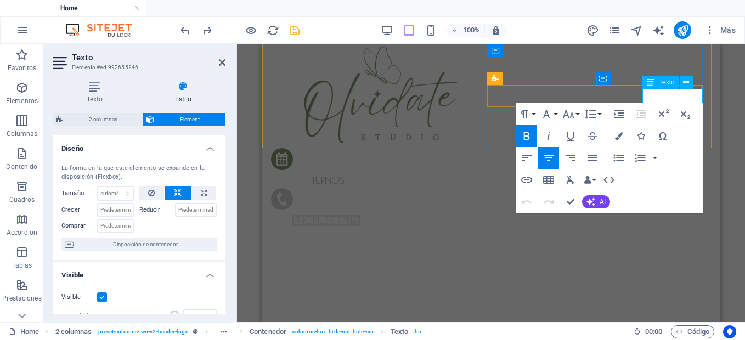
click at [360, 215] on span "[PHONE_NUMBER]" at bounding box center [326, 220] width 68 height 11
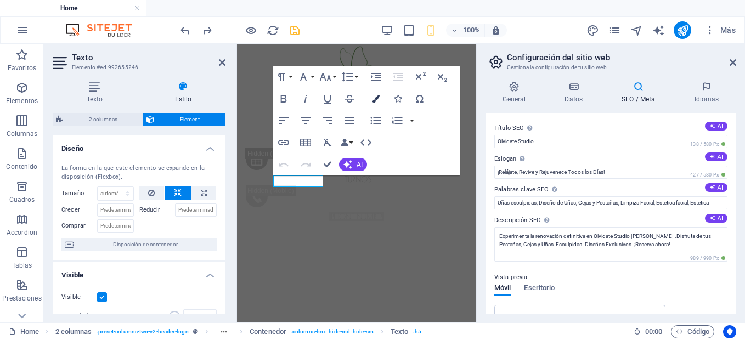
click at [378, 99] on icon "button" at bounding box center [376, 99] width 8 height 8
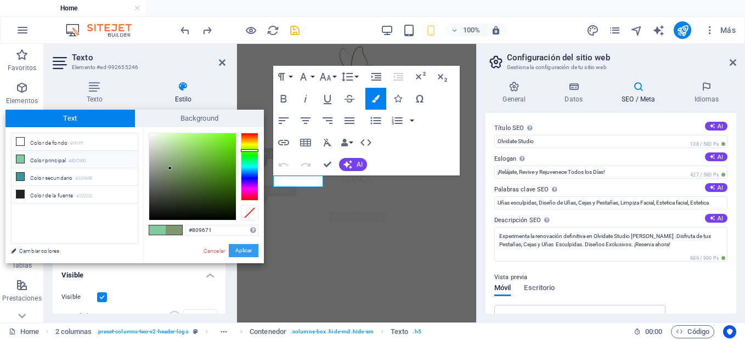
click at [245, 248] on button "Aplicar" at bounding box center [244, 250] width 30 height 13
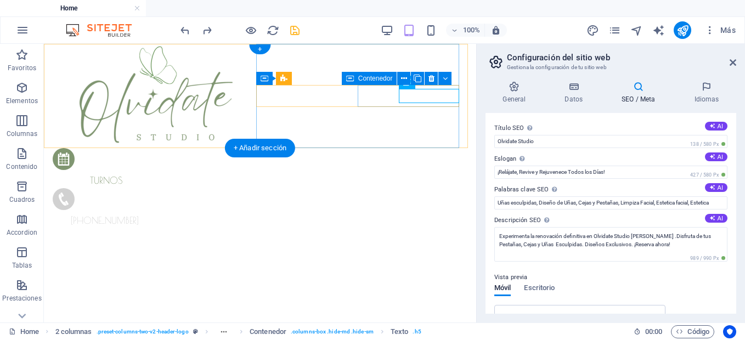
click at [156, 188] on div "[PHONE_NUMBER]" at bounding box center [105, 208] width 104 height 40
click at [156, 214] on div "[PHONE_NUMBER]" at bounding box center [105, 221] width 104 height 14
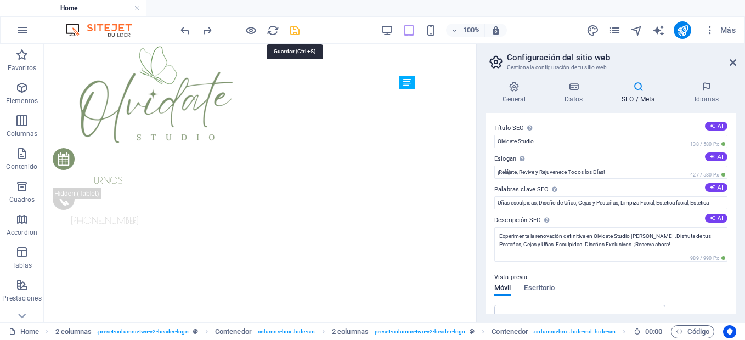
click at [292, 29] on icon "save" at bounding box center [294, 30] width 13 height 13
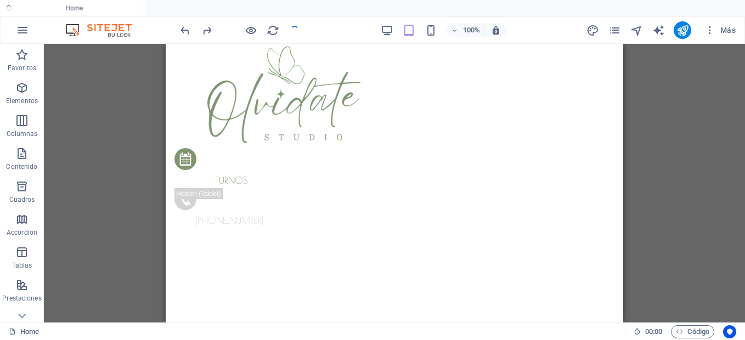
checkbox input "false"
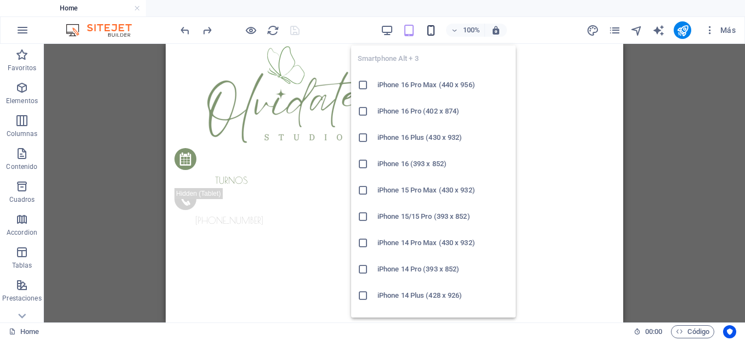
click at [431, 29] on icon "button" at bounding box center [431, 30] width 13 height 13
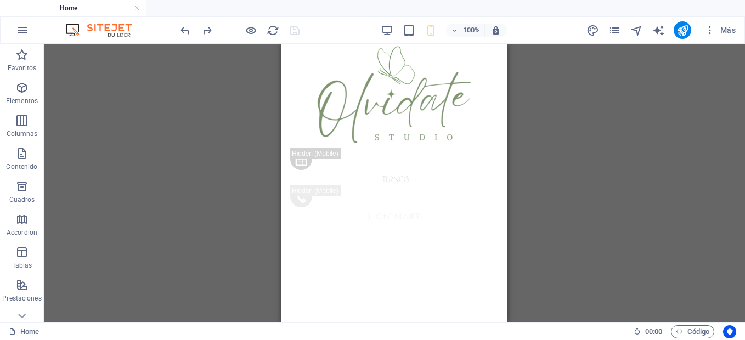
click at [555, 145] on div "Predeterminado Contenedor H2 Contenedor Predeterminado Predeterminado Contenedo…" at bounding box center [394, 183] width 701 height 279
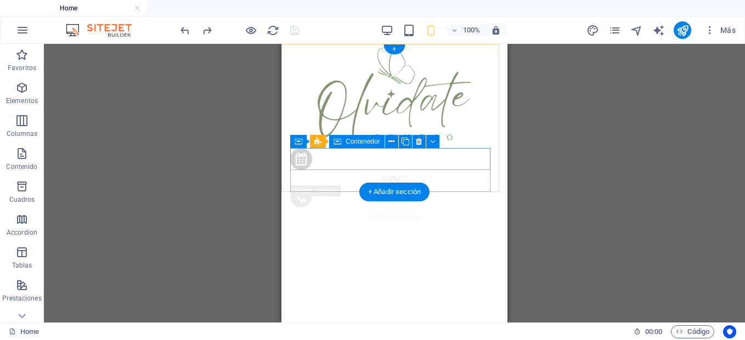
click at [352, 152] on div "turnos" at bounding box center [394, 166] width 208 height 37
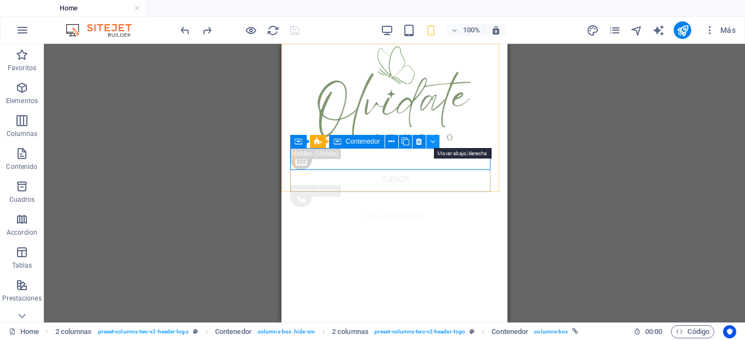
click at [430, 143] on icon at bounding box center [432, 142] width 5 height 12
click at [432, 140] on icon at bounding box center [432, 142] width 5 height 12
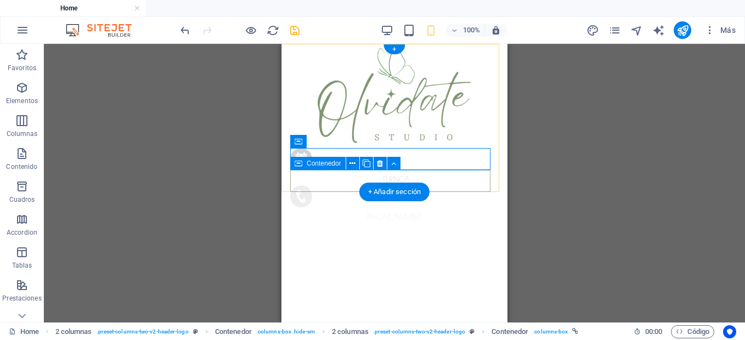
click at [421, 185] on div "[PHONE_NUMBER]" at bounding box center [394, 203] width 208 height 37
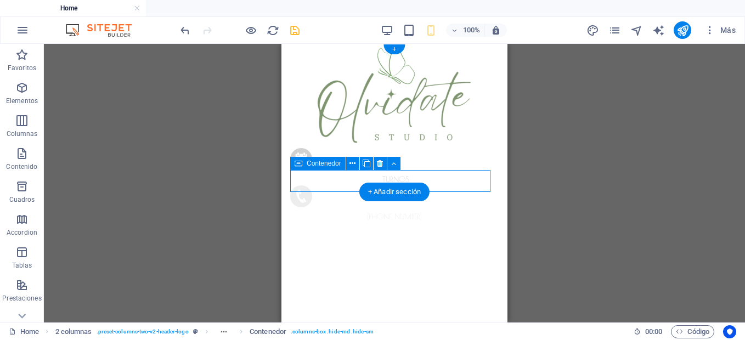
click at [421, 185] on div "[PHONE_NUMBER]" at bounding box center [394, 203] width 208 height 37
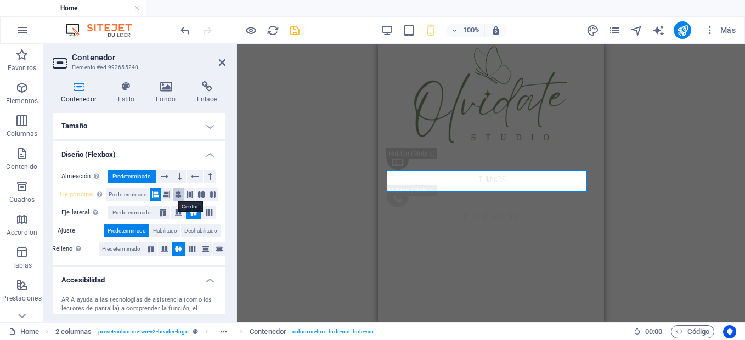
click at [176, 195] on icon at bounding box center [178, 194] width 7 height 13
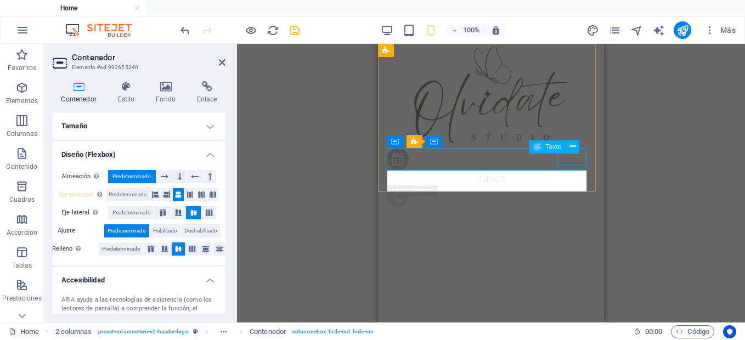
click at [580, 174] on div "turnos" at bounding box center [491, 180] width 208 height 12
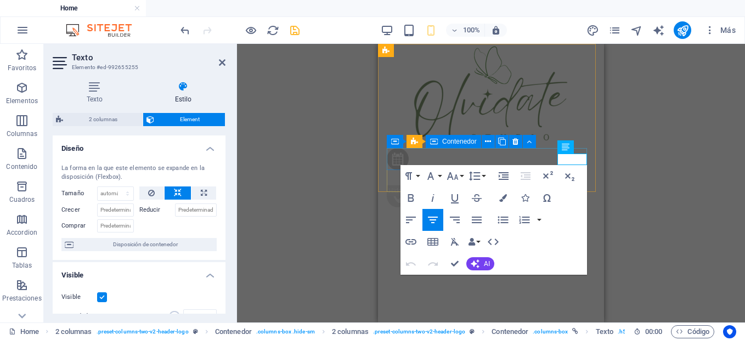
click at [496, 156] on div "turnos" at bounding box center [491, 166] width 208 height 37
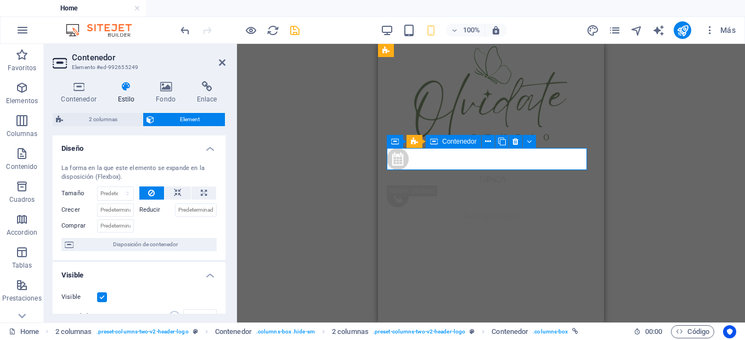
click at [496, 156] on div "turnos" at bounding box center [491, 166] width 208 height 37
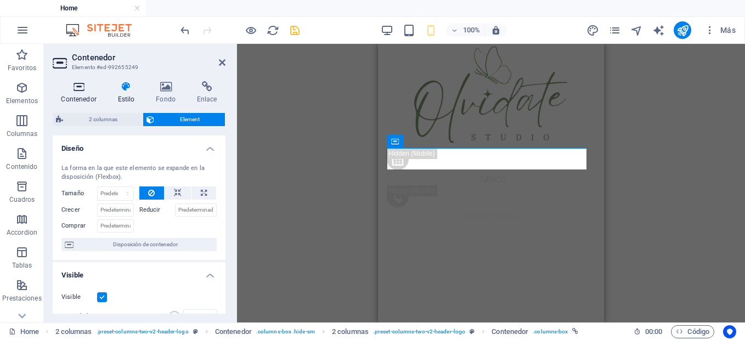
click at [75, 90] on icon at bounding box center [79, 86] width 52 height 11
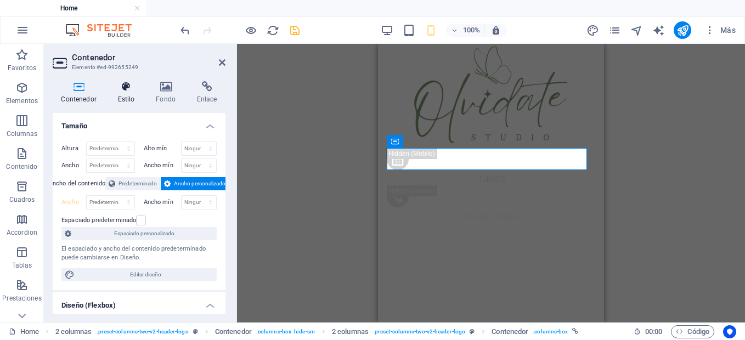
click at [138, 89] on icon at bounding box center [126, 86] width 34 height 11
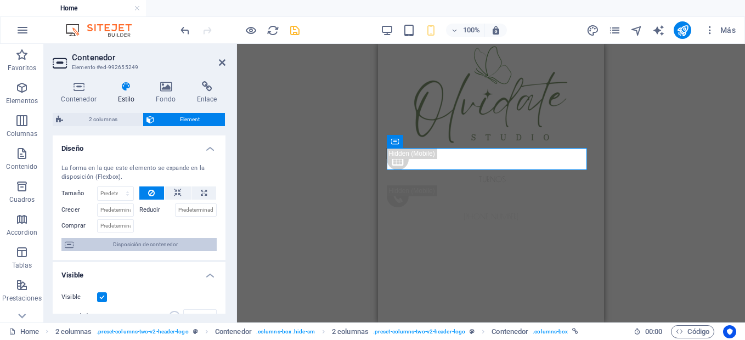
click at [158, 245] on span "Disposición de contenedor" at bounding box center [145, 244] width 137 height 13
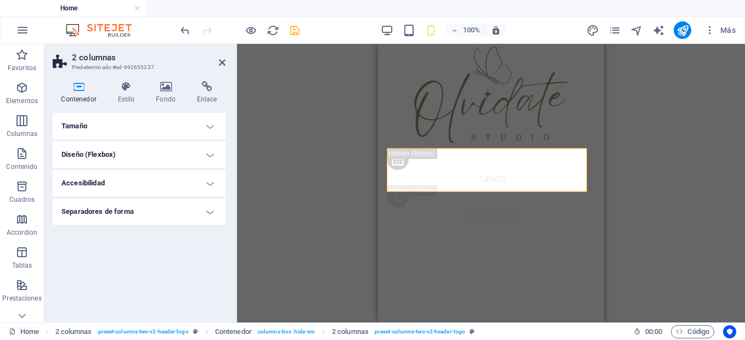
click at [150, 161] on h4 "Diseño (Flexbox)" at bounding box center [139, 155] width 173 height 26
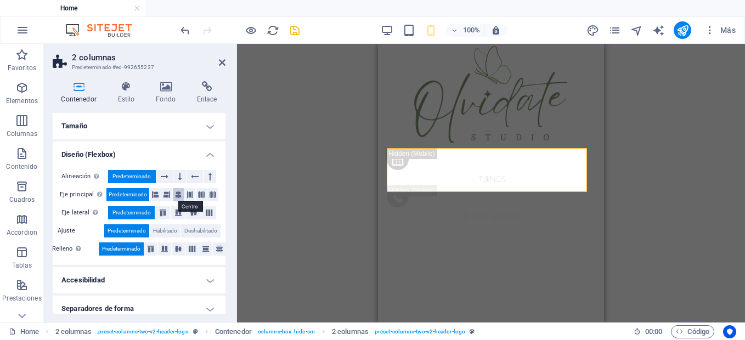
click at [177, 196] on icon at bounding box center [178, 194] width 7 height 13
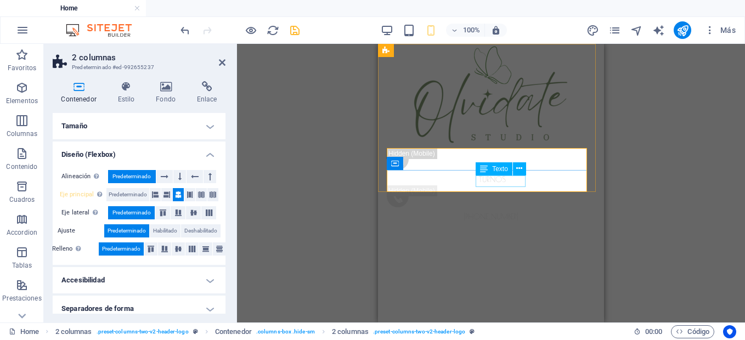
click at [529, 165] on div "Texto" at bounding box center [505, 169] width 58 height 14
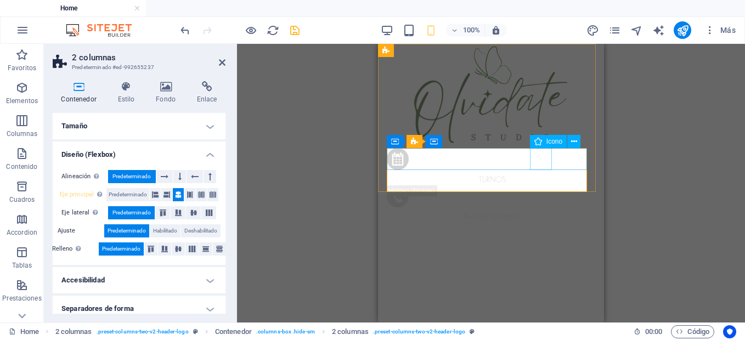
click at [539, 162] on figure at bounding box center [488, 161] width 203 height 26
select select "xMidYMid"
select select "px"
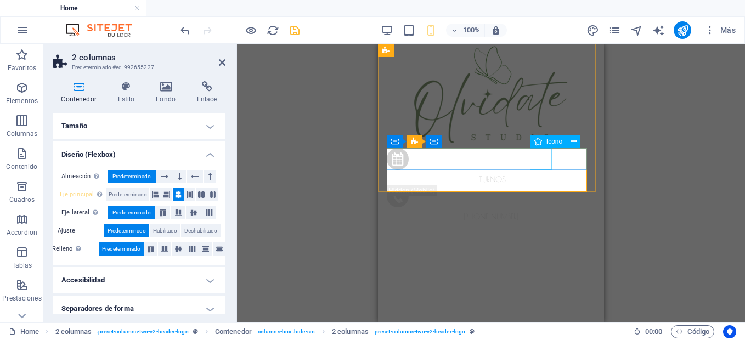
select select "px"
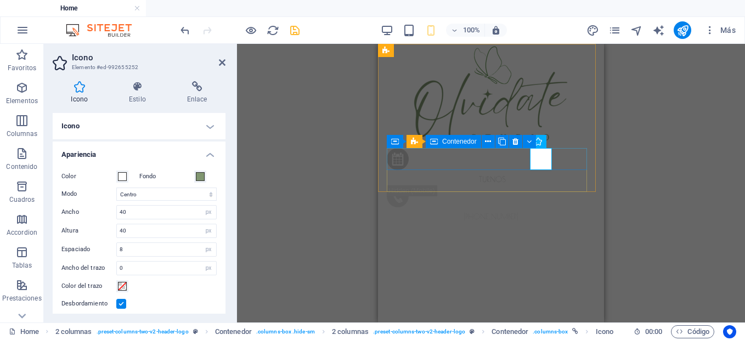
click at [496, 162] on div "turnos" at bounding box center [491, 166] width 208 height 37
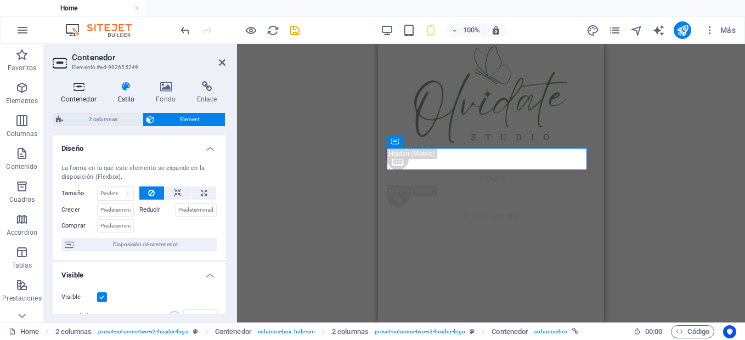
click at [89, 83] on icon at bounding box center [79, 86] width 52 height 11
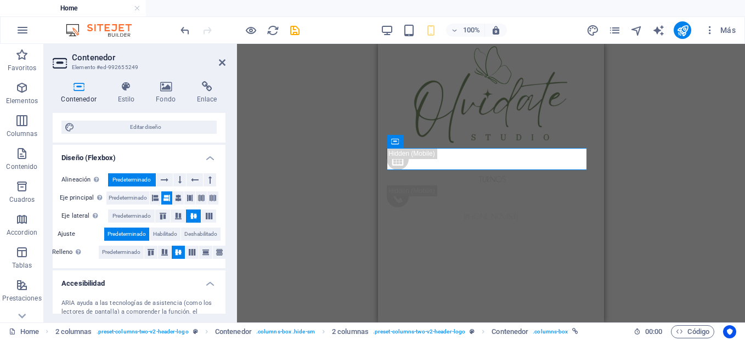
scroll to position [172, 0]
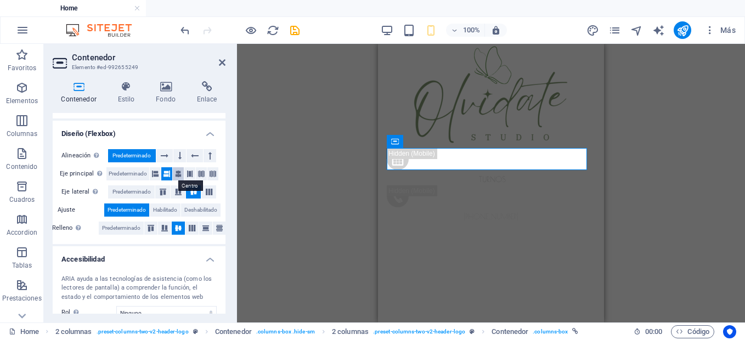
click at [178, 174] on icon at bounding box center [178, 173] width 7 height 13
click at [705, 101] on div "Predeterminado Contenedor H2 Contenedor Predeterminado Predeterminado Contenedo…" at bounding box center [491, 183] width 508 height 279
click at [682, 117] on div "Predeterminado Contenedor H2 Contenedor Predeterminado Predeterminado Contenedo…" at bounding box center [491, 183] width 508 height 279
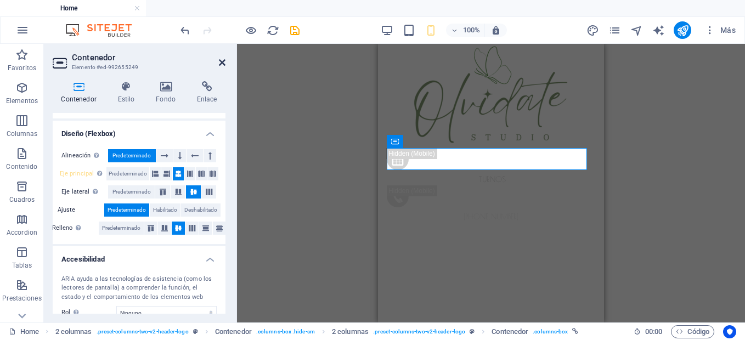
click at [222, 61] on icon at bounding box center [222, 62] width 7 height 9
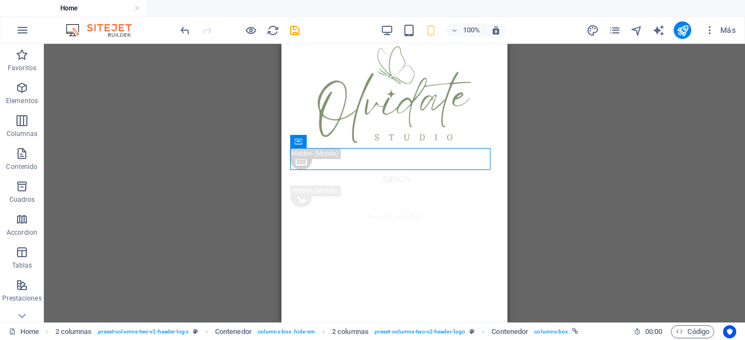
click at [264, 123] on div "Predeterminado Contenedor H2 Contenedor Predeterminado Predeterminado Contenedo…" at bounding box center [394, 183] width 701 height 279
drag, startPoint x: 264, startPoint y: 123, endPoint x: 220, endPoint y: 144, distance: 48.6
click at [220, 144] on div "Predeterminado Contenedor H2 Contenedor Predeterminado Predeterminado Contenedo…" at bounding box center [394, 183] width 701 height 279
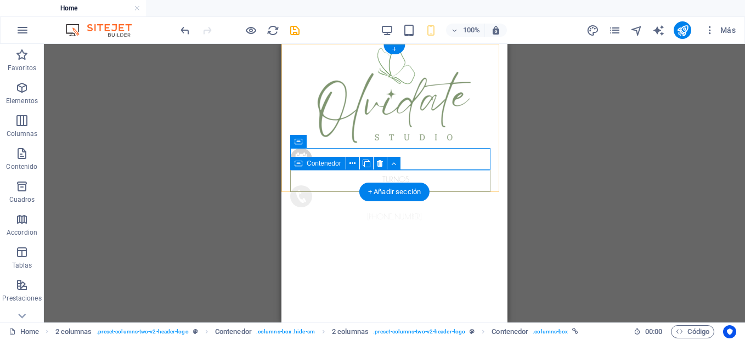
click at [378, 185] on div "[PHONE_NUMBER]" at bounding box center [394, 203] width 208 height 37
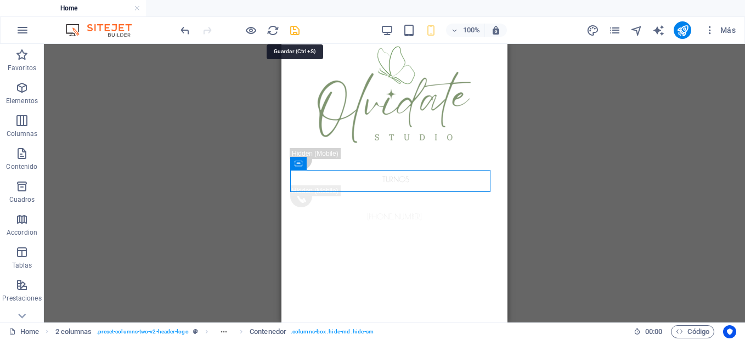
click at [293, 27] on icon "save" at bounding box center [294, 30] width 13 height 13
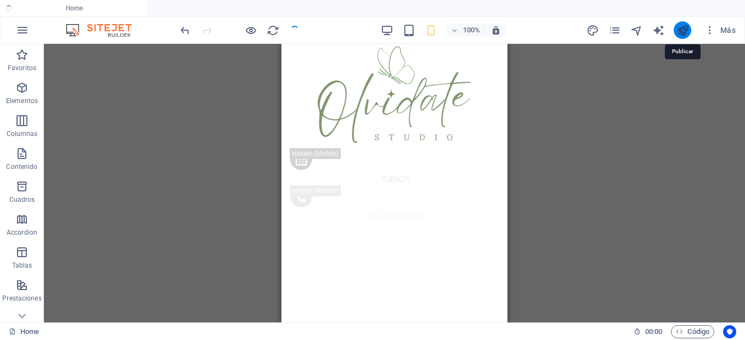
click at [684, 36] on icon "publish" at bounding box center [682, 30] width 13 height 13
checkbox input "false"
